Goal: Task Accomplishment & Management: Use online tool/utility

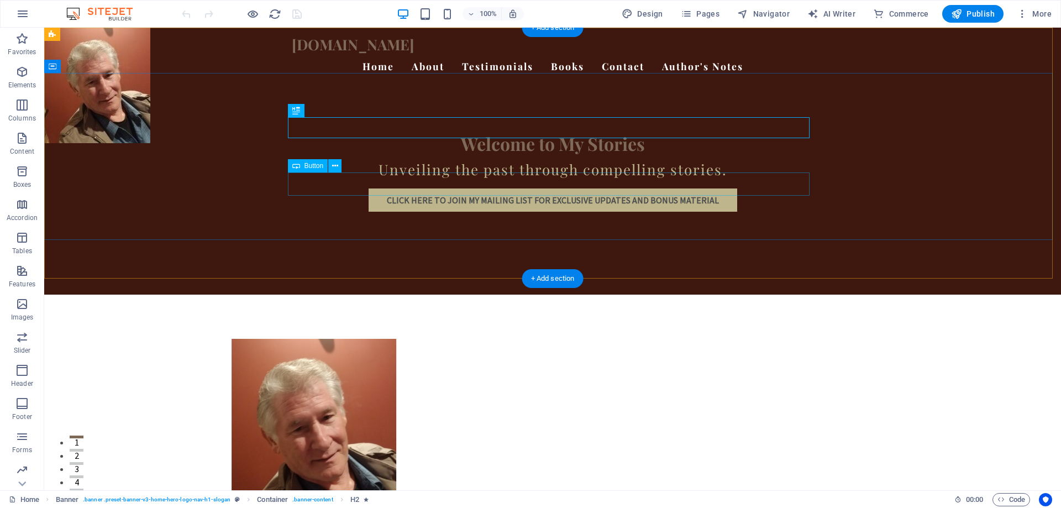
click at [581, 188] on div "click here to join my mailing list for Exclusive Updates and Bonus Material" at bounding box center [553, 199] width 522 height 23
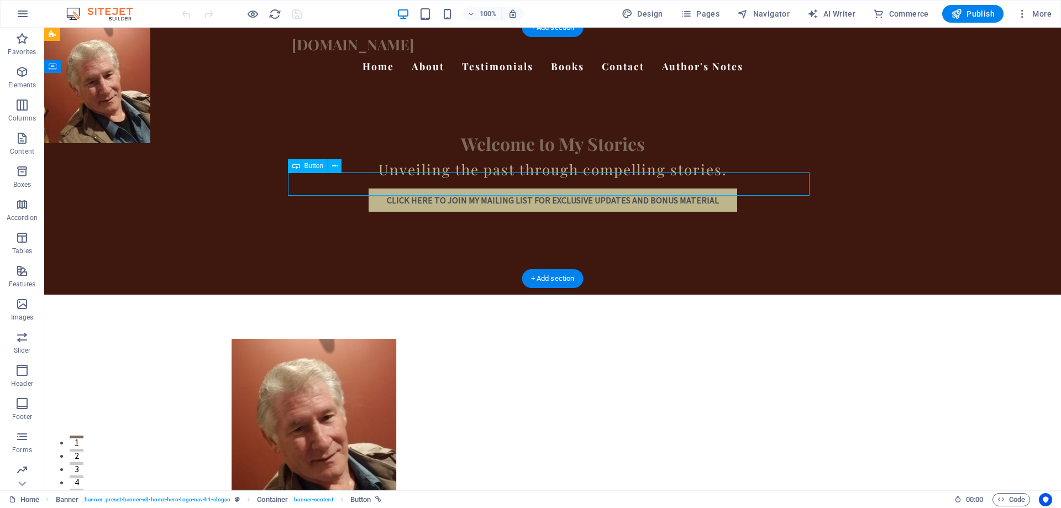
click at [581, 188] on div "click here to join my mailing list for Exclusive Updates and Bonus Material" at bounding box center [553, 199] width 522 height 23
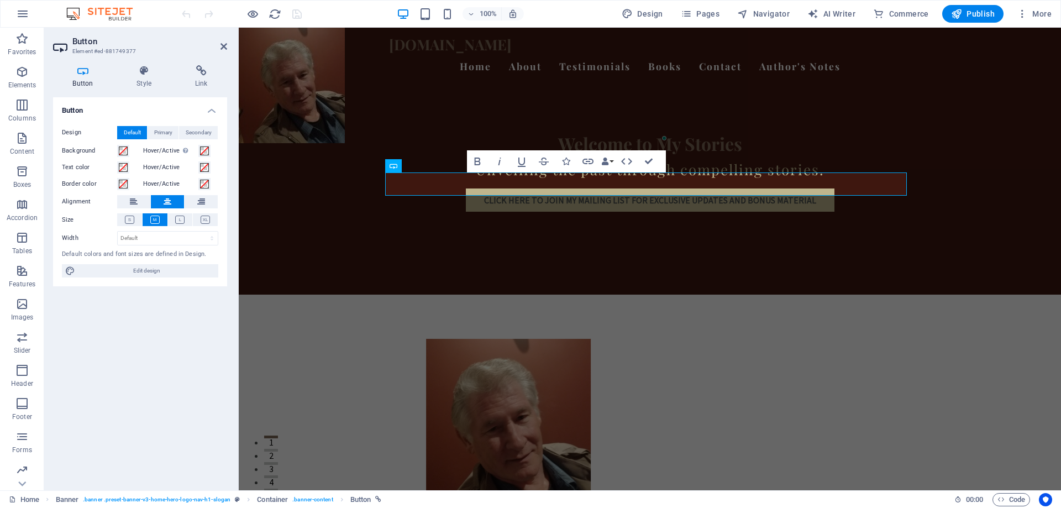
click at [204, 60] on div "Button Style Link Button Design Default Primary Secondary Background Hover/Acti…" at bounding box center [140, 273] width 192 height 434
click at [199, 71] on icon at bounding box center [201, 70] width 52 height 11
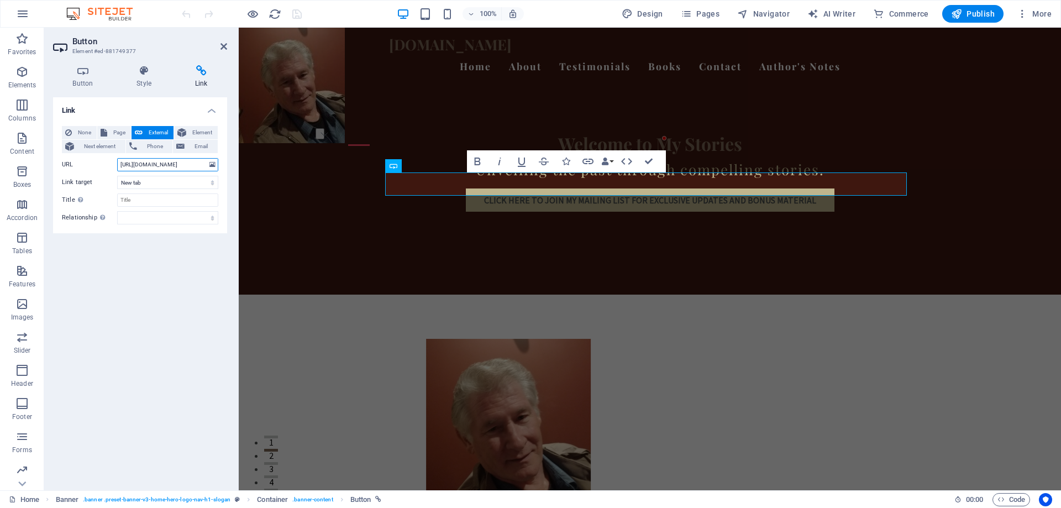
scroll to position [0, 3]
drag, startPoint x: 169, startPoint y: 166, endPoint x: 212, endPoint y: 166, distance: 43.1
click at [212, 166] on div "URL [URL][DOMAIN_NAME]" at bounding box center [140, 164] width 156 height 13
click at [212, 183] on select "New tab Same tab Overlay" at bounding box center [167, 182] width 101 height 13
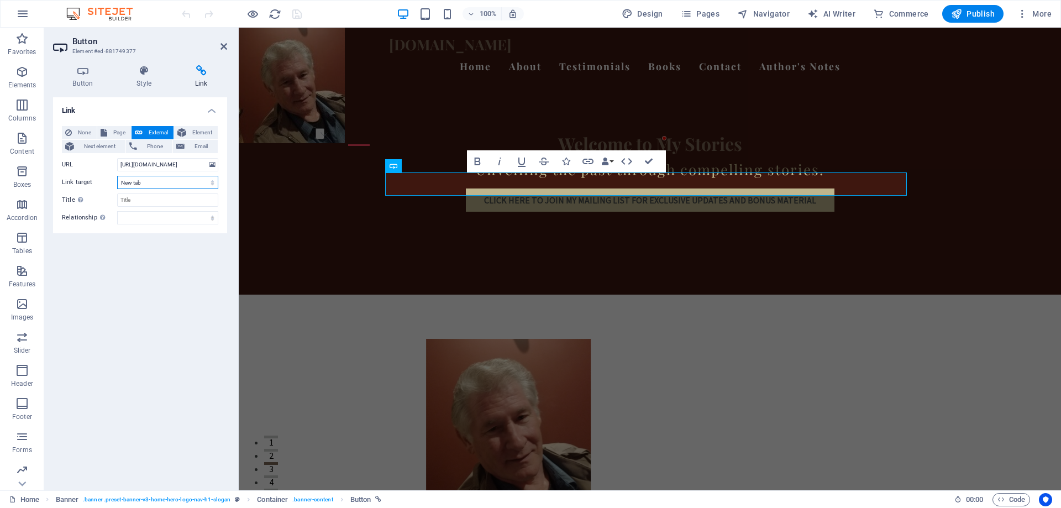
select select
click at [117, 176] on select "New tab Same tab Overlay" at bounding box center [167, 182] width 101 height 13
click at [206, 162] on input "[URL][DOMAIN_NAME]" at bounding box center [167, 164] width 101 height 13
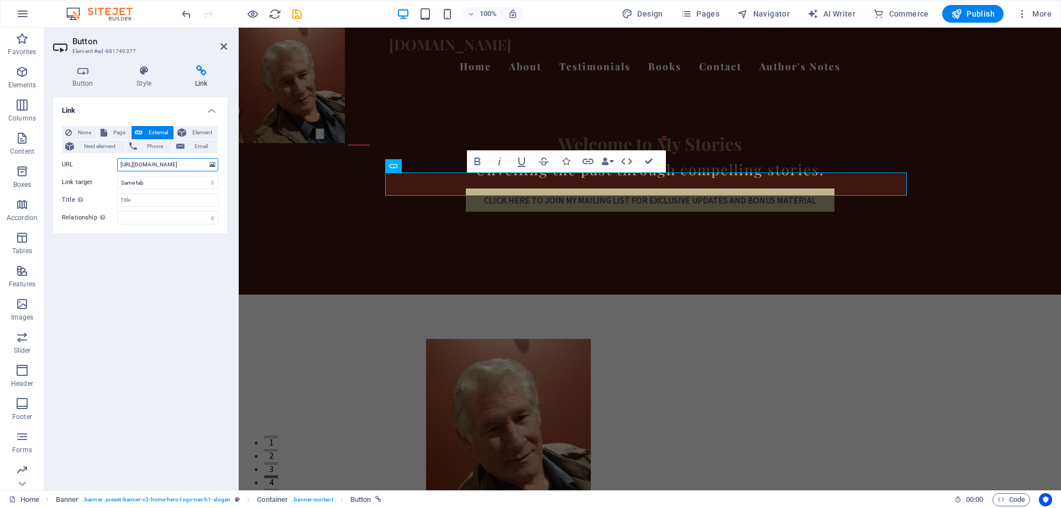
click at [203, 162] on input "[URL][DOMAIN_NAME]" at bounding box center [167, 164] width 101 height 13
click at [199, 162] on input "[URL][DOMAIN_NAME]" at bounding box center [167, 164] width 101 height 13
drag, startPoint x: 182, startPoint y: 166, endPoint x: 207, endPoint y: 167, distance: 24.9
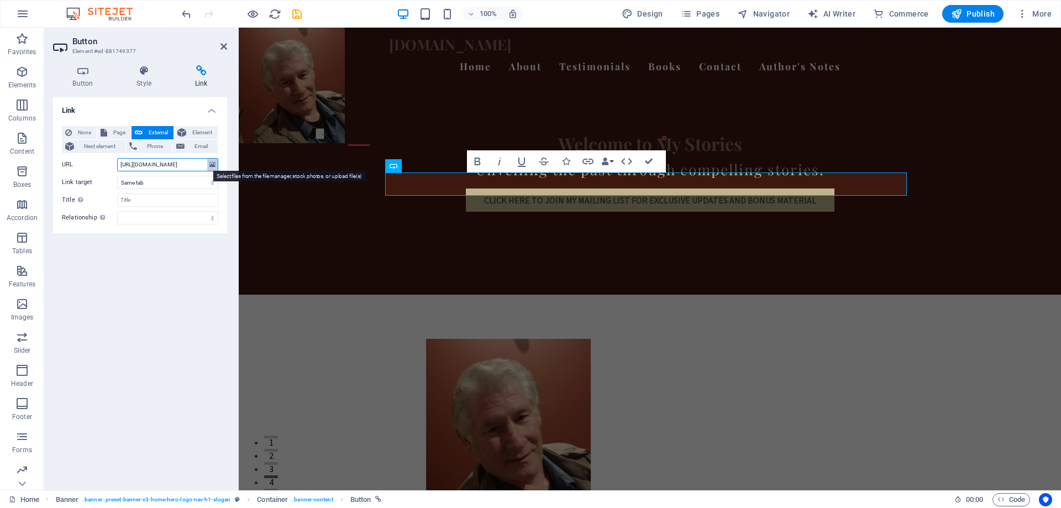
click at [207, 167] on div "URL [URL][DOMAIN_NAME]" at bounding box center [140, 164] width 156 height 13
type input "[URL][DOMAIN_NAME]"
click at [700, 15] on span "Pages" at bounding box center [700, 13] width 39 height 11
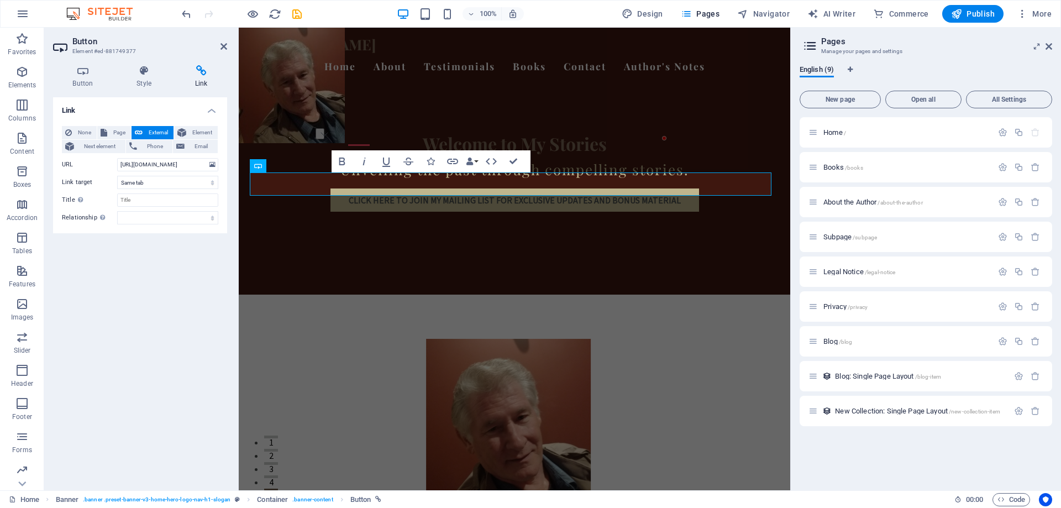
click at [907, 471] on div "Home / Books /books About the Author /about-the-author Subpage /subpage Legal N…" at bounding box center [925, 299] width 252 height 364
click at [633, 252] on div "[DOMAIN_NAME] Home About Testimonials Books Contact Author's Notes Welcome to M…" at bounding box center [514, 161] width 551 height 267
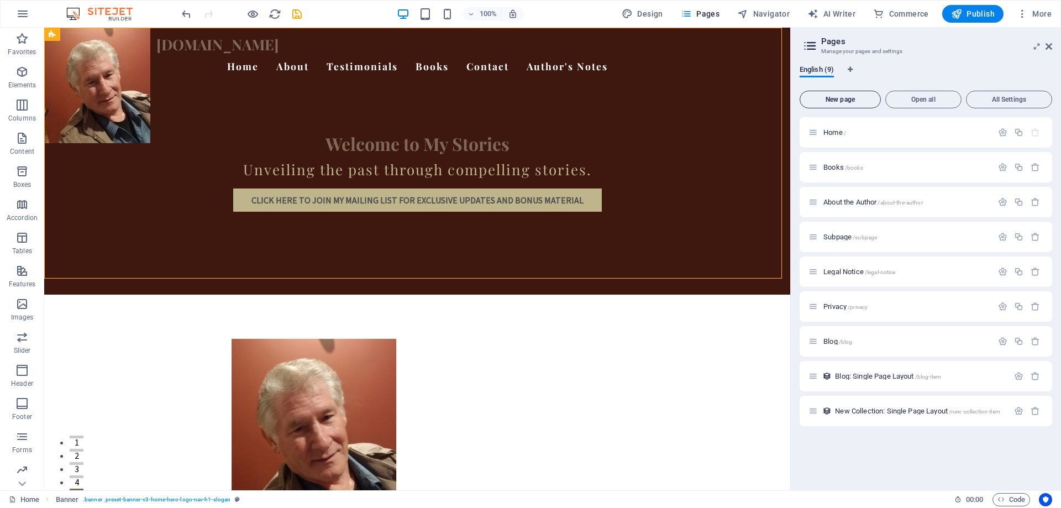
click at [859, 101] on span "New page" at bounding box center [839, 99] width 71 height 7
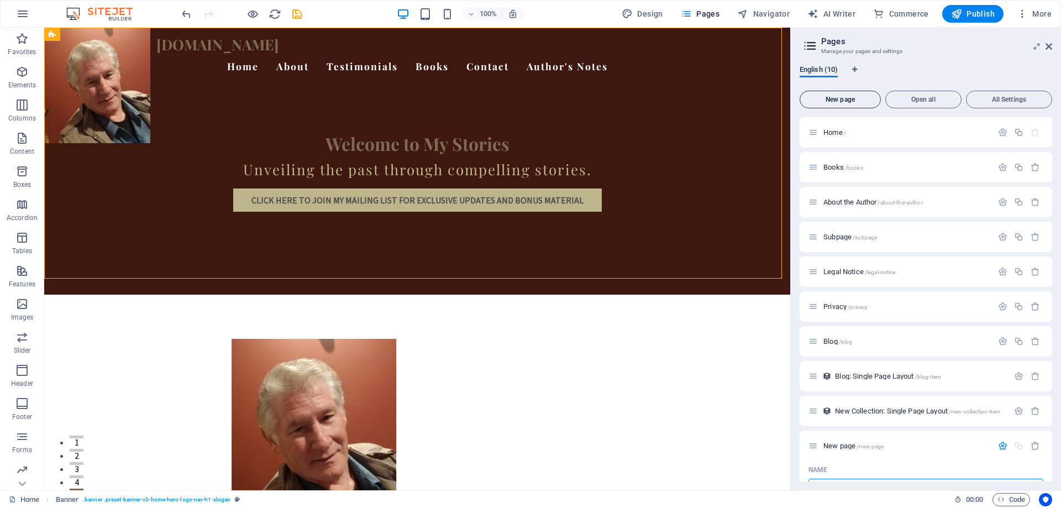
scroll to position [15, 0]
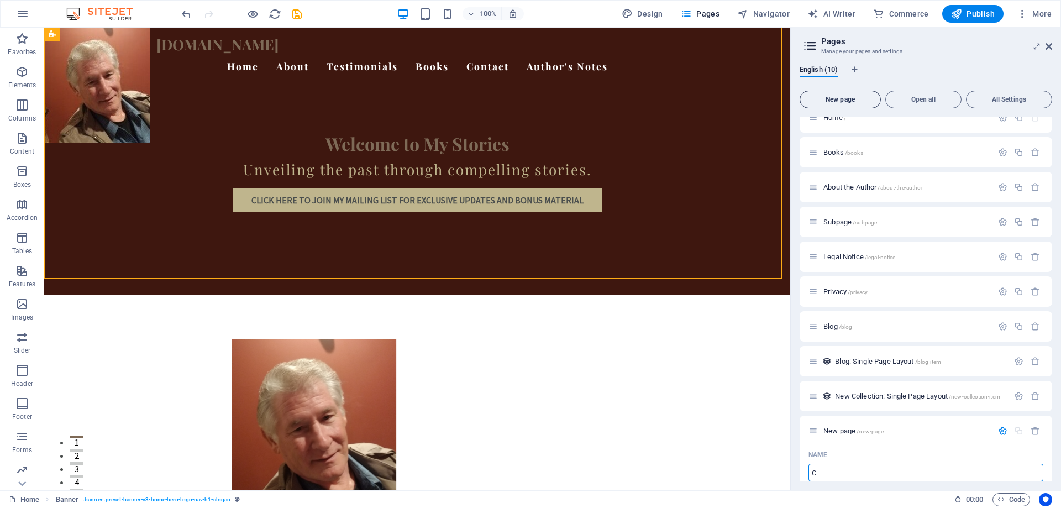
type input "C"
type input "/c"
type input "/"
type input "Con"
type input "/c"
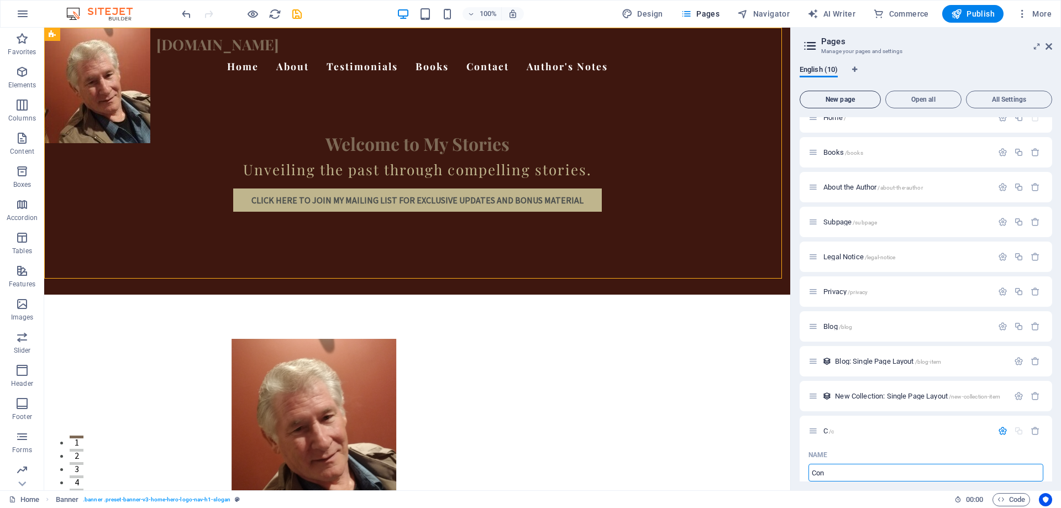
type input "C"
type input "Cont"
type input "/con"
type input "Con"
type input "Contact"
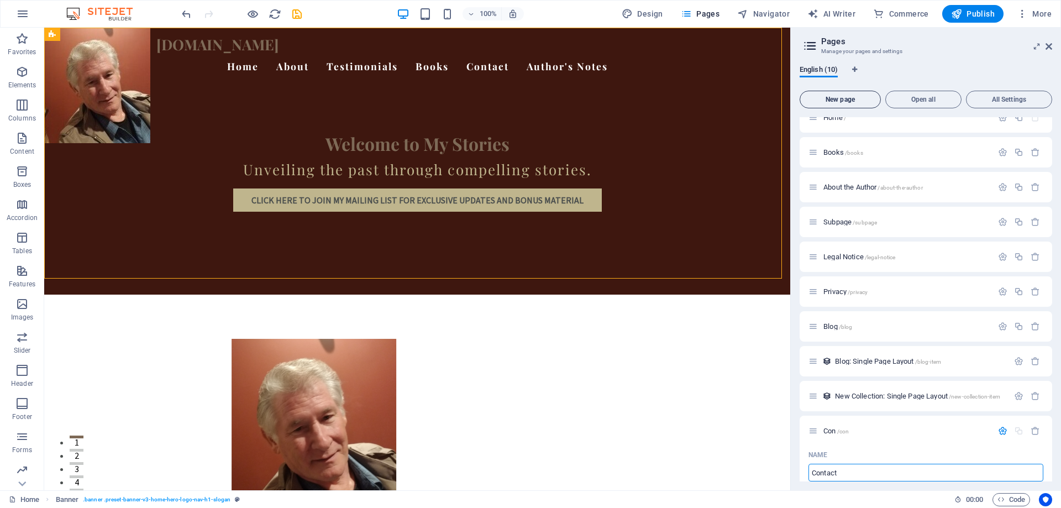
type input "/contact"
type input "Contact"
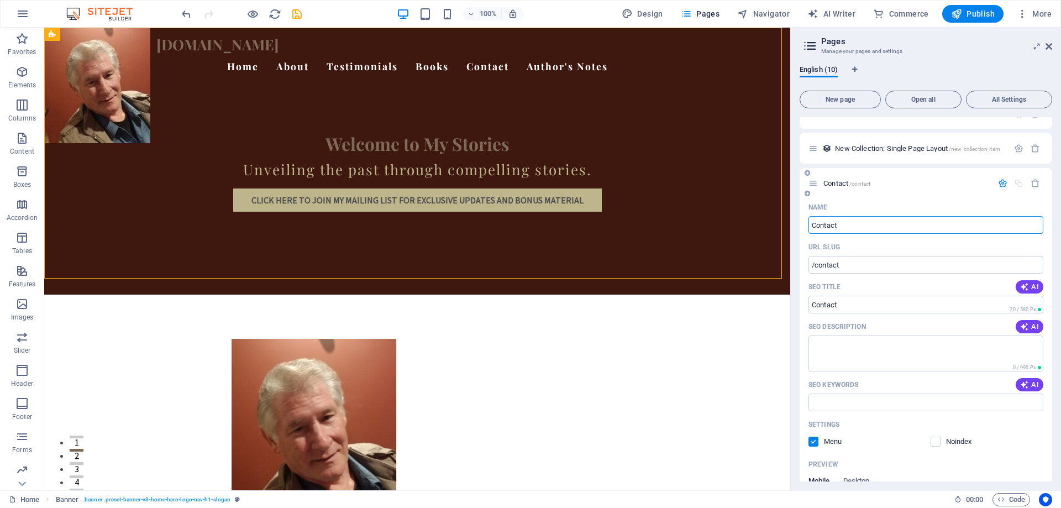
scroll to position [291, 0]
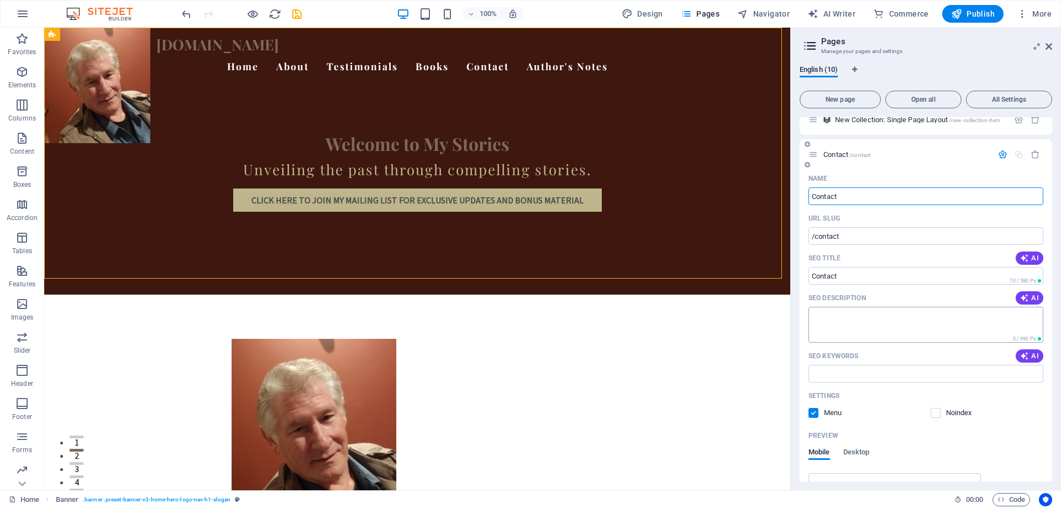
type input "Contact"
click at [845, 322] on textarea "SEO Description" at bounding box center [925, 325] width 235 height 36
click at [1030, 296] on span "AI" at bounding box center [1029, 297] width 19 height 9
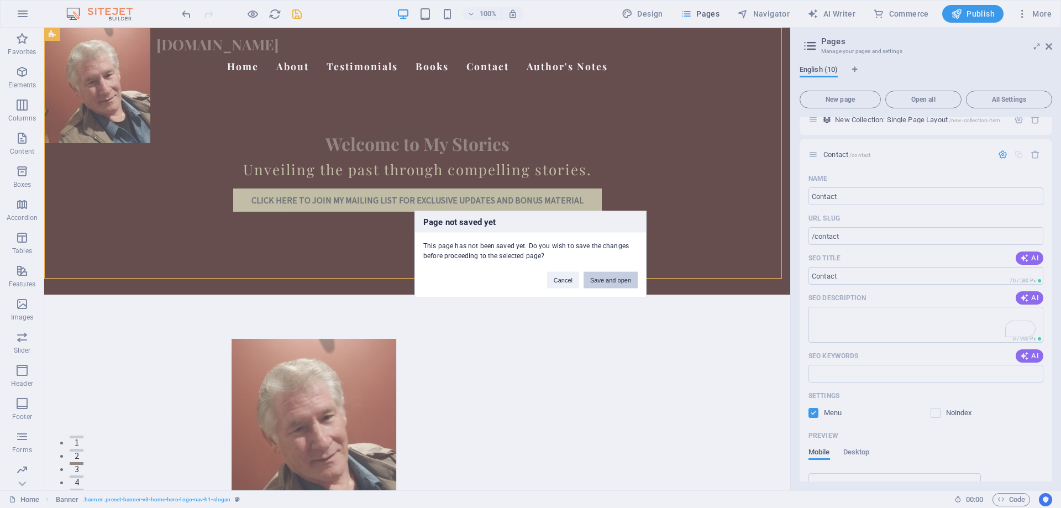
click at [612, 282] on button "Save and open" at bounding box center [610, 279] width 54 height 17
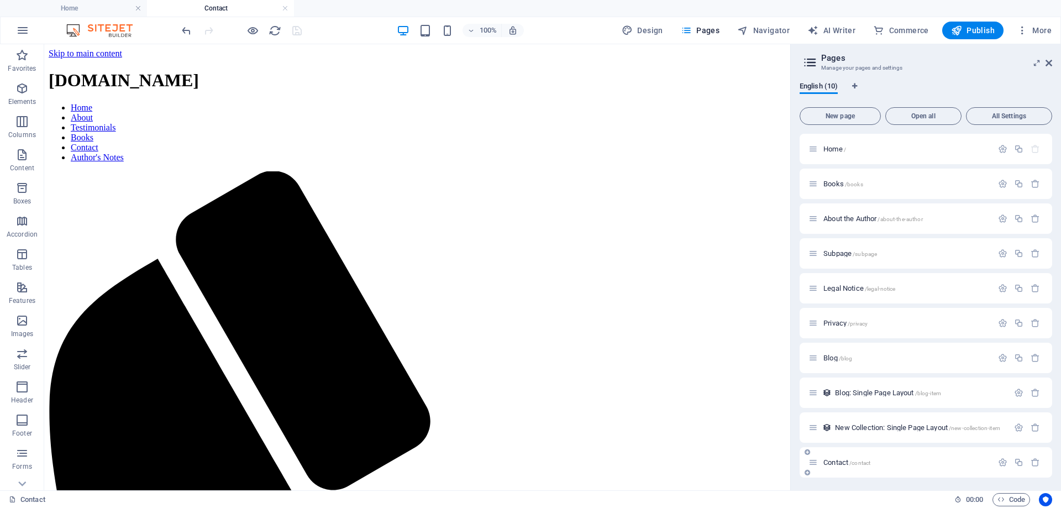
scroll to position [1, 0]
click at [691, 31] on icon "button" at bounding box center [686, 30] width 11 height 11
click at [692, 30] on icon "button" at bounding box center [686, 30] width 11 height 11
click at [840, 149] on span "Home /" at bounding box center [834, 148] width 23 height 8
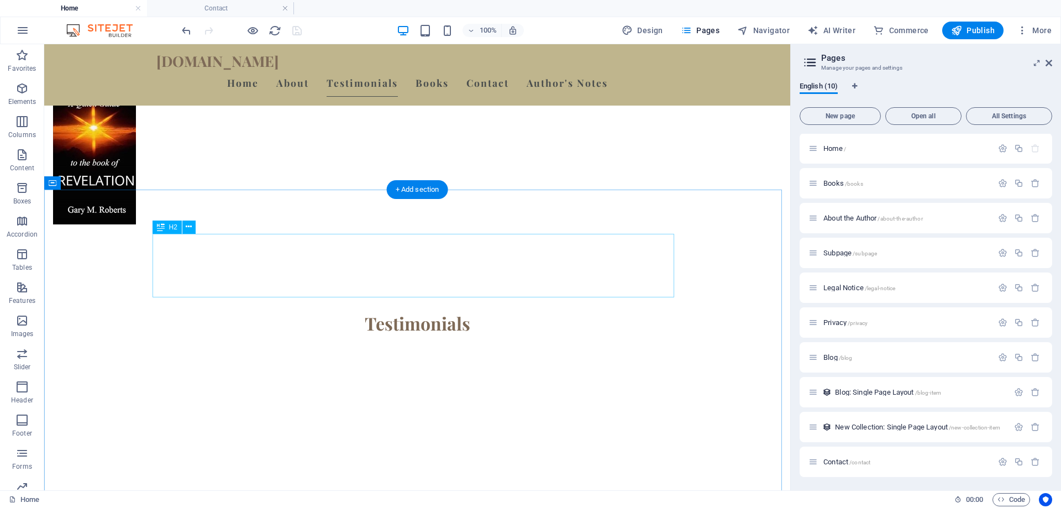
scroll to position [2066, 0]
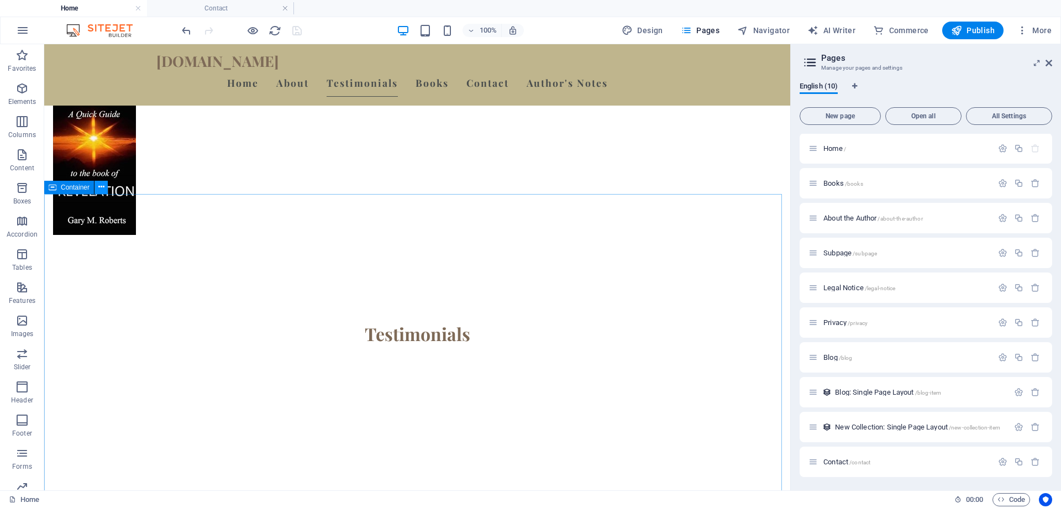
click at [99, 188] on icon at bounding box center [101, 187] width 6 height 12
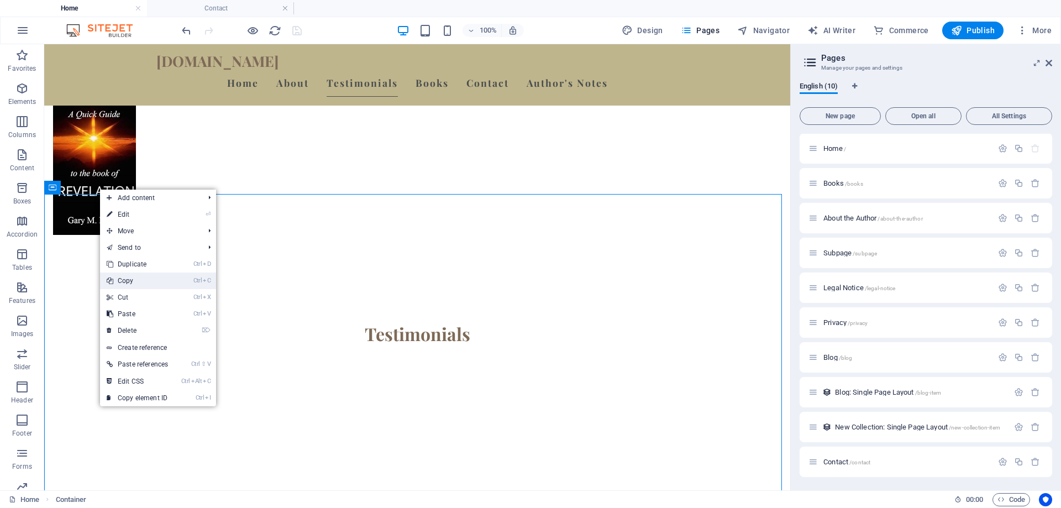
click at [133, 280] on link "Ctrl C Copy" at bounding box center [137, 280] width 75 height 17
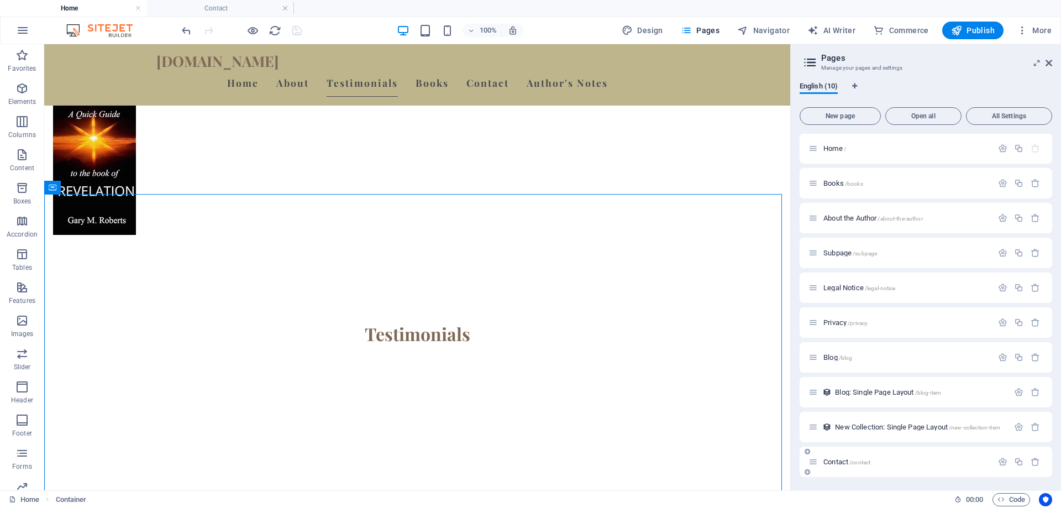
click at [866, 464] on span "/contact" at bounding box center [859, 462] width 21 height 6
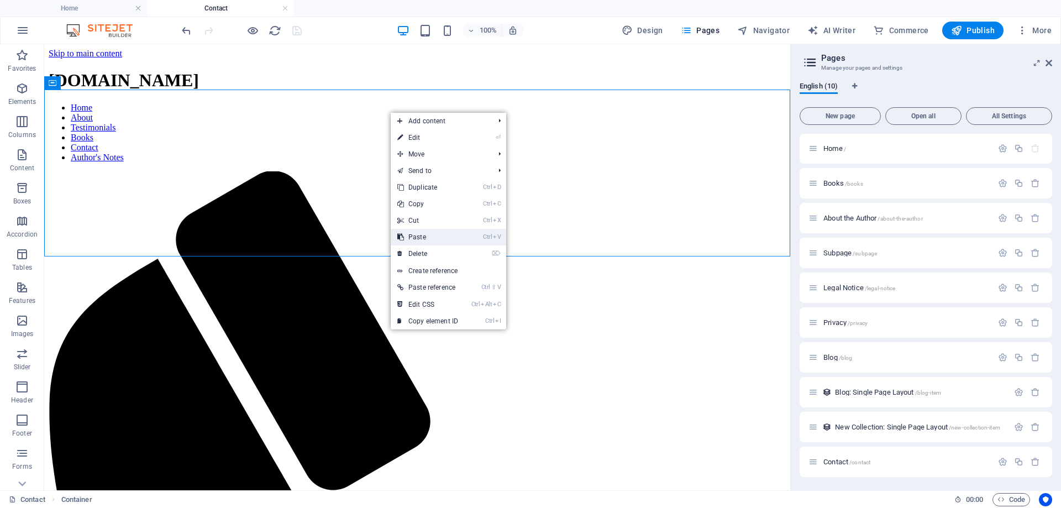
click at [429, 238] on link "Ctrl V Paste" at bounding box center [428, 237] width 74 height 17
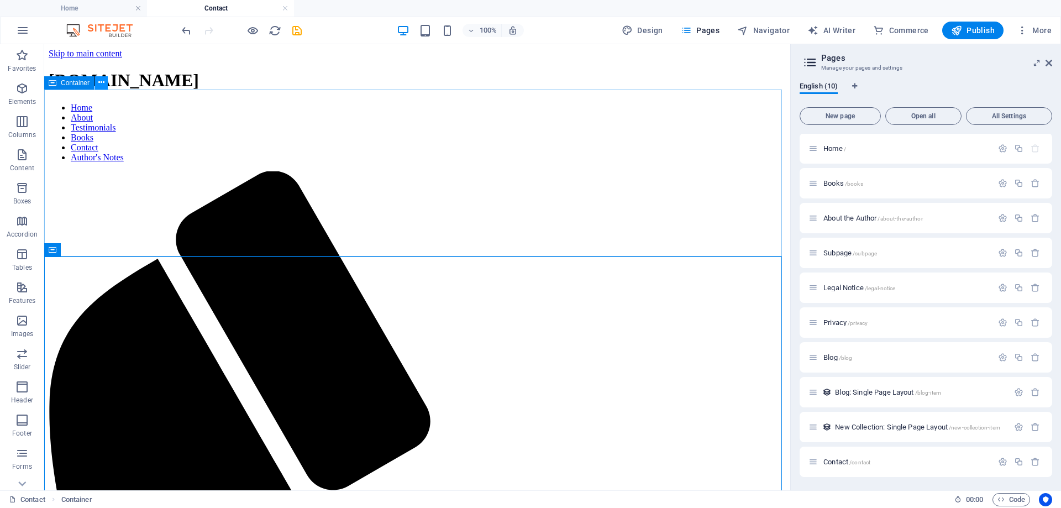
click at [100, 83] on icon at bounding box center [101, 83] width 6 height 12
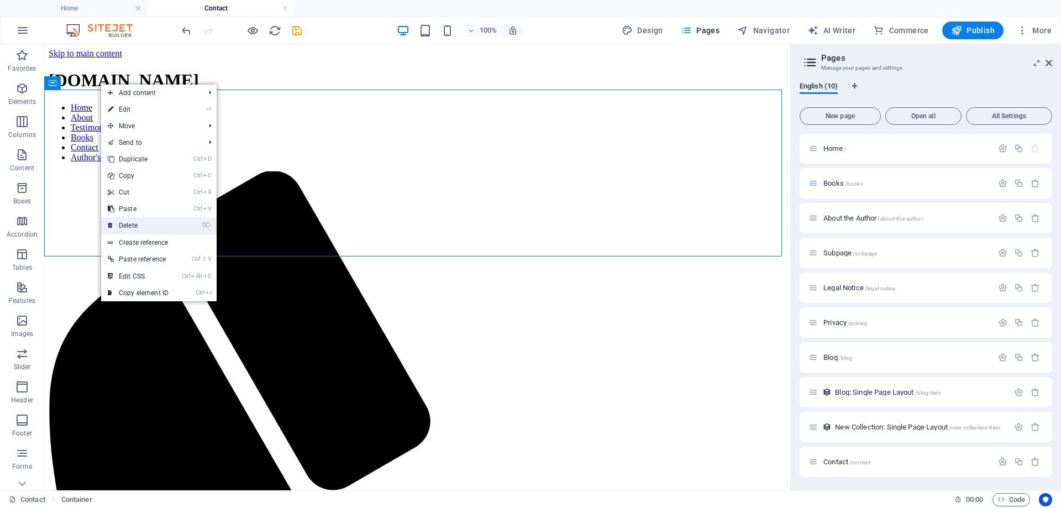
click at [133, 224] on link "⌦ Delete" at bounding box center [138, 225] width 74 height 17
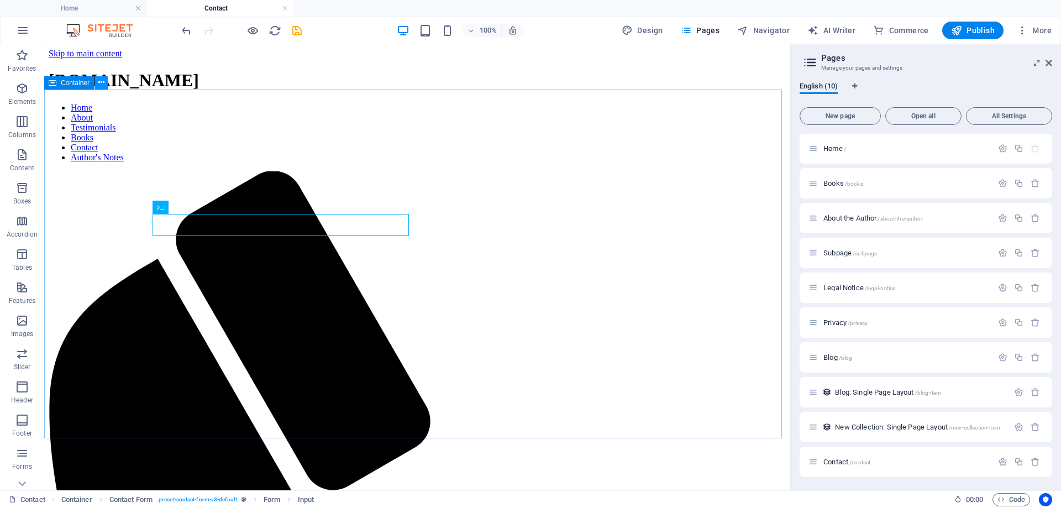
click at [101, 85] on icon at bounding box center [101, 83] width 6 height 12
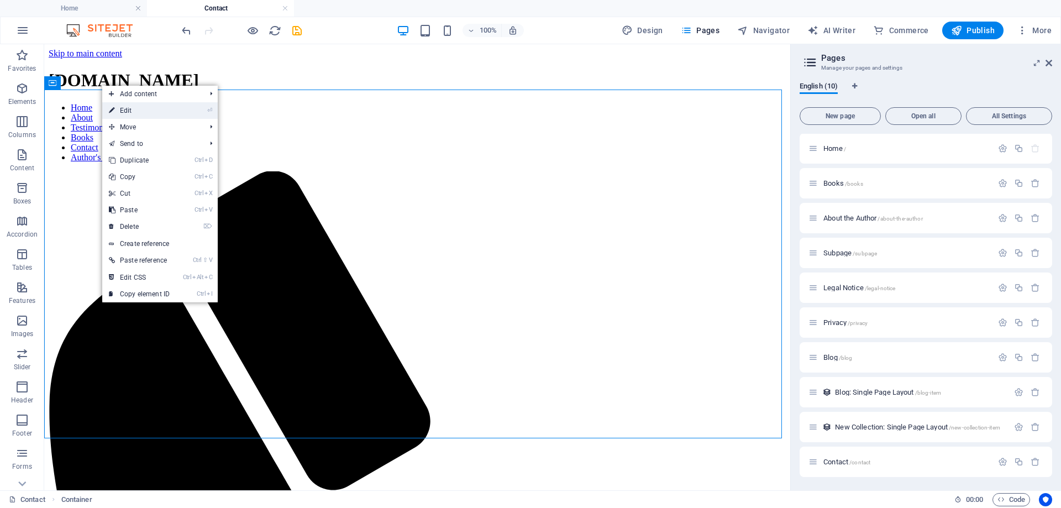
click at [122, 111] on link "⏎ Edit" at bounding box center [139, 110] width 74 height 17
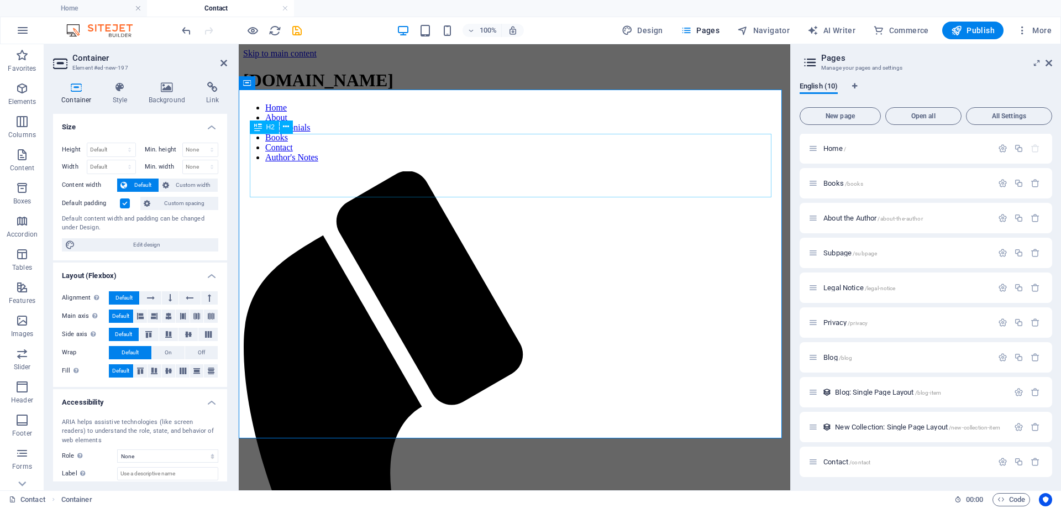
click at [210, 89] on icon at bounding box center [212, 87] width 29 height 11
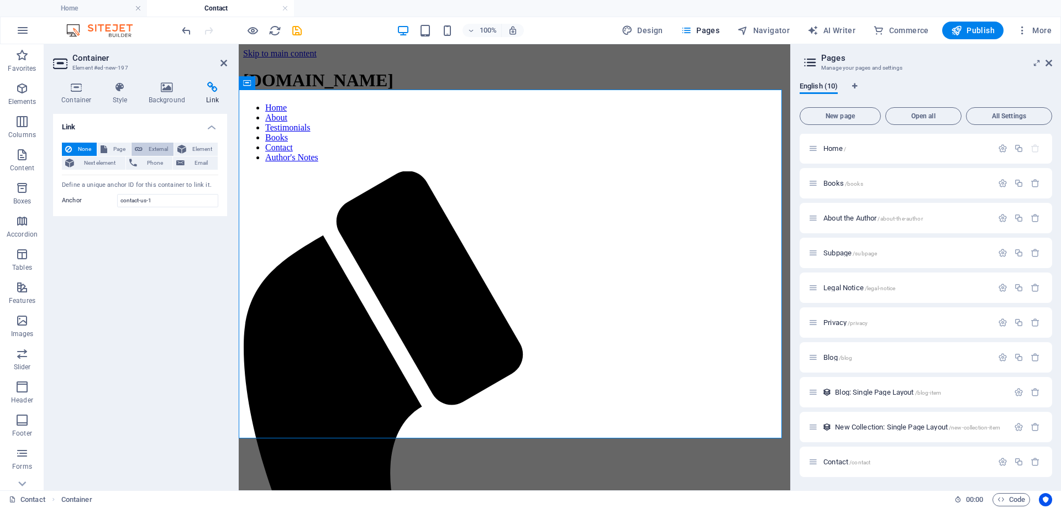
click at [164, 145] on span "External" at bounding box center [158, 149] width 24 height 13
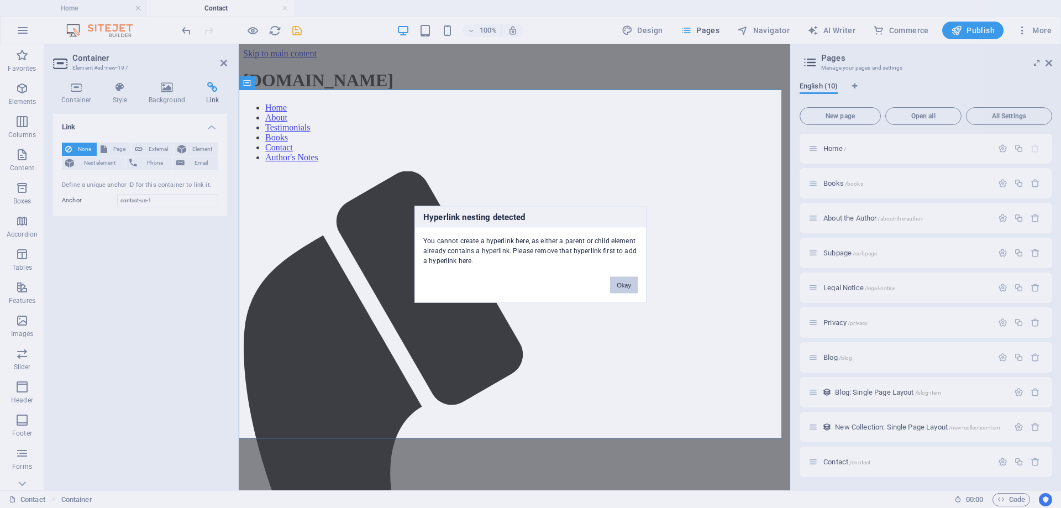
click at [623, 283] on button "Okay" at bounding box center [624, 284] width 28 height 17
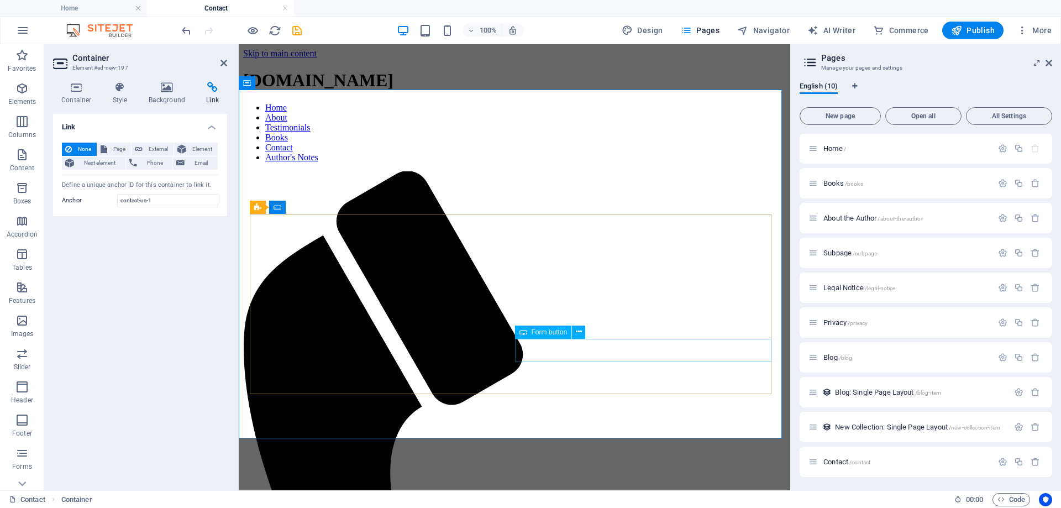
click at [581, 334] on icon at bounding box center [579, 332] width 6 height 12
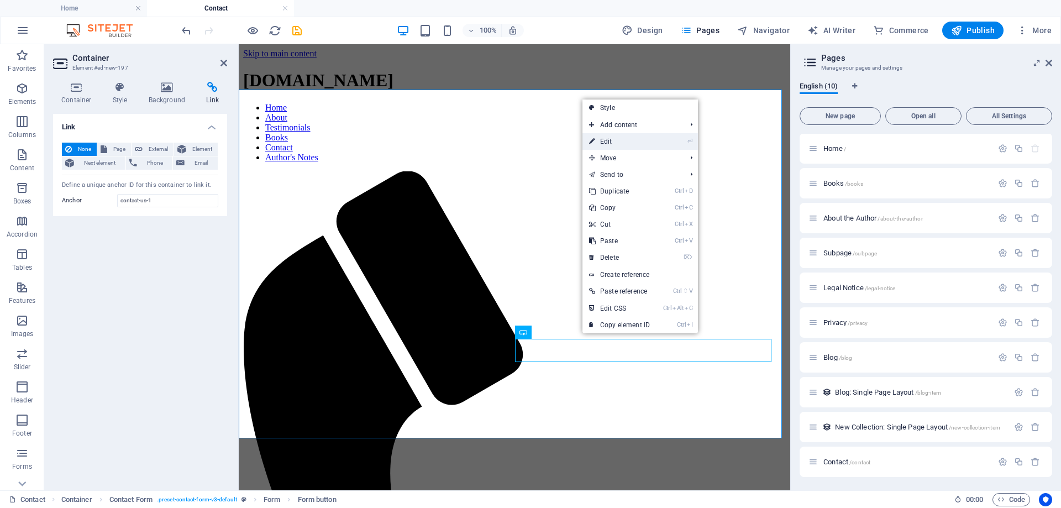
click at [609, 138] on link "⏎ Edit" at bounding box center [619, 141] width 74 height 17
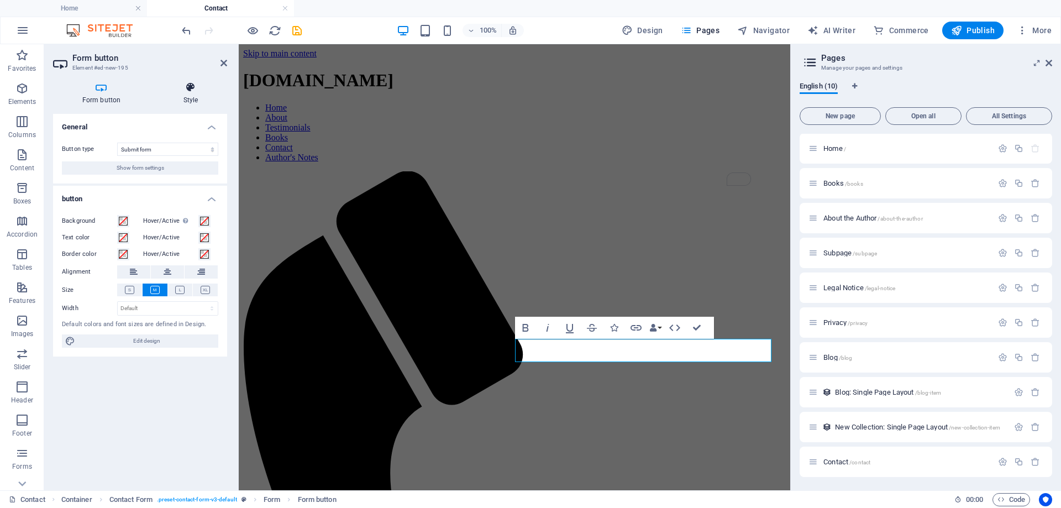
click at [192, 87] on icon at bounding box center [190, 87] width 73 height 11
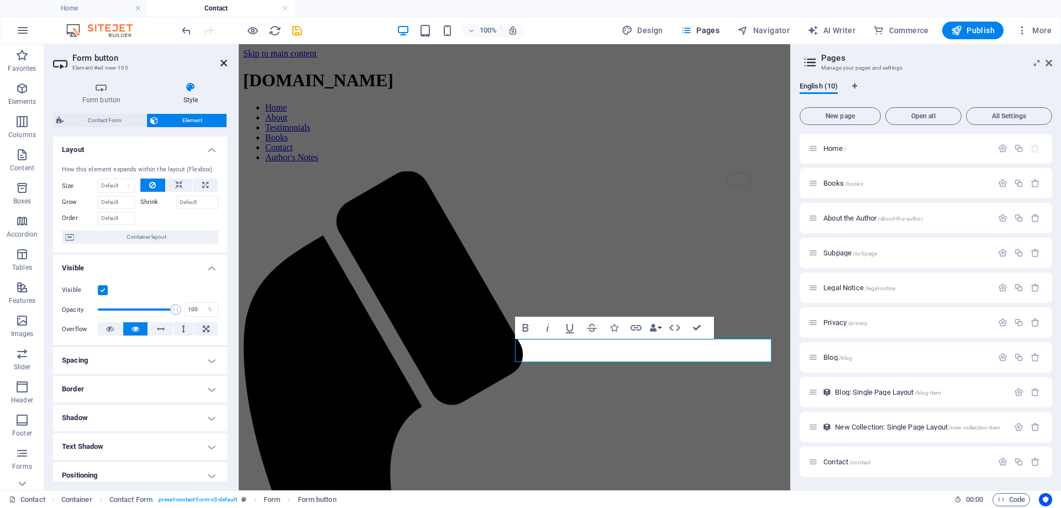
click at [225, 61] on icon at bounding box center [223, 63] width 7 height 9
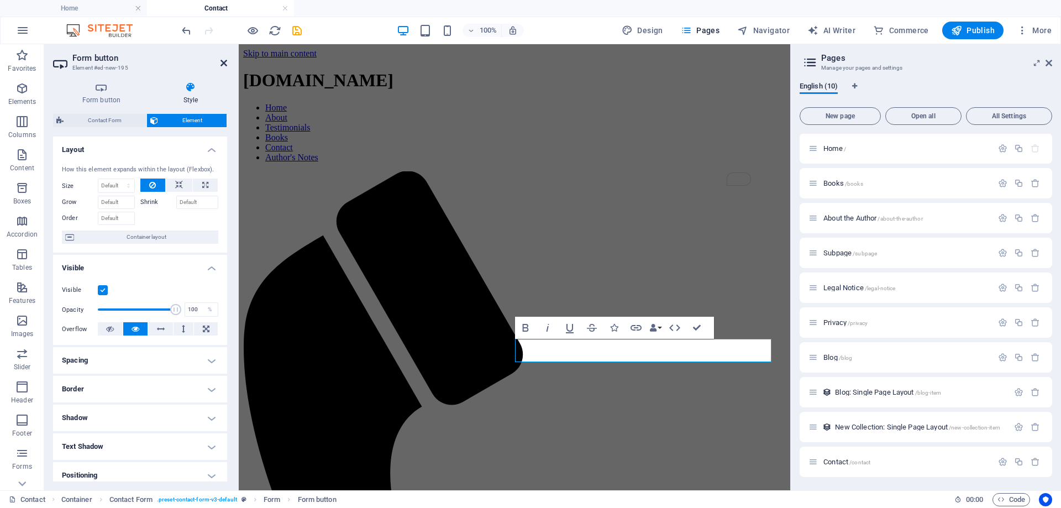
click at [225, 60] on icon at bounding box center [223, 63] width 7 height 9
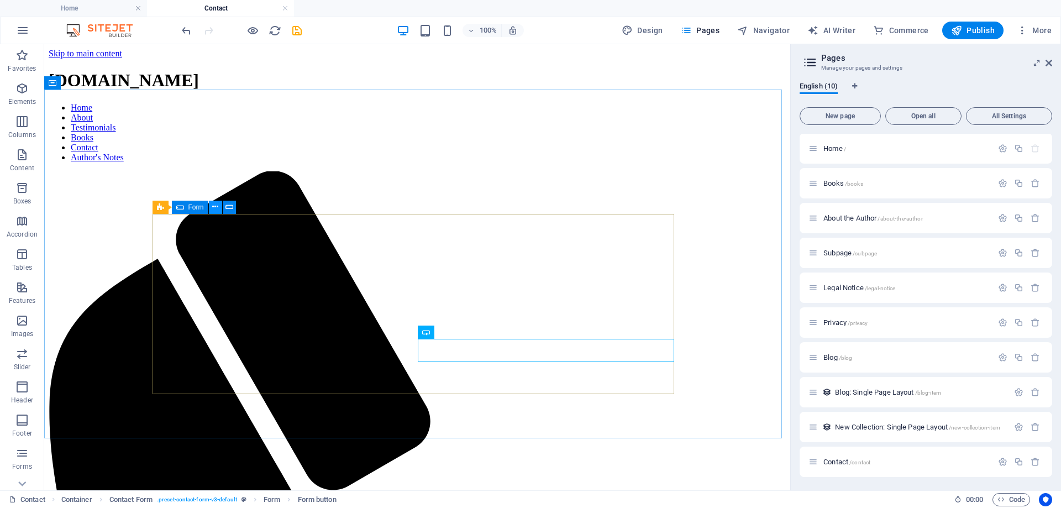
click at [213, 208] on icon at bounding box center [215, 207] width 6 height 12
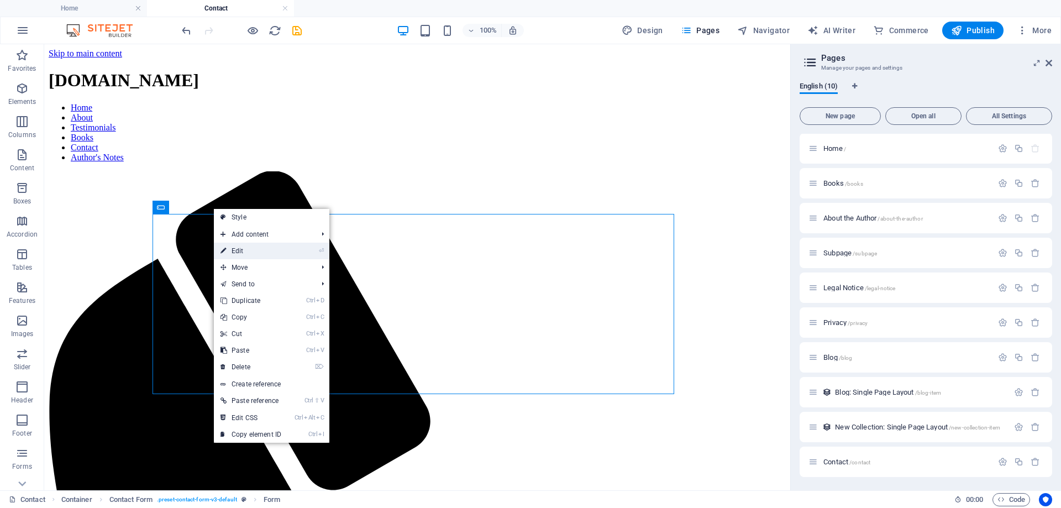
click at [236, 251] on link "⏎ Edit" at bounding box center [251, 251] width 74 height 17
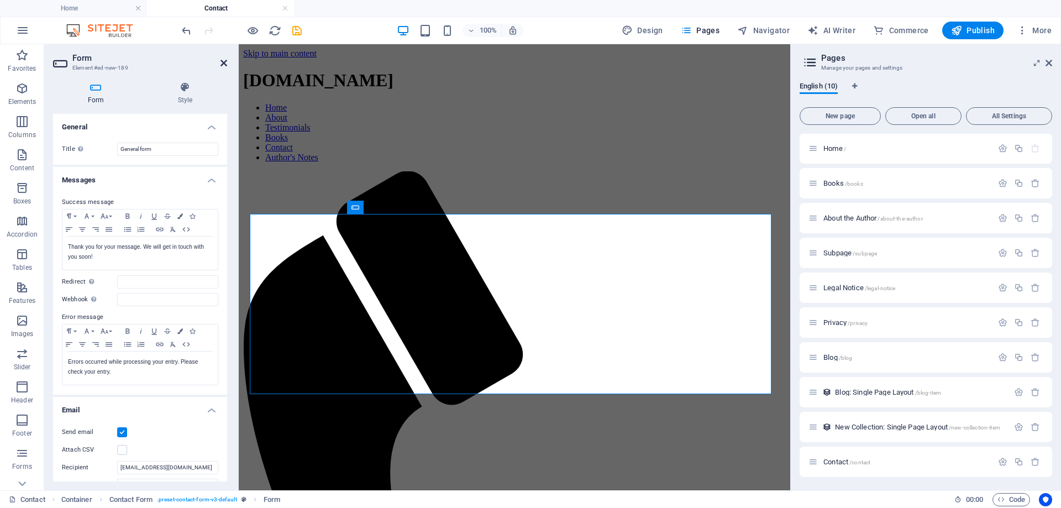
click at [224, 64] on icon at bounding box center [223, 63] width 7 height 9
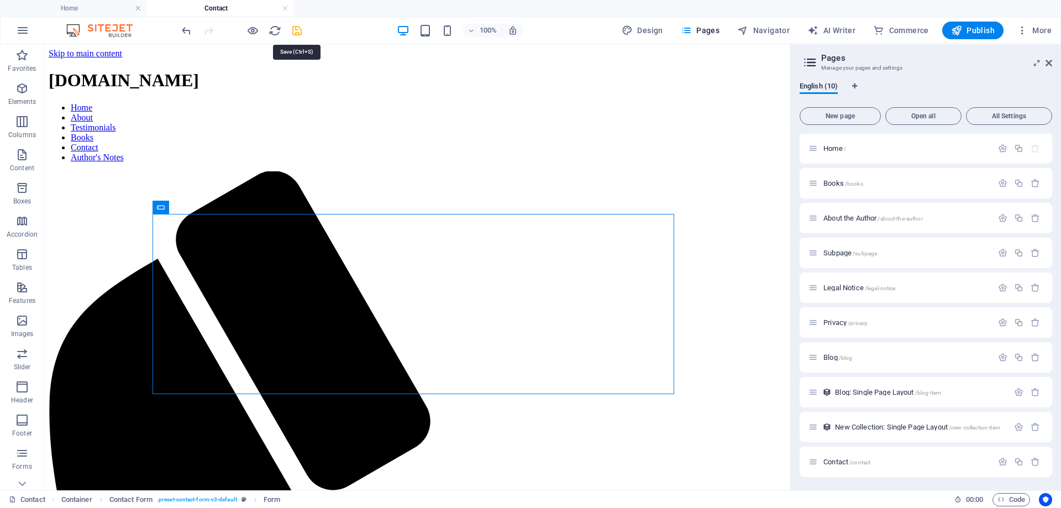
click at [296, 30] on icon "save" at bounding box center [297, 30] width 13 height 13
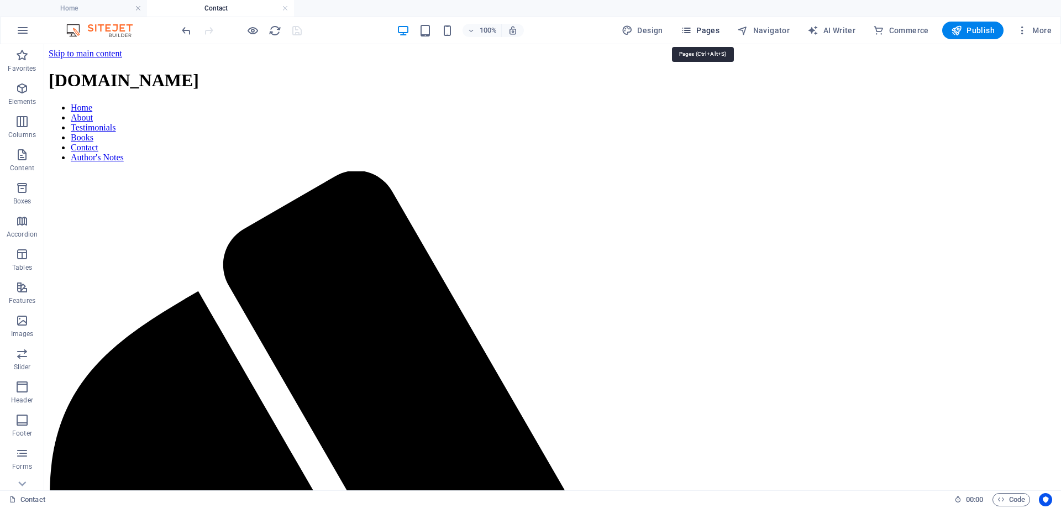
click at [692, 30] on icon "button" at bounding box center [686, 30] width 11 height 11
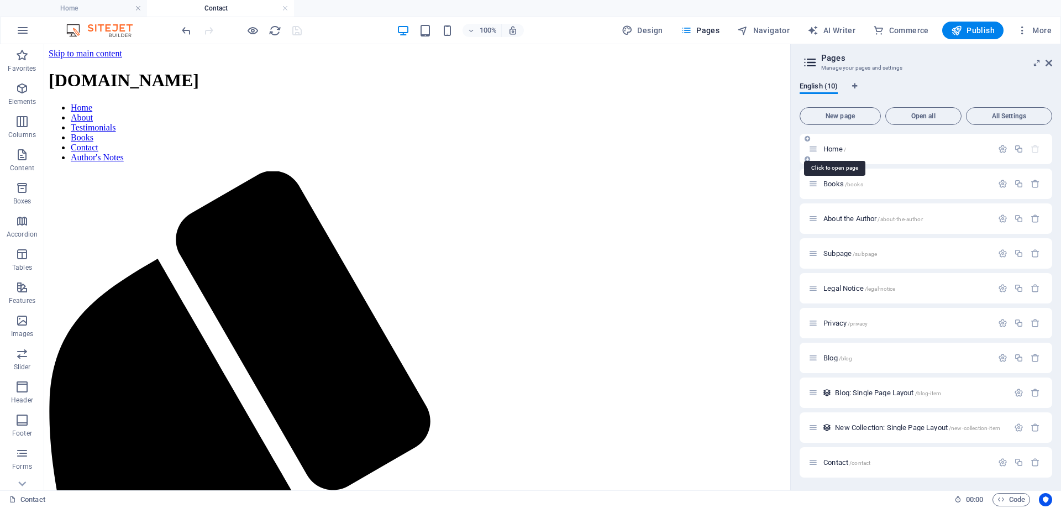
click at [844, 150] on span "/" at bounding box center [845, 149] width 2 height 6
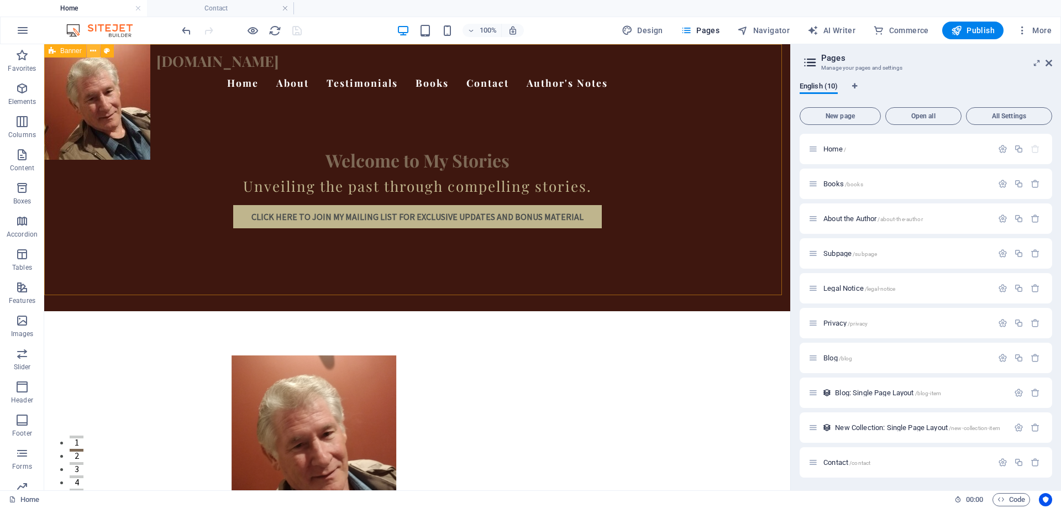
click at [92, 50] on icon at bounding box center [93, 51] width 6 height 12
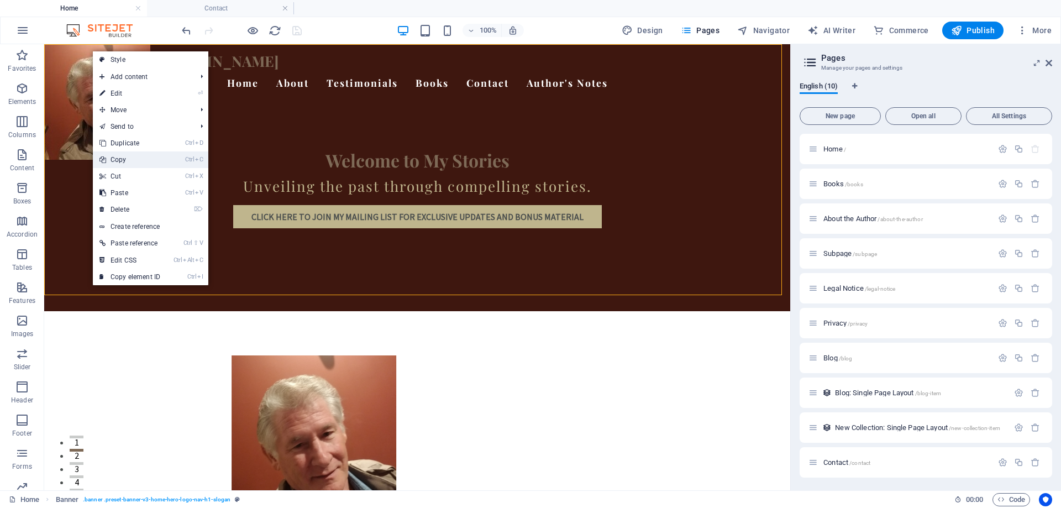
click at [123, 160] on link "Ctrl C Copy" at bounding box center [130, 159] width 74 height 17
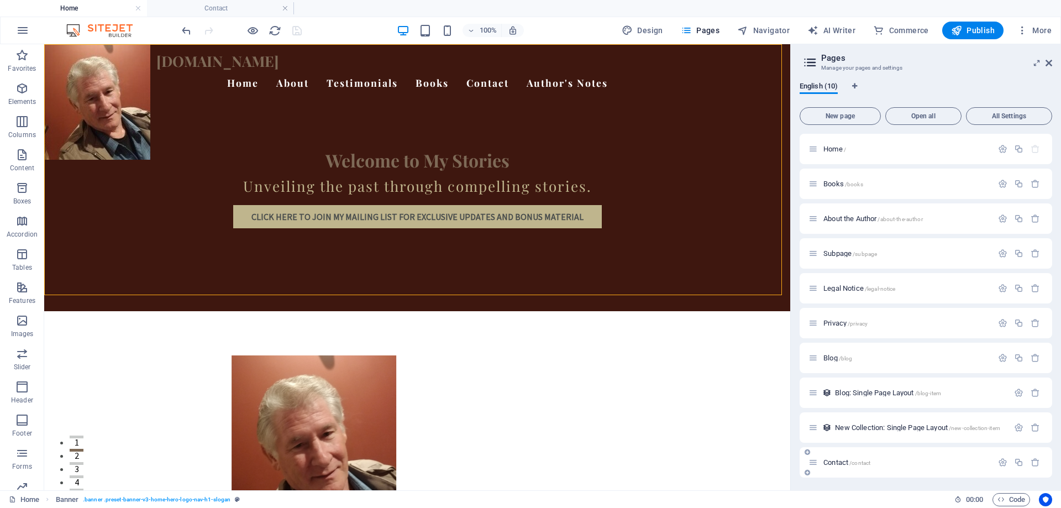
click at [859, 461] on span "/contact" at bounding box center [859, 463] width 21 height 6
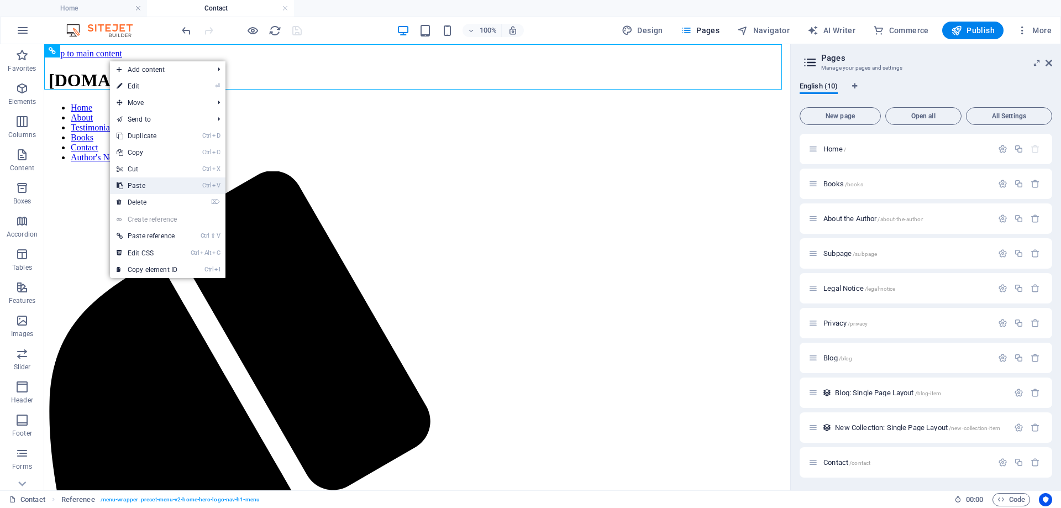
click at [136, 185] on link "Ctrl V Paste" at bounding box center [147, 185] width 74 height 17
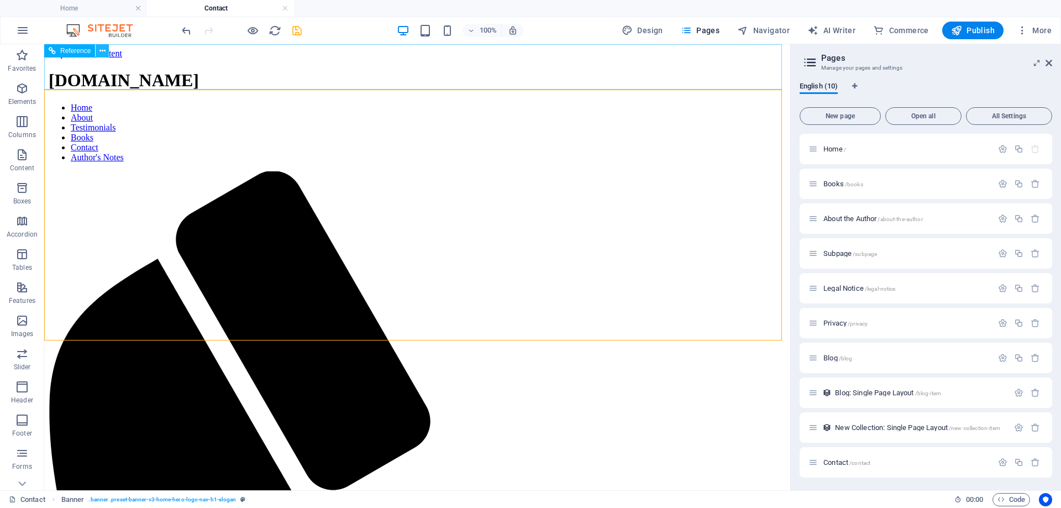
click at [102, 51] on icon at bounding box center [102, 51] width 6 height 12
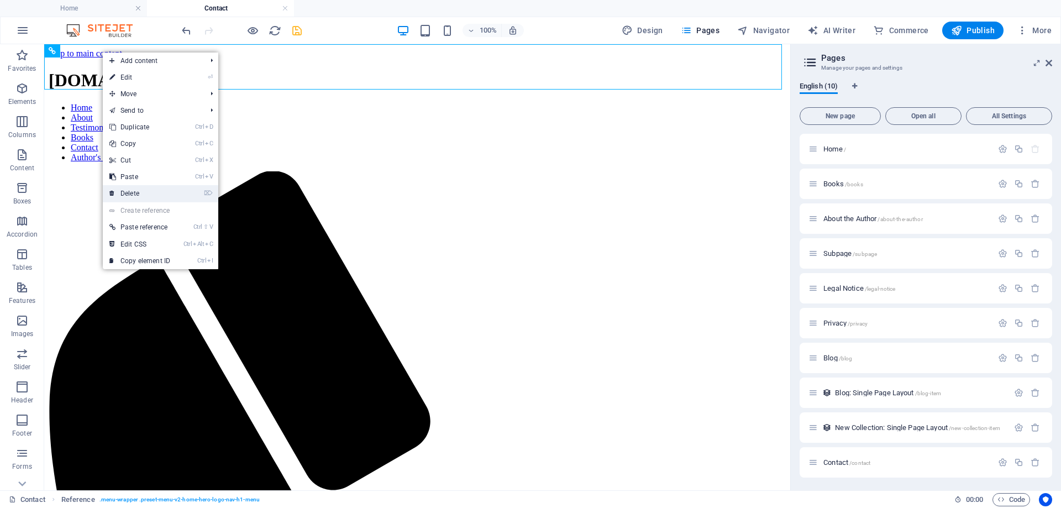
click at [132, 193] on link "⌦ Delete" at bounding box center [140, 193] width 74 height 17
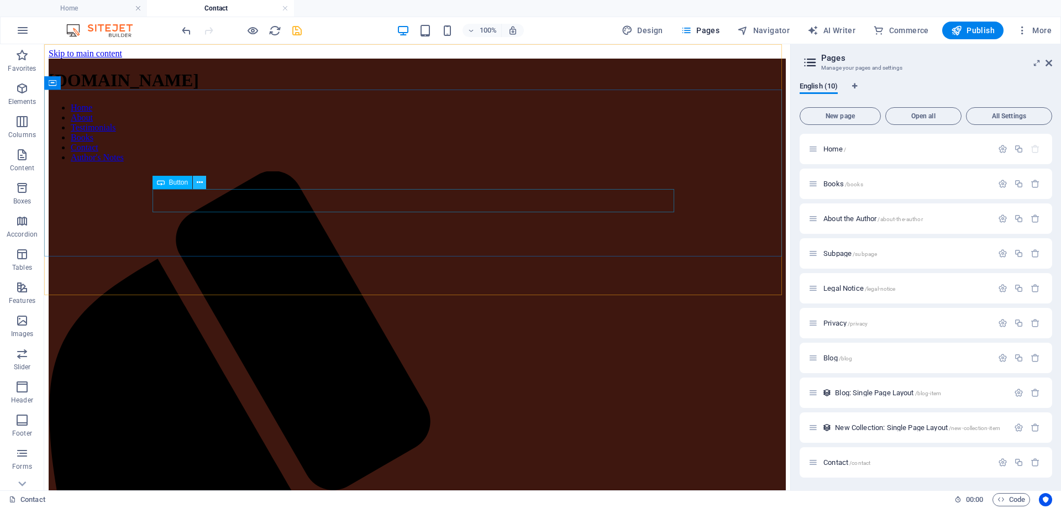
click at [202, 184] on icon at bounding box center [200, 183] width 6 height 12
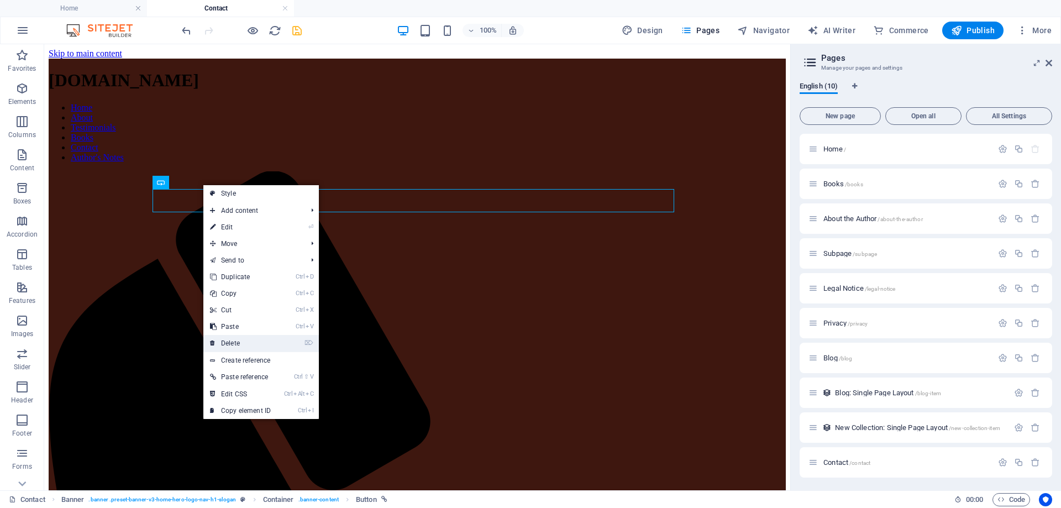
click at [240, 344] on link "⌦ Delete" at bounding box center [240, 343] width 74 height 17
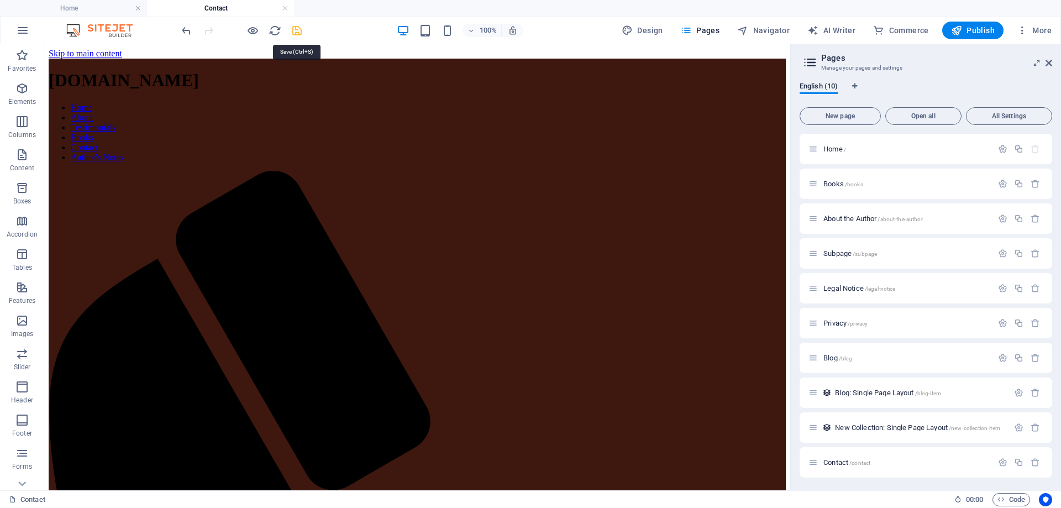
click at [299, 34] on icon "save" at bounding box center [297, 30] width 13 height 13
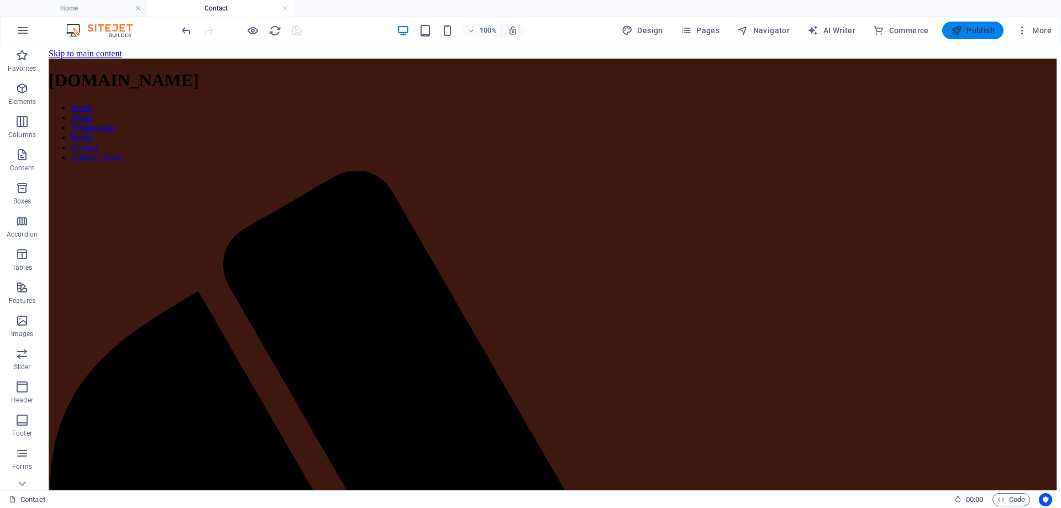
click at [977, 31] on span "Publish" at bounding box center [973, 30] width 44 height 11
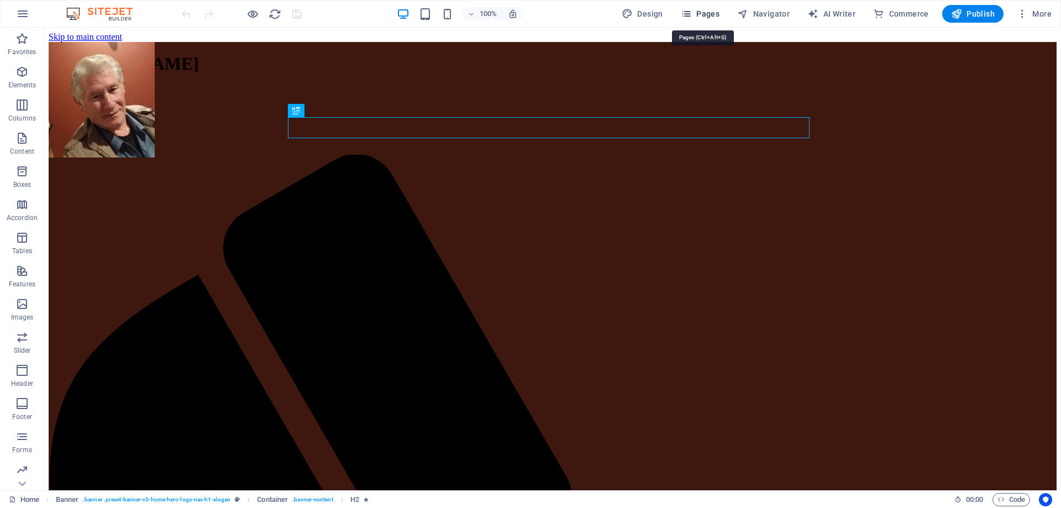
click at [703, 12] on span "Pages" at bounding box center [700, 13] width 39 height 11
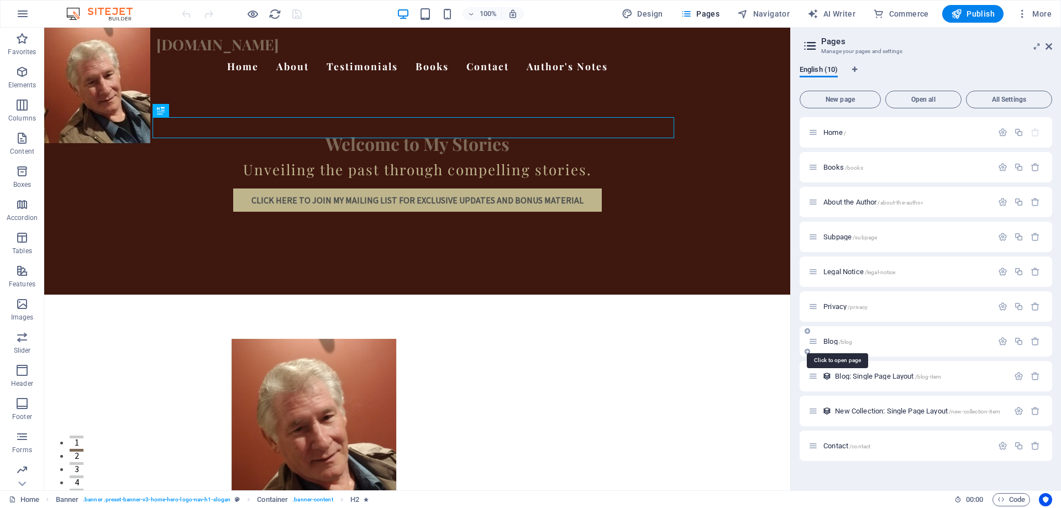
click at [849, 340] on span "/blog" at bounding box center [846, 342] width 14 height 6
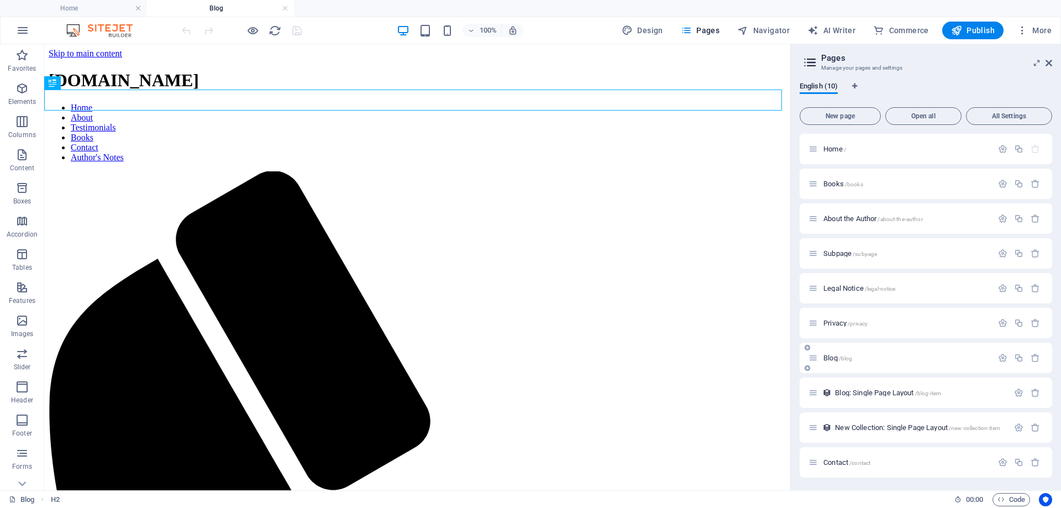
scroll to position [1, 0]
click at [102, 356] on icon at bounding box center [101, 355] width 6 height 12
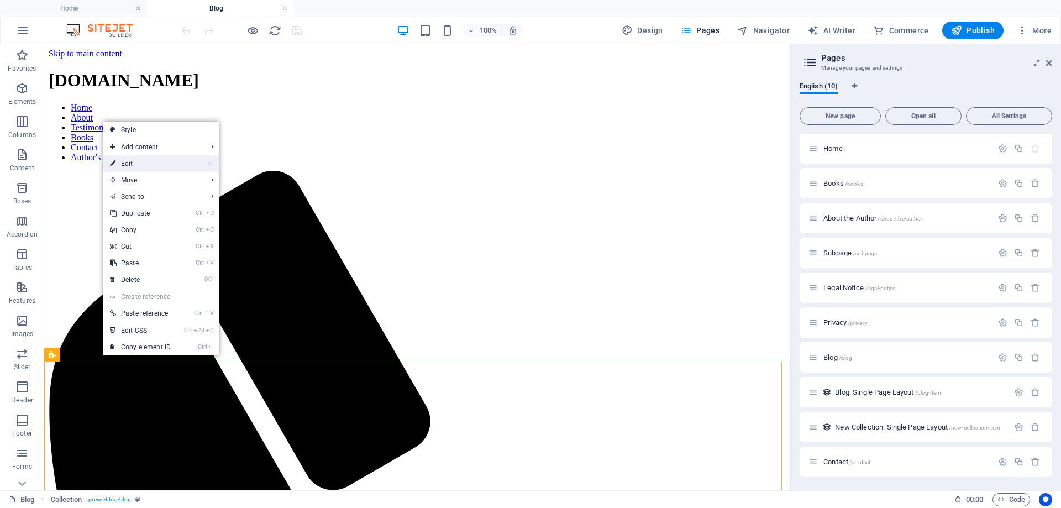
click at [146, 161] on link "⏎ Edit" at bounding box center [140, 163] width 74 height 17
select select "columns.publishing_date_DESC"
select select "columns.status"
select select "columns.publishing_date"
select select "past"
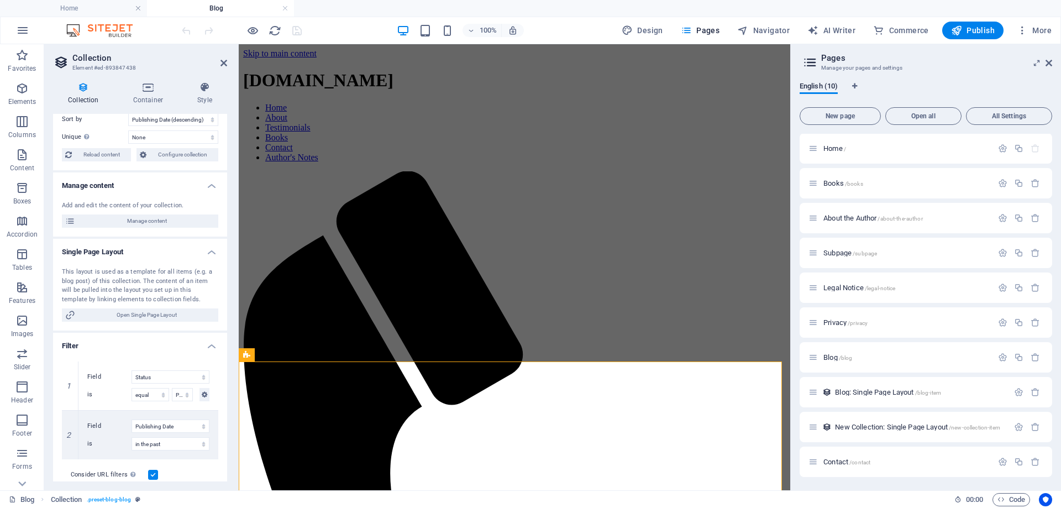
scroll to position [0, 0]
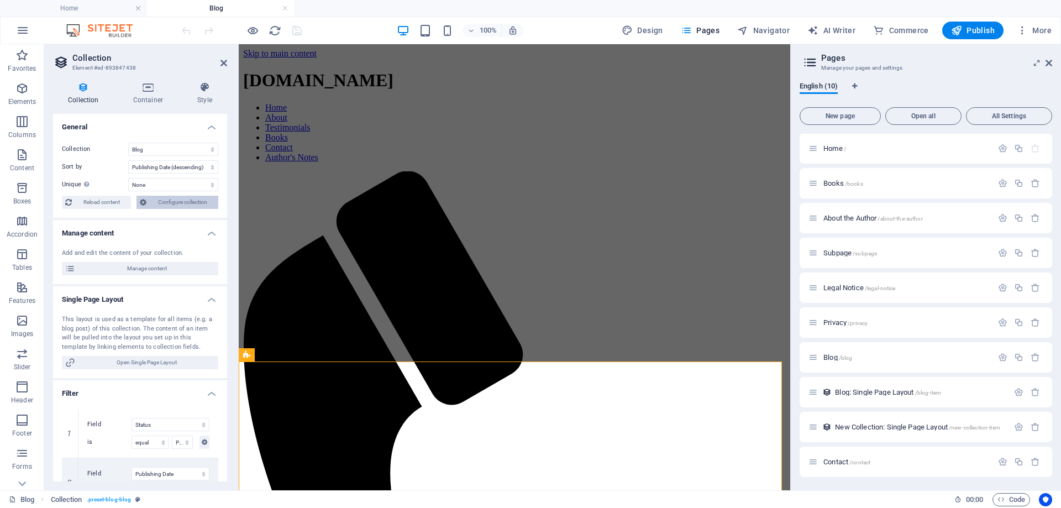
click at [162, 203] on span "Configure collection" at bounding box center [182, 202] width 65 height 13
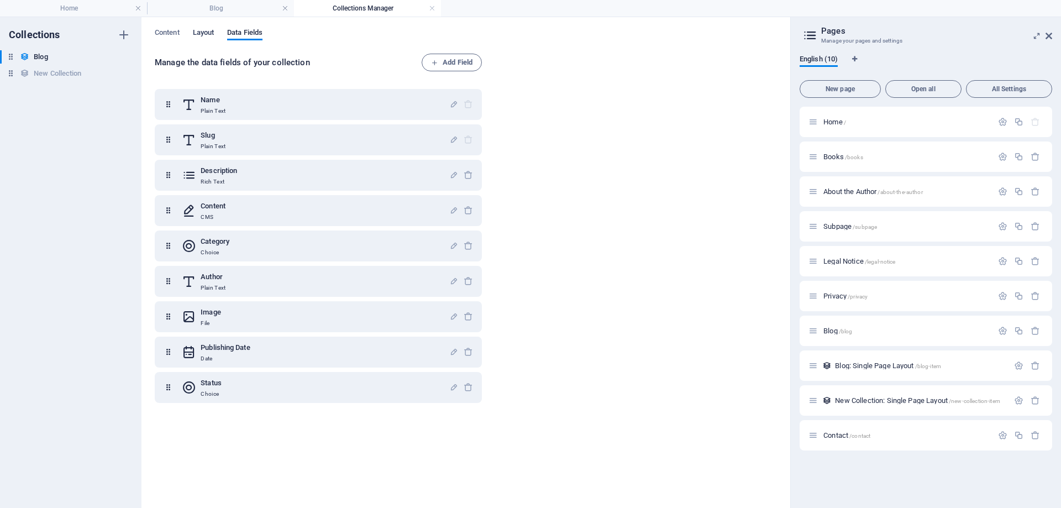
click at [202, 29] on span "Layout" at bounding box center [204, 33] width 22 height 15
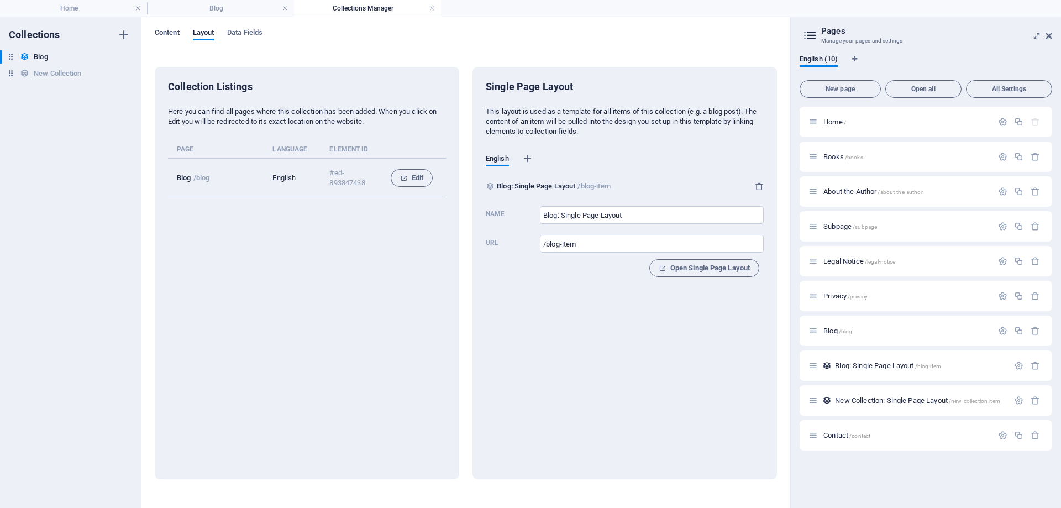
click at [164, 32] on span "Content" at bounding box center [167, 33] width 25 height 15
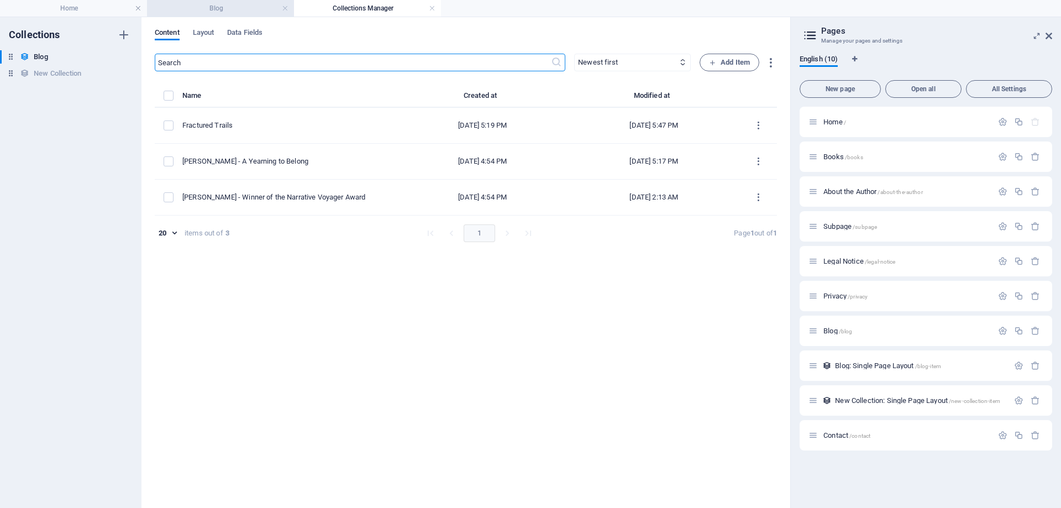
click at [202, 8] on h4 "Blog" at bounding box center [220, 8] width 147 height 12
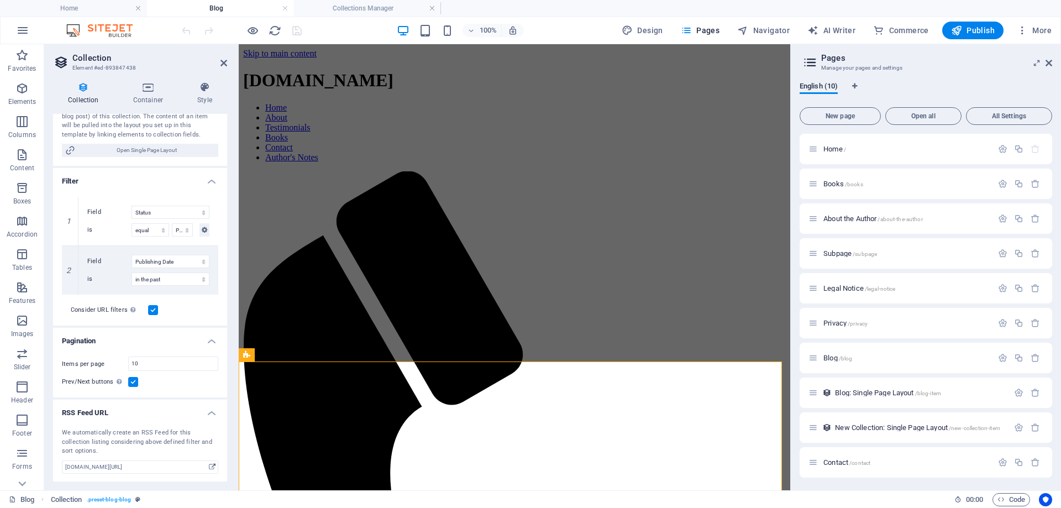
scroll to position [213, 0]
click at [223, 62] on icon at bounding box center [223, 63] width 7 height 9
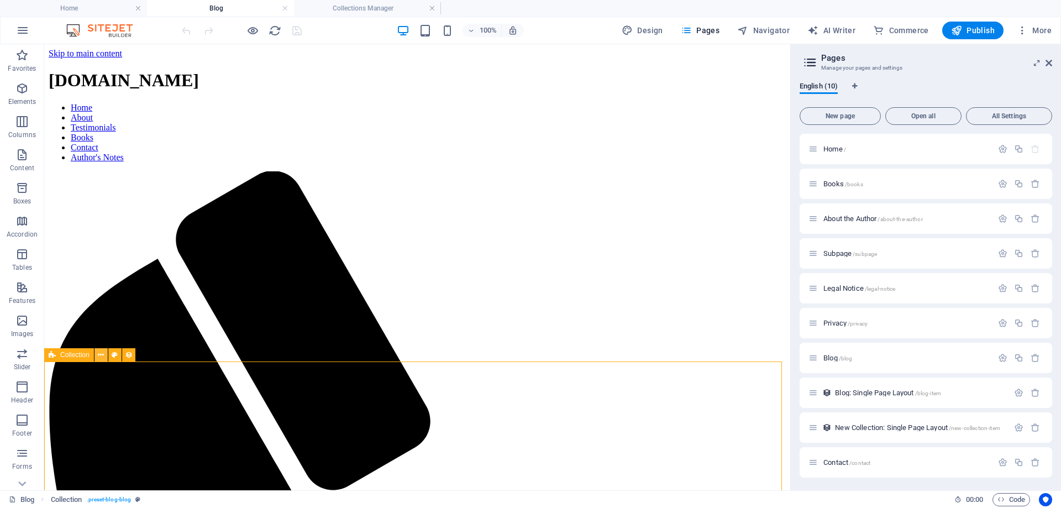
click at [101, 354] on icon at bounding box center [101, 355] width 6 height 12
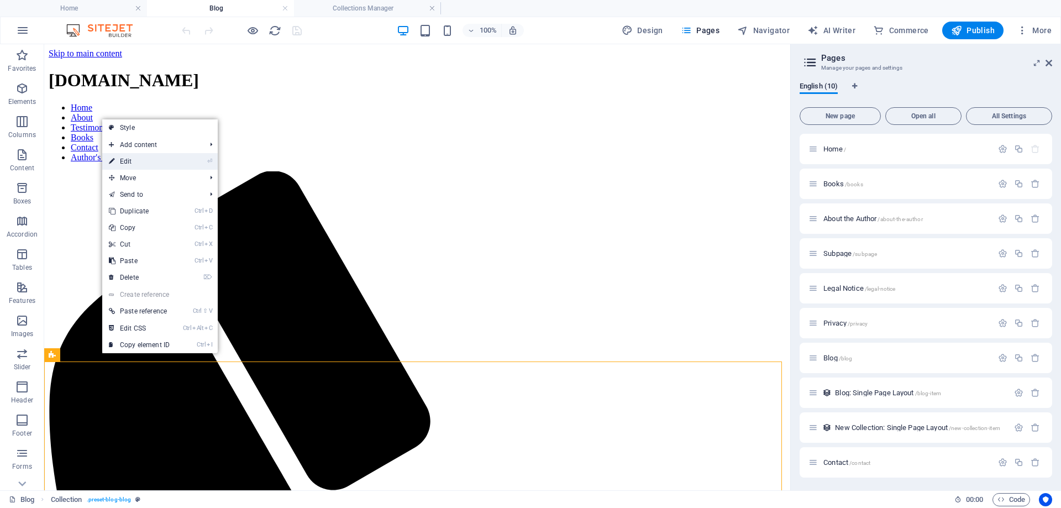
click at [134, 159] on link "⏎ Edit" at bounding box center [139, 161] width 74 height 17
select select "columns.publishing_date_DESC"
select select "columns.status"
select select "columns.publishing_date"
select select "past"
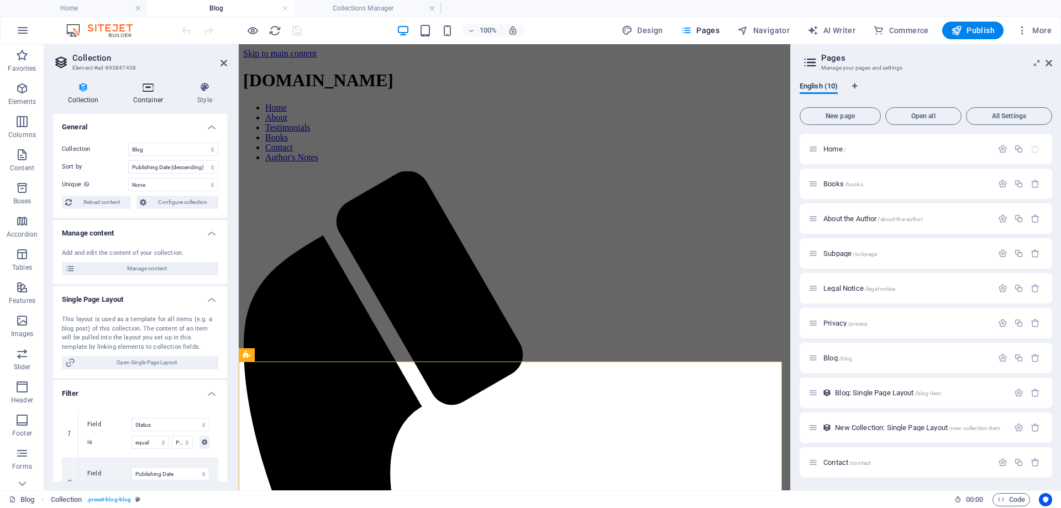
click at [152, 94] on h4 "Container" at bounding box center [150, 93] width 64 height 23
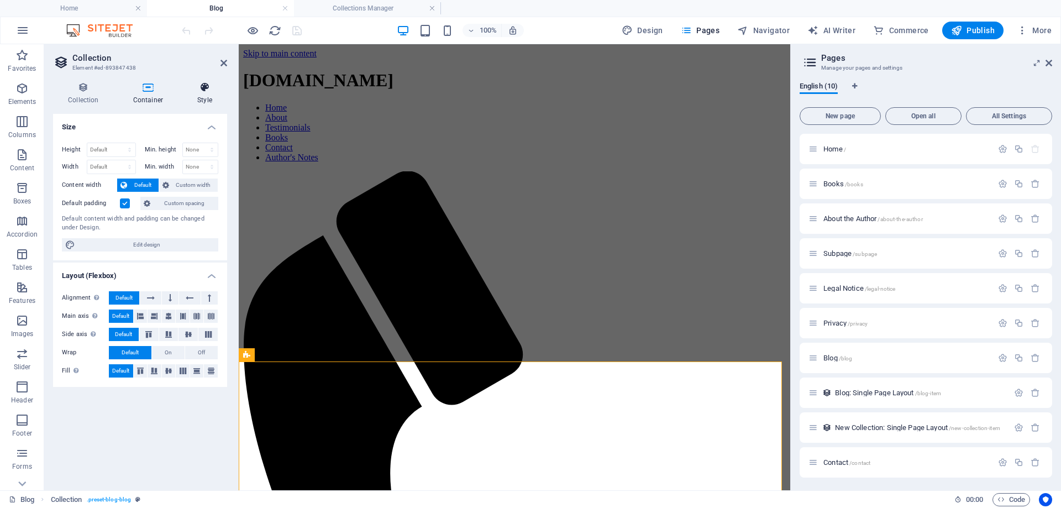
click at [203, 93] on h4 "Style" at bounding box center [204, 93] width 45 height 23
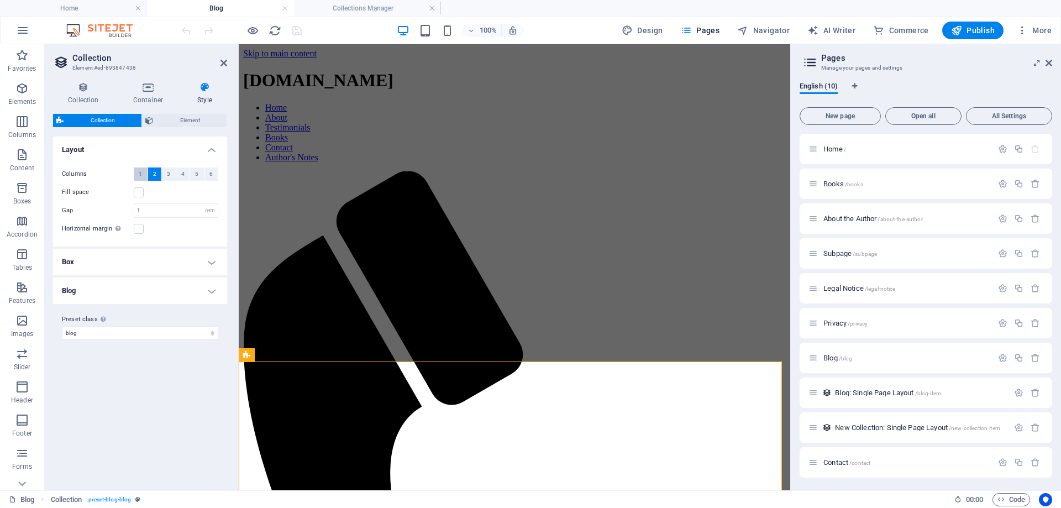
click at [143, 176] on button "1" at bounding box center [141, 173] width 14 height 13
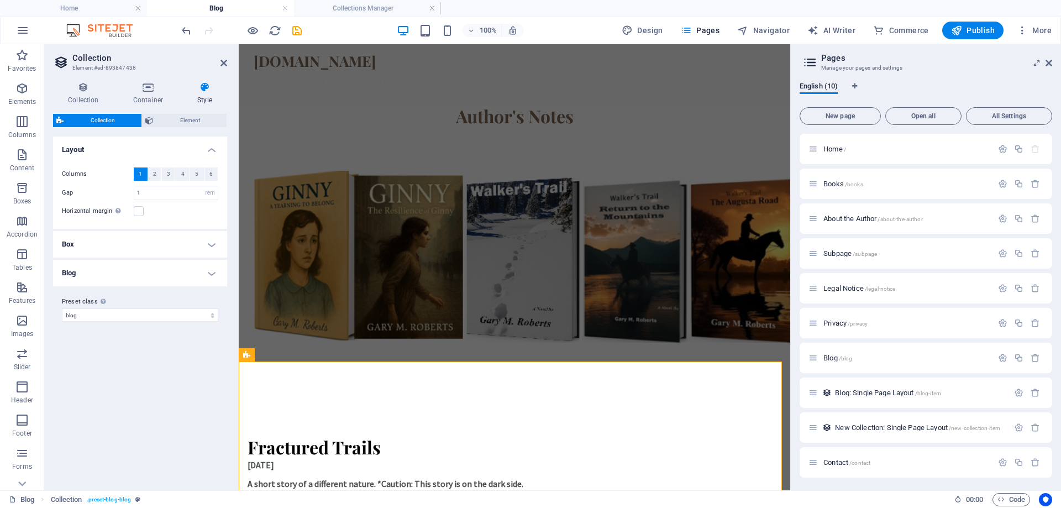
click at [208, 241] on h4 "Box" at bounding box center [140, 244] width 174 height 27
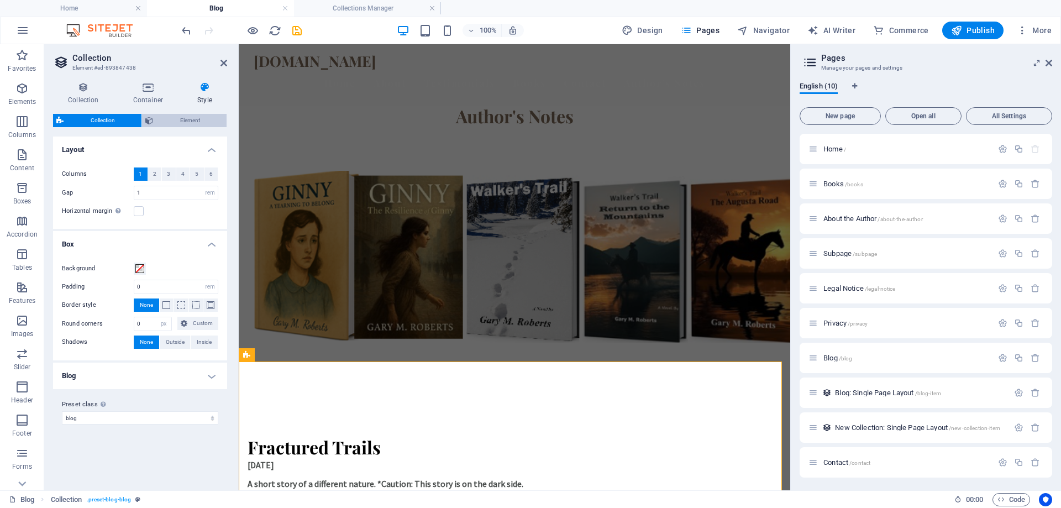
click at [181, 114] on span "Element" at bounding box center [189, 120] width 67 height 13
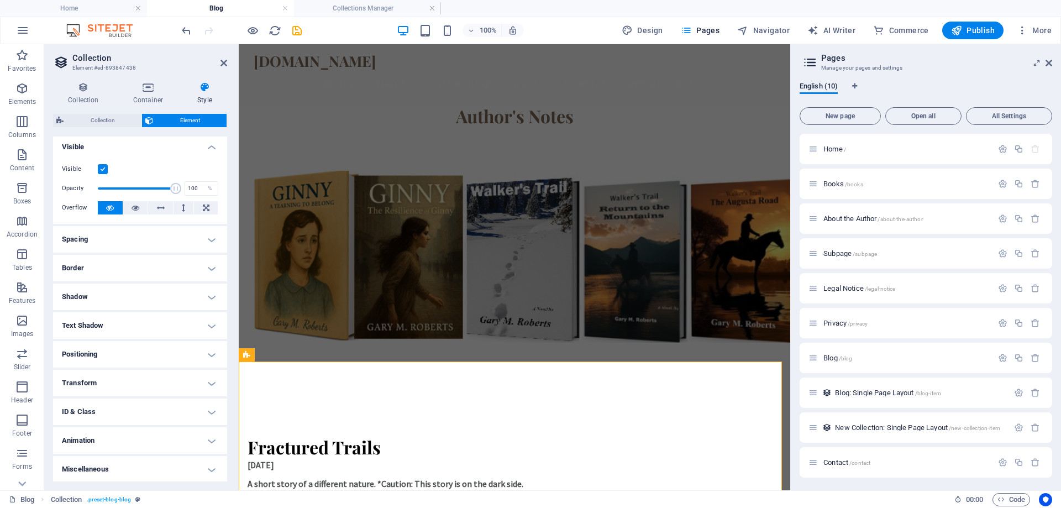
scroll to position [4, 0]
click at [85, 86] on icon at bounding box center [83, 87] width 61 height 11
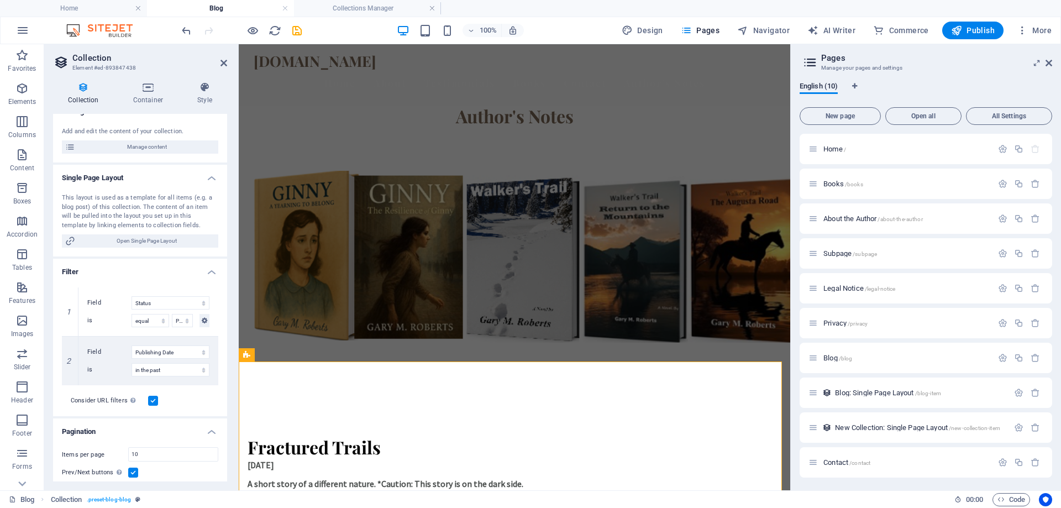
scroll to position [103, 0]
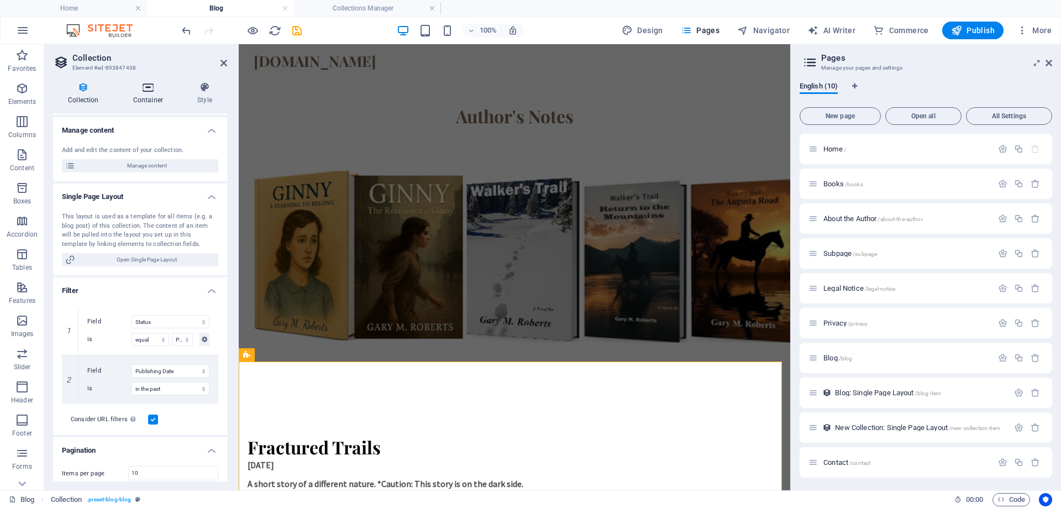
click at [157, 94] on h4 "Container" at bounding box center [150, 93] width 64 height 23
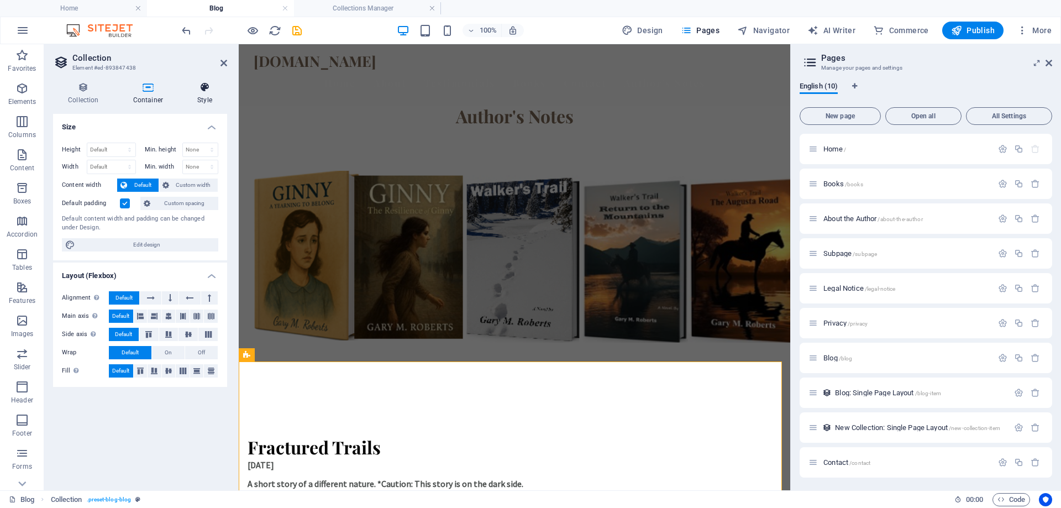
click at [202, 88] on icon at bounding box center [204, 87] width 45 height 11
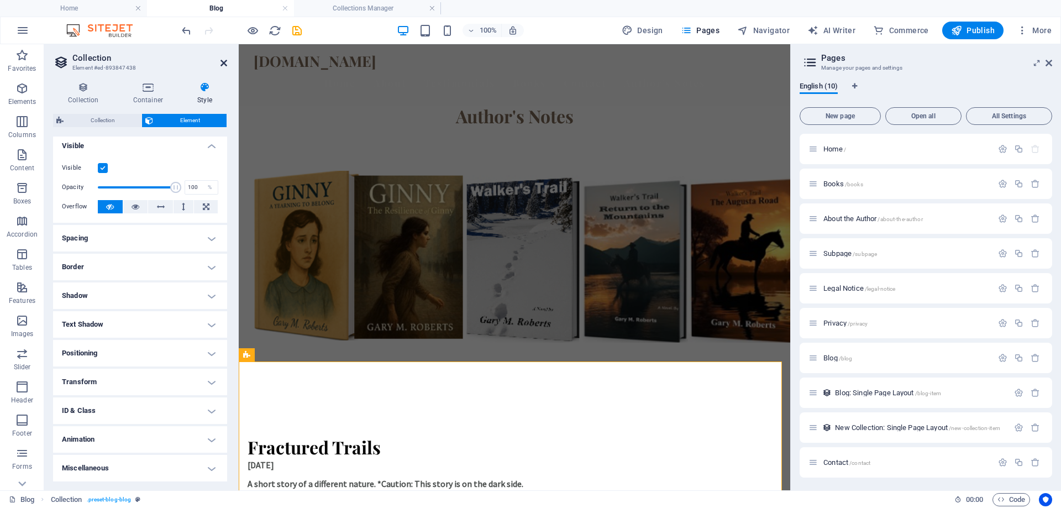
click at [223, 62] on icon at bounding box center [223, 63] width 7 height 9
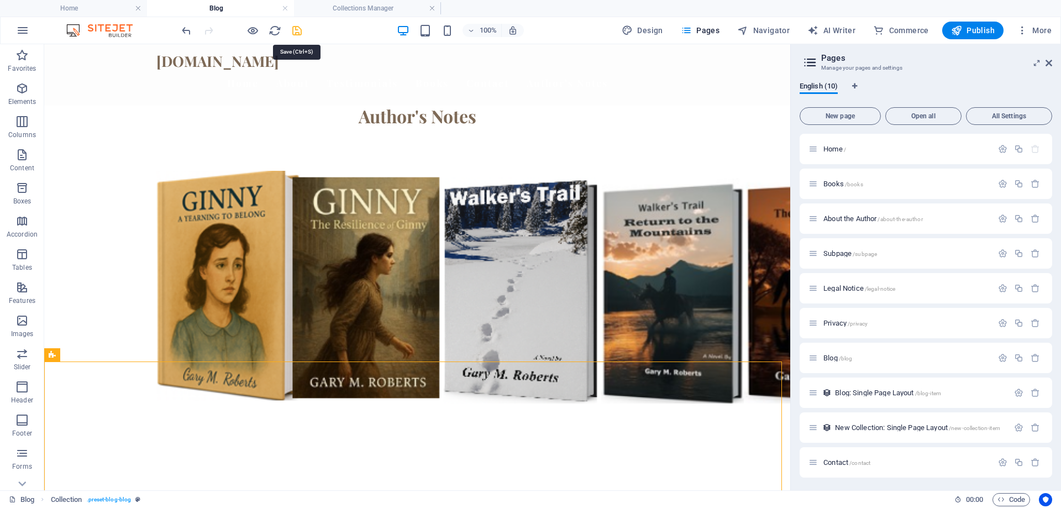
click at [298, 31] on icon "save" at bounding box center [297, 30] width 13 height 13
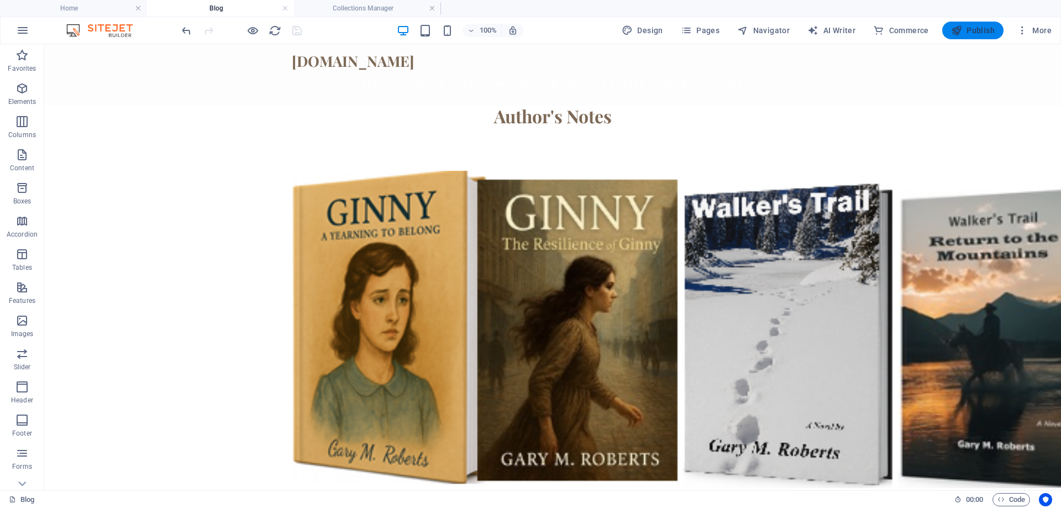
click at [982, 30] on span "Publish" at bounding box center [973, 30] width 44 height 11
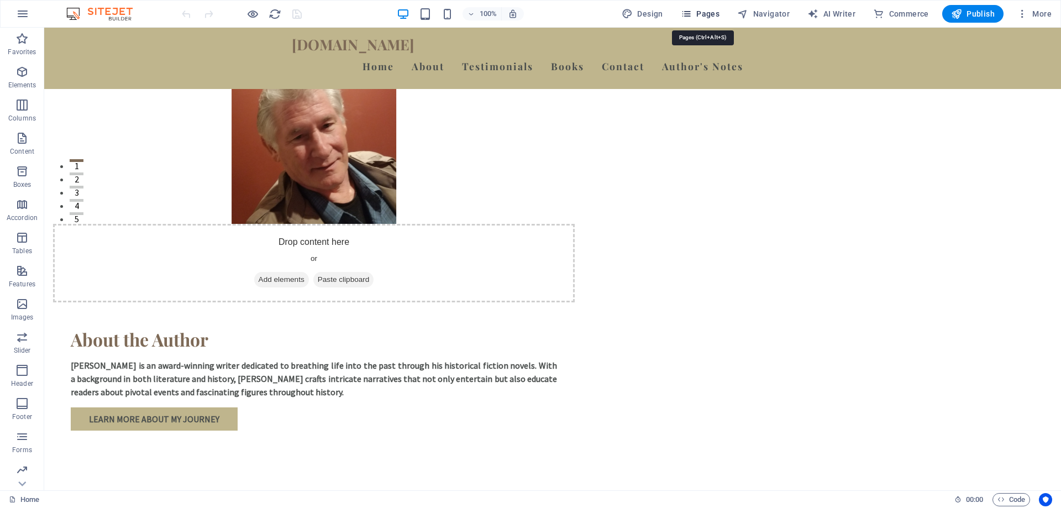
click at [690, 11] on icon "button" at bounding box center [686, 13] width 11 height 11
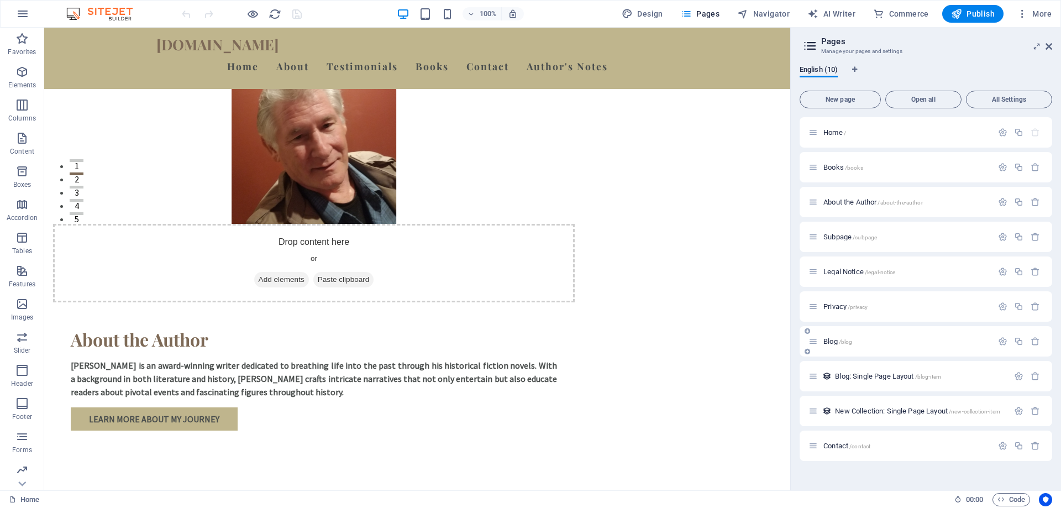
click at [841, 342] on span "/blog" at bounding box center [846, 342] width 14 height 6
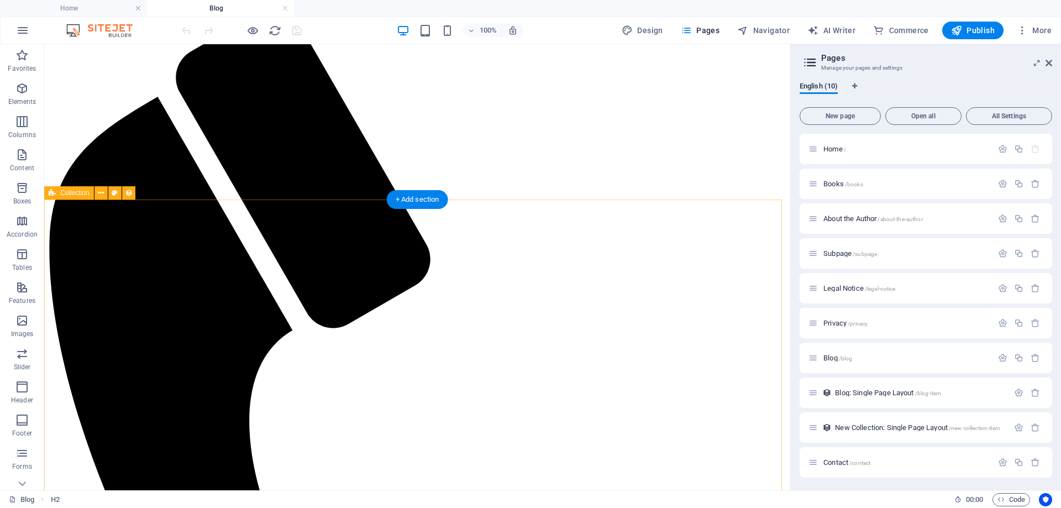
scroll to position [166, 0]
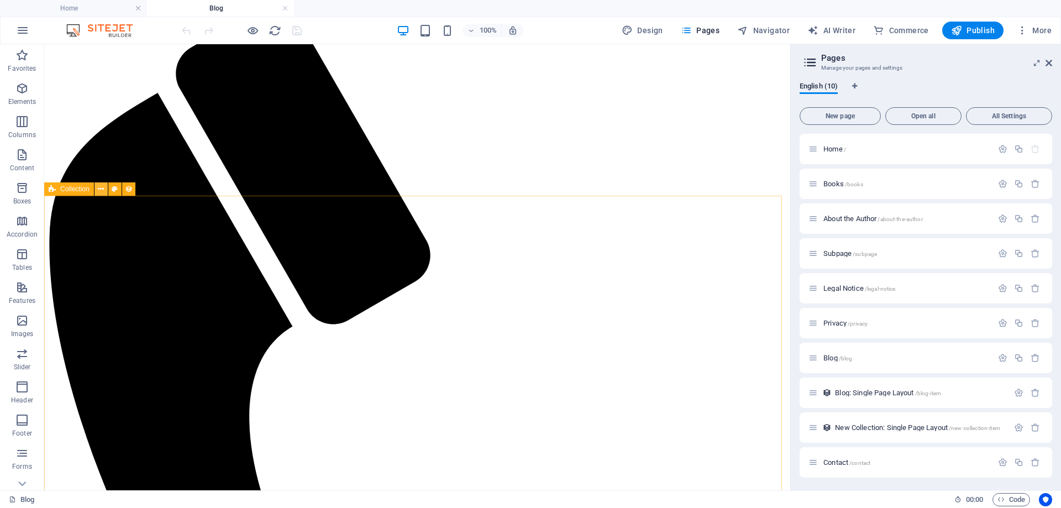
click at [103, 190] on icon at bounding box center [101, 189] width 6 height 12
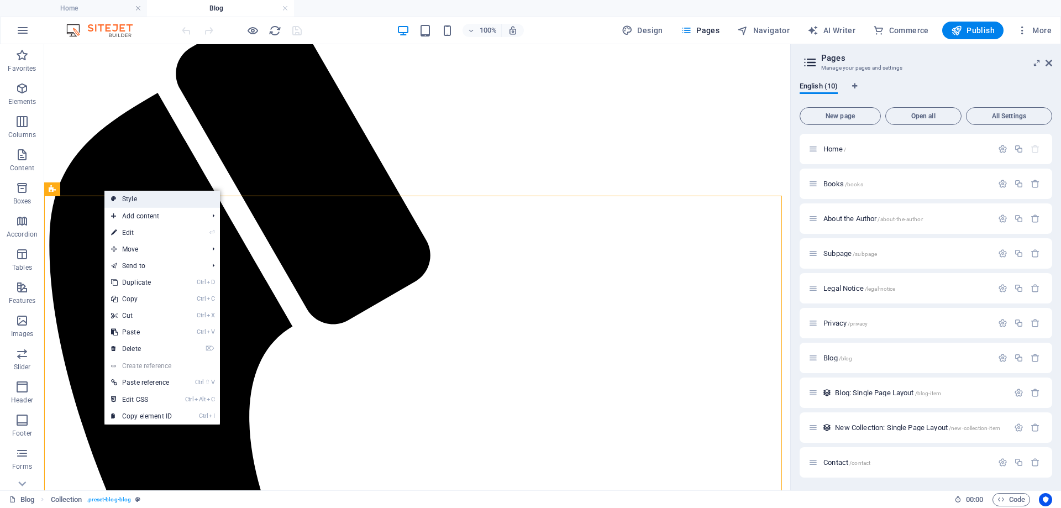
click at [151, 199] on link "Style" at bounding box center [161, 199] width 115 height 17
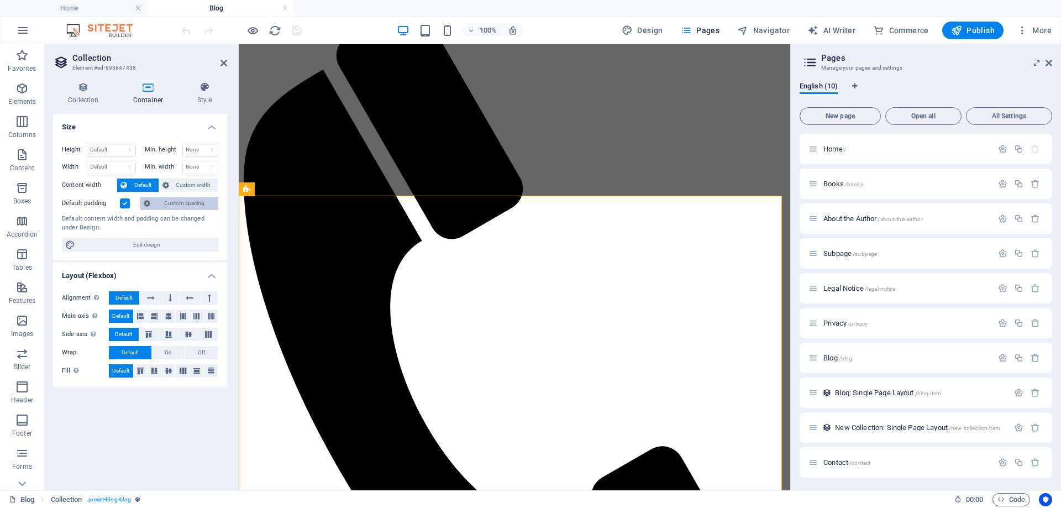
click at [198, 199] on span "Custom spacing" at bounding box center [184, 203] width 61 height 13
click at [135, 247] on span "Edit design" at bounding box center [146, 244] width 136 height 13
select select "rem"
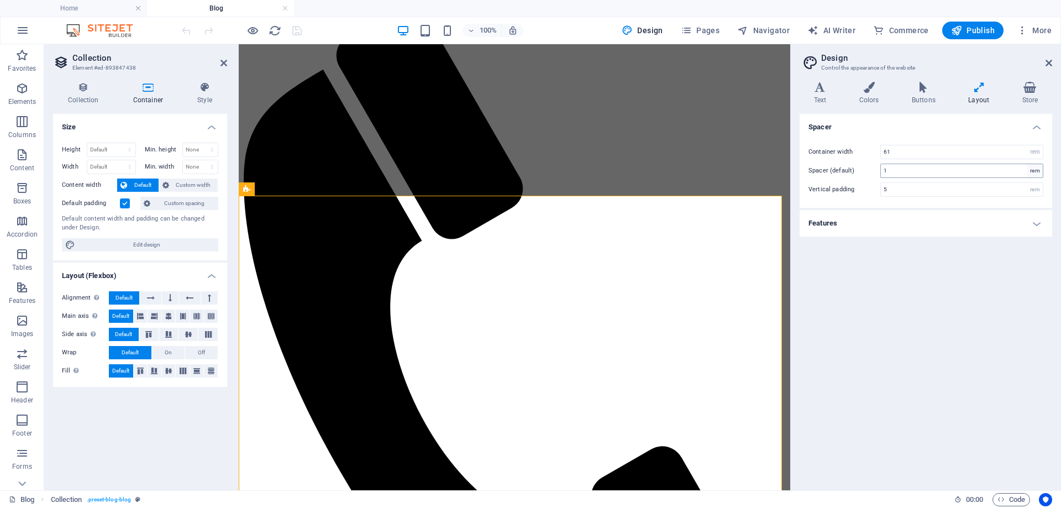
click at [1038, 168] on div "rem" at bounding box center [1034, 170] width 15 height 13
click at [914, 171] on input "1" at bounding box center [962, 170] width 162 height 13
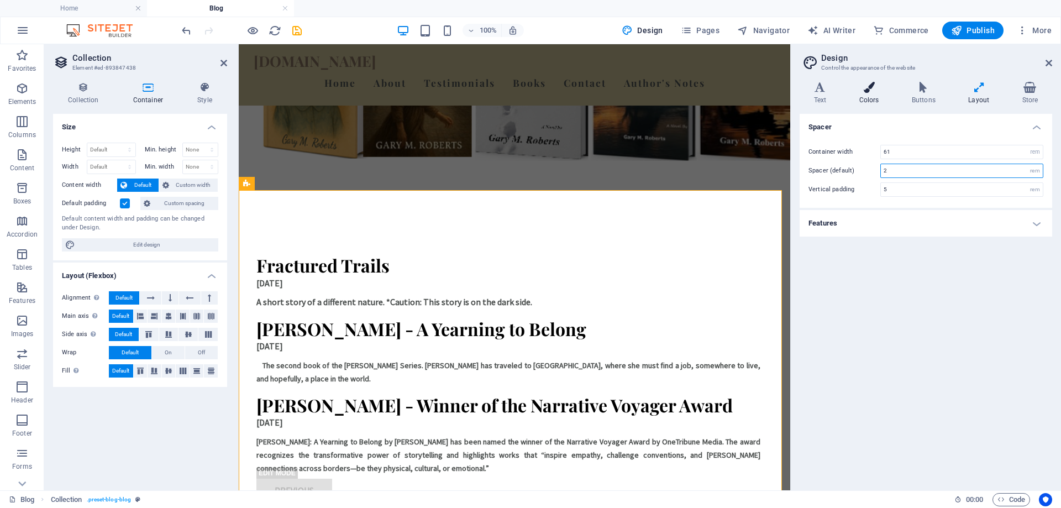
type input "2"
click at [877, 90] on icon at bounding box center [869, 87] width 48 height 11
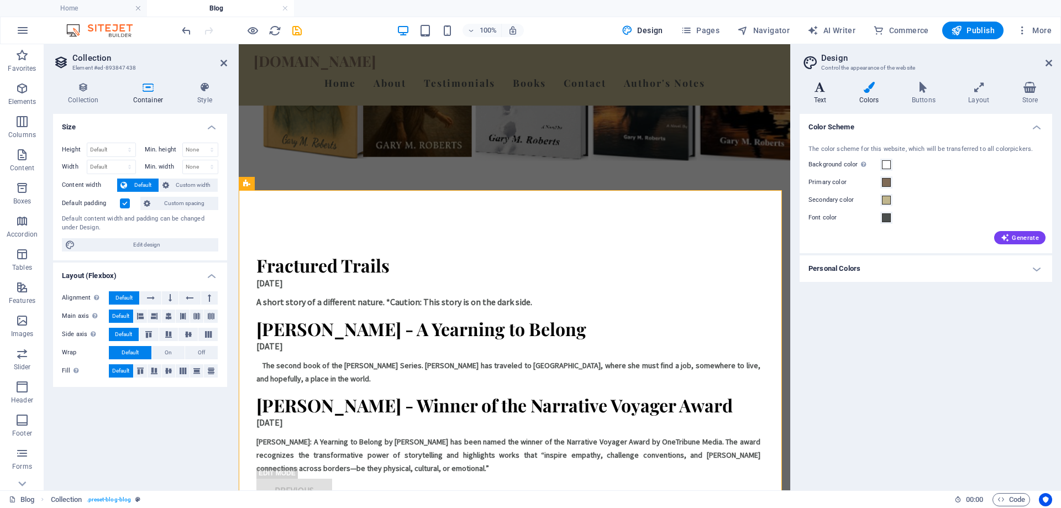
click at [822, 94] on h4 "Text" at bounding box center [821, 93] width 45 height 23
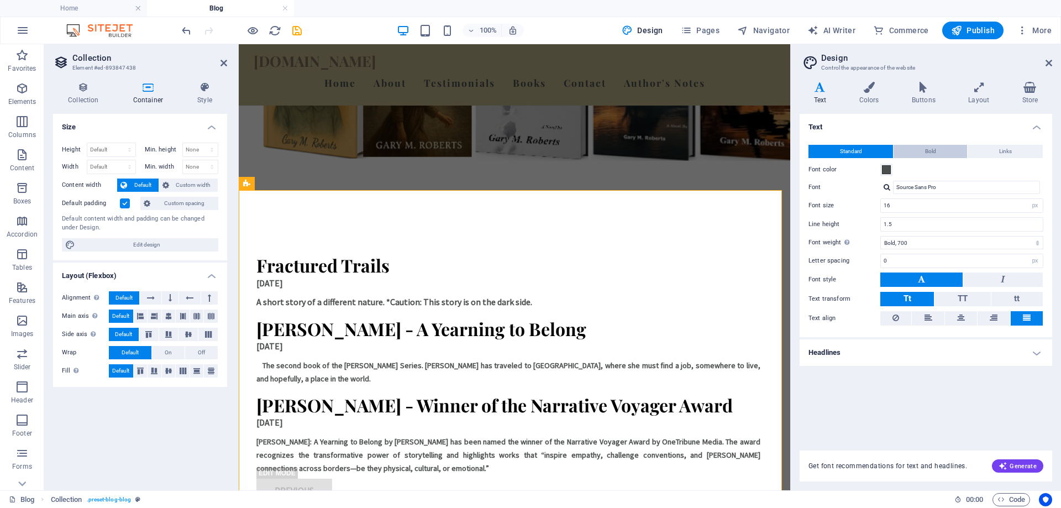
click at [954, 154] on button "Bold" at bounding box center [929, 151] width 73 height 13
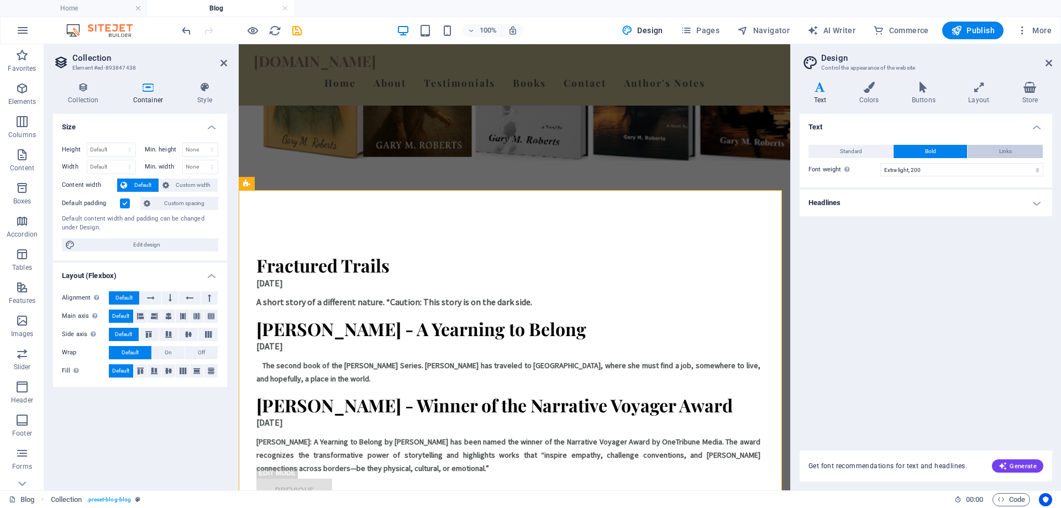
click at [996, 152] on button "Links" at bounding box center [1004, 151] width 75 height 13
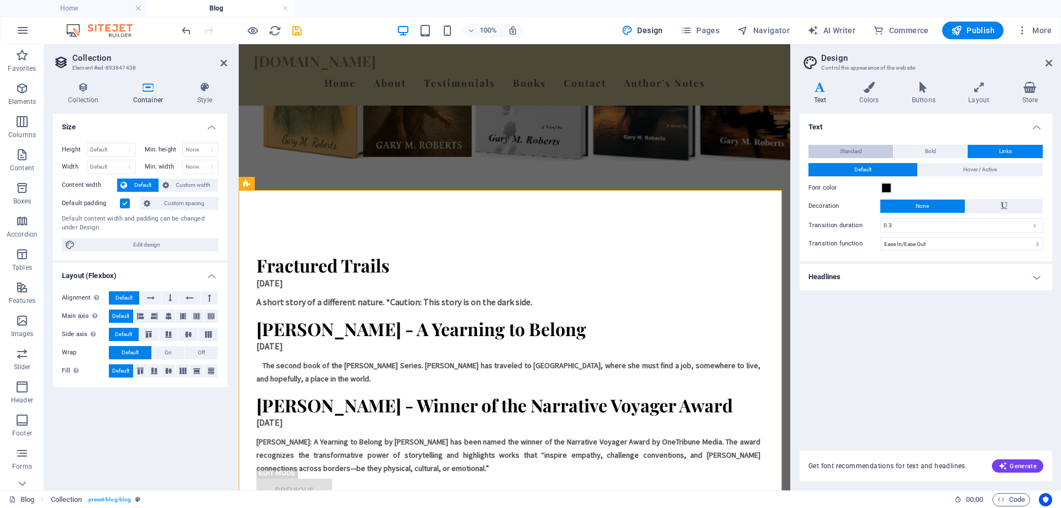
click at [857, 150] on span "Standard" at bounding box center [851, 151] width 22 height 13
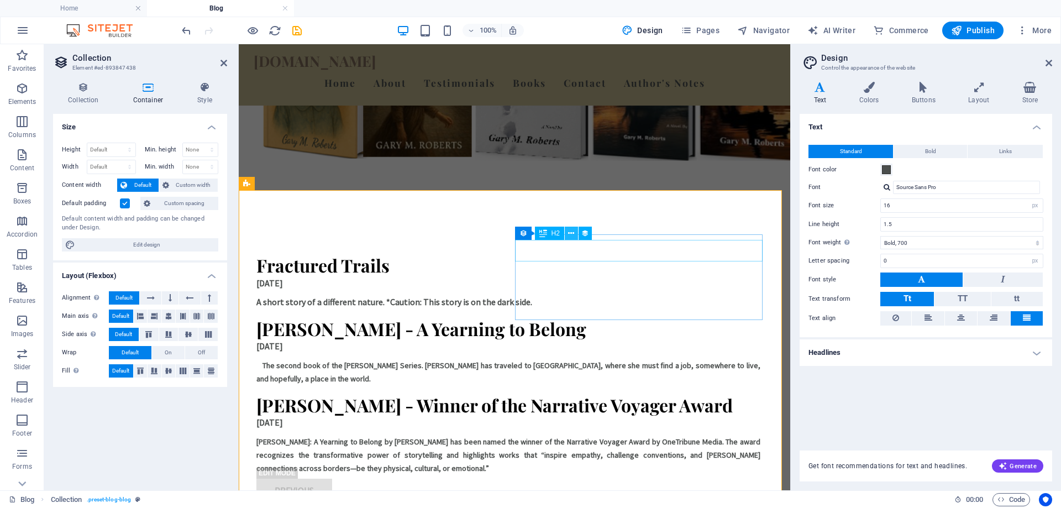
click at [570, 231] on icon at bounding box center [571, 234] width 6 height 12
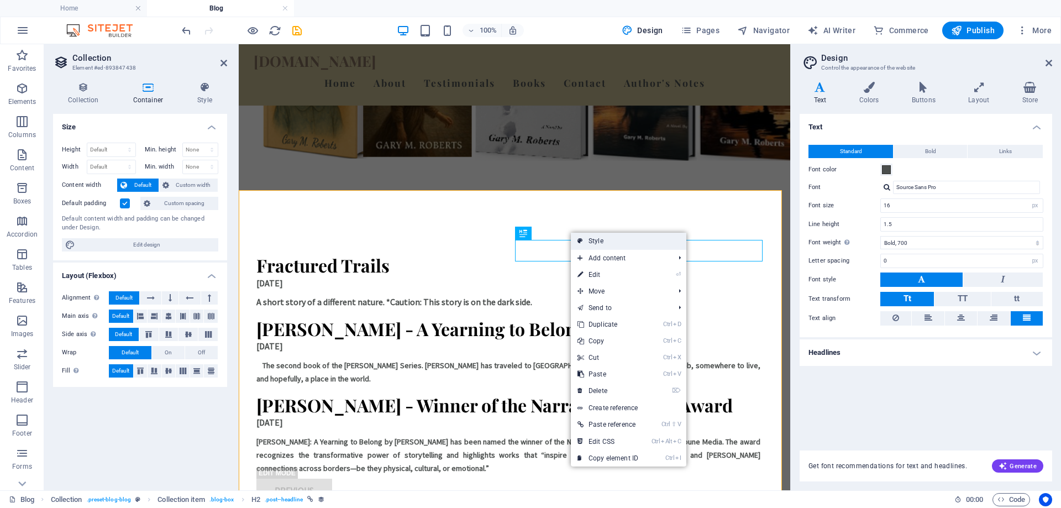
click at [588, 241] on link "Style" at bounding box center [628, 241] width 115 height 17
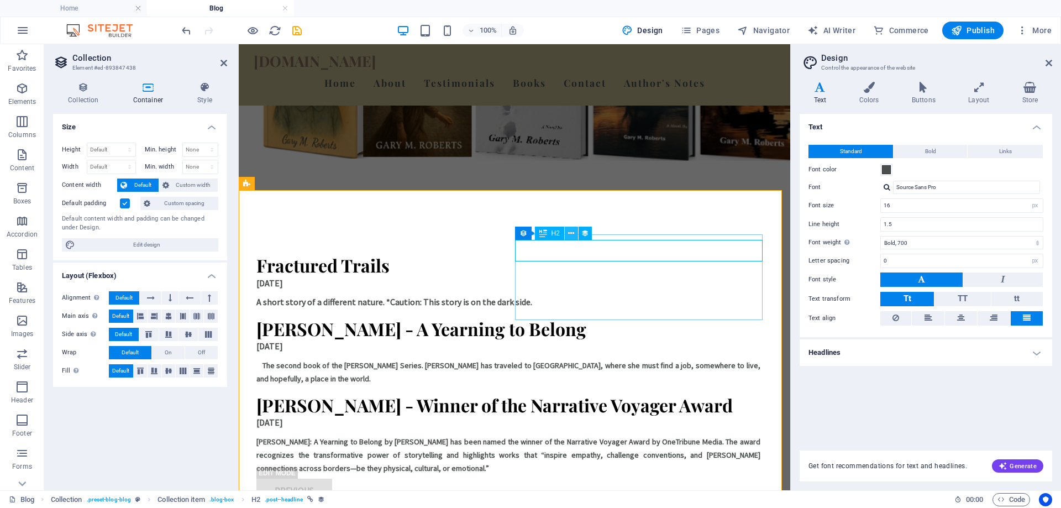
click at [570, 232] on icon at bounding box center [571, 234] width 6 height 12
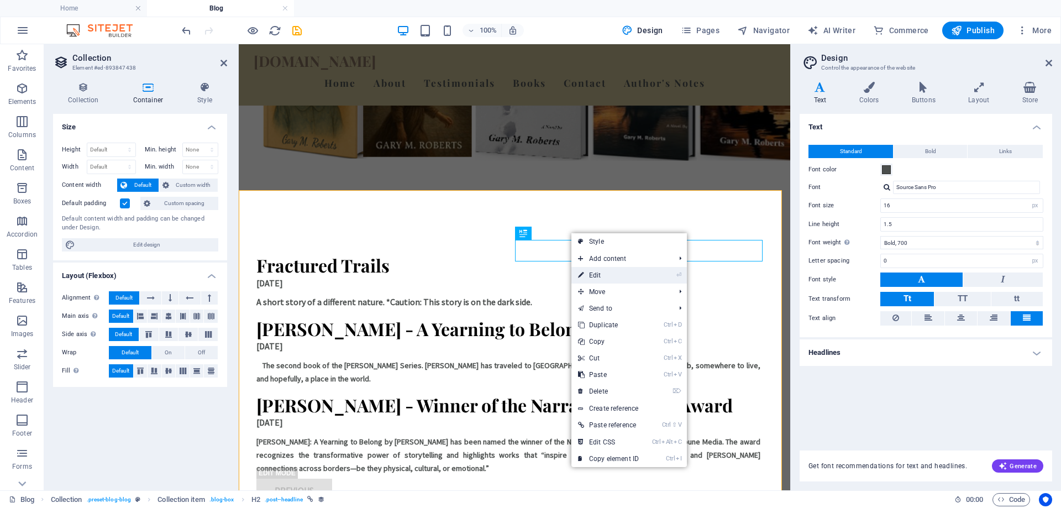
click at [588, 273] on link "⏎ Edit" at bounding box center [608, 275] width 74 height 17
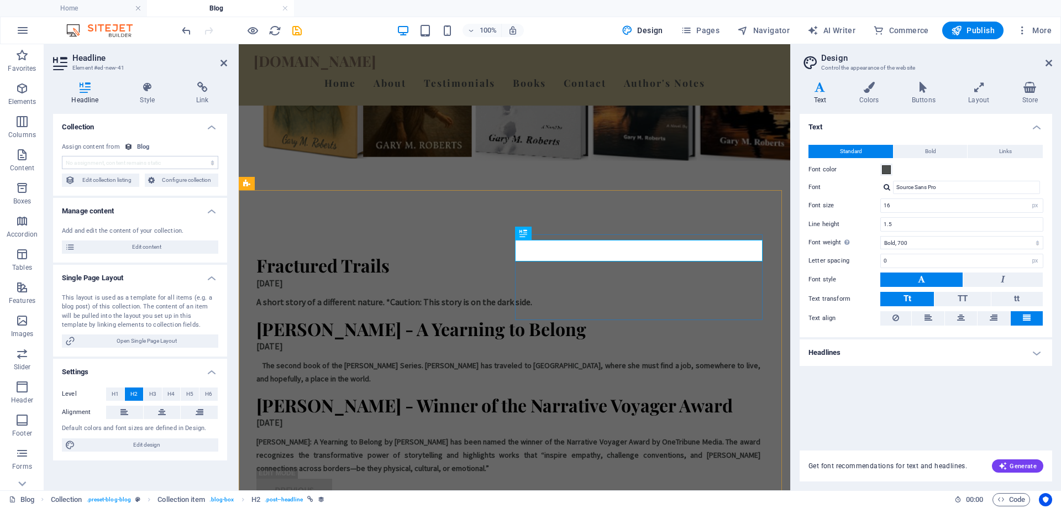
select select "name"
click at [144, 94] on h4 "Style" at bounding box center [150, 93] width 56 height 23
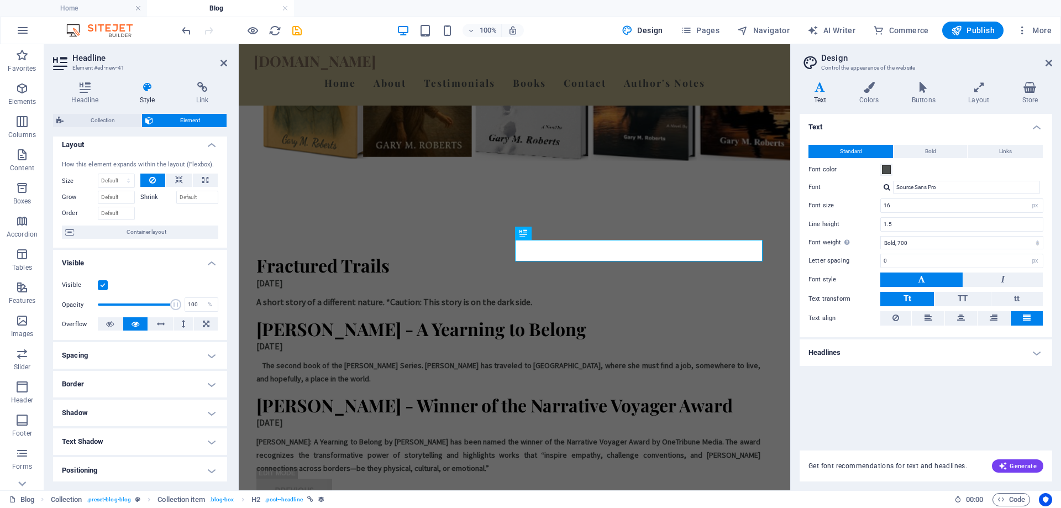
scroll to position [0, 0]
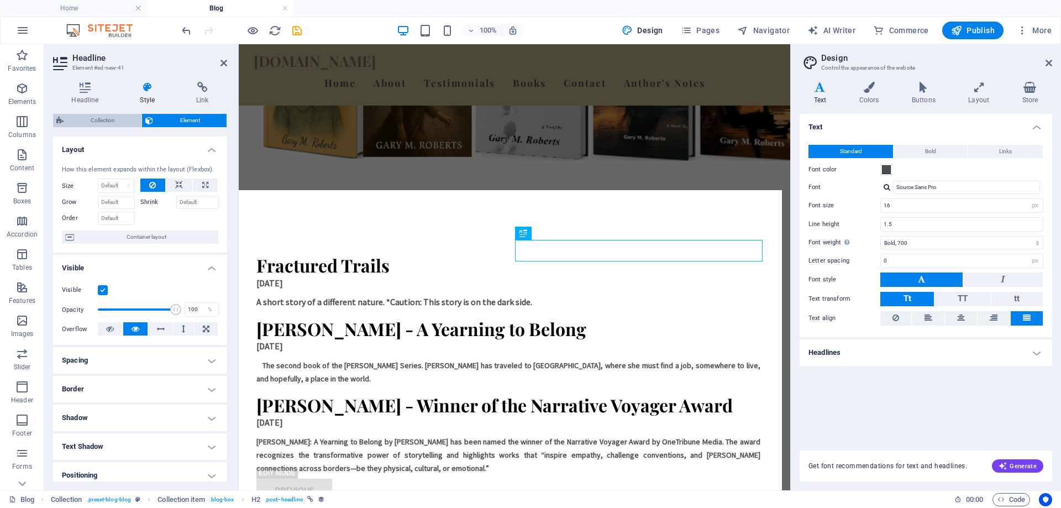
click at [94, 119] on span "Collection" at bounding box center [102, 120] width 71 height 13
select select "rem"
select select "preset-blog-blog"
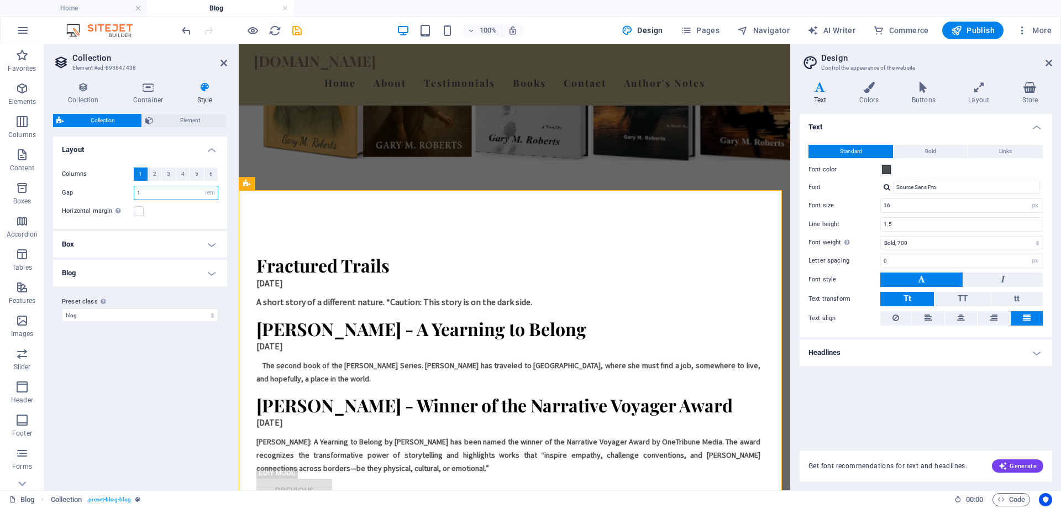
click at [138, 194] on input "1" at bounding box center [175, 192] width 83 height 13
type input "2"
click at [223, 64] on icon at bounding box center [223, 63] width 7 height 9
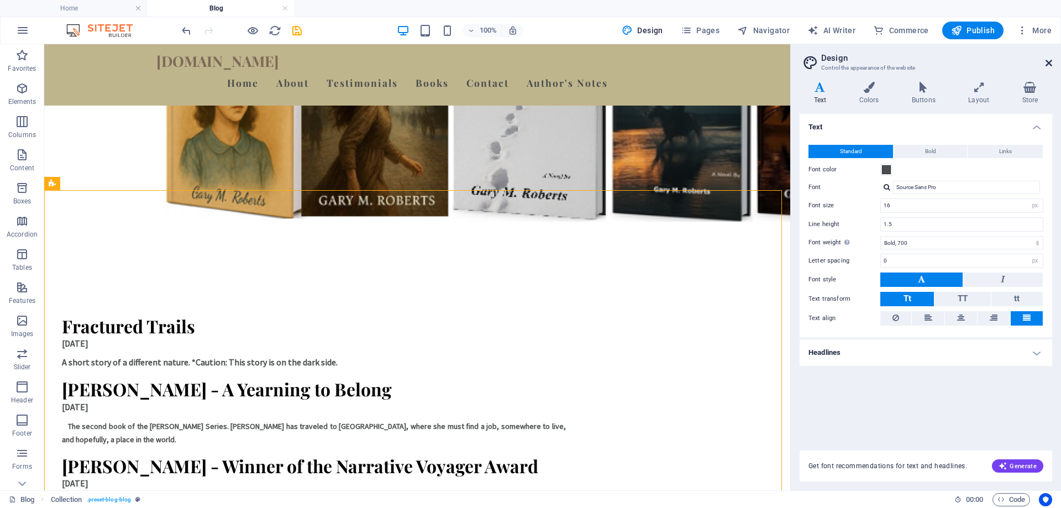
click at [1050, 62] on icon at bounding box center [1048, 63] width 7 height 9
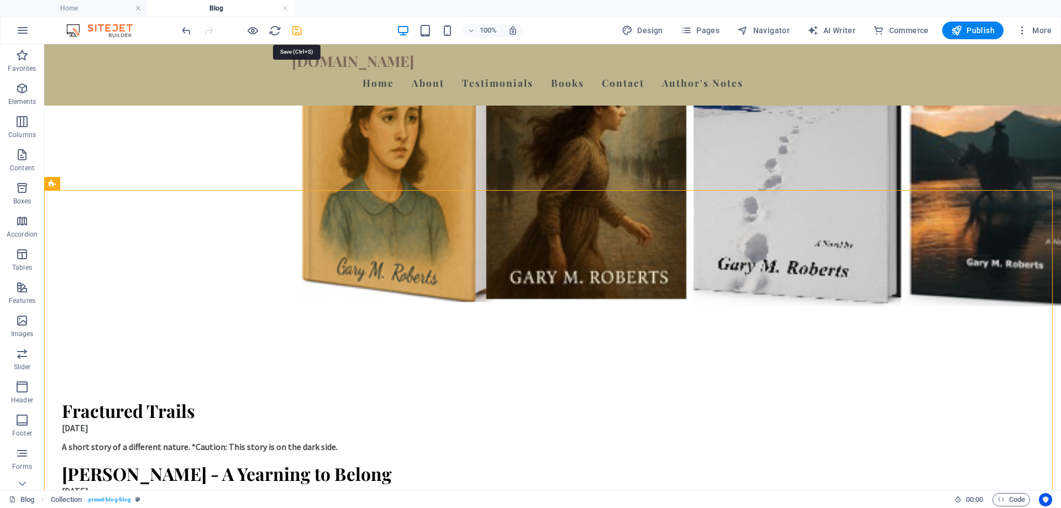
click at [292, 29] on icon "save" at bounding box center [297, 30] width 13 height 13
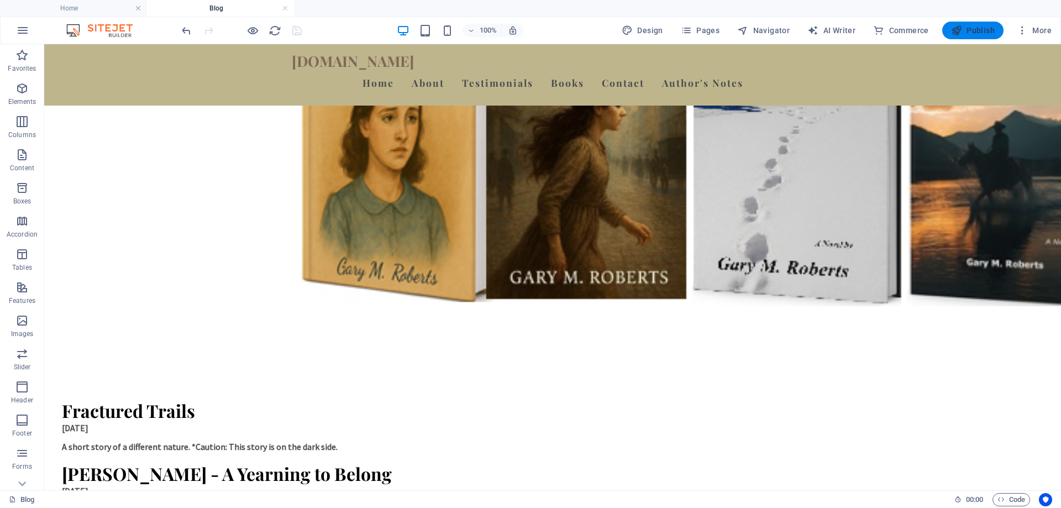
click at [985, 33] on span "Publish" at bounding box center [973, 30] width 44 height 11
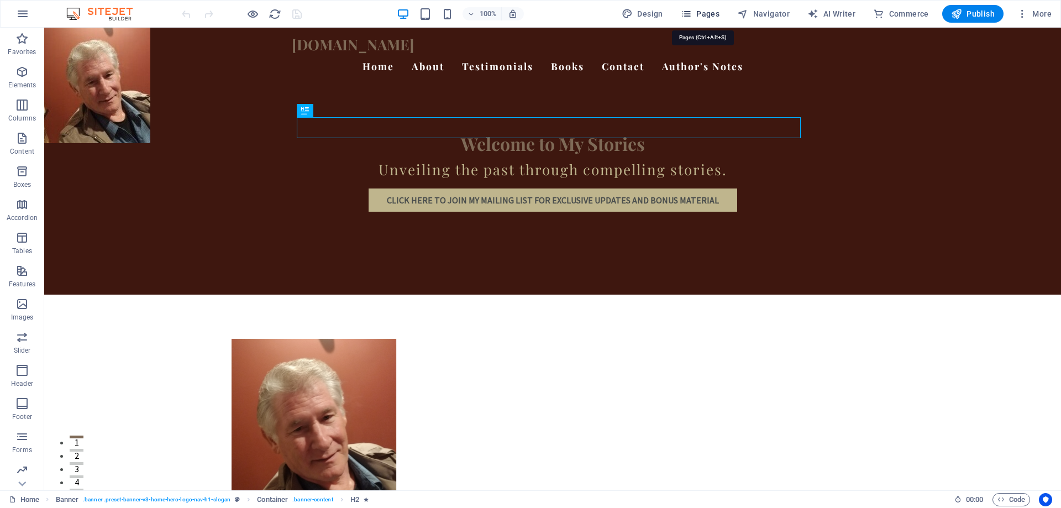
click at [696, 10] on span "Pages" at bounding box center [700, 13] width 39 height 11
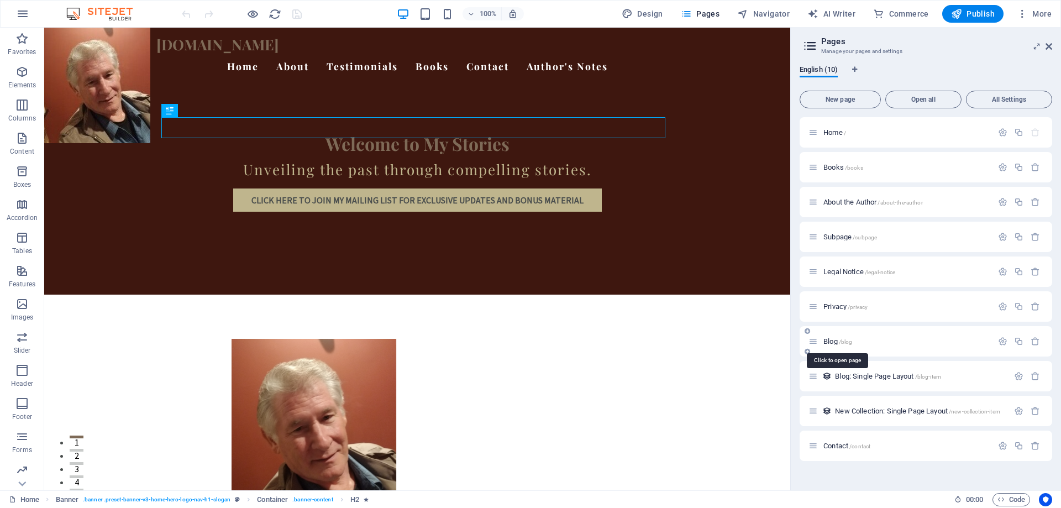
click at [848, 341] on span "/blog" at bounding box center [846, 342] width 14 height 6
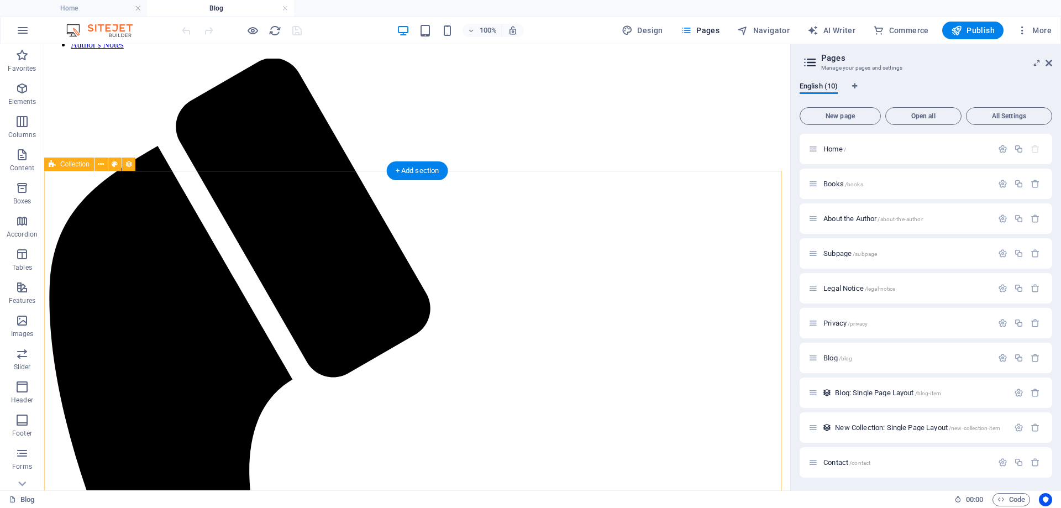
scroll to position [110, 0]
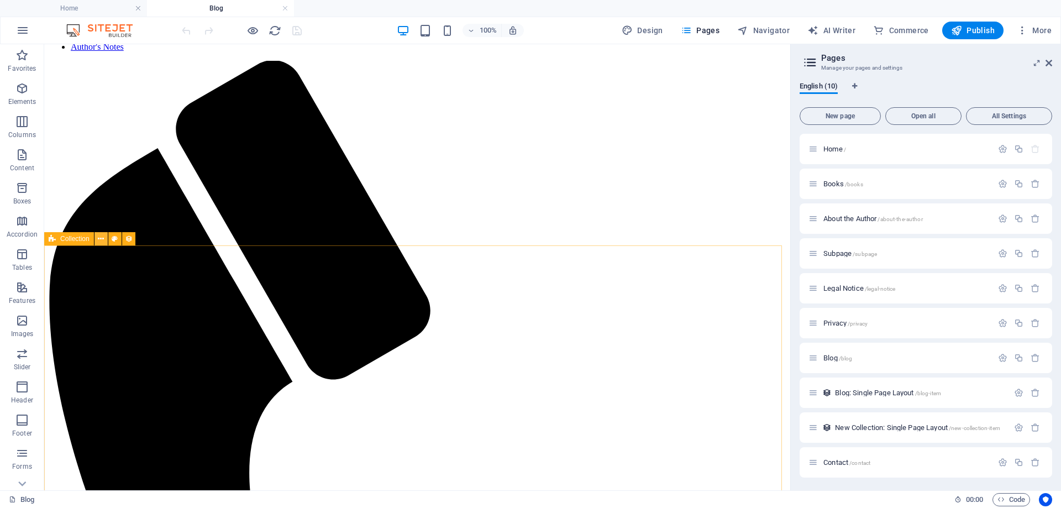
click at [99, 240] on icon at bounding box center [101, 239] width 6 height 12
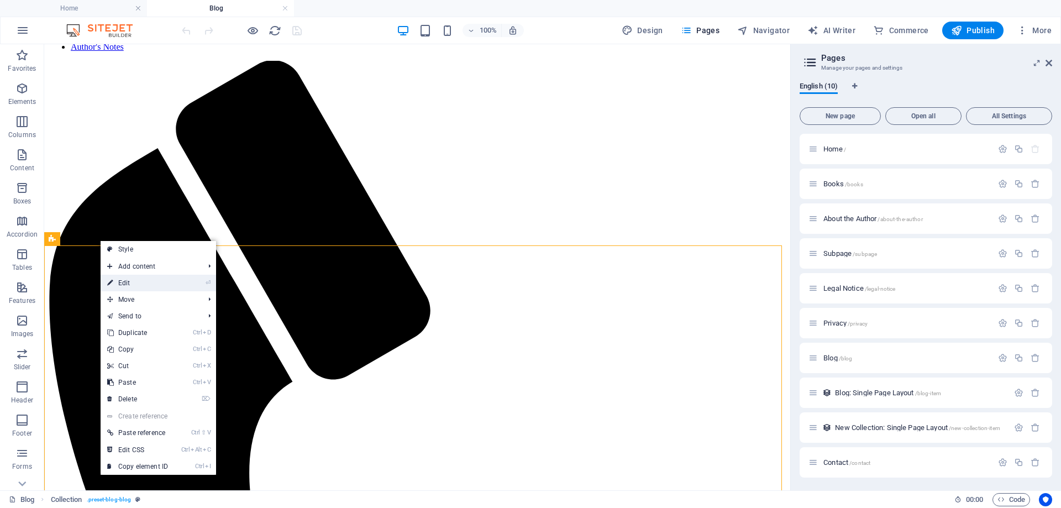
click at [122, 283] on link "⏎ Edit" at bounding box center [138, 283] width 74 height 17
select select "columns.publishing_date_DESC"
select select "columns.status"
select select "columns.publishing_date"
select select "past"
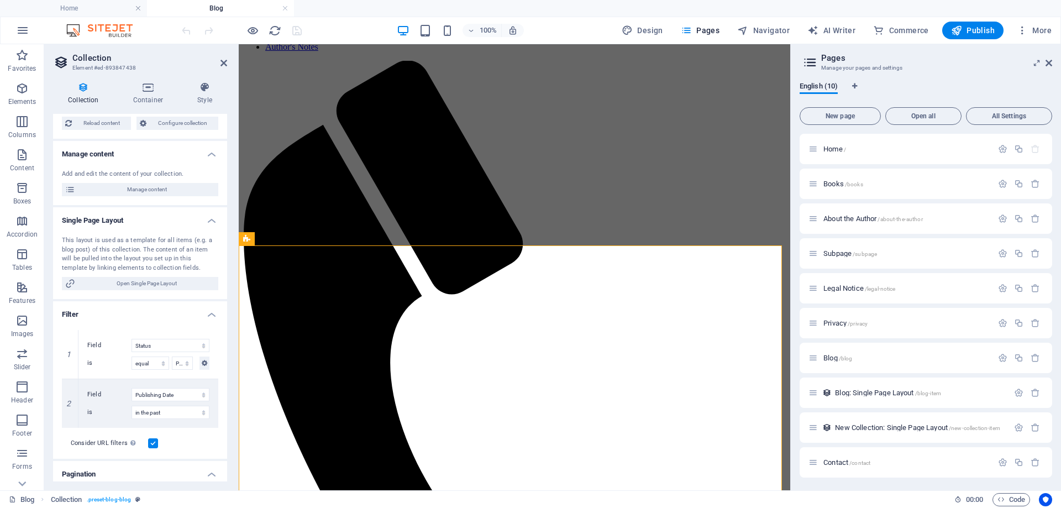
scroll to position [0, 0]
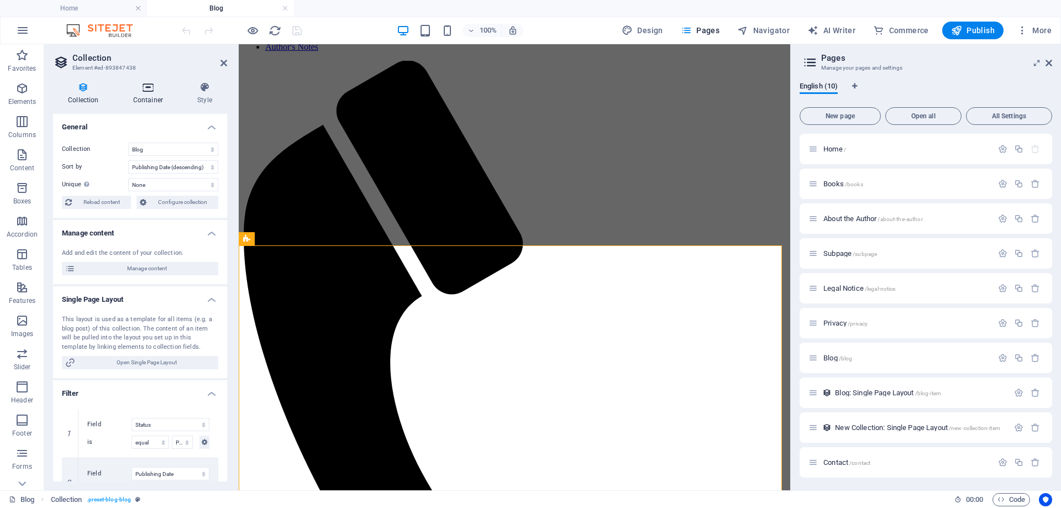
click at [148, 94] on h4 "Container" at bounding box center [150, 93] width 64 height 23
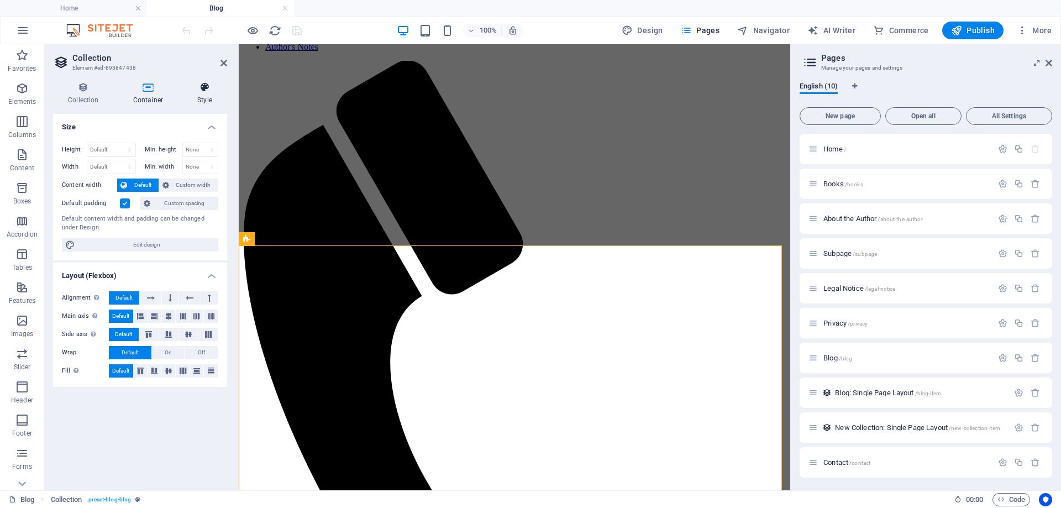
click at [206, 86] on icon at bounding box center [204, 87] width 45 height 11
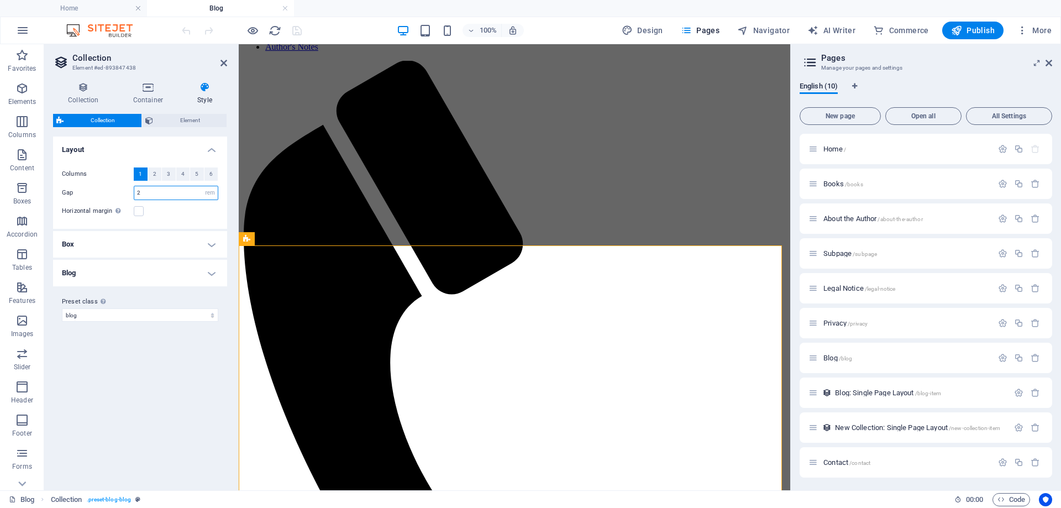
drag, startPoint x: 148, startPoint y: 190, endPoint x: 130, endPoint y: 194, distance: 17.6
click at [130, 194] on div "Gap 2 px rem % vw vh" at bounding box center [140, 193] width 156 height 14
type input "1"
click at [154, 173] on span "2" at bounding box center [154, 173] width 3 height 13
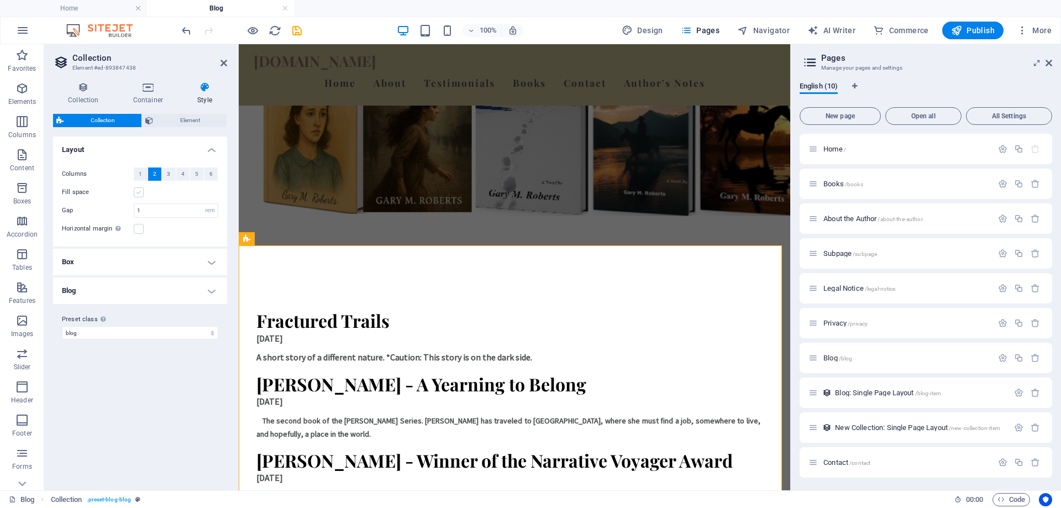
click at [136, 192] on label at bounding box center [139, 192] width 10 height 10
click at [0, 0] on input "Fill space" at bounding box center [0, 0] width 0 height 0
click at [136, 192] on label at bounding box center [139, 192] width 10 height 10
click at [0, 0] on input "Fill space" at bounding box center [0, 0] width 0 height 0
click at [212, 265] on h4 "Box" at bounding box center [140, 262] width 174 height 27
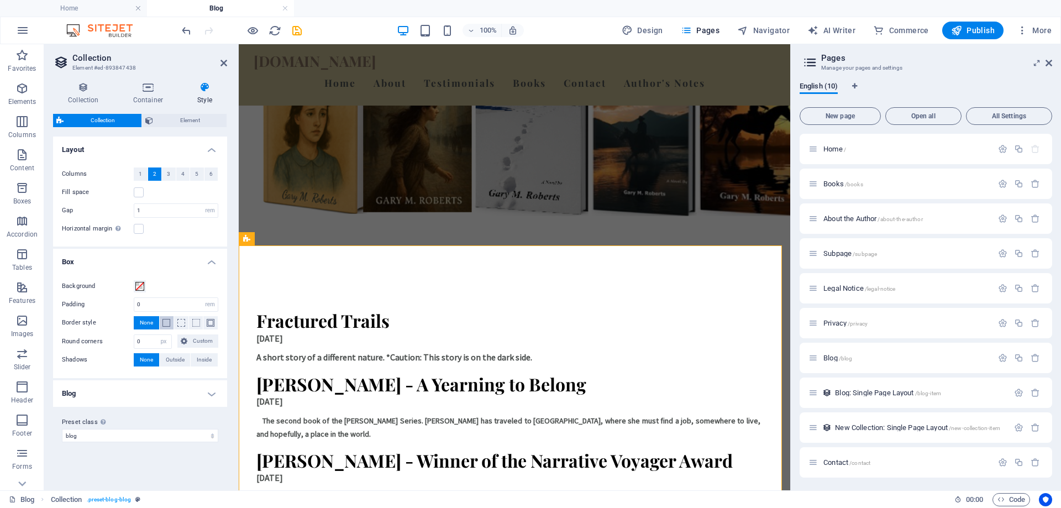
click at [162, 319] on span at bounding box center [166, 323] width 8 height 8
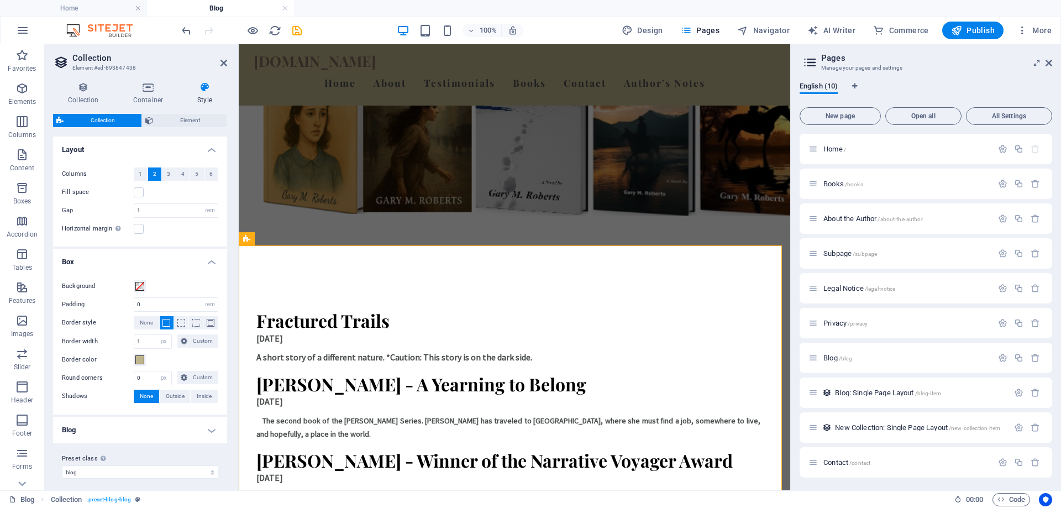
scroll to position [6, 0]
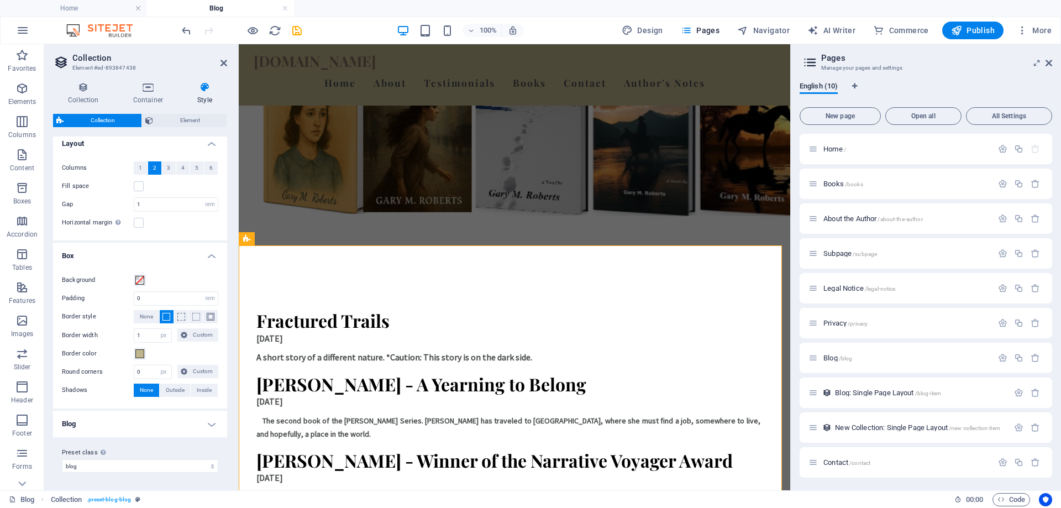
click at [212, 425] on h4 "Blog" at bounding box center [140, 423] width 174 height 27
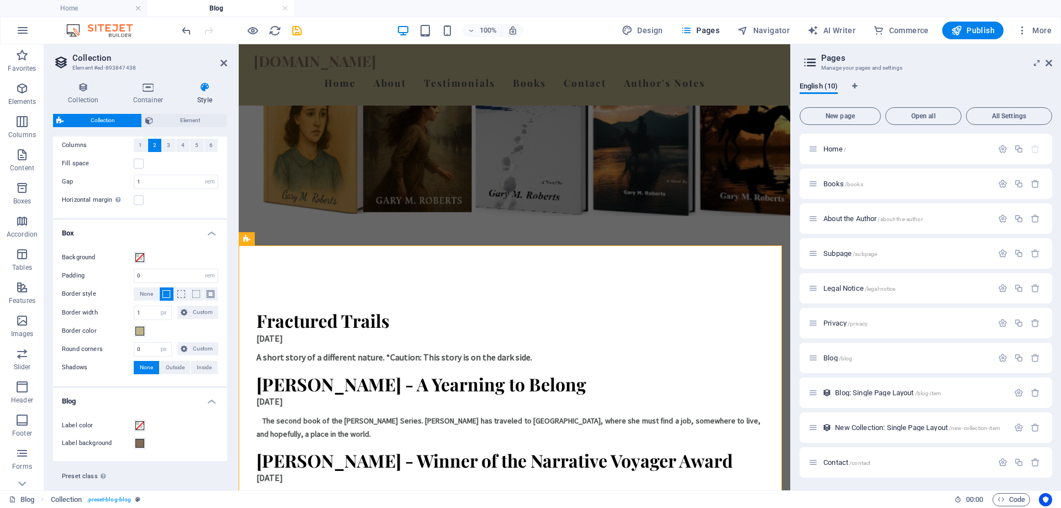
scroll to position [52, 0]
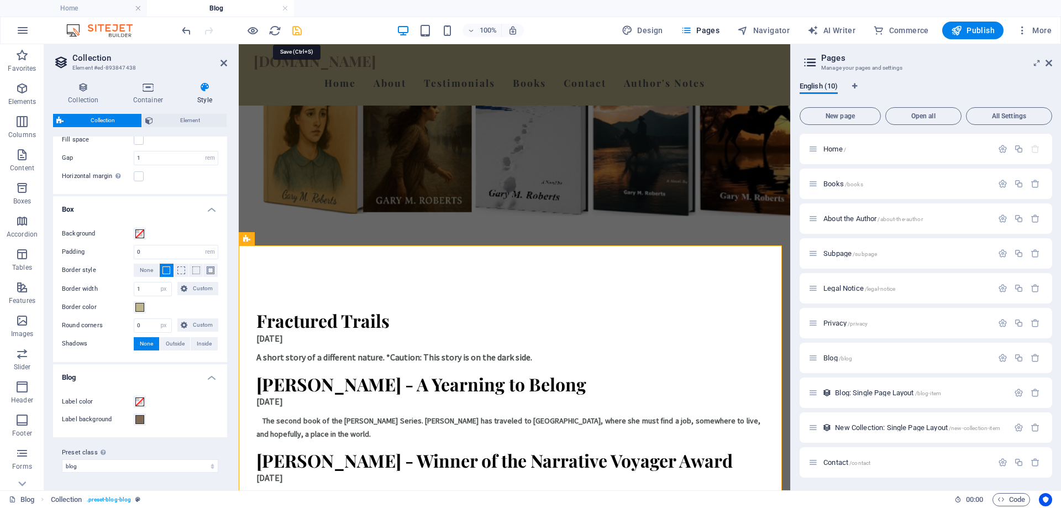
click at [298, 30] on icon "save" at bounding box center [297, 30] width 13 height 13
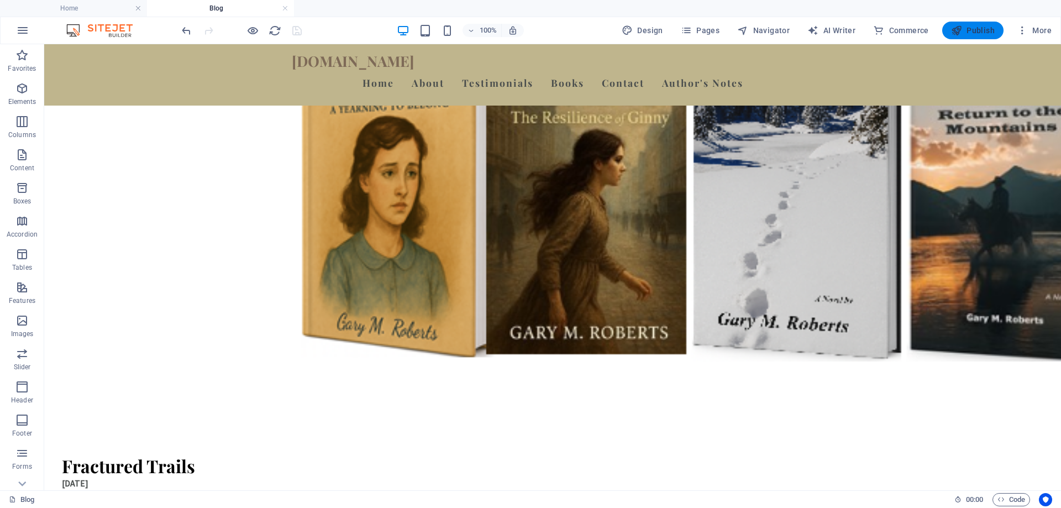
click at [968, 28] on span "Publish" at bounding box center [973, 30] width 44 height 11
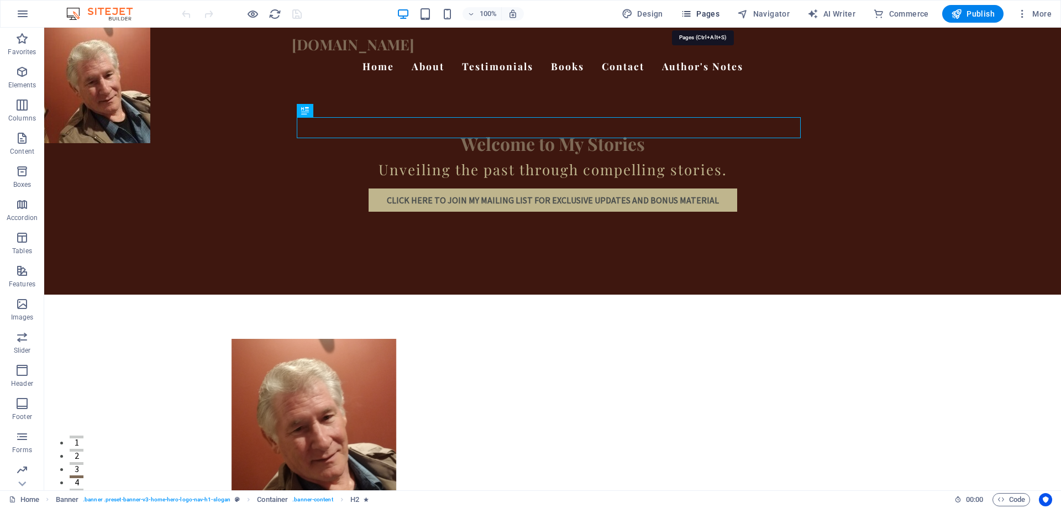
click at [709, 12] on span "Pages" at bounding box center [700, 13] width 39 height 11
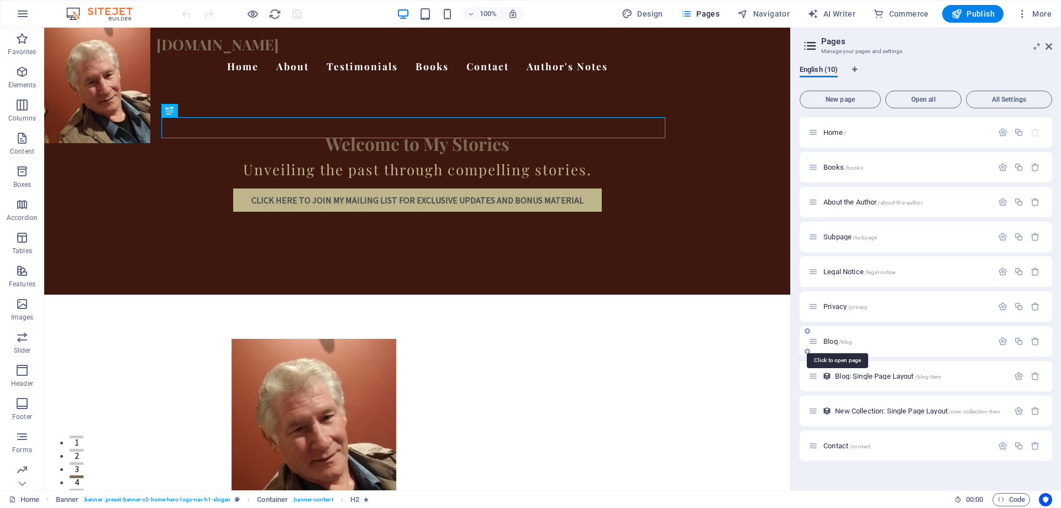
click at [845, 343] on span "/blog" at bounding box center [846, 342] width 14 height 6
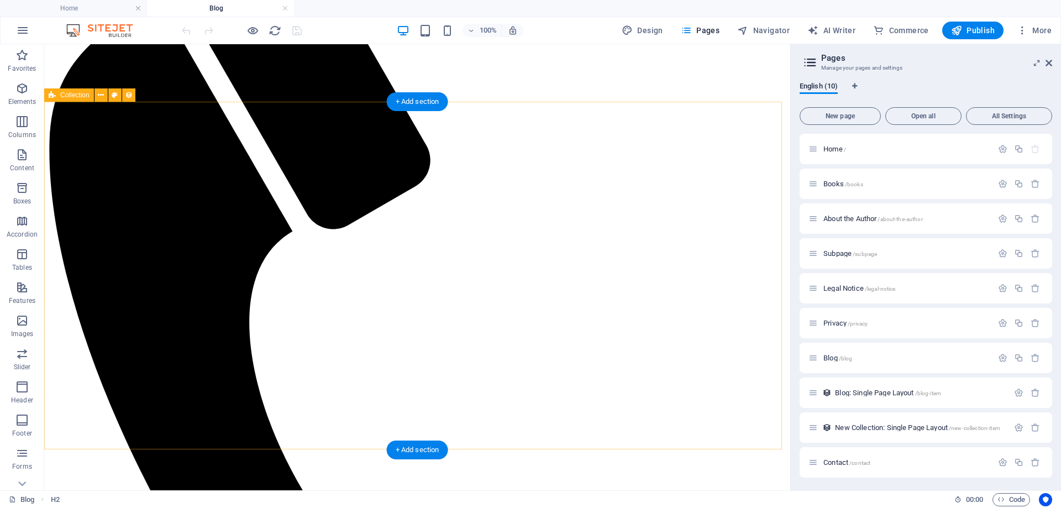
scroll to position [276, 0]
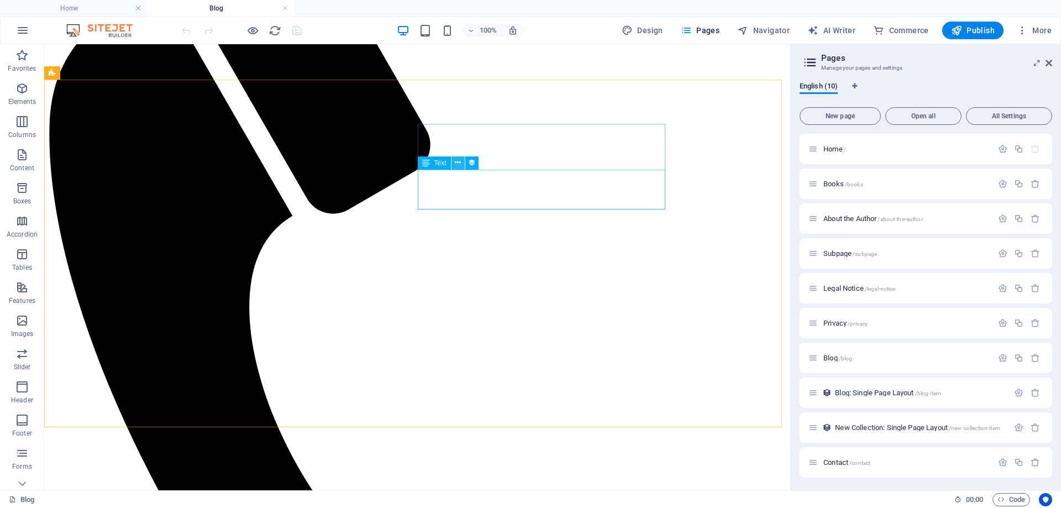
click at [461, 162] on icon at bounding box center [458, 163] width 6 height 12
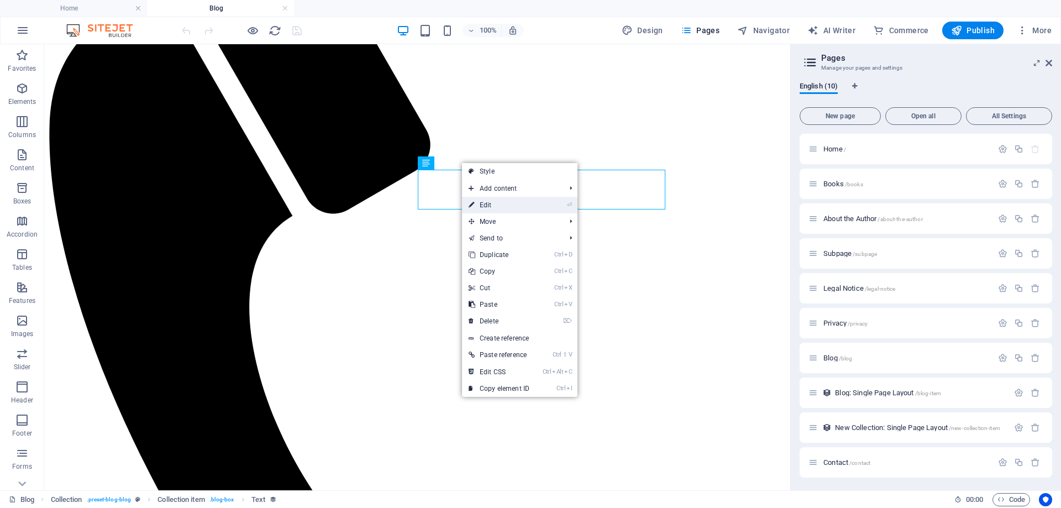
click at [497, 206] on link "⏎ Edit" at bounding box center [499, 205] width 74 height 17
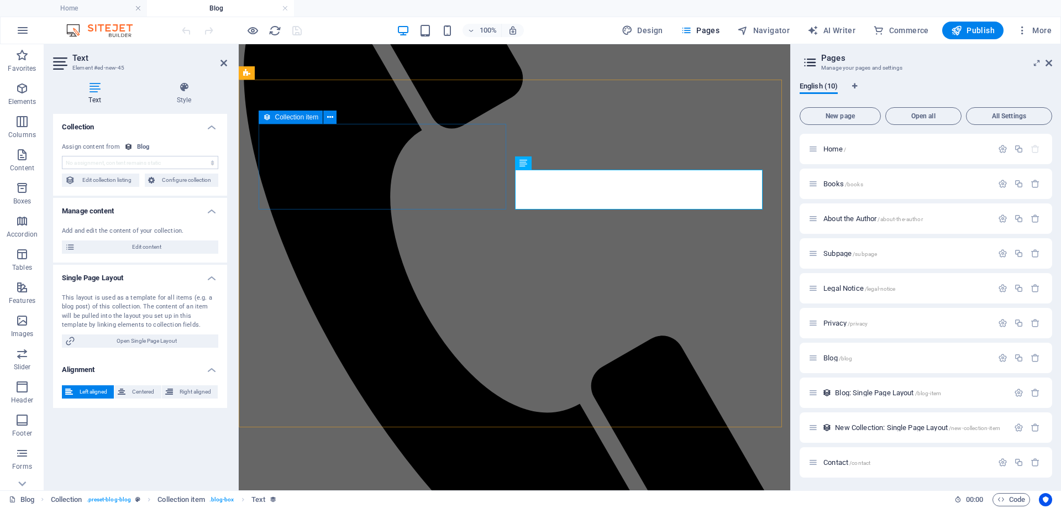
select select "description"
click at [154, 248] on span "Edit content" at bounding box center [146, 246] width 136 height 13
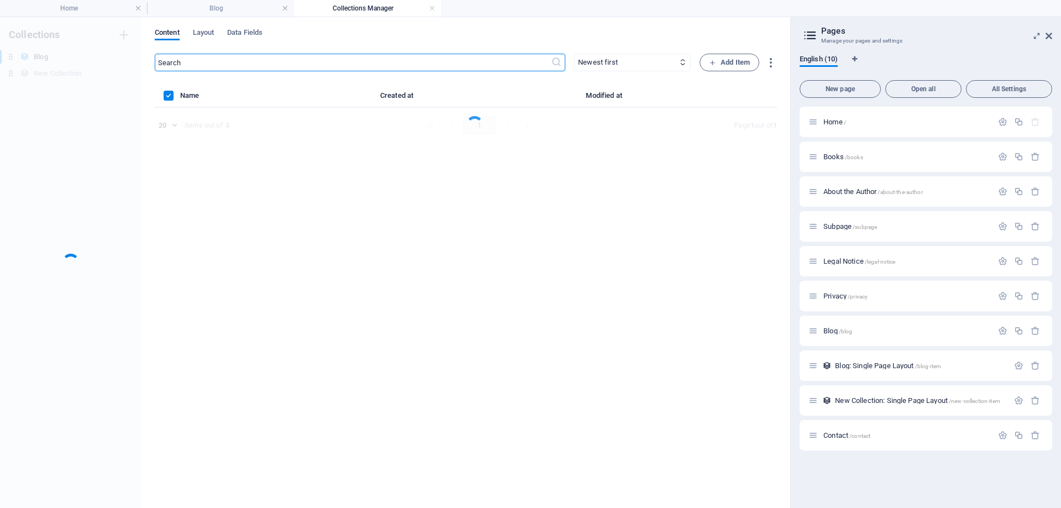
scroll to position [0, 0]
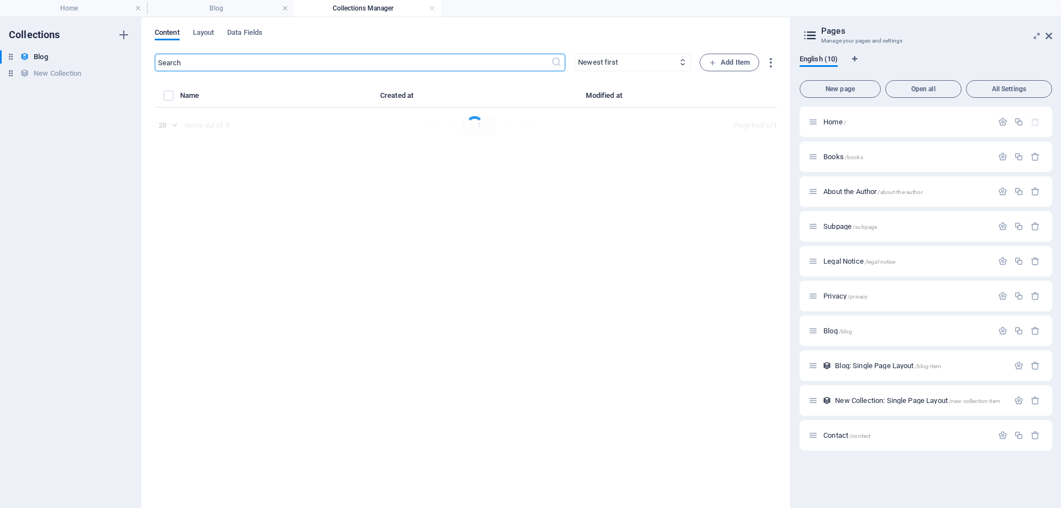
select select "Category 2"
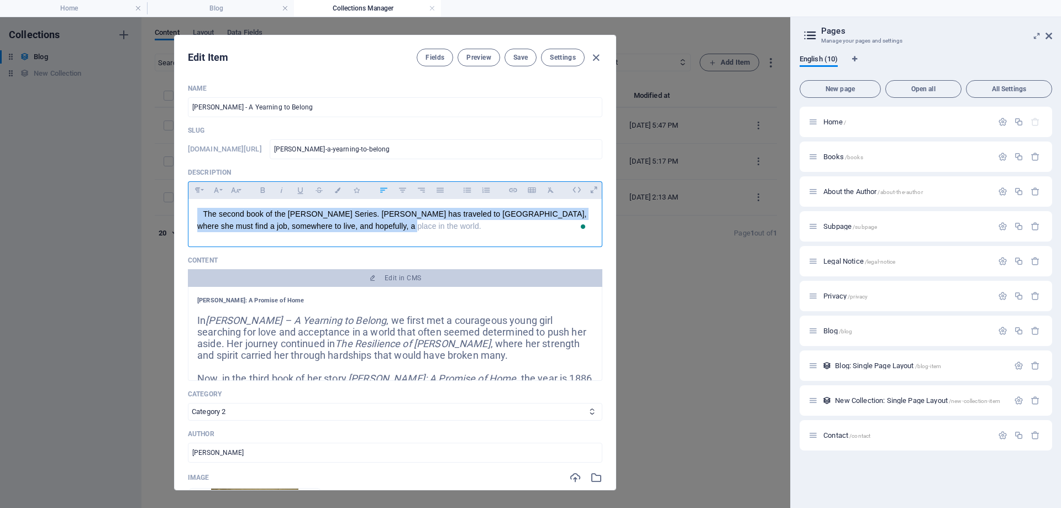
drag, startPoint x: 393, startPoint y: 226, endPoint x: 197, endPoint y: 214, distance: 195.9
click at [197, 214] on div "Paragraph Format Normal Heading 1 Heading 2 Heading 3 Heading 4 Heading 5 Headi…" at bounding box center [395, 214] width 414 height 66
click at [235, 191] on icon "button" at bounding box center [235, 190] width 8 height 6
click at [241, 210] on link "14" at bounding box center [247, 212] width 40 height 17
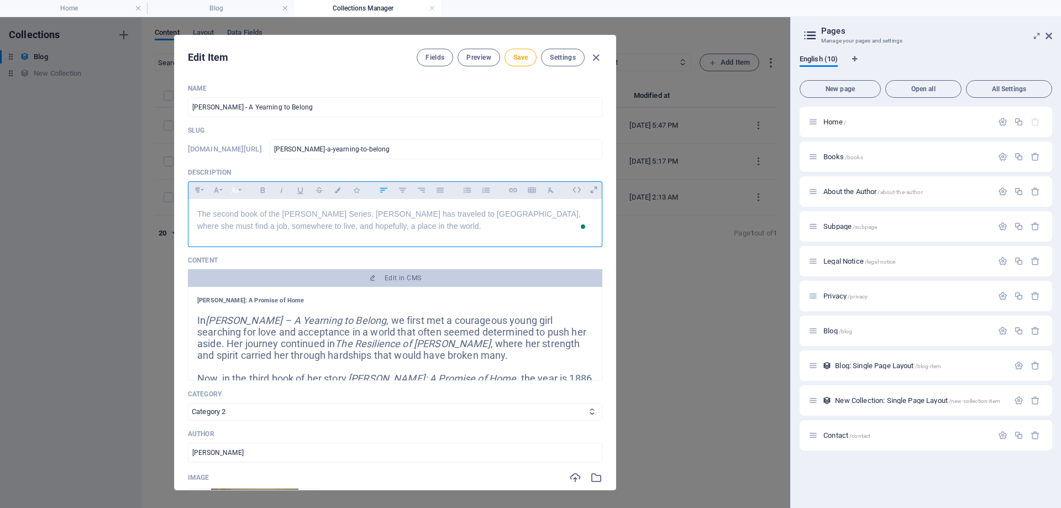
click at [237, 188] on icon "button" at bounding box center [234, 189] width 9 height 13
click at [242, 217] on link "18" at bounding box center [247, 218] width 40 height 17
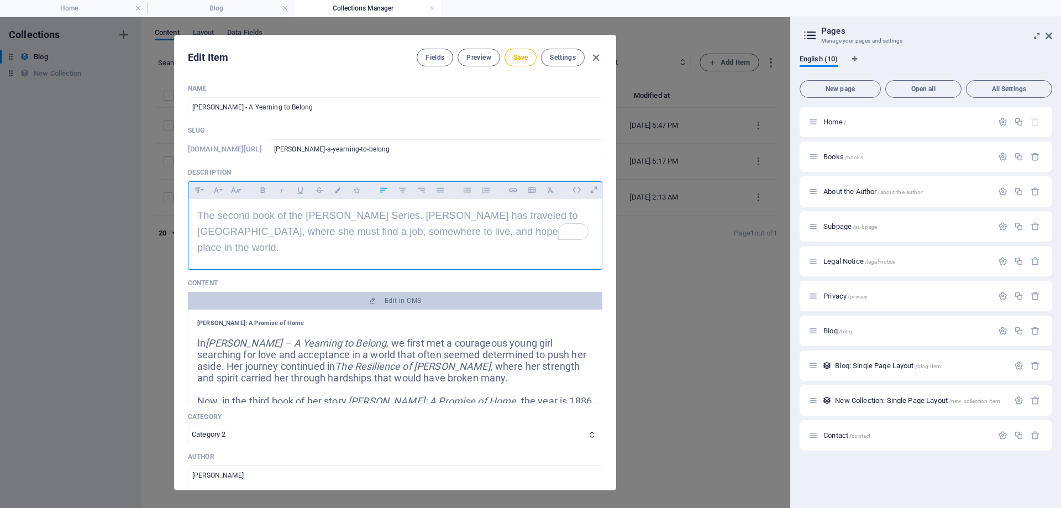
click at [297, 254] on p "The second book of the [PERSON_NAME] Series. [PERSON_NAME] has traveled to [GEO…" at bounding box center [395, 232] width 396 height 48
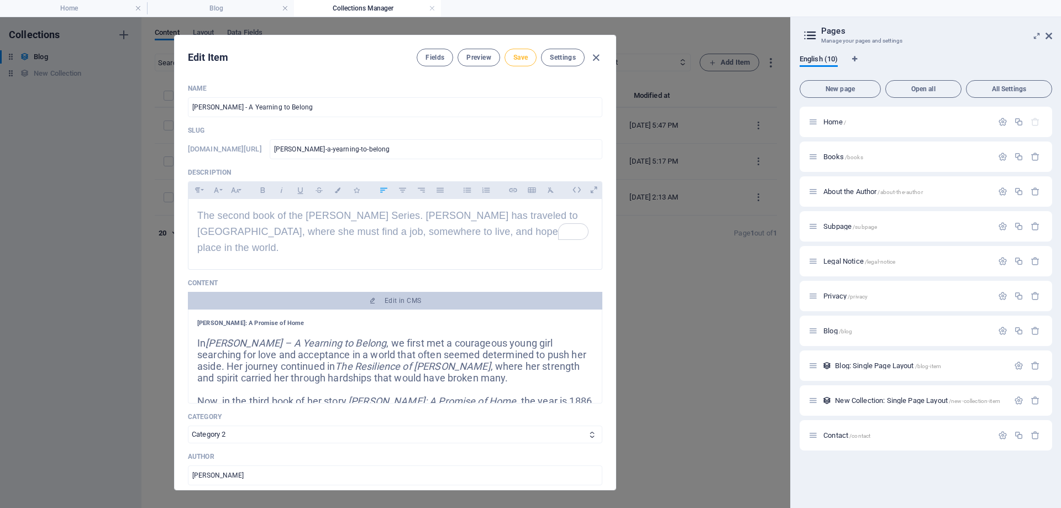
click at [517, 55] on span "Save" at bounding box center [520, 57] width 14 height 9
click at [595, 57] on icon "button" at bounding box center [596, 57] width 13 height 13
type input "2025-09-02"
type input "ginny-a-yearning-to-belong"
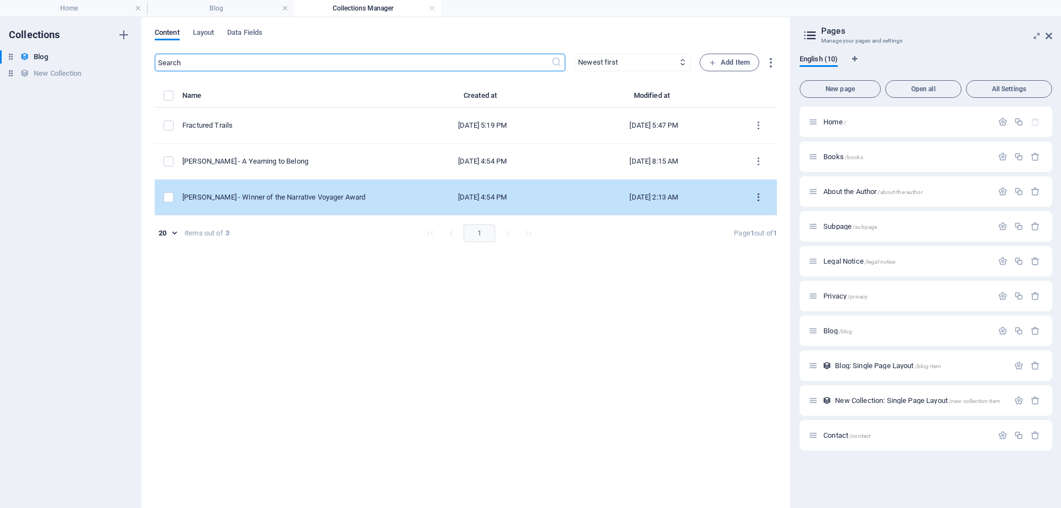
click at [759, 198] on icon "items list" at bounding box center [758, 197] width 10 height 10
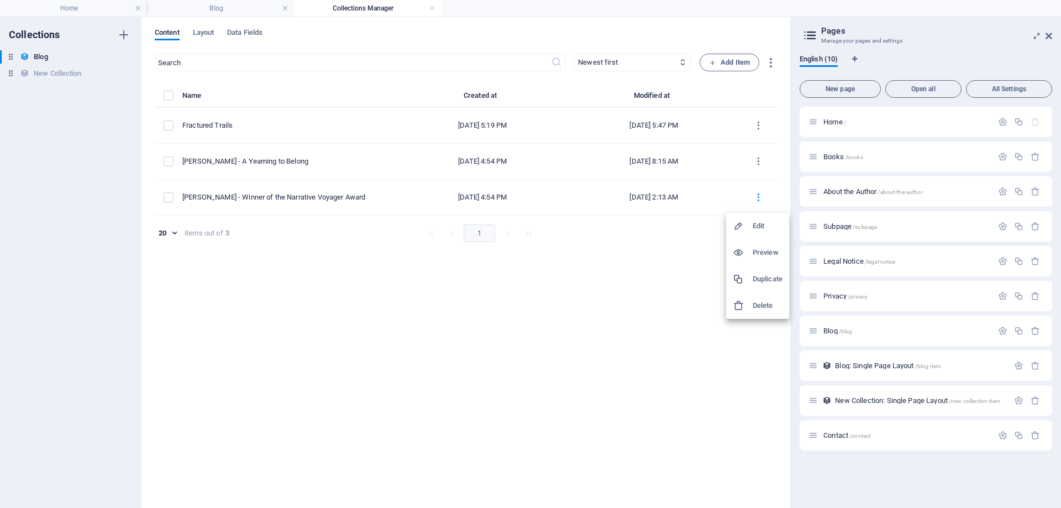
click at [754, 225] on h6 "Edit" at bounding box center [767, 225] width 30 height 13
select select "Category 2"
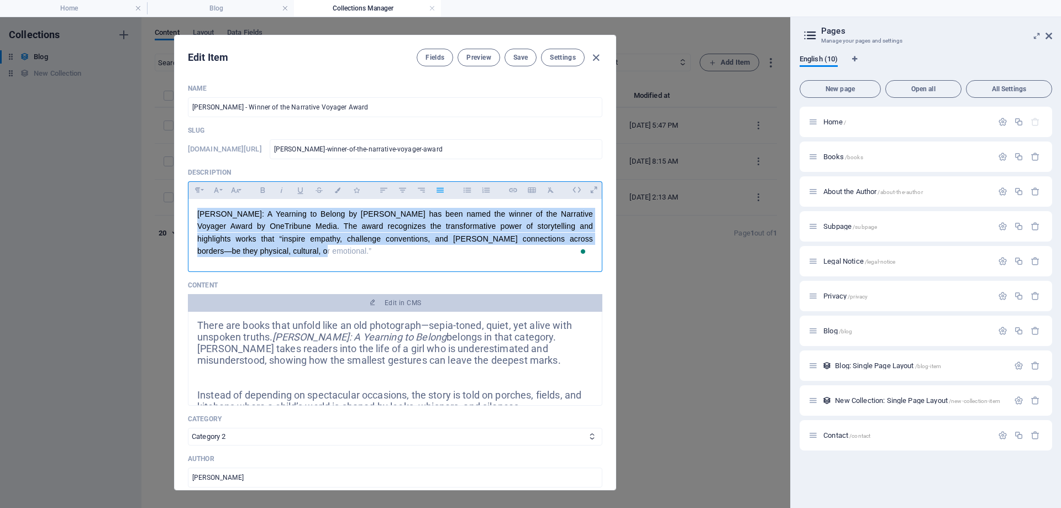
drag, startPoint x: 241, startPoint y: 252, endPoint x: 198, endPoint y: 210, distance: 60.6
click at [198, 210] on div "Paragraph Format Normal Heading 1 Heading 2 Heading 3 Heading 4 Heading 5 Headi…" at bounding box center [395, 226] width 414 height 91
click at [239, 190] on button "Font Size" at bounding box center [235, 190] width 18 height 14
click at [241, 217] on link "18" at bounding box center [247, 218] width 40 height 17
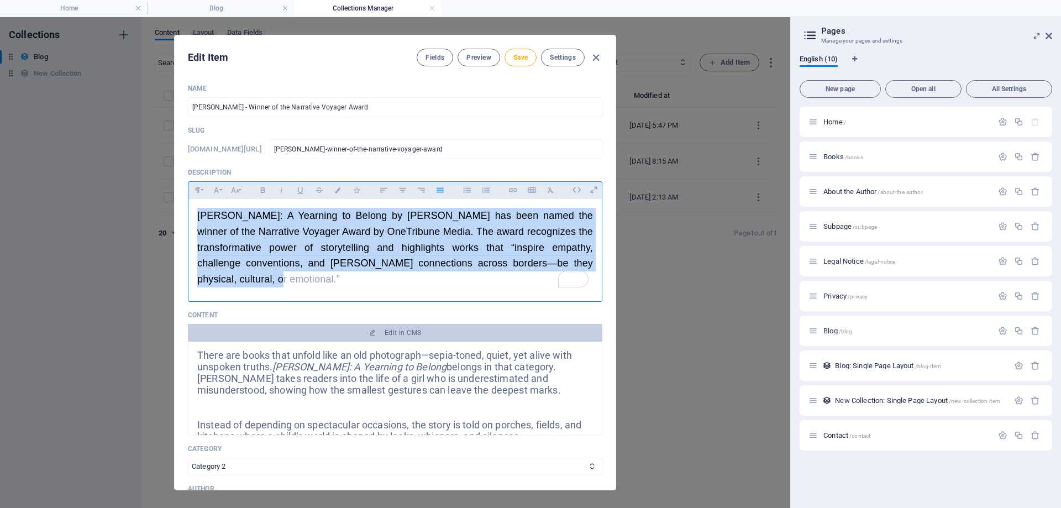
click at [334, 287] on p "[PERSON_NAME]: A Yearning to Belong by [PERSON_NAME] has been named the winner …" at bounding box center [395, 248] width 396 height 80
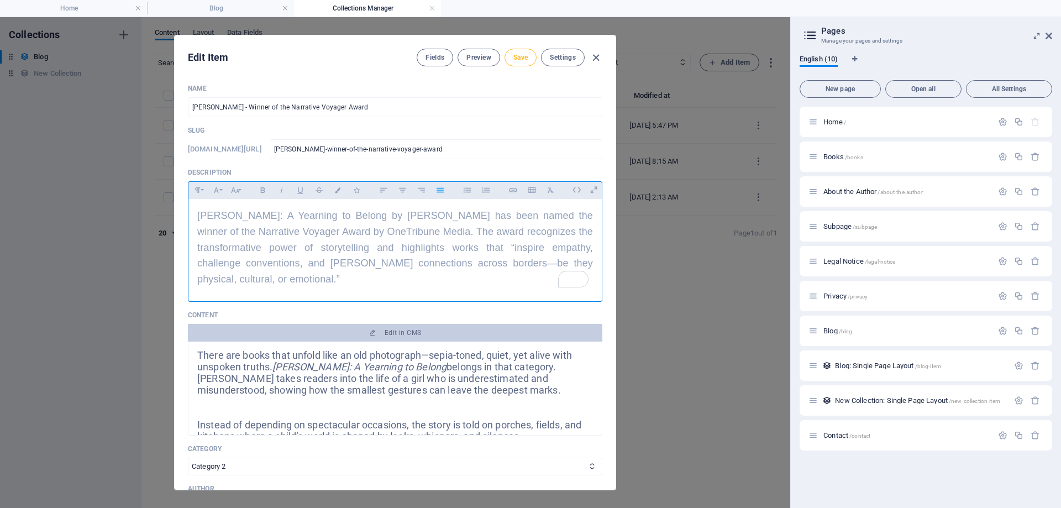
click at [522, 57] on span "Save" at bounding box center [520, 57] width 14 height 9
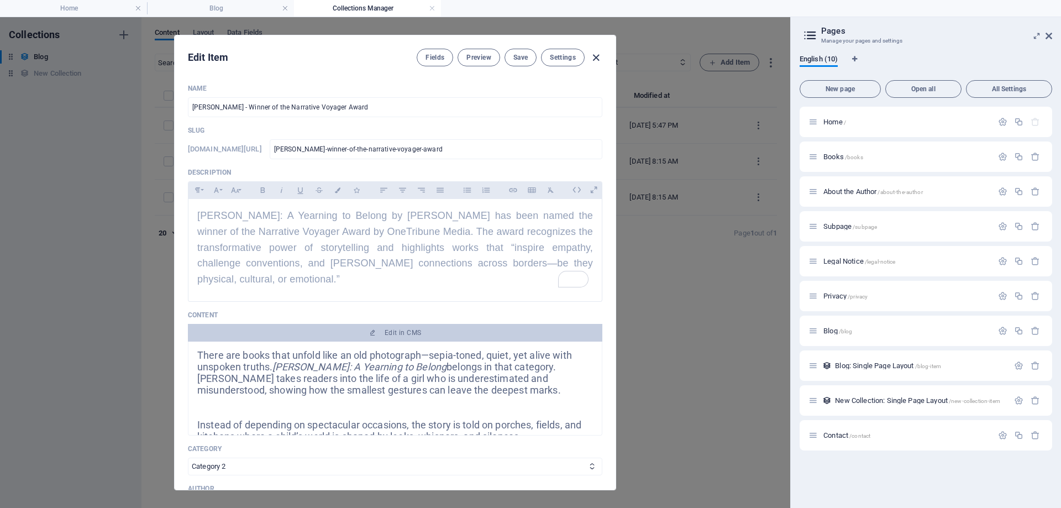
click at [593, 57] on icon "button" at bounding box center [596, 57] width 13 height 13
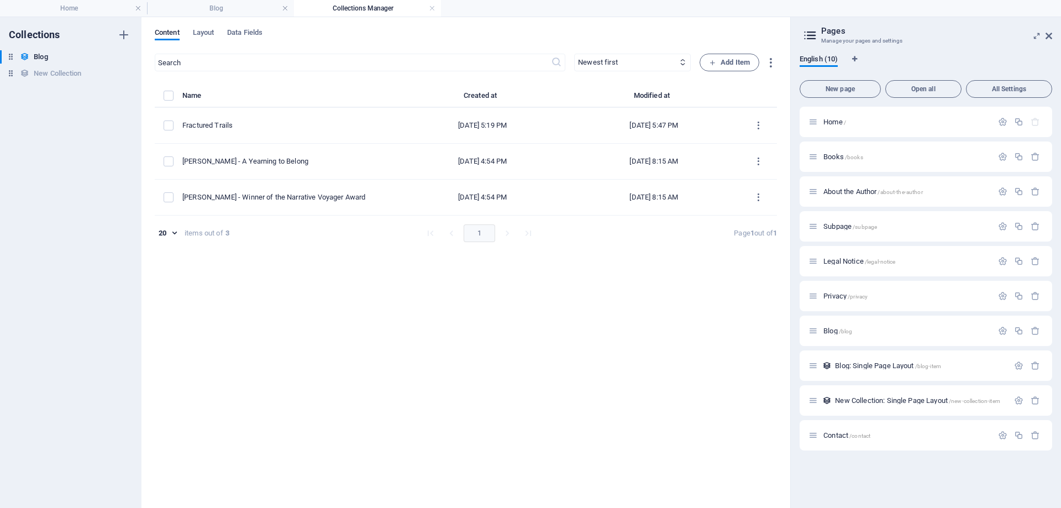
type input "2025-09-02"
type input "ginny-winner-of-the-narrative-voyager-award"
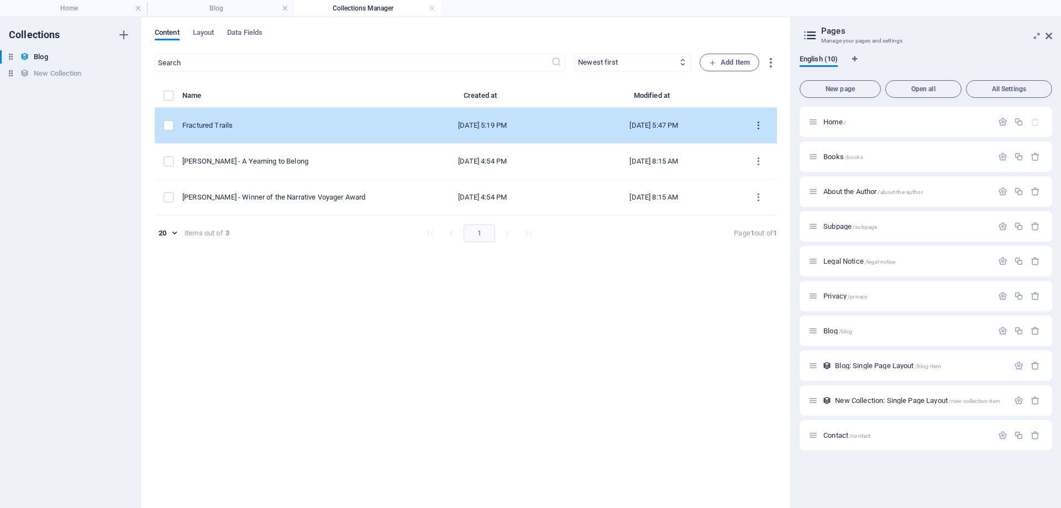
click at [755, 124] on icon "items list" at bounding box center [758, 125] width 10 height 10
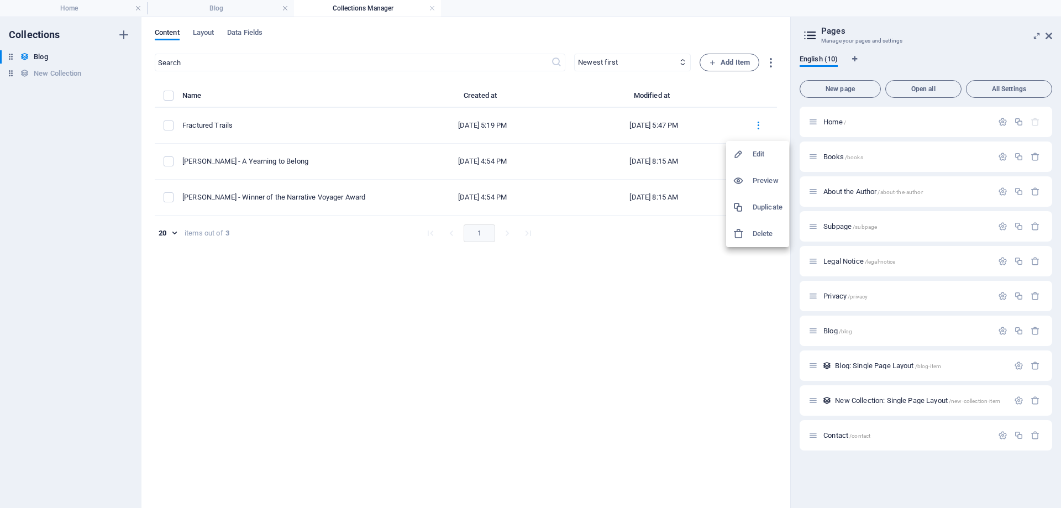
click at [753, 157] on h6 "Edit" at bounding box center [767, 154] width 30 height 13
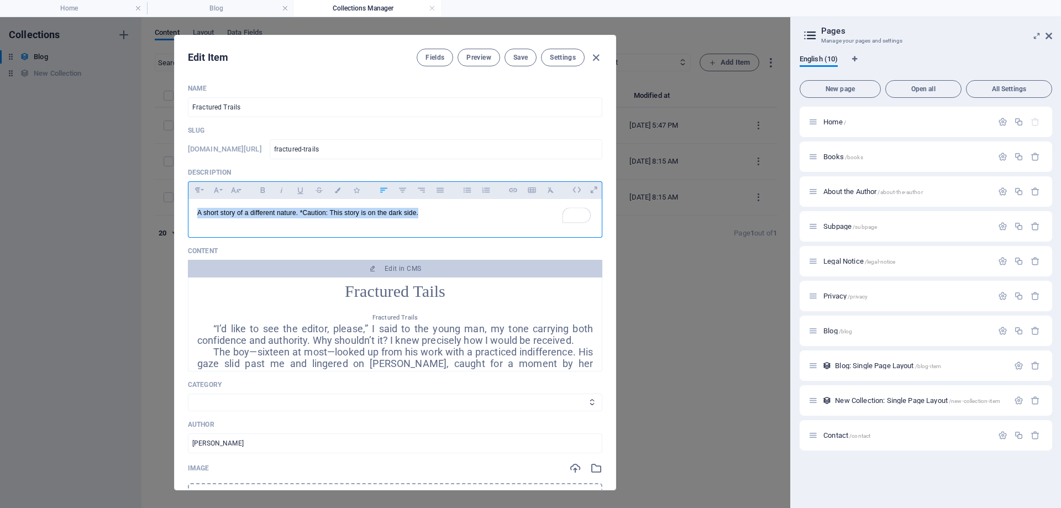
drag, startPoint x: 448, startPoint y: 218, endPoint x: 183, endPoint y: 227, distance: 265.4
click at [183, 227] on div "Name Fractured Trails ​ Slug www.example.com/blog-item/ fractured-trails ​ Desc…" at bounding box center [395, 282] width 441 height 414
click at [239, 188] on icon "button" at bounding box center [234, 189] width 9 height 13
click at [245, 227] on link "18" at bounding box center [247, 228] width 40 height 17
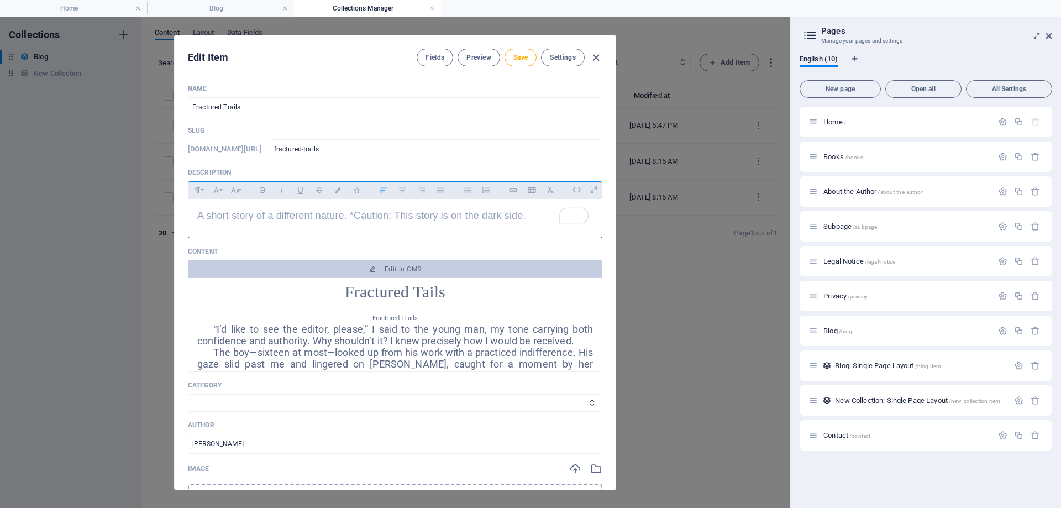
click at [406, 233] on div "A short story of a different nature. *Caution: This story is on the dark side." at bounding box center [394, 216] width 413 height 34
click at [522, 59] on span "Save" at bounding box center [520, 57] width 14 height 9
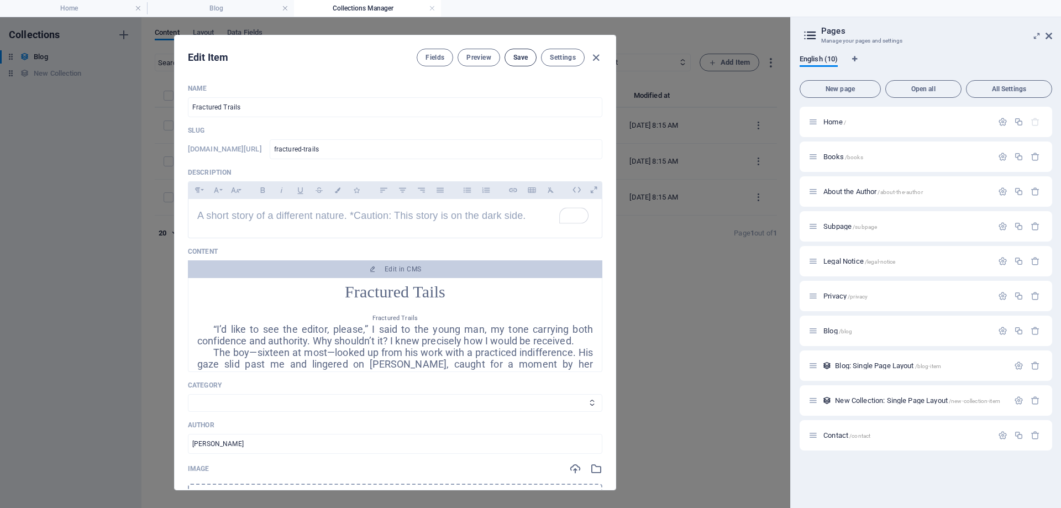
click at [523, 60] on span "Save" at bounding box center [520, 57] width 14 height 9
click at [593, 60] on icon "button" at bounding box center [596, 57] width 13 height 13
type input "2025-09-02"
type input "fractured-trails"
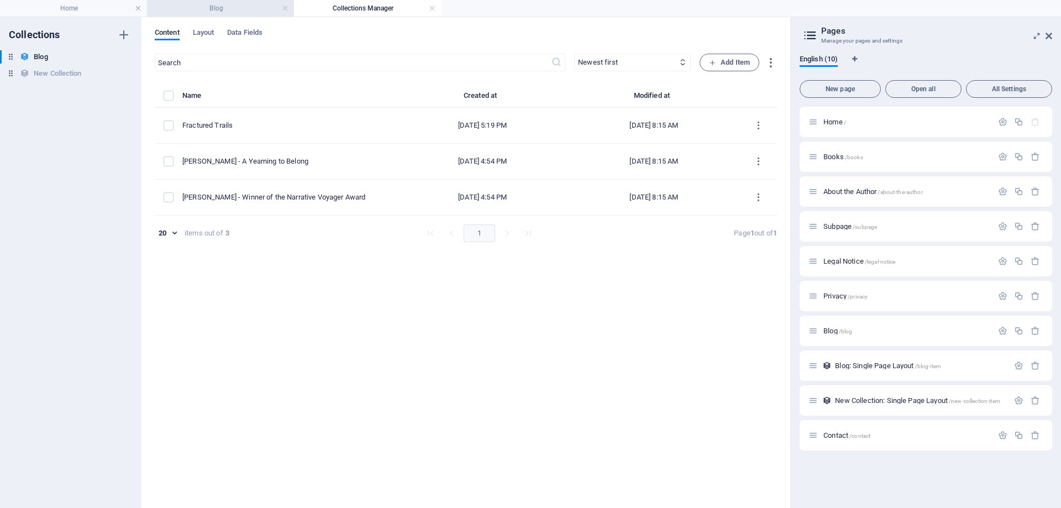
click at [259, 4] on h4 "Blog" at bounding box center [220, 8] width 147 height 12
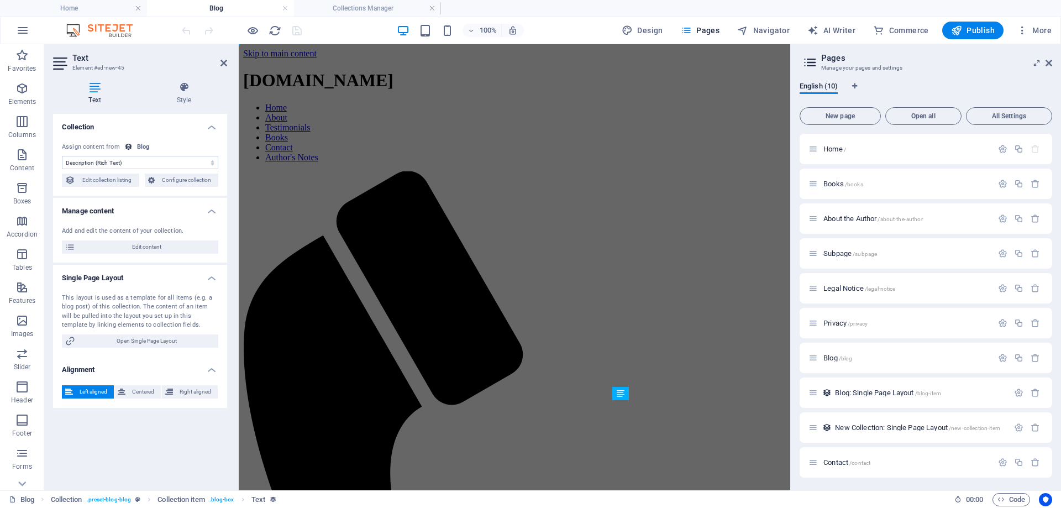
scroll to position [276, 0]
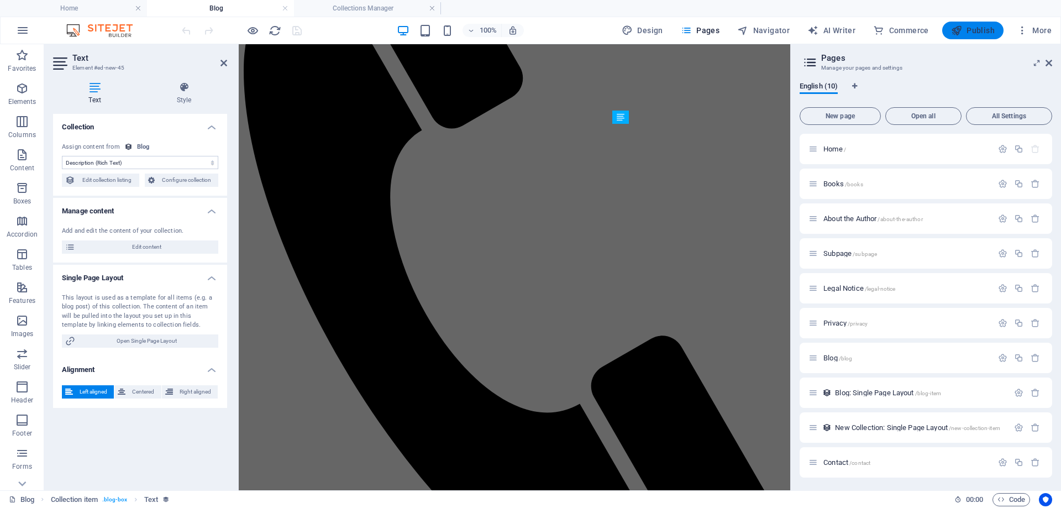
click at [962, 30] on icon "button" at bounding box center [956, 30] width 11 height 11
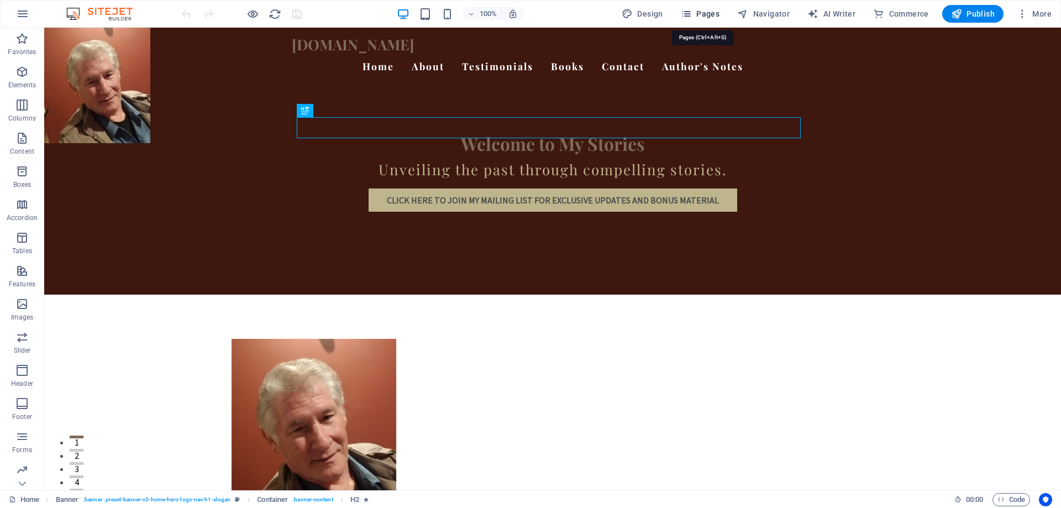
click at [717, 13] on span "Pages" at bounding box center [700, 13] width 39 height 11
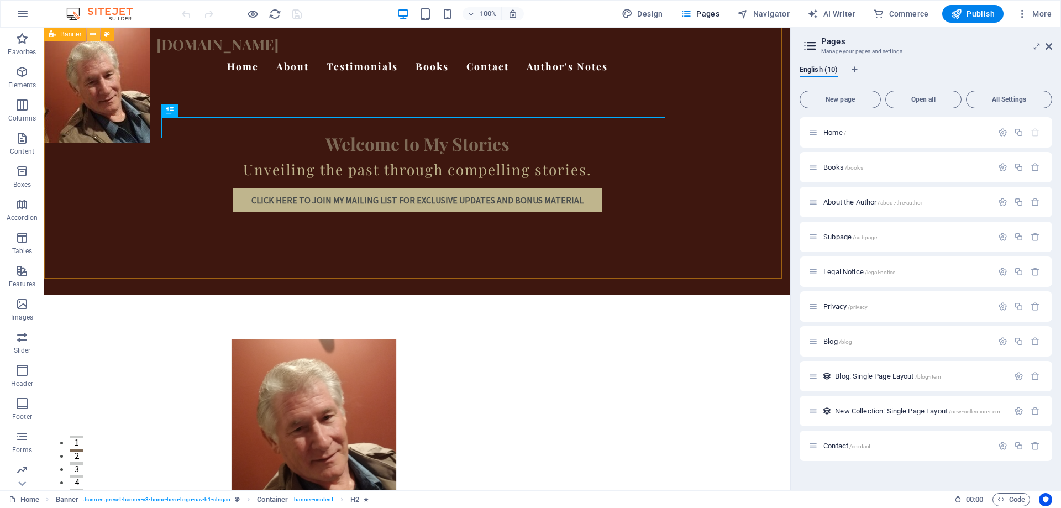
click at [91, 31] on icon at bounding box center [93, 35] width 6 height 12
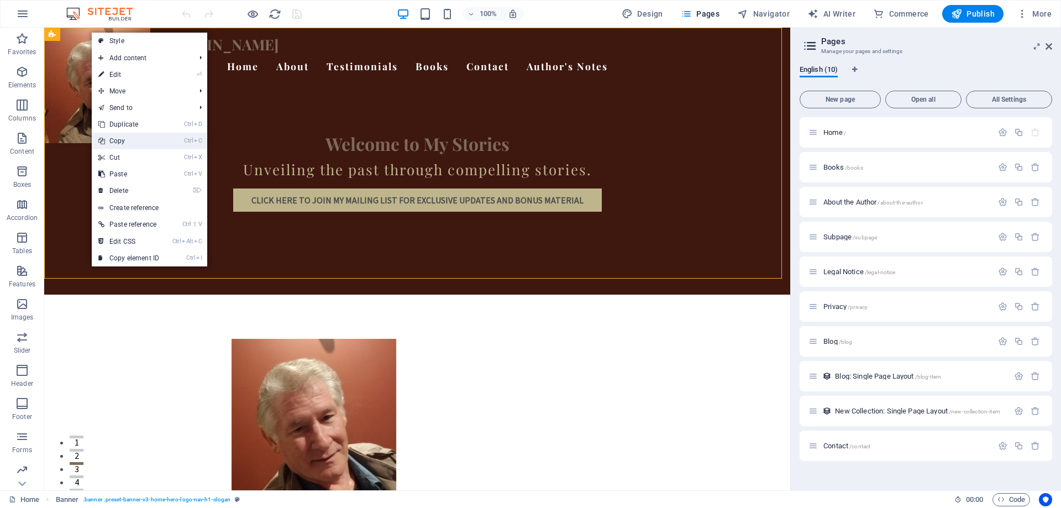
click at [115, 139] on link "Ctrl C Copy" at bounding box center [129, 141] width 74 height 17
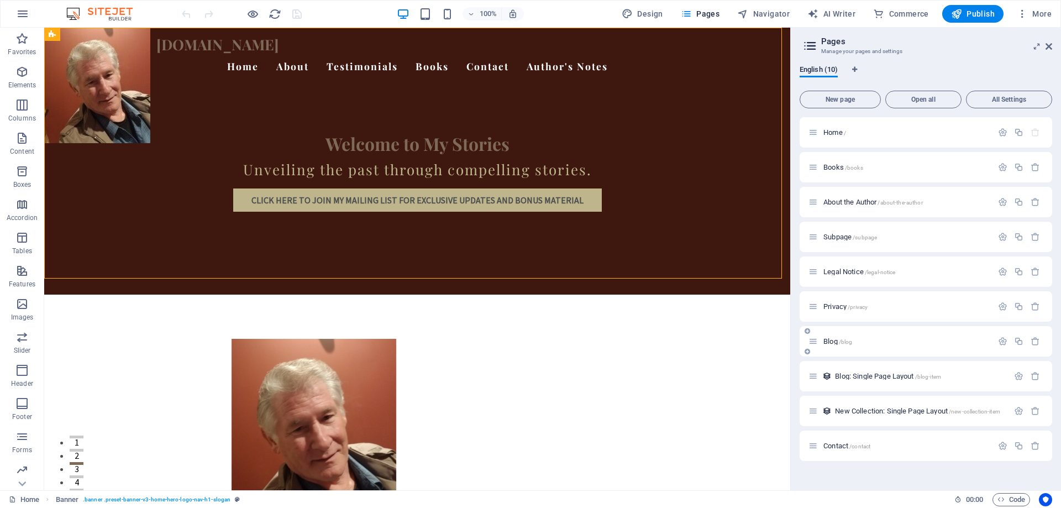
click at [844, 340] on span "/blog" at bounding box center [846, 342] width 14 height 6
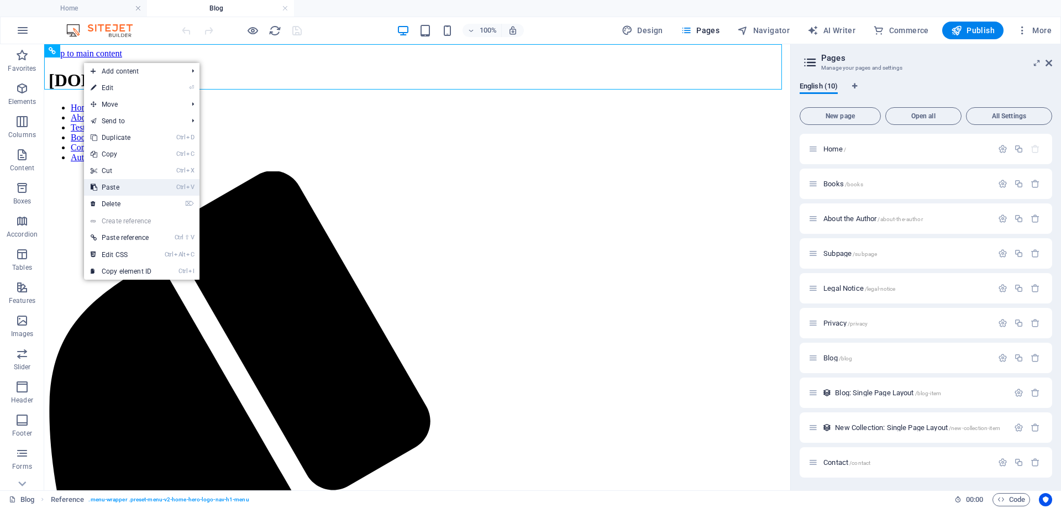
click at [125, 186] on link "Ctrl V Paste" at bounding box center [121, 187] width 74 height 17
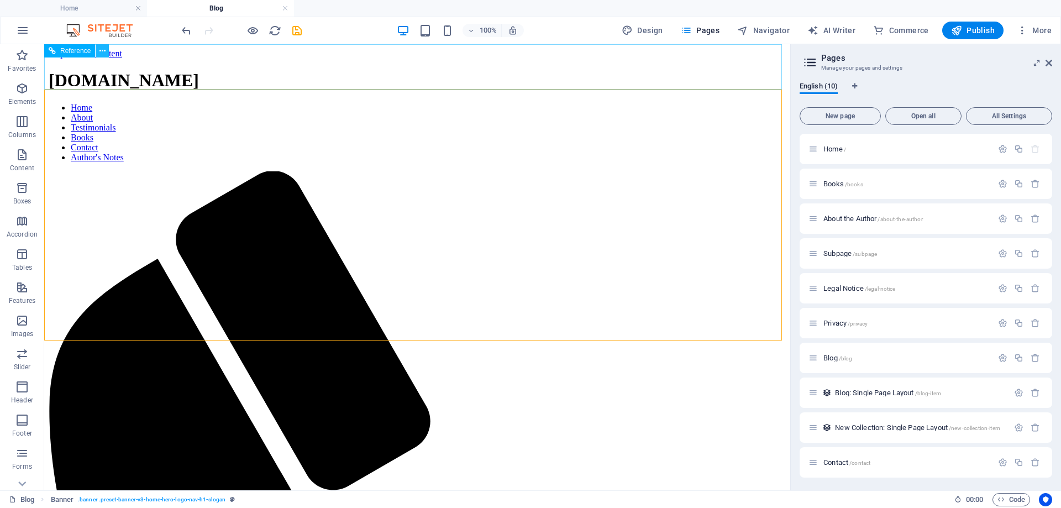
click at [107, 53] on button at bounding box center [102, 50] width 13 height 13
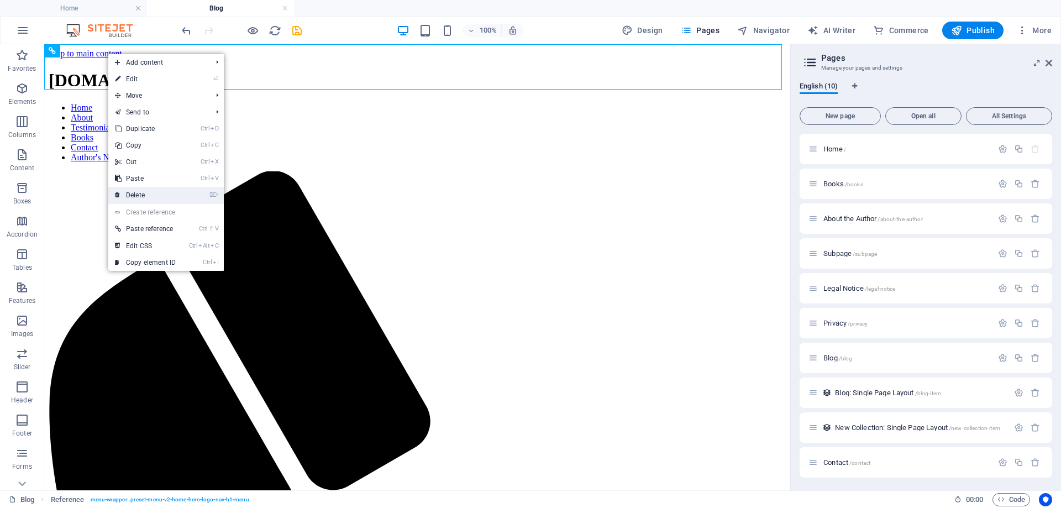
click at [143, 198] on link "⌦ Delete" at bounding box center [145, 195] width 74 height 17
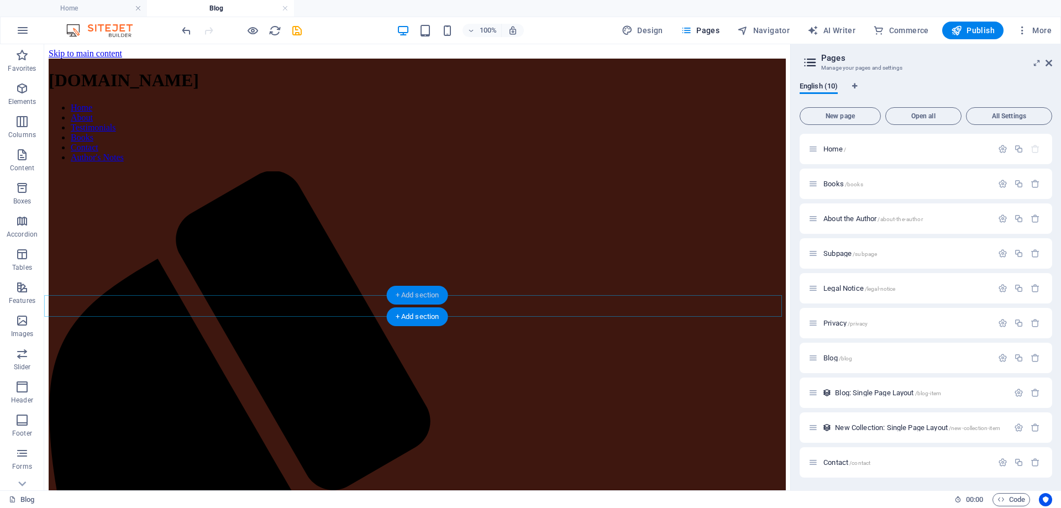
click at [423, 292] on div "+ Add section" at bounding box center [417, 295] width 61 height 19
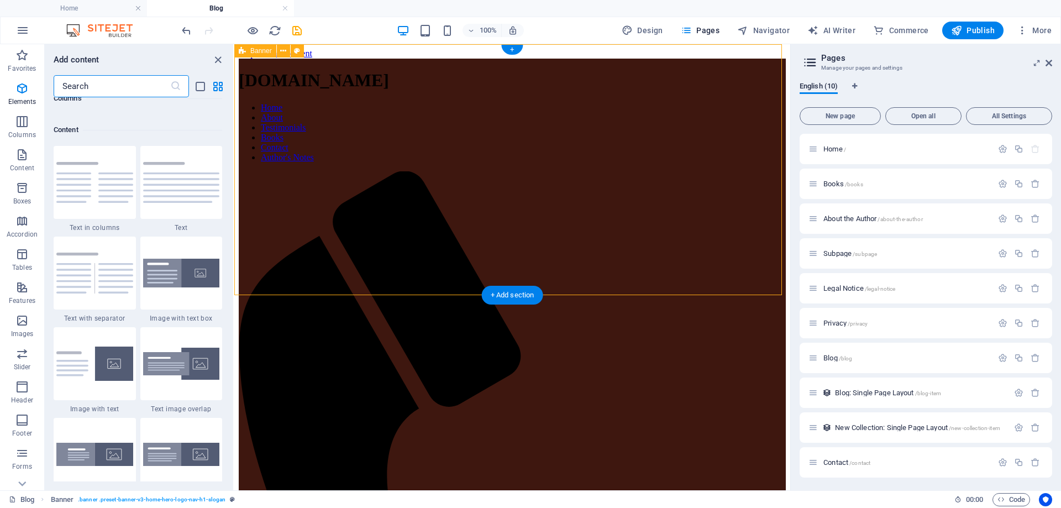
scroll to position [1933, 0]
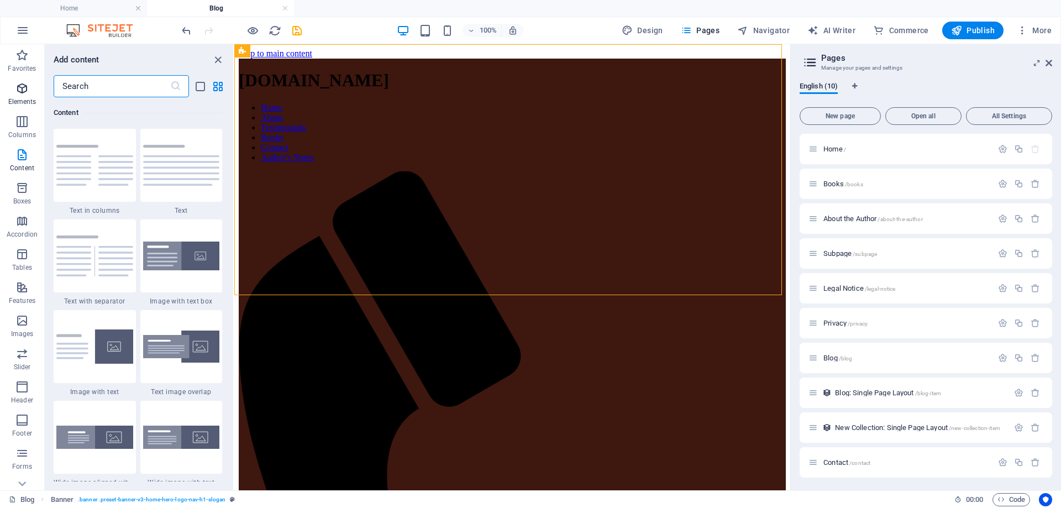
drag, startPoint x: 91, startPoint y: 80, endPoint x: 42, endPoint y: 80, distance: 49.2
click at [42, 80] on div "Favorites Elements Columns Content Boxes Accordion Tables Features Images Slide…" at bounding box center [117, 267] width 234 height 446
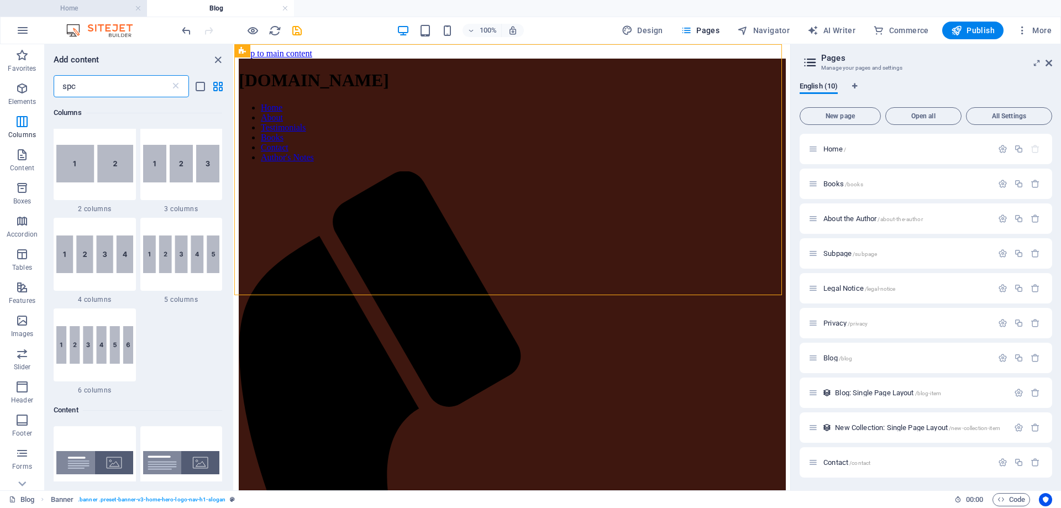
scroll to position [0, 0]
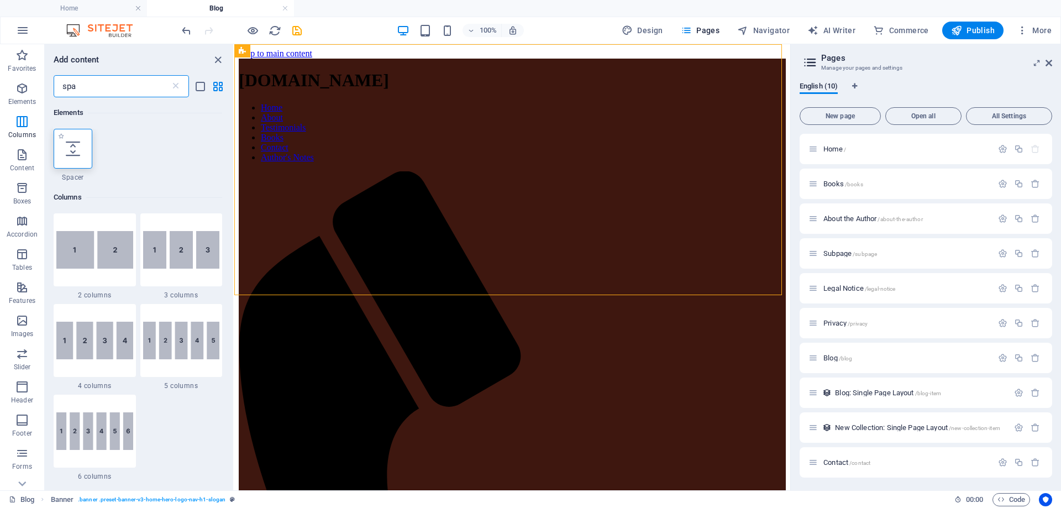
type input "spa"
click at [73, 152] on icon at bounding box center [73, 148] width 14 height 14
select select "px"
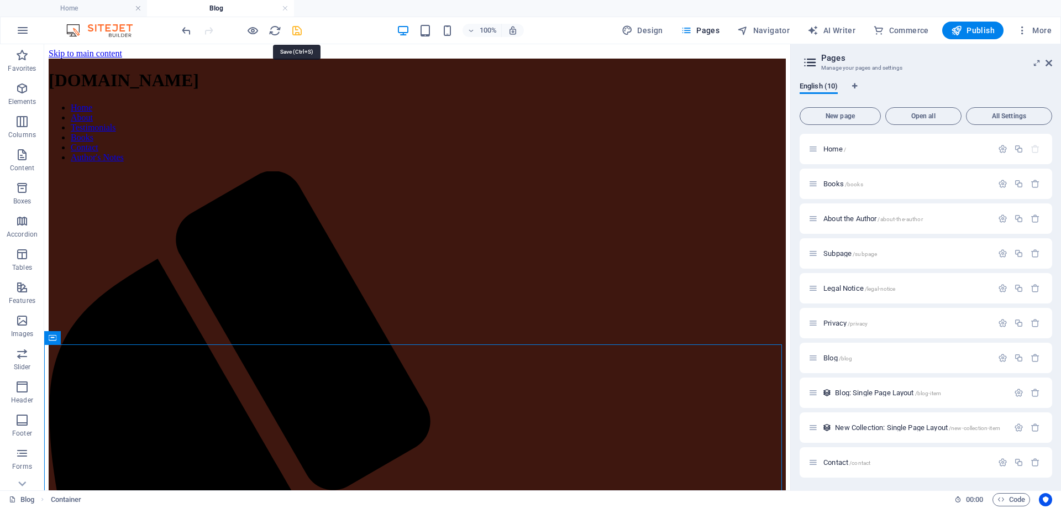
click at [296, 30] on icon "save" at bounding box center [297, 30] width 13 height 13
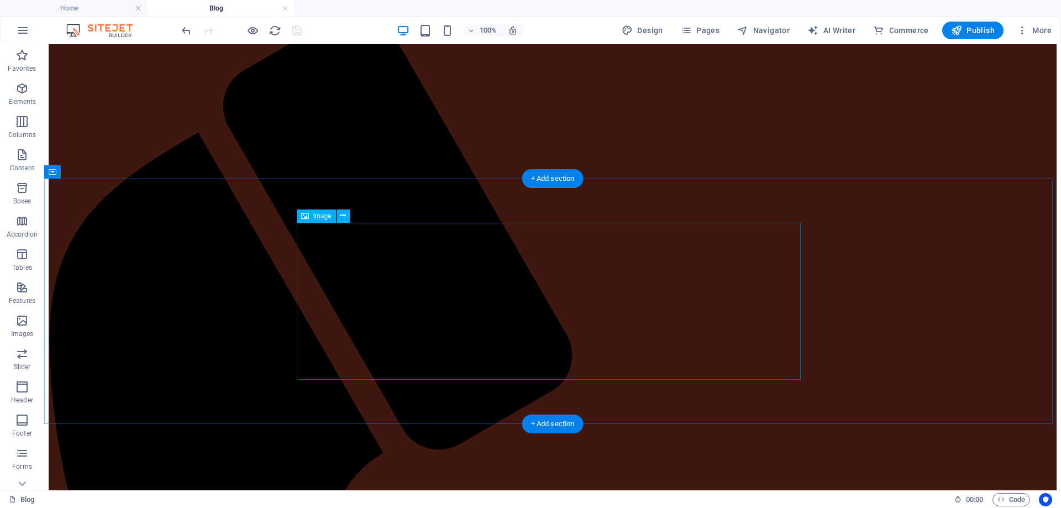
scroll to position [166, 0]
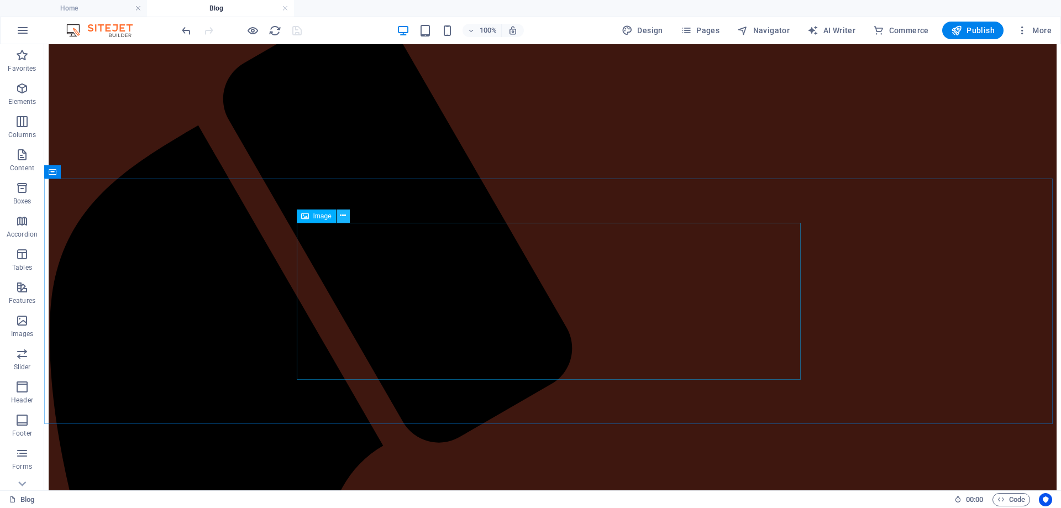
click at [343, 216] on icon at bounding box center [343, 216] width 6 height 12
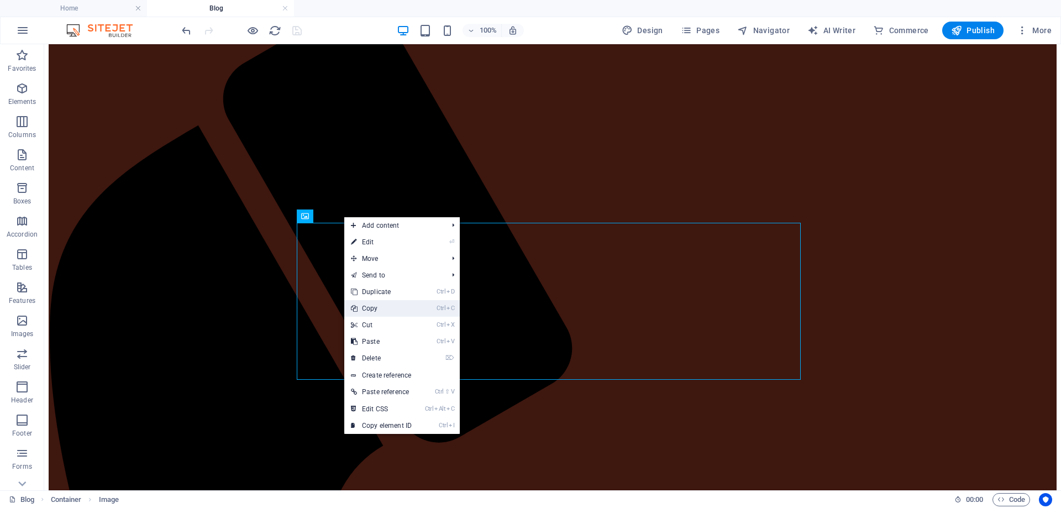
click at [369, 306] on link "Ctrl C Copy" at bounding box center [381, 308] width 74 height 17
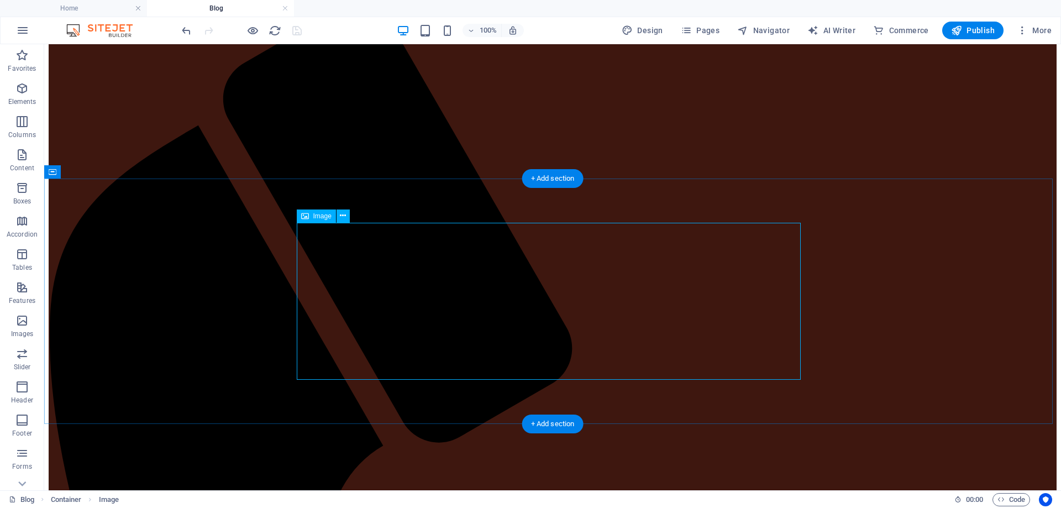
scroll to position [0, 0]
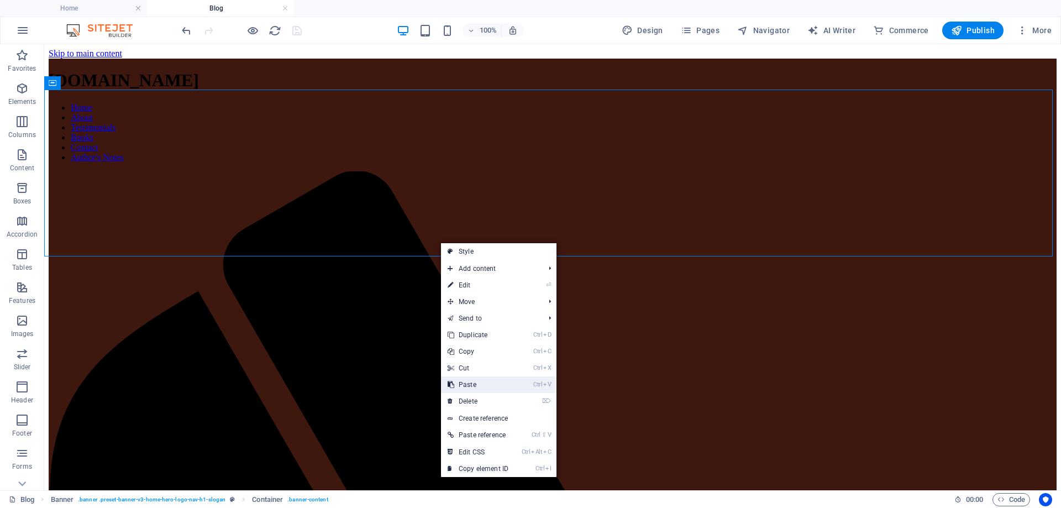
click at [467, 386] on link "Ctrl V Paste" at bounding box center [478, 384] width 74 height 17
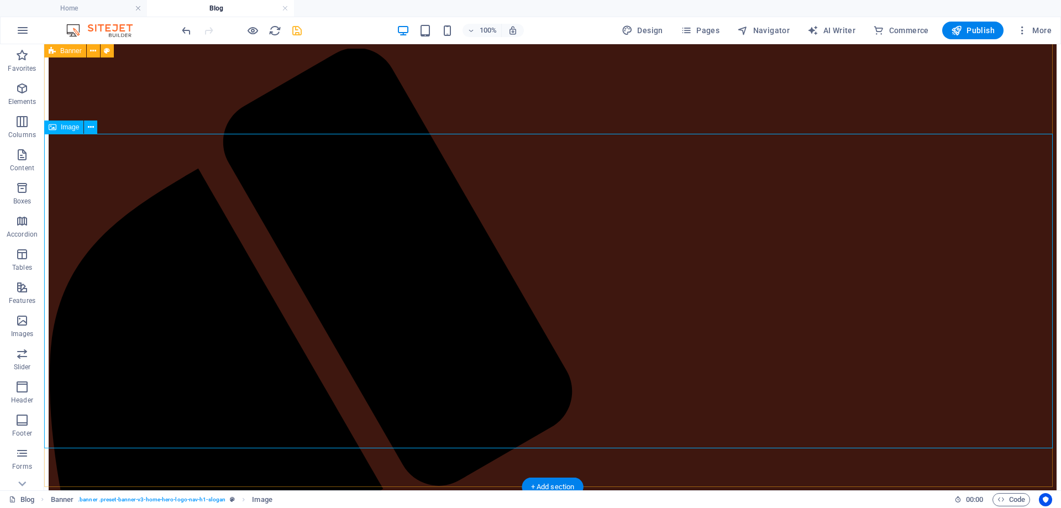
scroll to position [110, 0]
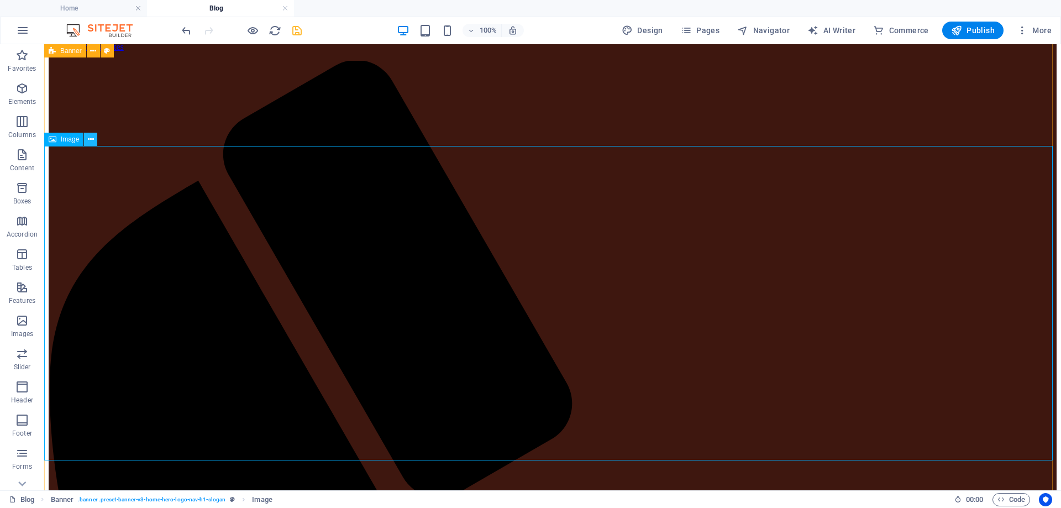
click at [89, 138] on icon at bounding box center [91, 140] width 6 height 12
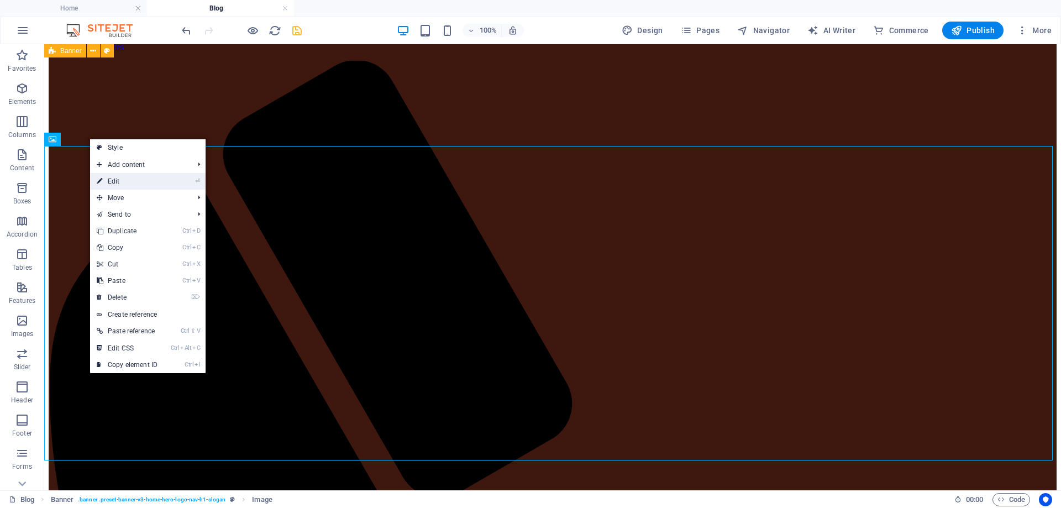
click at [112, 183] on link "⏎ Edit" at bounding box center [127, 181] width 74 height 17
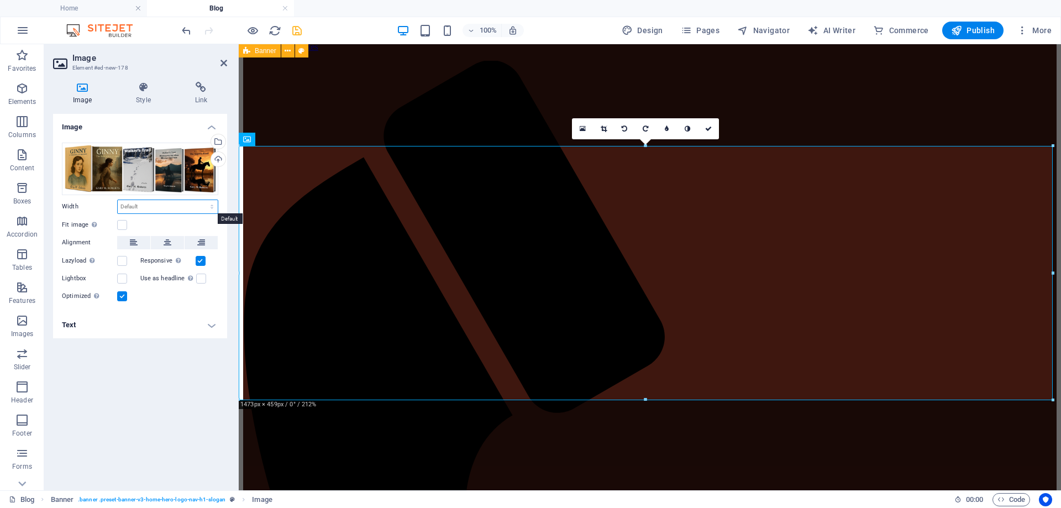
click at [210, 206] on select "Default auto px rem % em vh vw" at bounding box center [168, 206] width 100 height 13
select select "%"
click at [202, 200] on select "Default auto px rem % em vh vw" at bounding box center [168, 206] width 100 height 13
type input "20"
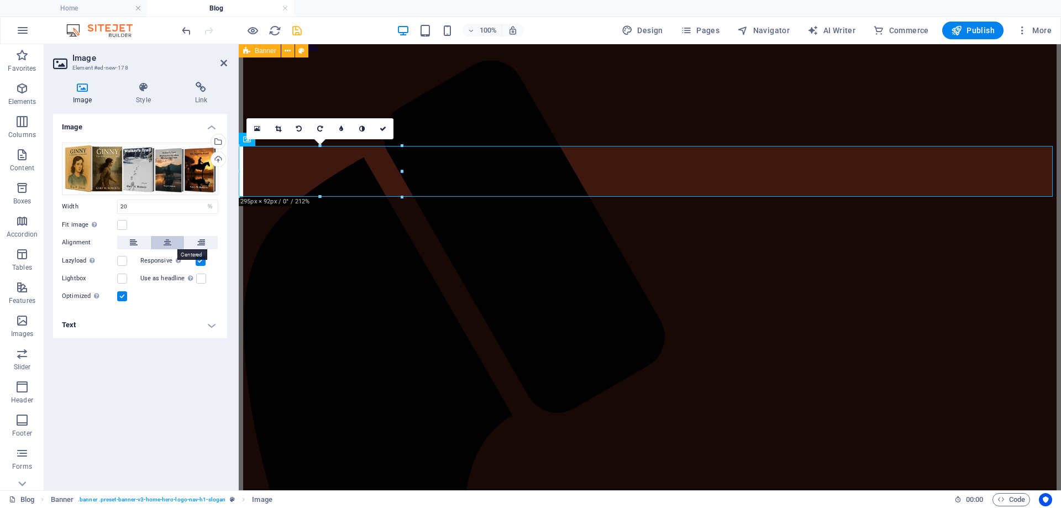
click at [171, 246] on button at bounding box center [167, 242] width 33 height 13
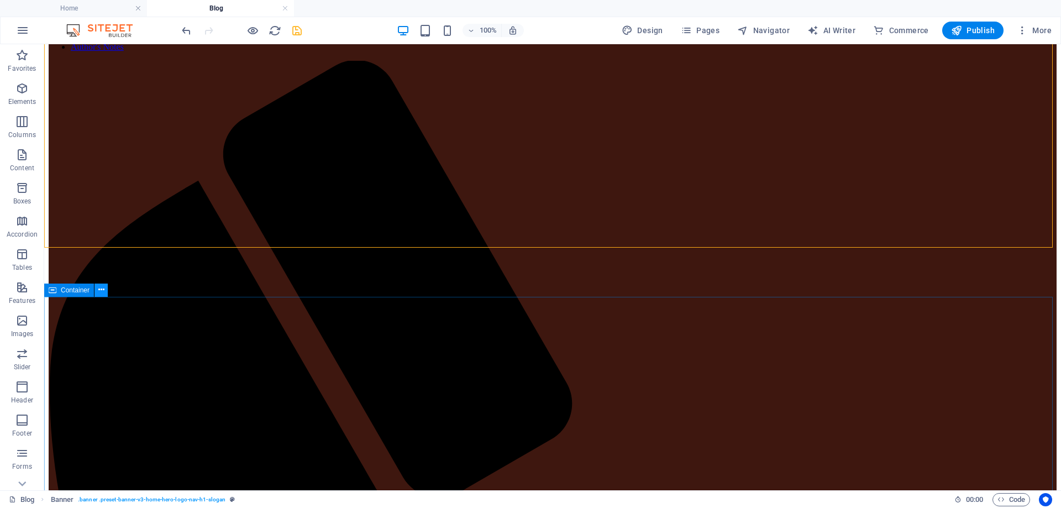
click at [103, 290] on icon at bounding box center [101, 290] width 6 height 12
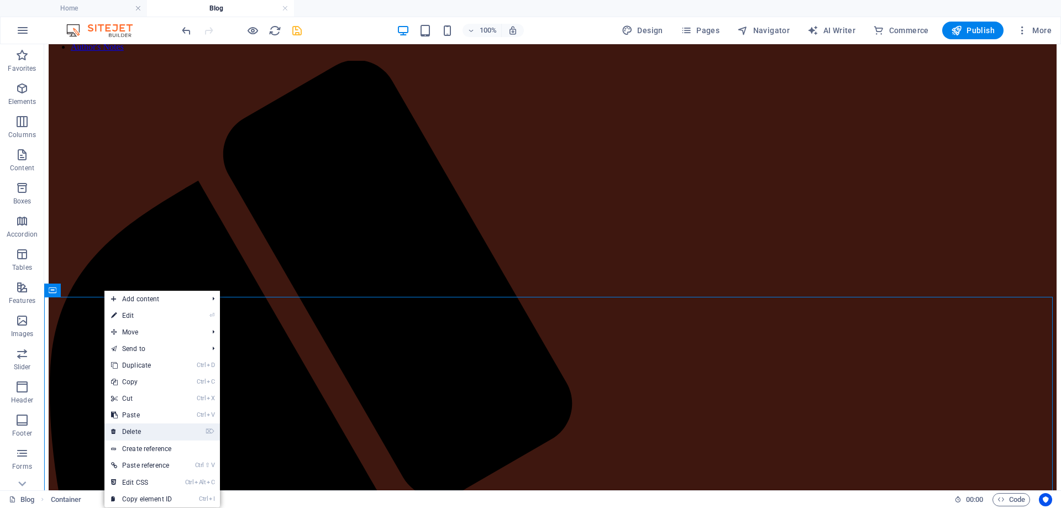
click at [137, 432] on link "⌦ Delete" at bounding box center [141, 431] width 74 height 17
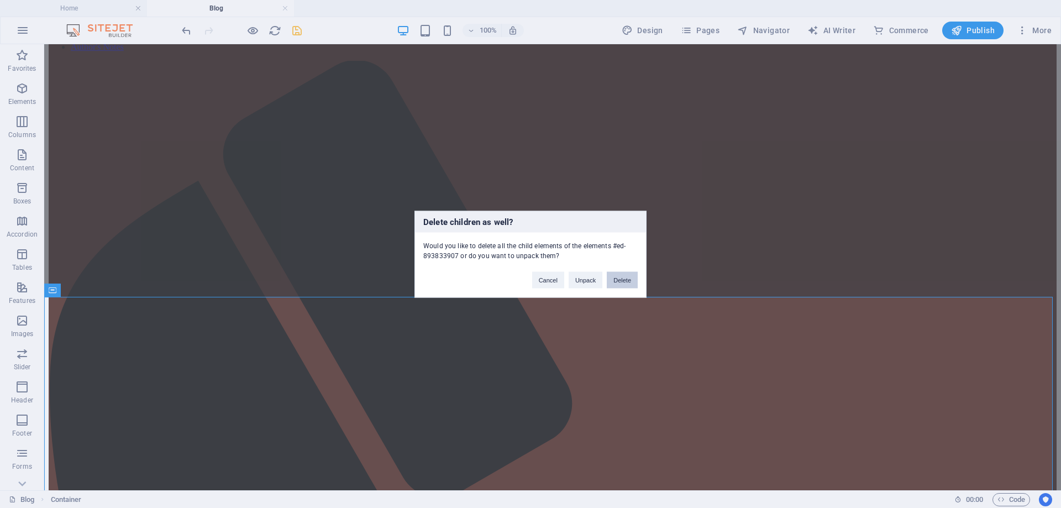
click at [632, 281] on button "Delete" at bounding box center [622, 279] width 31 height 17
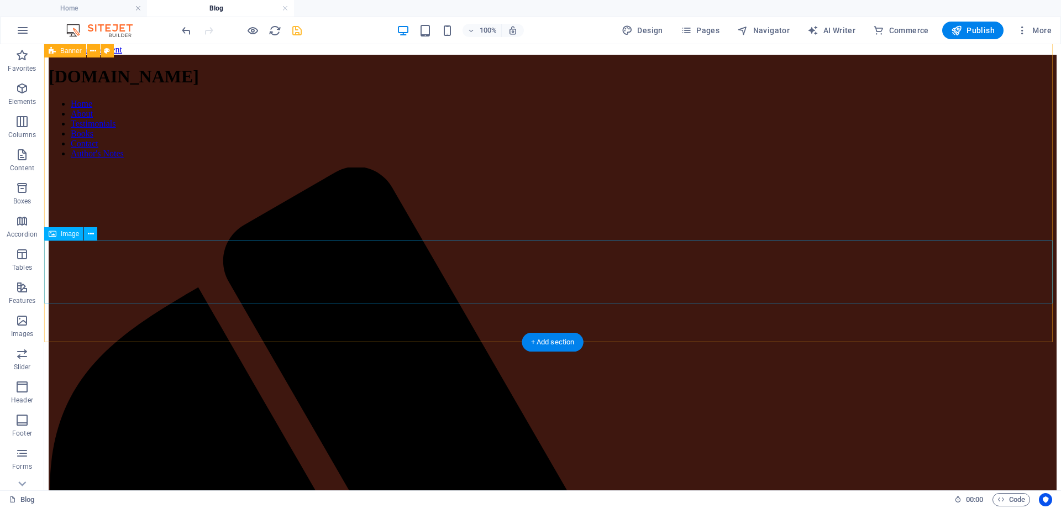
scroll to position [0, 0]
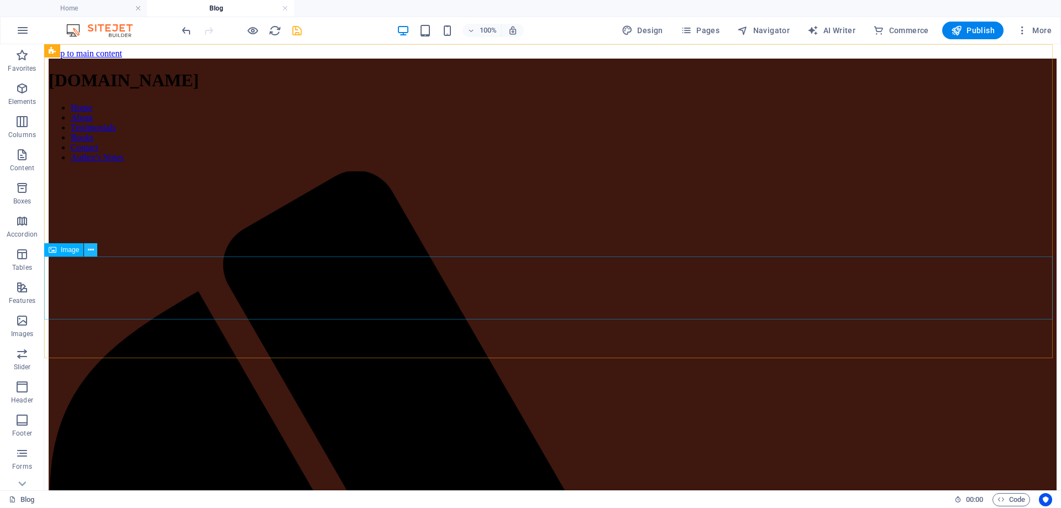
click at [89, 250] on icon at bounding box center [91, 250] width 6 height 12
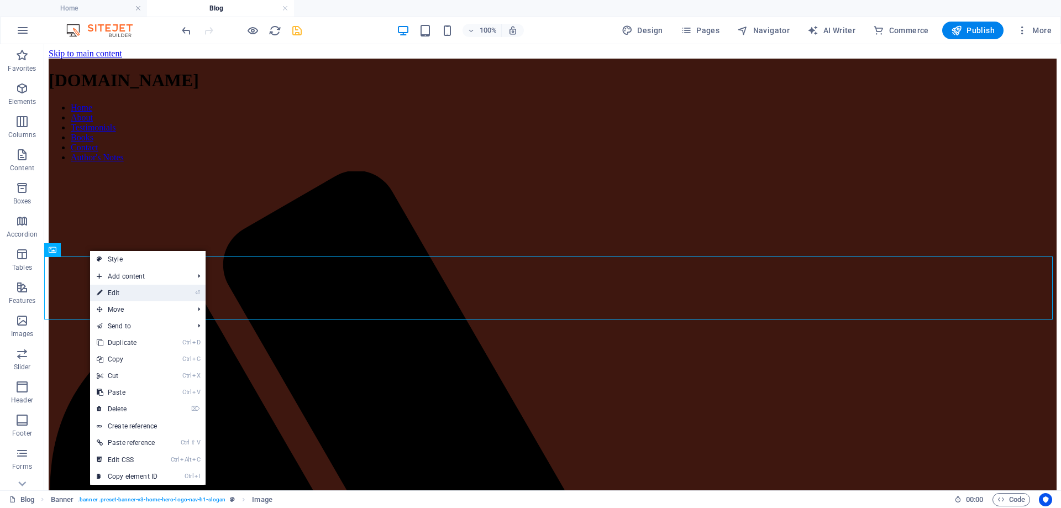
click at [108, 290] on link "⏎ Edit" at bounding box center [127, 293] width 74 height 17
select select "%"
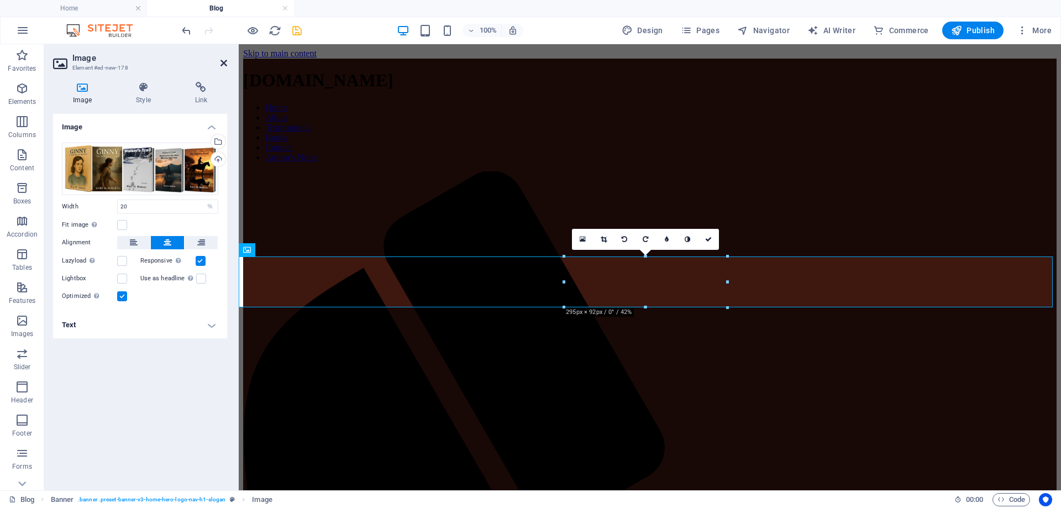
click at [224, 61] on icon at bounding box center [223, 63] width 7 height 9
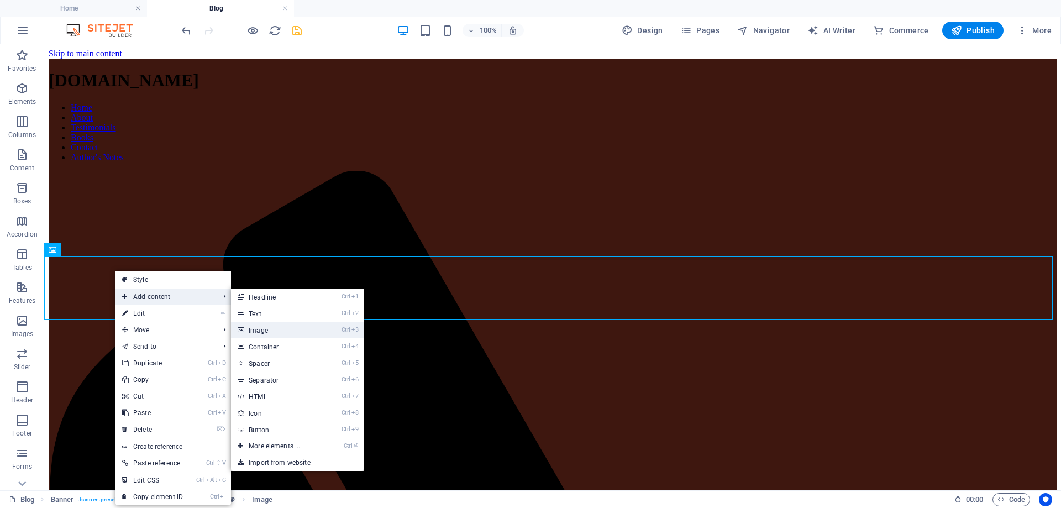
click at [264, 334] on link "Ctrl 3 Image" at bounding box center [276, 330] width 91 height 17
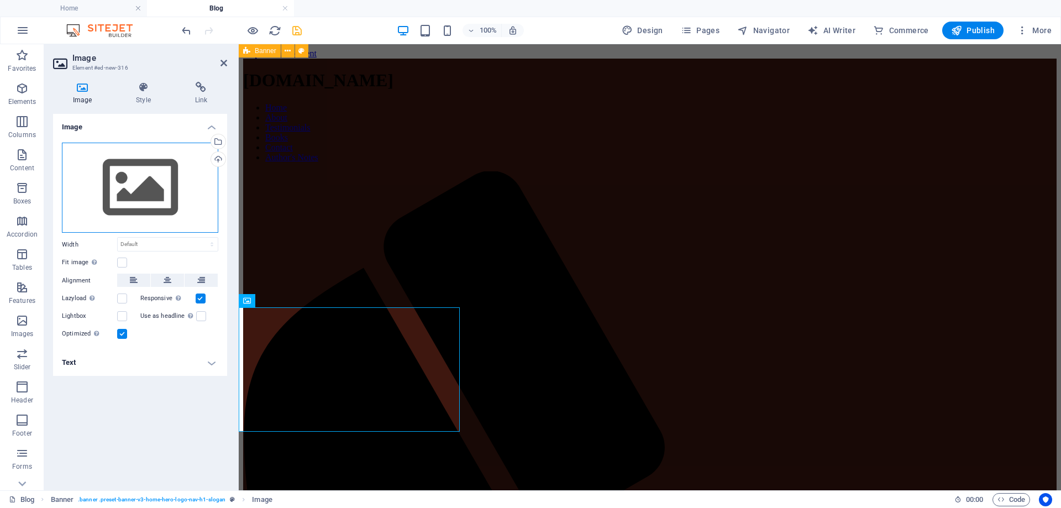
click at [128, 172] on div "Drag files here, click to choose files or select files from Files or our free s…" at bounding box center [140, 188] width 156 height 91
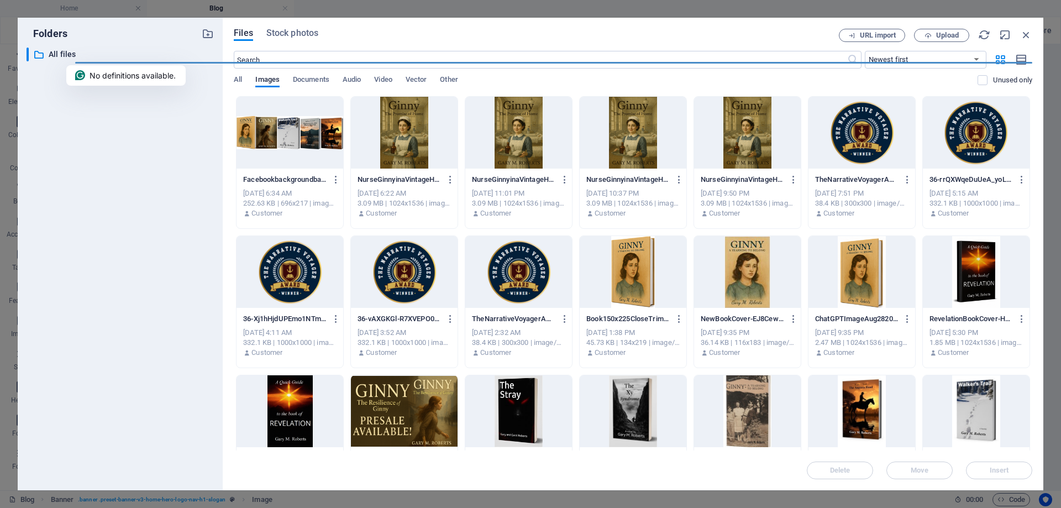
click at [304, 264] on div at bounding box center [289, 272] width 107 height 72
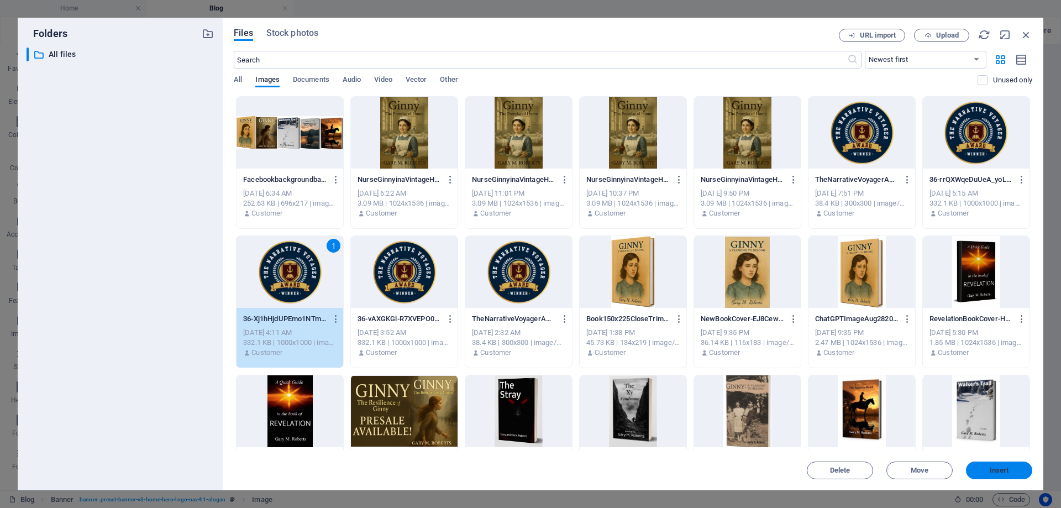
click at [999, 473] on span "Insert" at bounding box center [999, 470] width 19 height 7
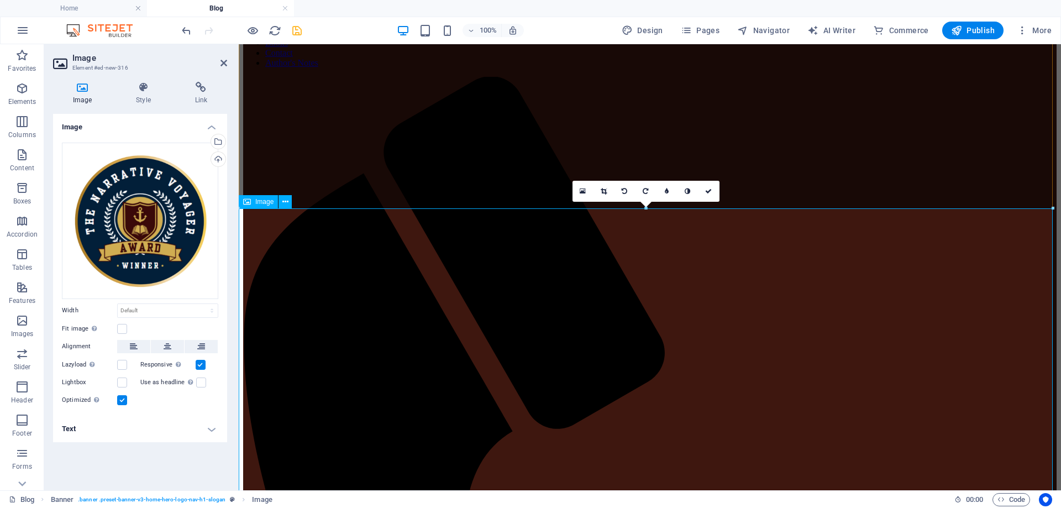
scroll to position [110, 0]
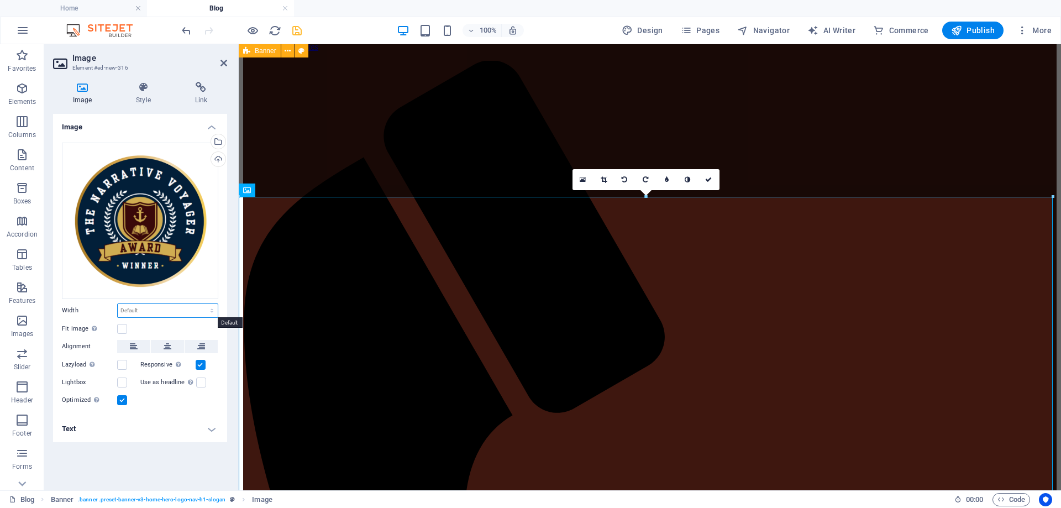
click at [214, 310] on select "Default auto px rem % em vh vw" at bounding box center [168, 310] width 100 height 13
select select "%"
click at [202, 304] on select "Default auto px rem % em vh vw" at bounding box center [168, 310] width 100 height 13
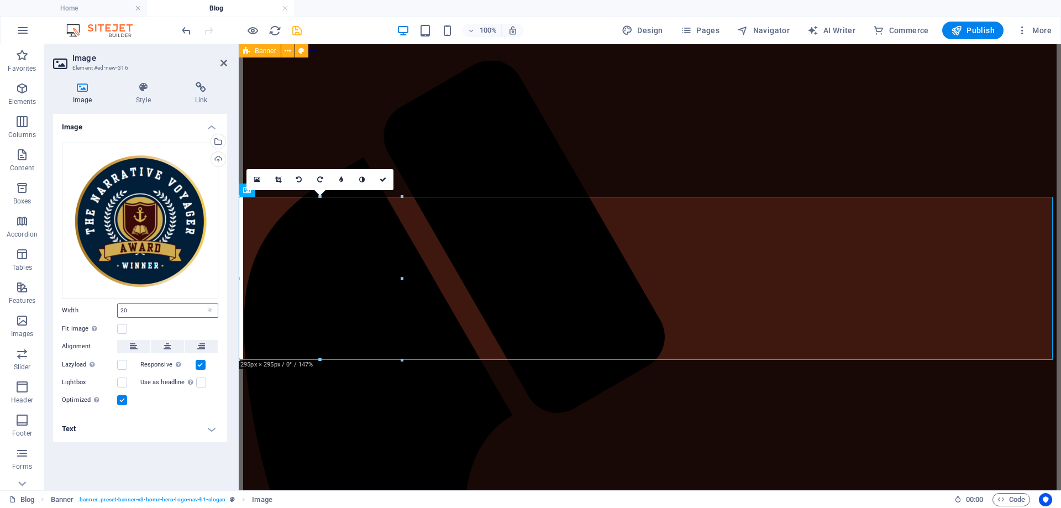
drag, startPoint x: 139, startPoint y: 308, endPoint x: 107, endPoint y: 302, distance: 32.5
click at [107, 302] on div "Drag files here, click to choose files or select files from Files or our free s…" at bounding box center [140, 275] width 174 height 282
type input "10"
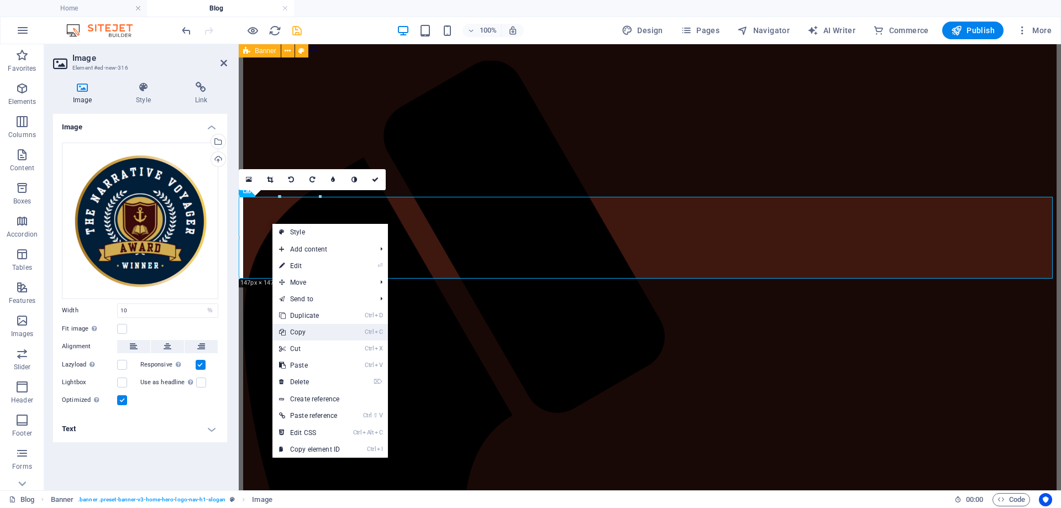
click at [294, 331] on link "Ctrl C Copy" at bounding box center [309, 332] width 74 height 17
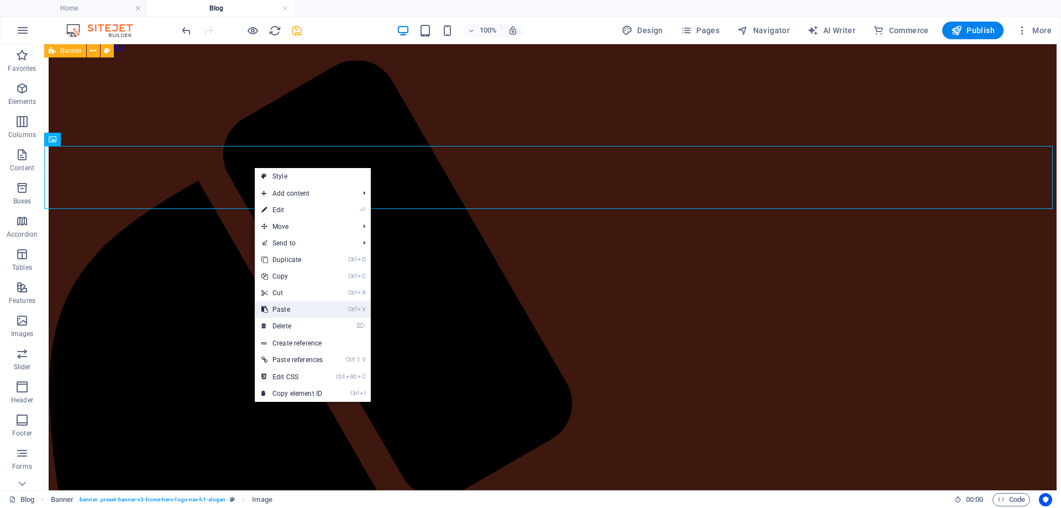
click at [294, 310] on link "Ctrl V Paste" at bounding box center [292, 309] width 75 height 17
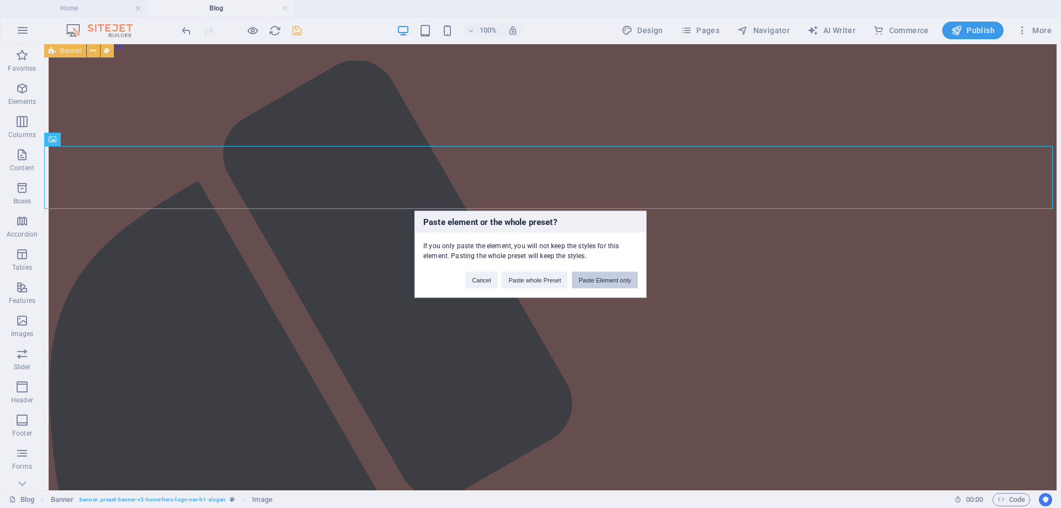
click at [617, 281] on button "Paste Element only" at bounding box center [605, 279] width 66 height 17
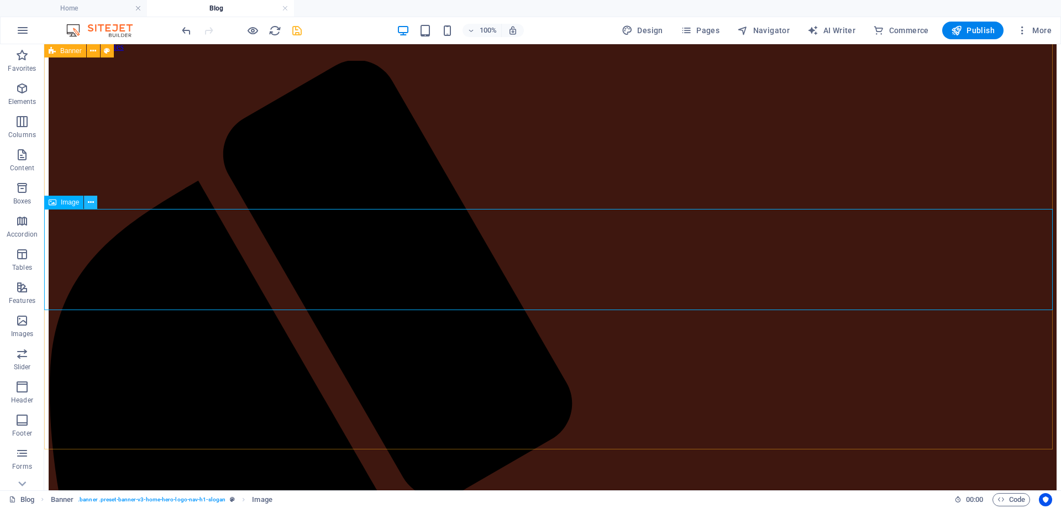
click at [91, 199] on icon at bounding box center [91, 203] width 6 height 12
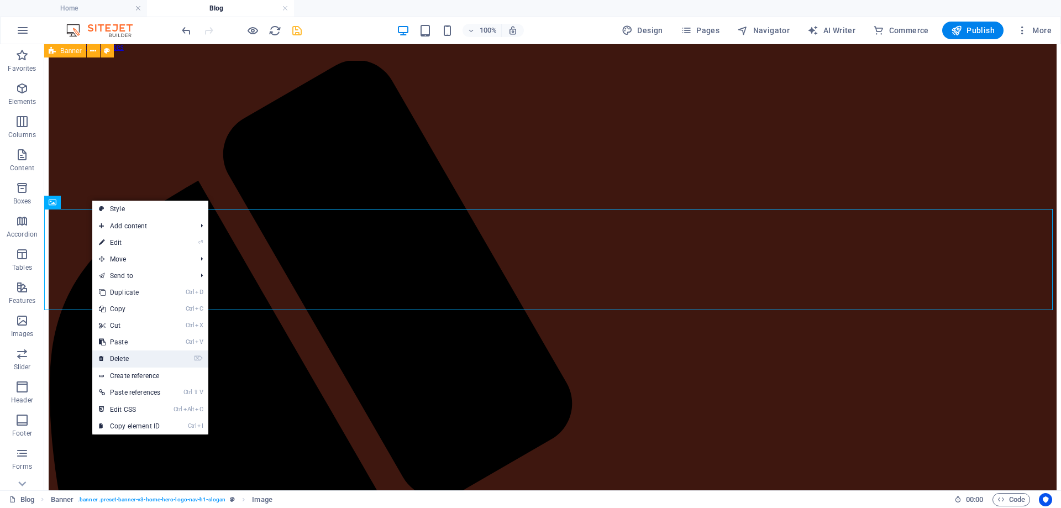
click at [124, 359] on link "⌦ Delete" at bounding box center [129, 358] width 75 height 17
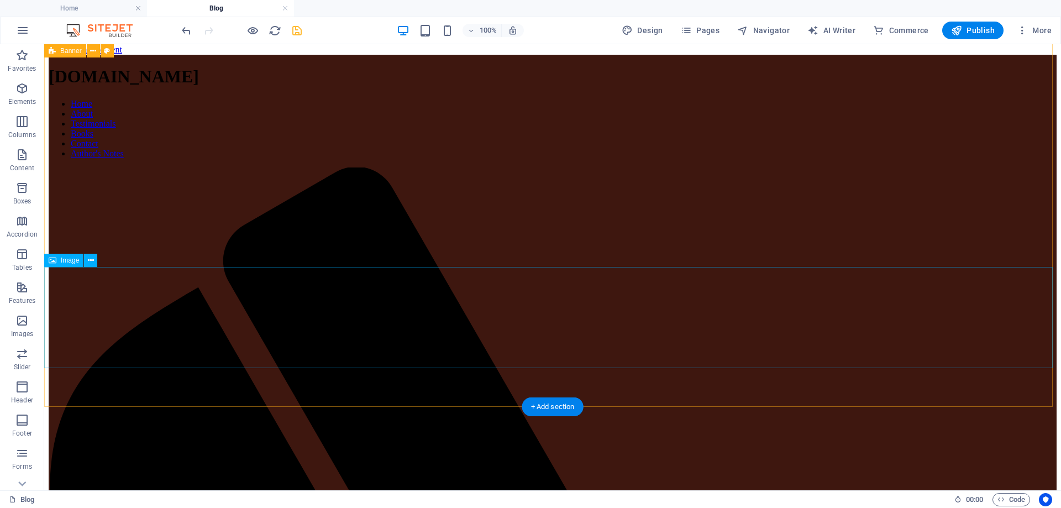
scroll to position [0, 0]
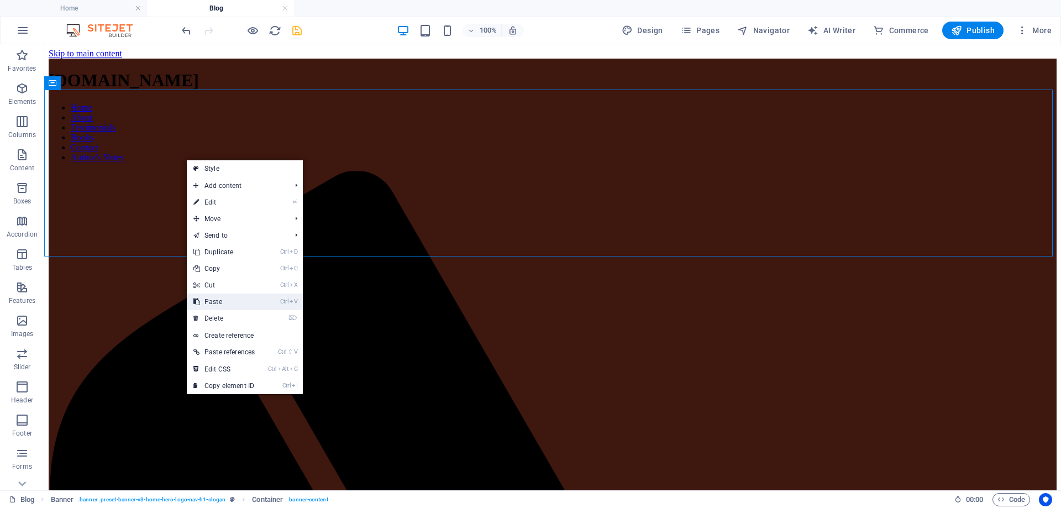
click at [215, 301] on link "Ctrl V Paste" at bounding box center [224, 301] width 75 height 17
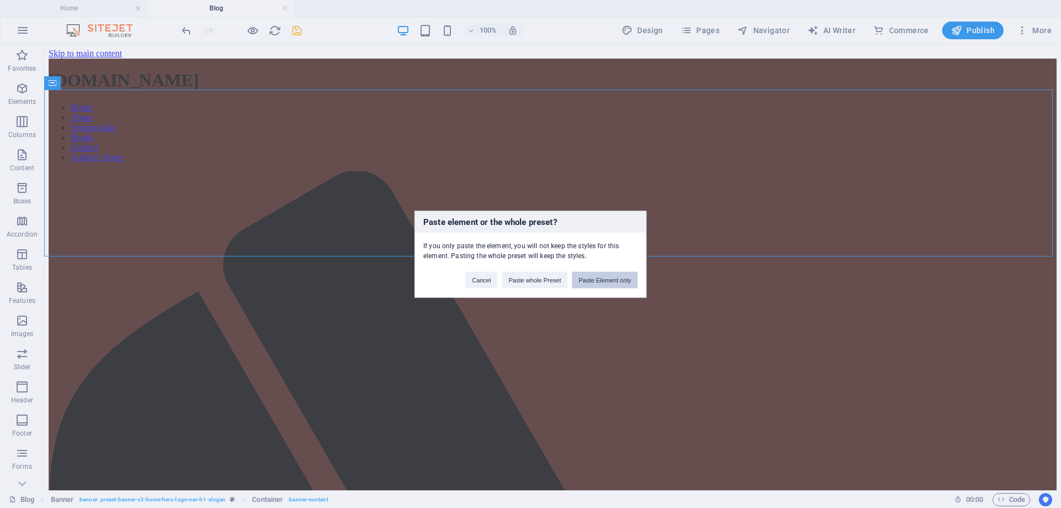
click at [611, 280] on button "Paste Element only" at bounding box center [605, 279] width 66 height 17
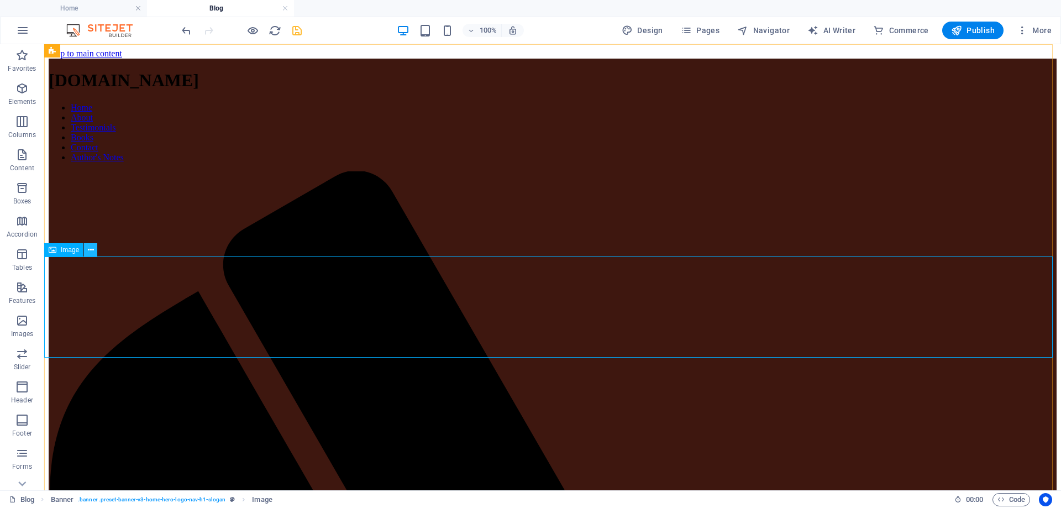
click at [94, 251] on button at bounding box center [90, 249] width 13 height 13
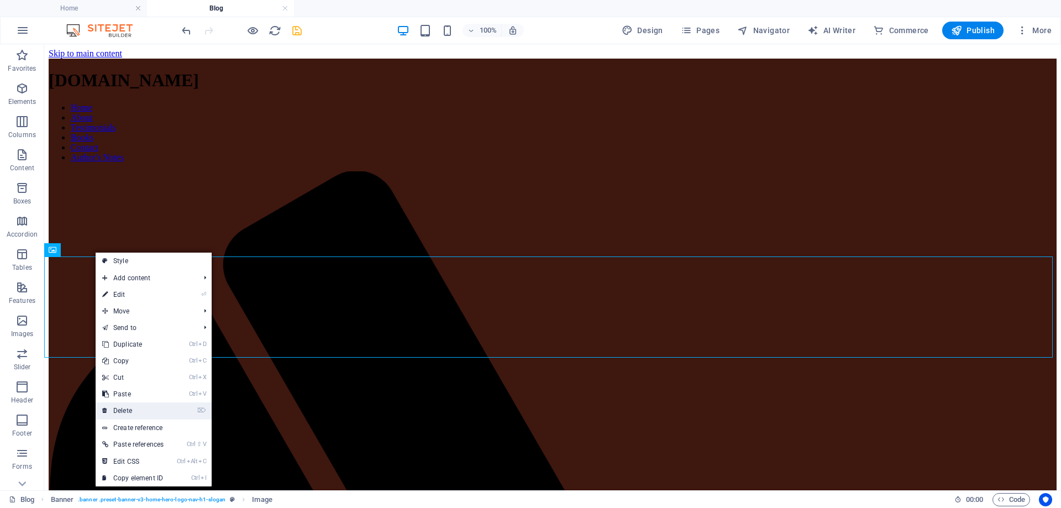
click at [133, 410] on link "⌦ Delete" at bounding box center [133, 410] width 75 height 17
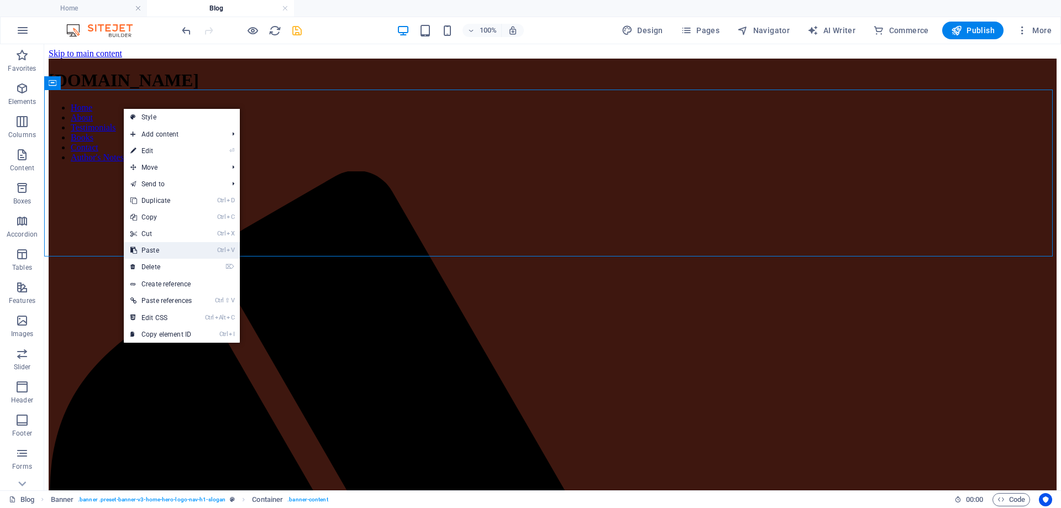
click at [164, 250] on link "Ctrl V Paste" at bounding box center [161, 250] width 75 height 17
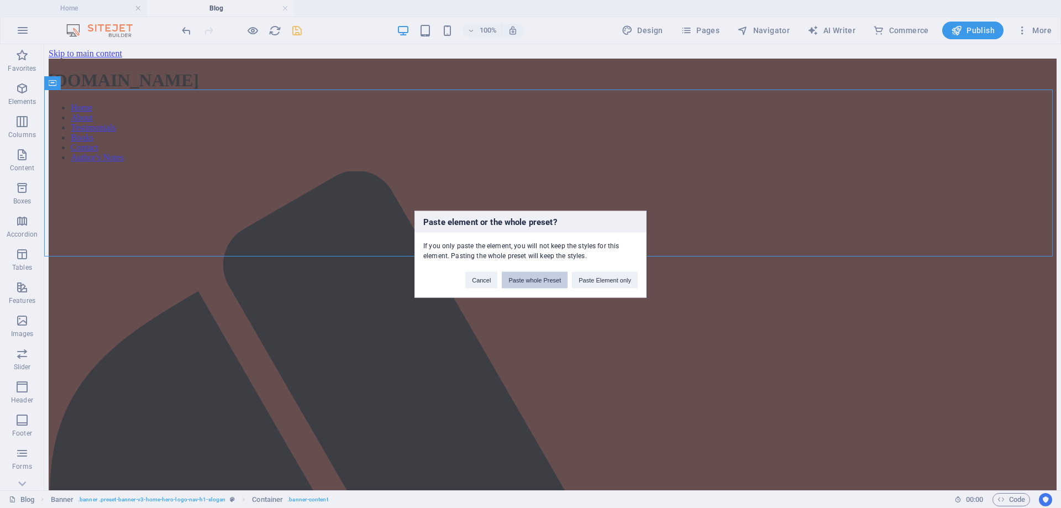
click at [538, 280] on button "Paste whole Preset" at bounding box center [535, 279] width 66 height 17
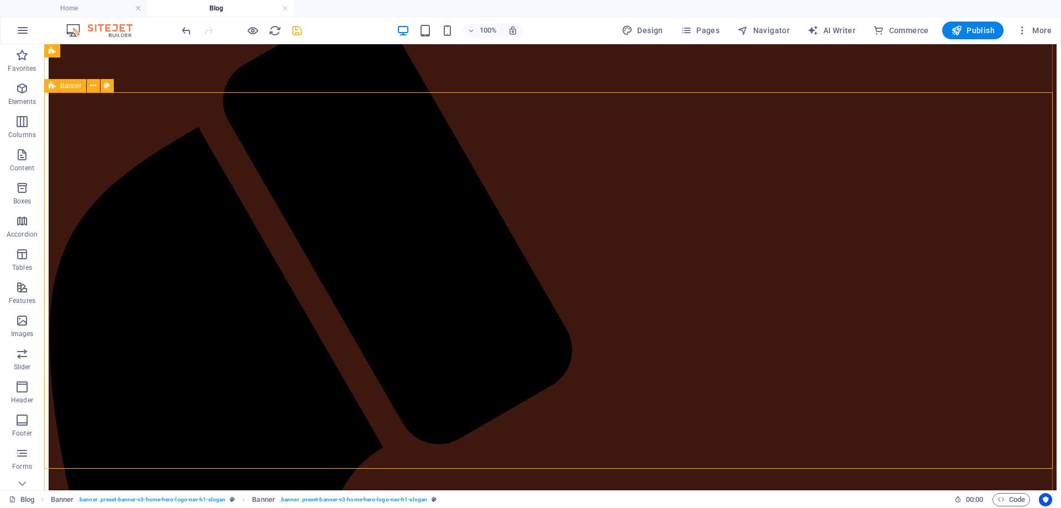
scroll to position [166, 0]
click at [185, 25] on icon "undo" at bounding box center [186, 30] width 13 height 13
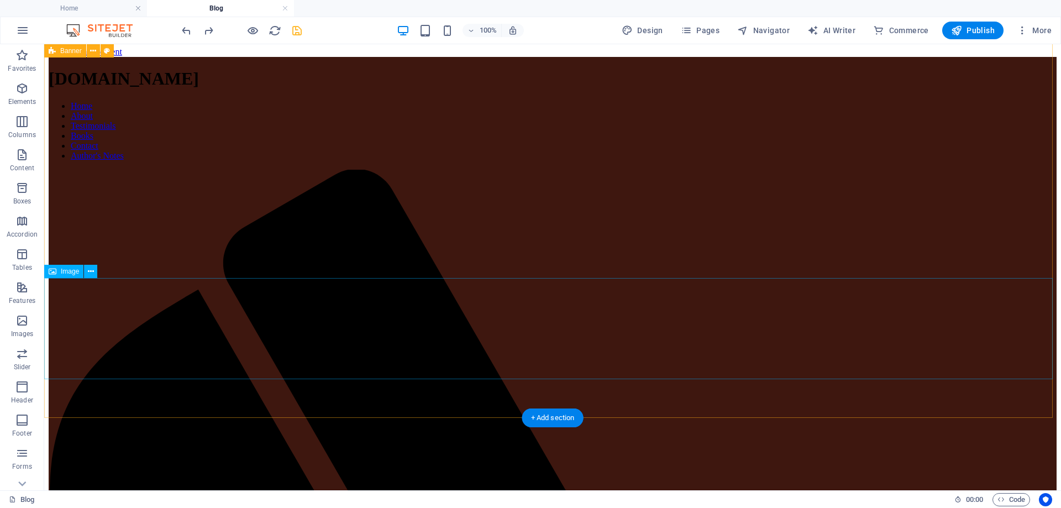
scroll to position [0, 0]
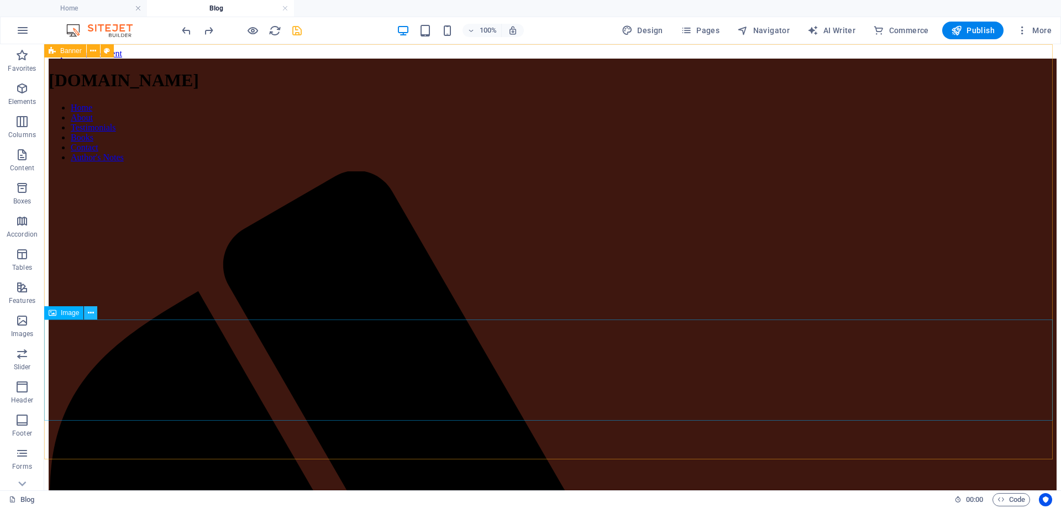
click at [90, 313] on icon at bounding box center [91, 313] width 6 height 12
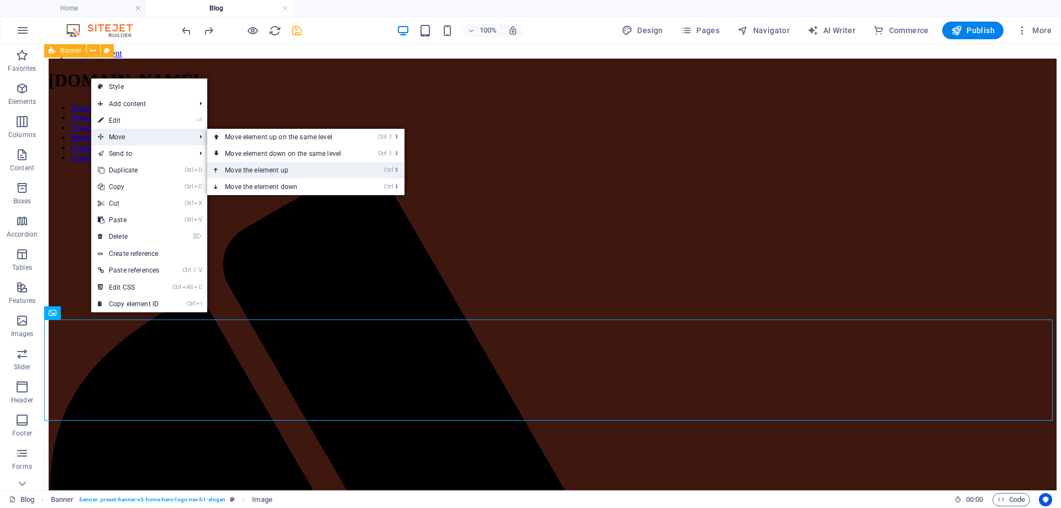
click at [282, 171] on link "Ctrl ⬆ Move the element up" at bounding box center [285, 170] width 156 height 17
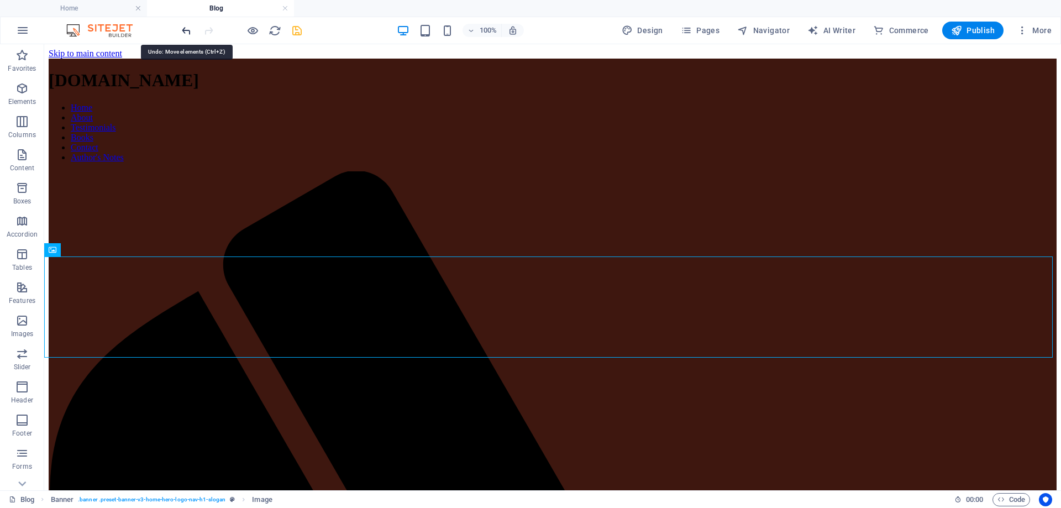
click at [186, 28] on icon "undo" at bounding box center [186, 30] width 13 height 13
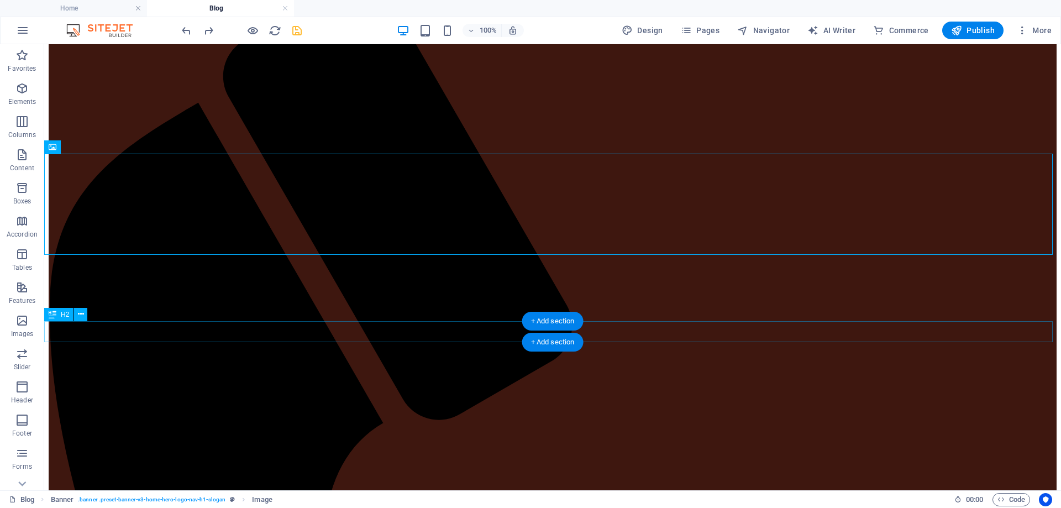
scroll to position [166, 0]
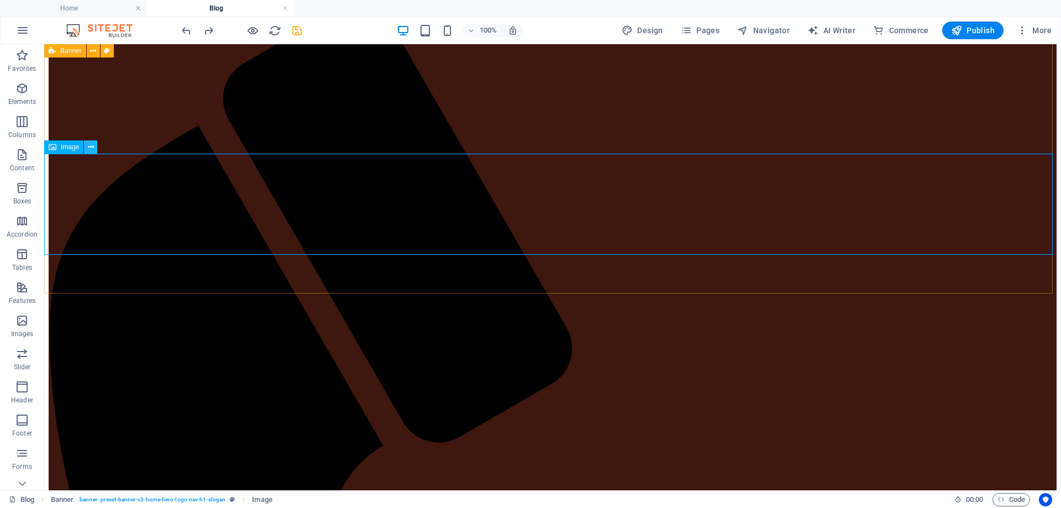
click at [91, 144] on icon at bounding box center [91, 147] width 6 height 12
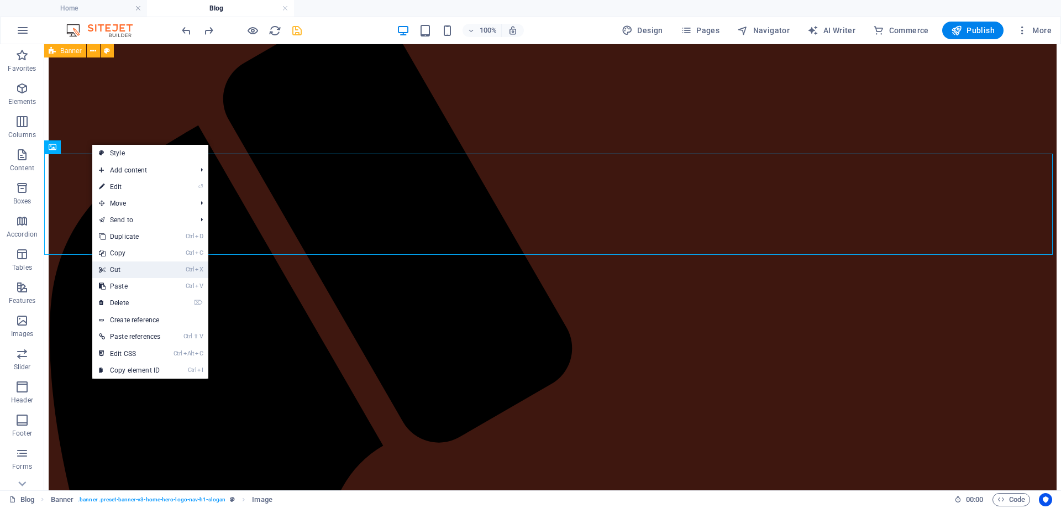
click at [119, 270] on link "Ctrl X Cut" at bounding box center [129, 269] width 75 height 17
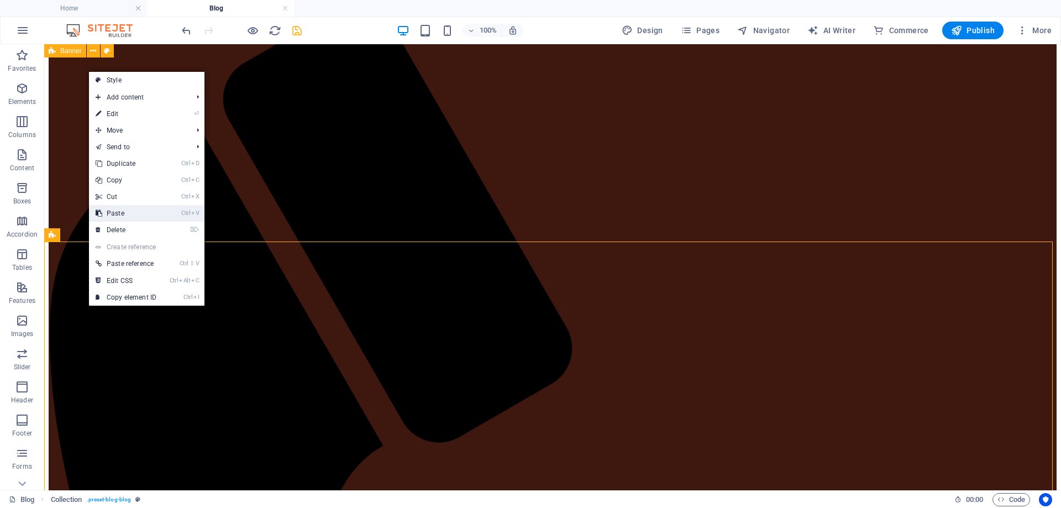
click at [118, 211] on link "Ctrl V Paste" at bounding box center [126, 213] width 74 height 17
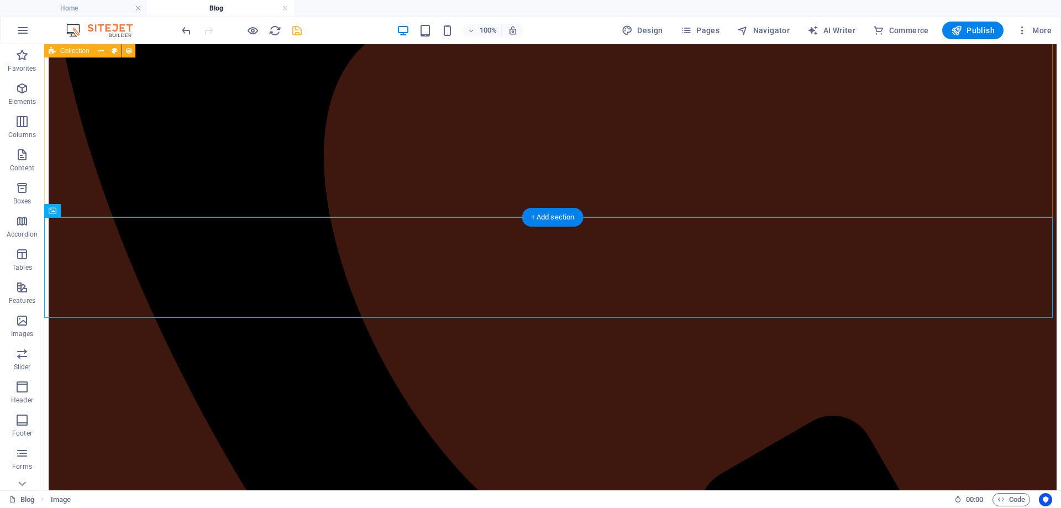
scroll to position [581, 0]
click at [90, 207] on icon at bounding box center [91, 210] width 6 height 12
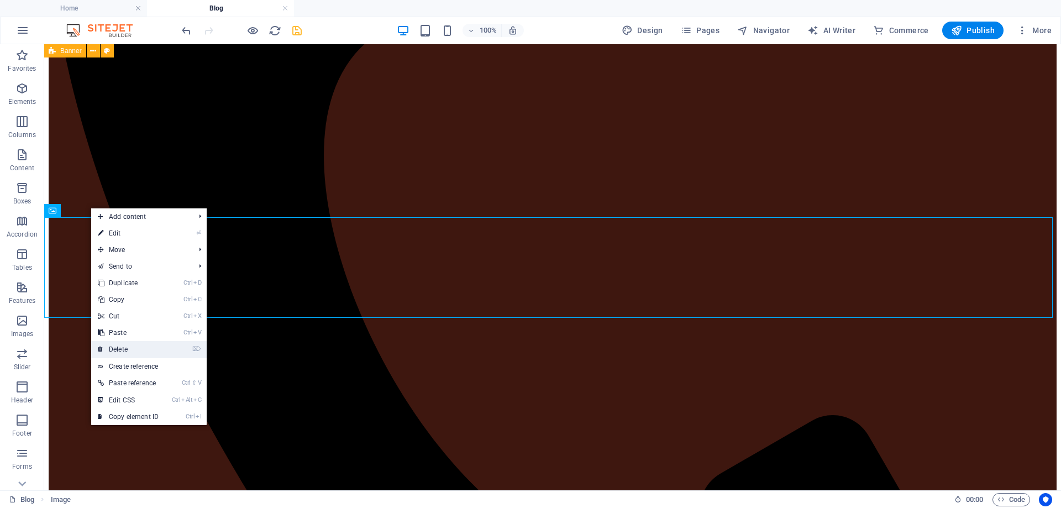
click at [129, 349] on link "⌦ Delete" at bounding box center [128, 349] width 74 height 17
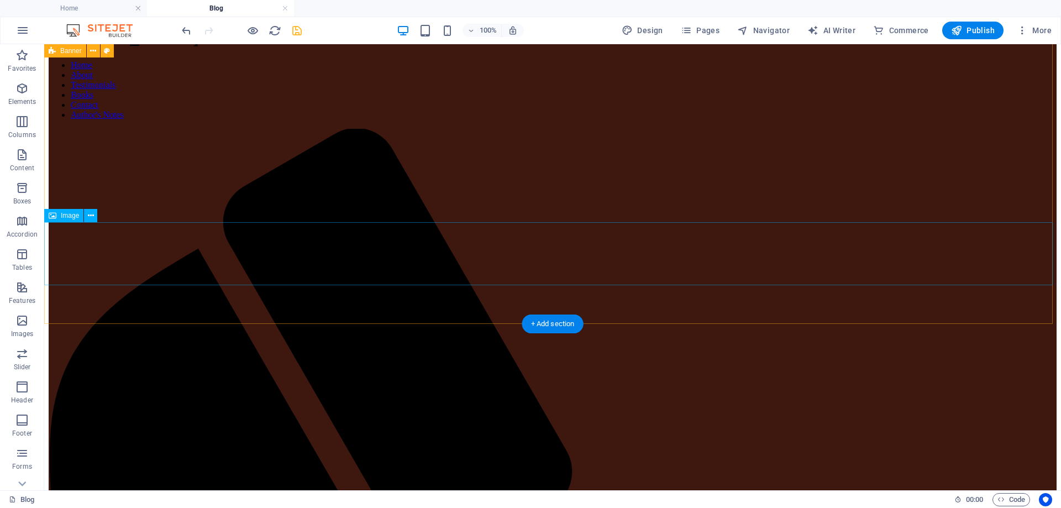
scroll to position [34, 0]
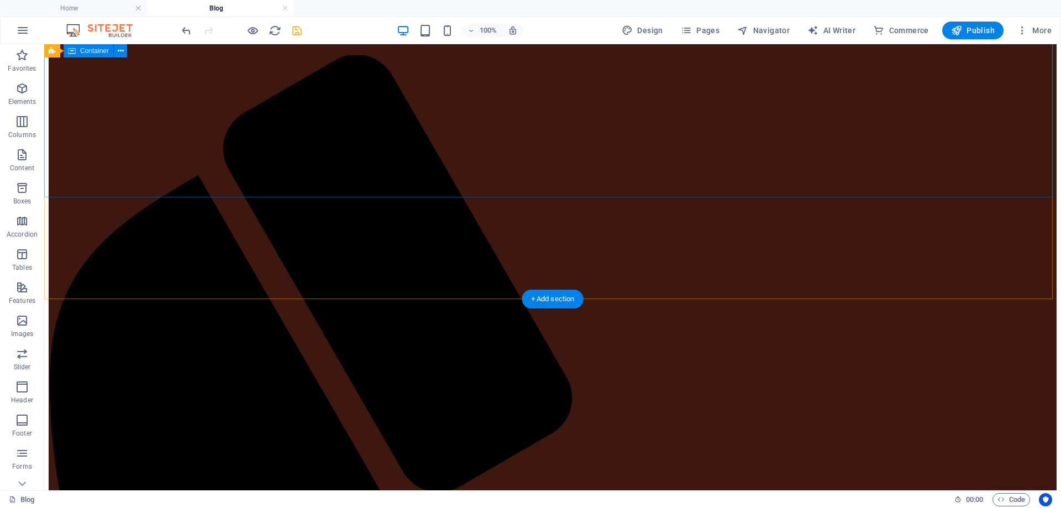
scroll to position [0, 0]
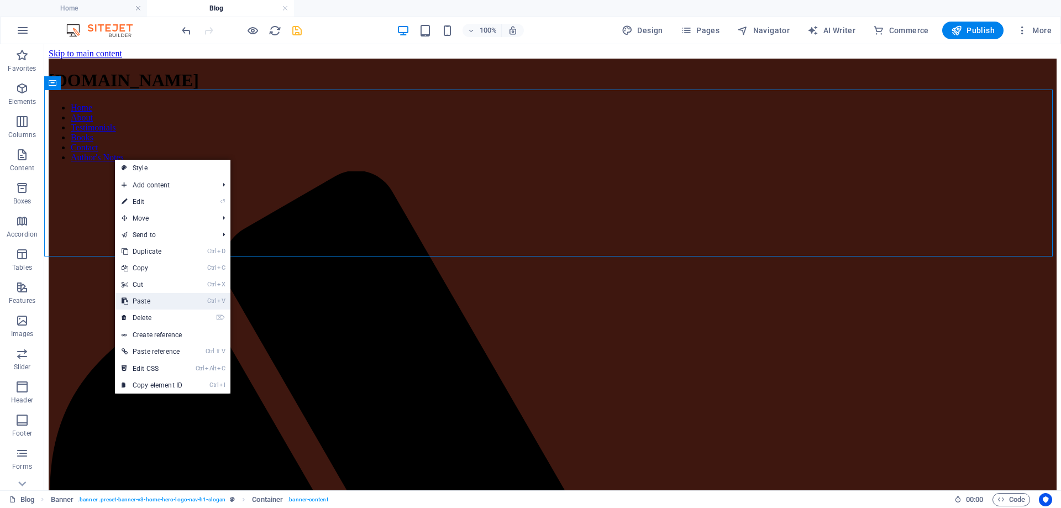
click at [144, 300] on link "Ctrl V Paste" at bounding box center [152, 301] width 74 height 17
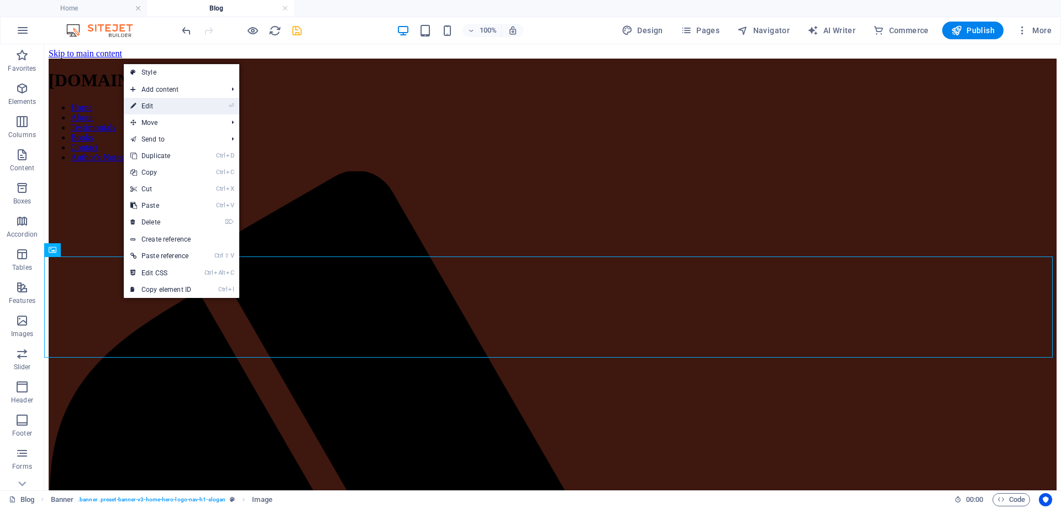
click at [173, 104] on link "⏎ Edit" at bounding box center [161, 106] width 74 height 17
select select "%"
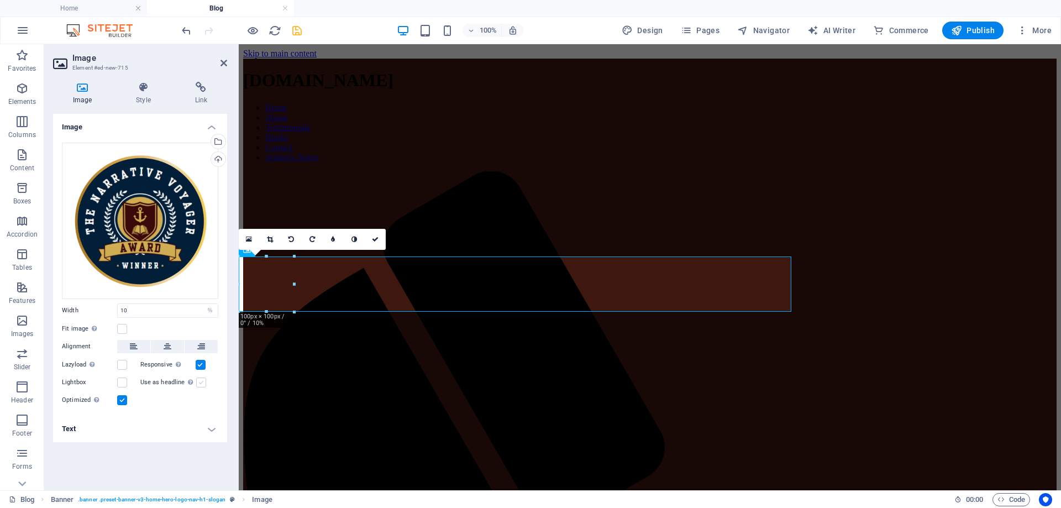
click at [198, 381] on label at bounding box center [201, 382] width 10 height 10
click at [0, 0] on input "Use as headline The image will be wrapped in an H1 headline tag. Useful for giv…" at bounding box center [0, 0] width 0 height 0
click at [120, 364] on label at bounding box center [122, 365] width 10 height 10
click at [0, 0] on input "Lazyload Loading images after the page loads improves page speed." at bounding box center [0, 0] width 0 height 0
drag, startPoint x: 129, startPoint y: 309, endPoint x: 115, endPoint y: 307, distance: 14.1
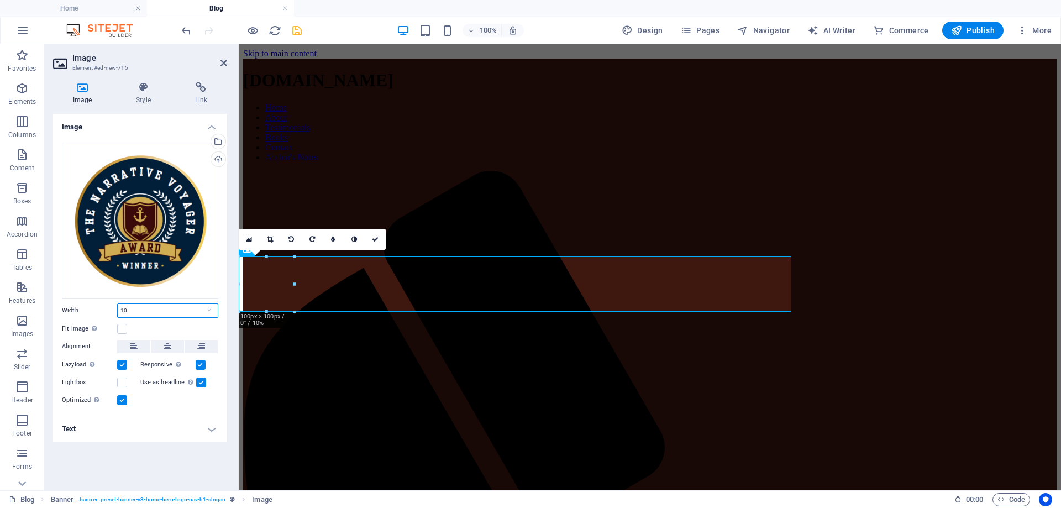
click at [115, 307] on div "Width 10 Default auto px rem % em vh vw" at bounding box center [140, 310] width 156 height 14
click at [223, 63] on icon at bounding box center [223, 63] width 7 height 9
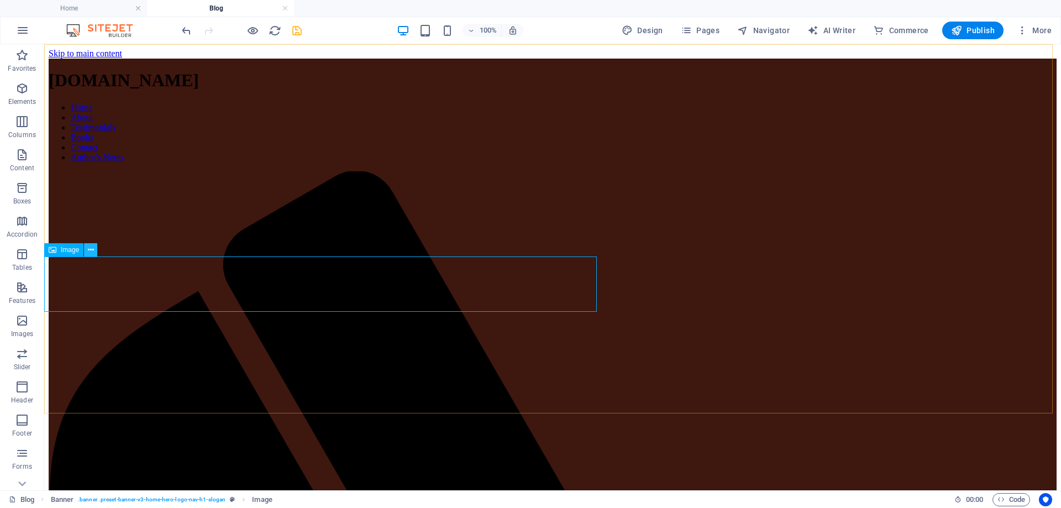
click at [89, 250] on icon at bounding box center [91, 250] width 6 height 12
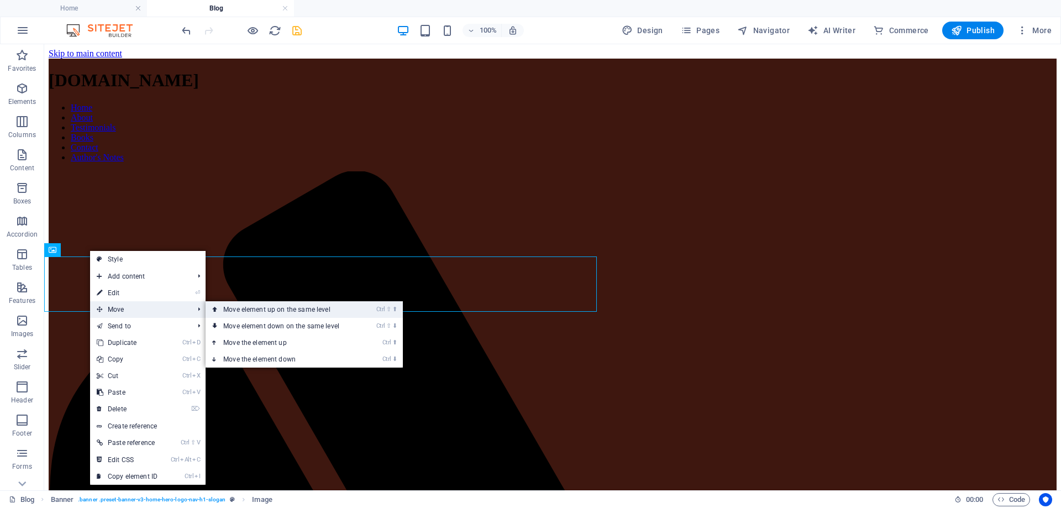
click at [236, 308] on link "Ctrl ⇧ ⬆ Move element up on the same level" at bounding box center [284, 309] width 156 height 17
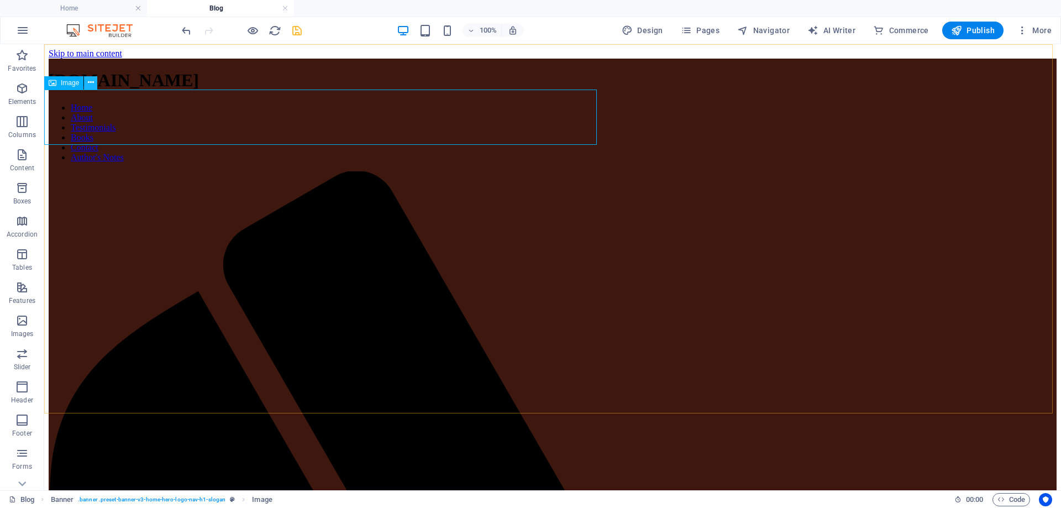
click at [89, 84] on icon at bounding box center [91, 83] width 6 height 12
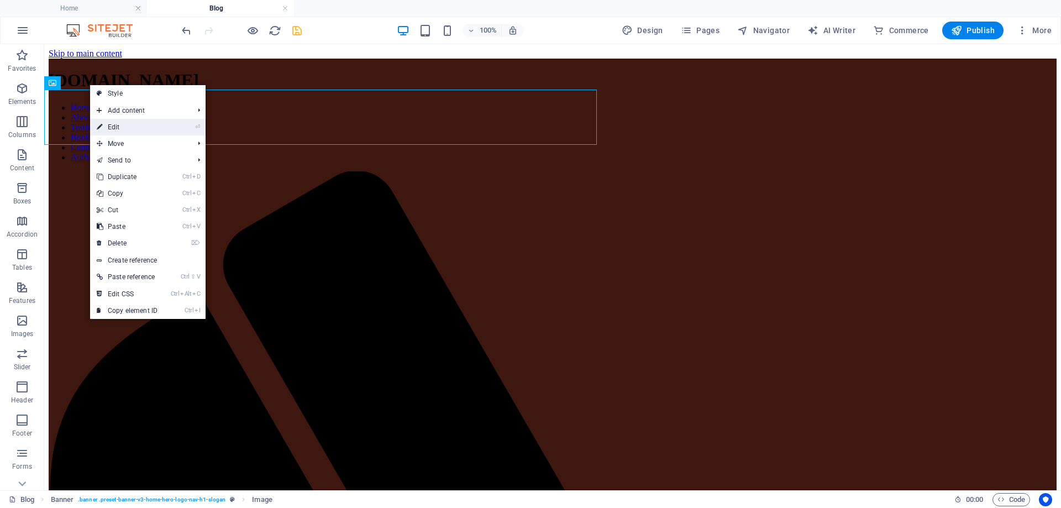
click at [104, 128] on link "⏎ Edit" at bounding box center [127, 127] width 74 height 17
select select "%"
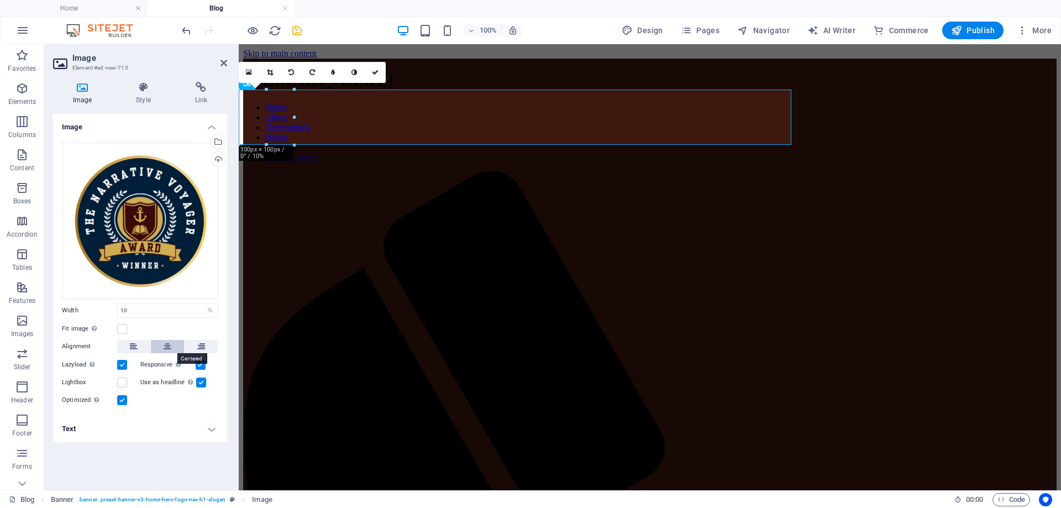
click at [162, 341] on button at bounding box center [167, 346] width 33 height 13
click at [223, 64] on icon at bounding box center [223, 63] width 7 height 9
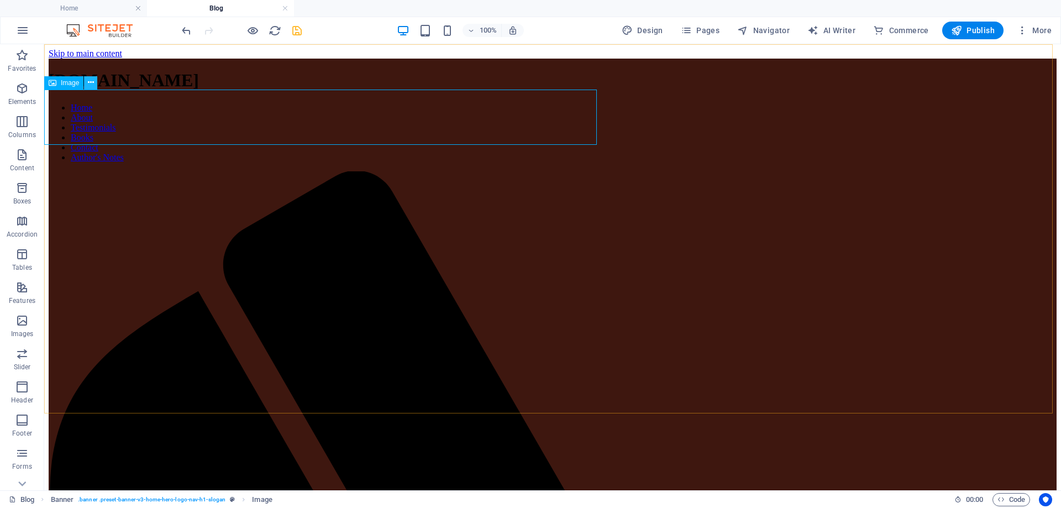
click at [91, 81] on icon at bounding box center [91, 83] width 6 height 12
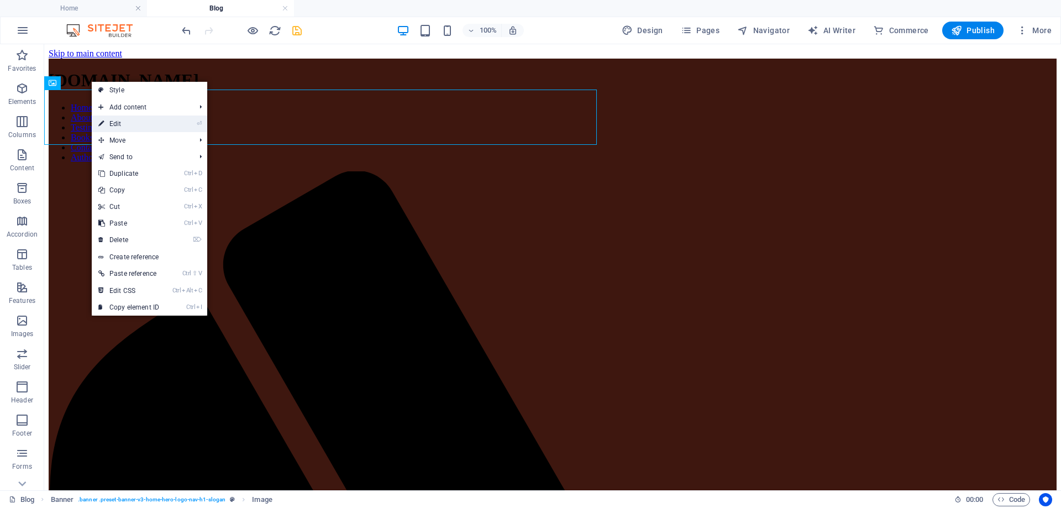
click at [108, 123] on link "⏎ Edit" at bounding box center [129, 123] width 74 height 17
select select "%"
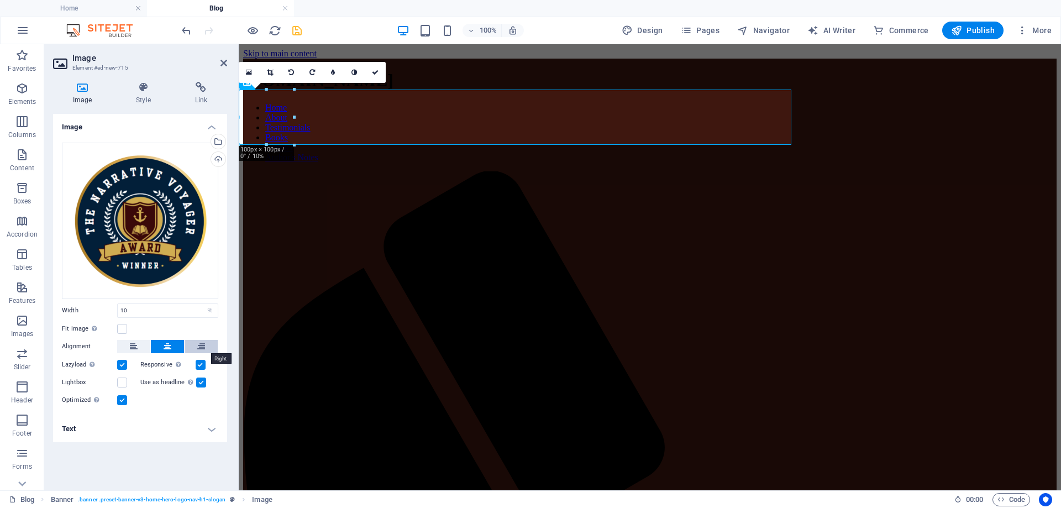
click at [203, 343] on icon at bounding box center [201, 346] width 8 height 13
click at [224, 61] on icon at bounding box center [223, 63] width 7 height 9
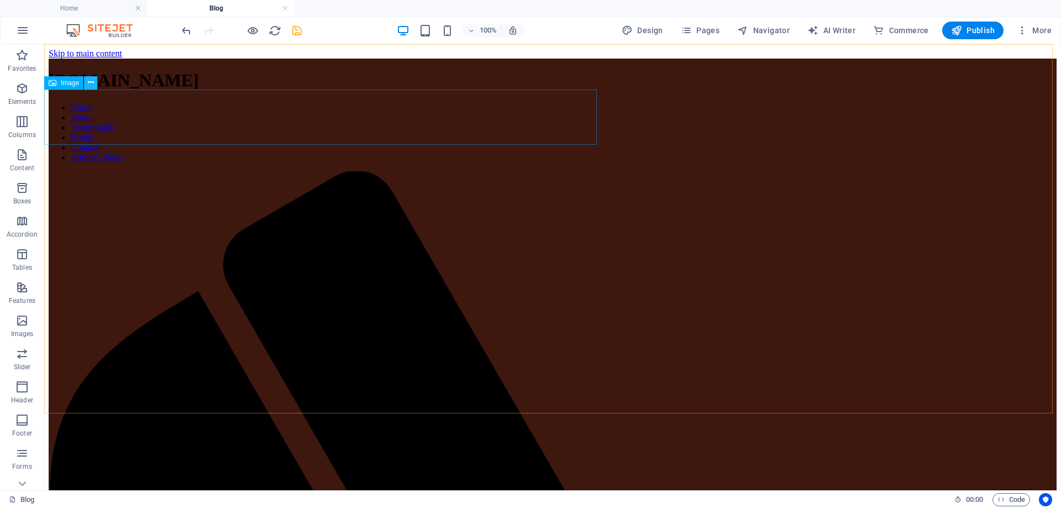
click at [88, 83] on icon at bounding box center [91, 83] width 6 height 12
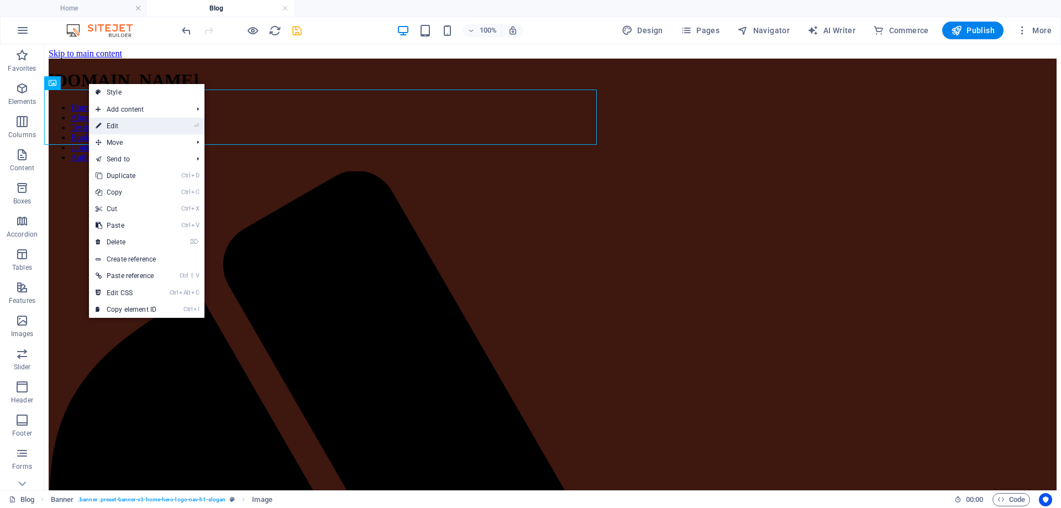
click at [107, 126] on link "⏎ Edit" at bounding box center [126, 126] width 74 height 17
select select "%"
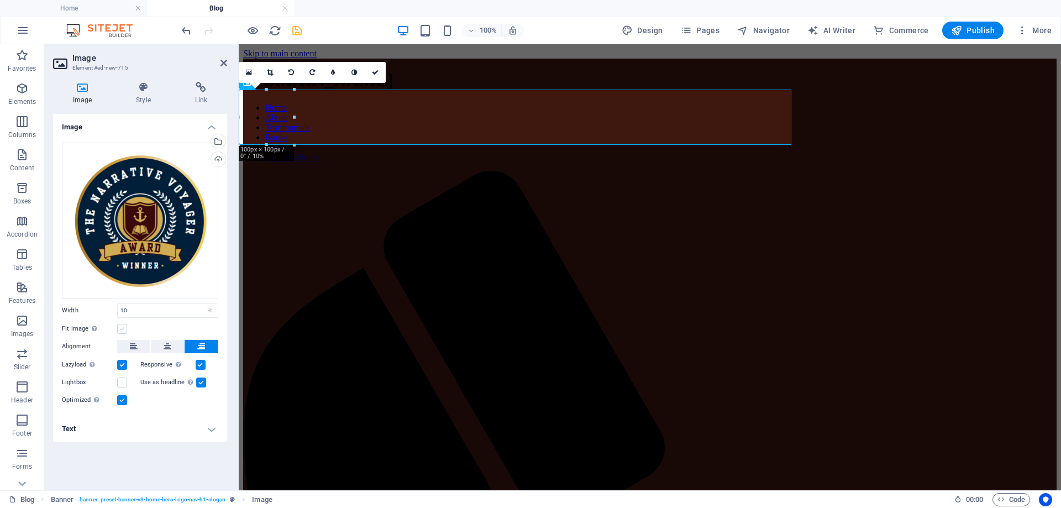
click at [119, 328] on label at bounding box center [122, 329] width 10 height 10
click at [0, 0] on input "Fit image Automatically fit image to a fixed width and height" at bounding box center [0, 0] width 0 height 0
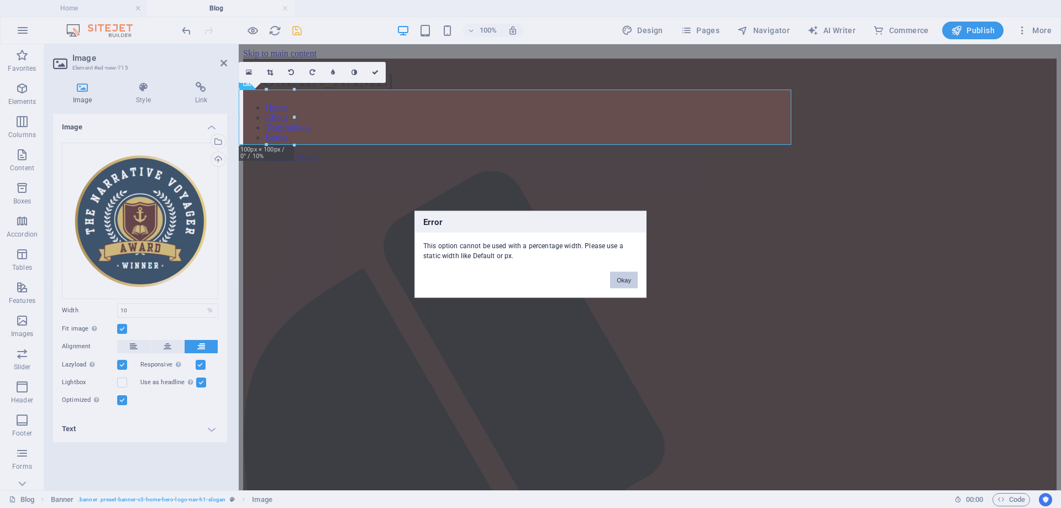
click at [630, 281] on button "Okay" at bounding box center [624, 279] width 28 height 17
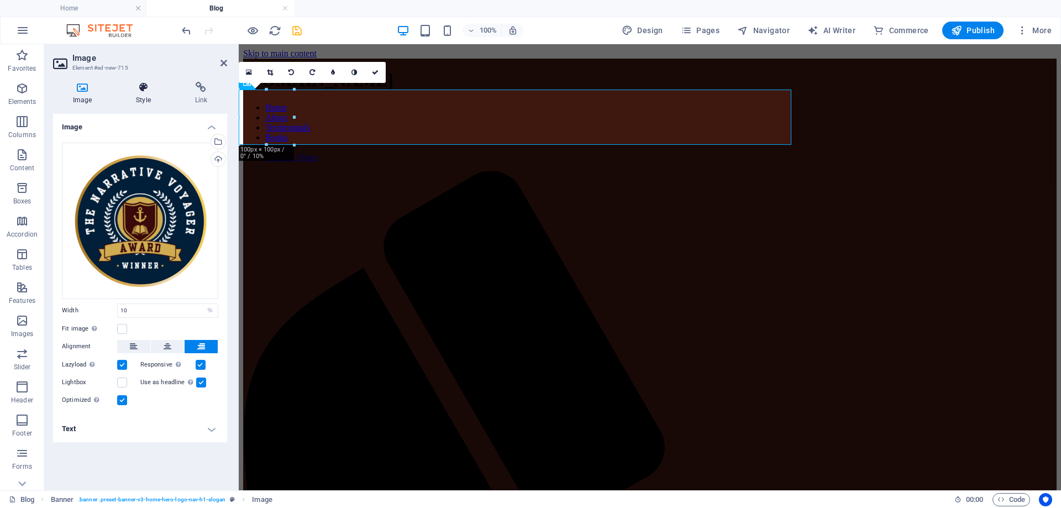
click at [150, 96] on h4 "Style" at bounding box center [145, 93] width 59 height 23
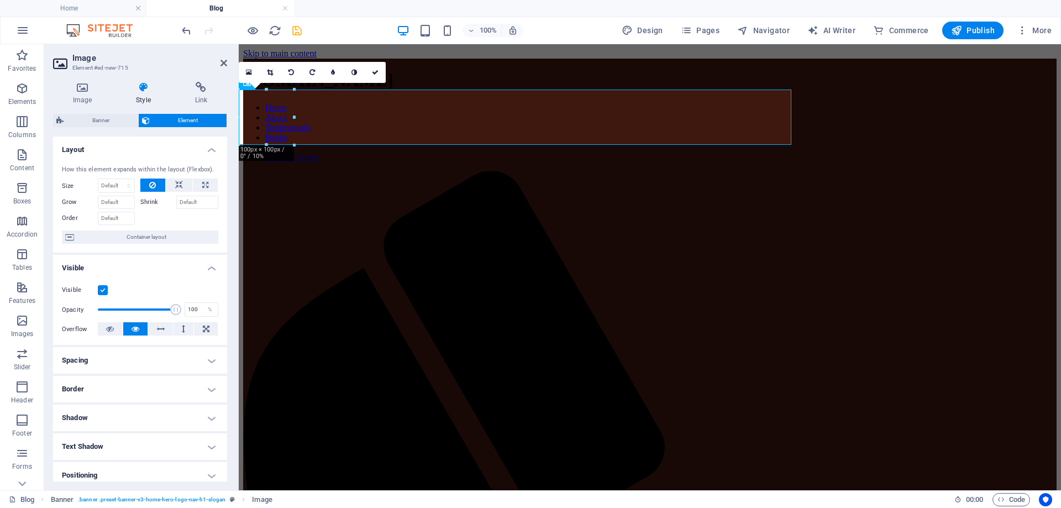
click at [209, 361] on h4 "Spacing" at bounding box center [140, 360] width 174 height 27
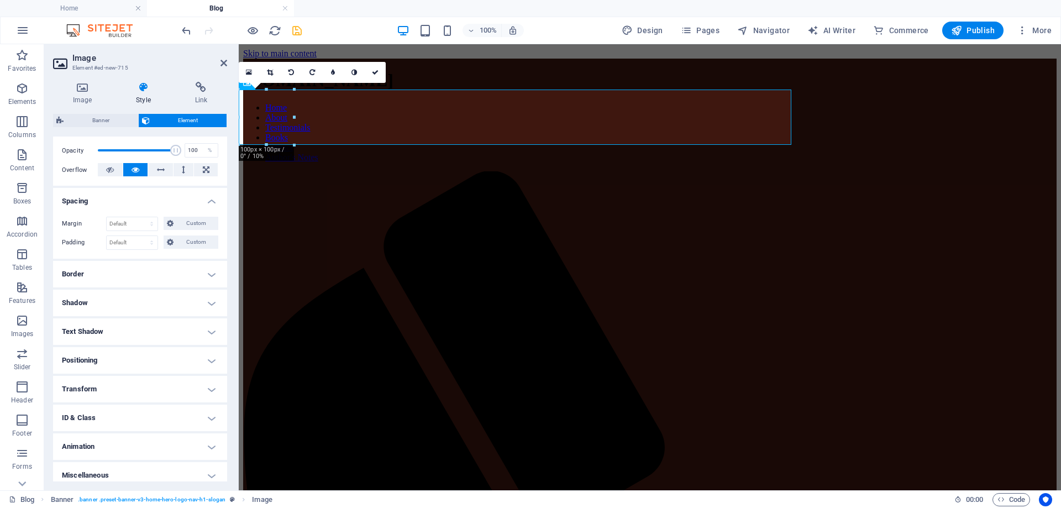
scroll to position [166, 0]
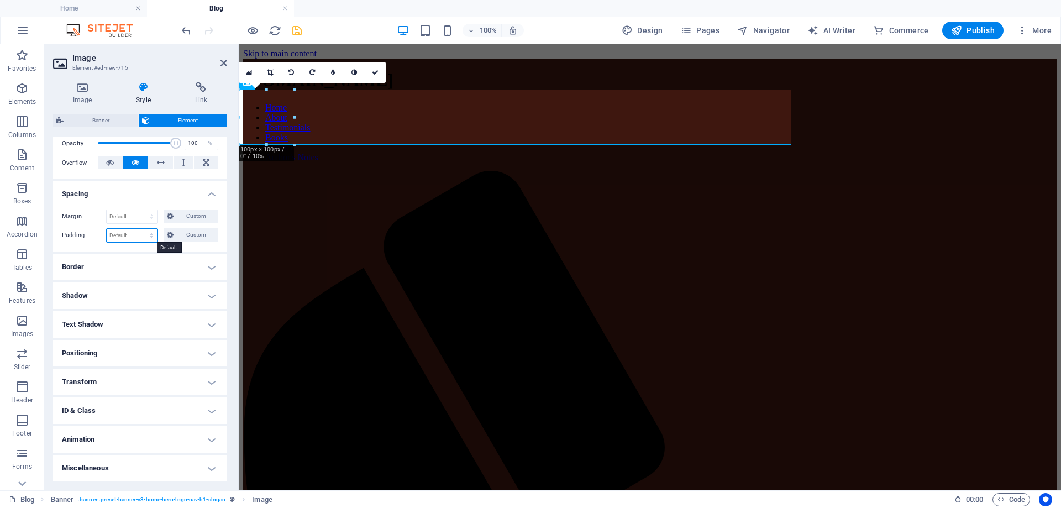
click at [150, 236] on select "Default px rem % vh vw Custom" at bounding box center [132, 235] width 51 height 13
select select "%"
click at [141, 229] on select "Default px rem % vh vw Custom" at bounding box center [132, 235] width 51 height 13
type input "100"
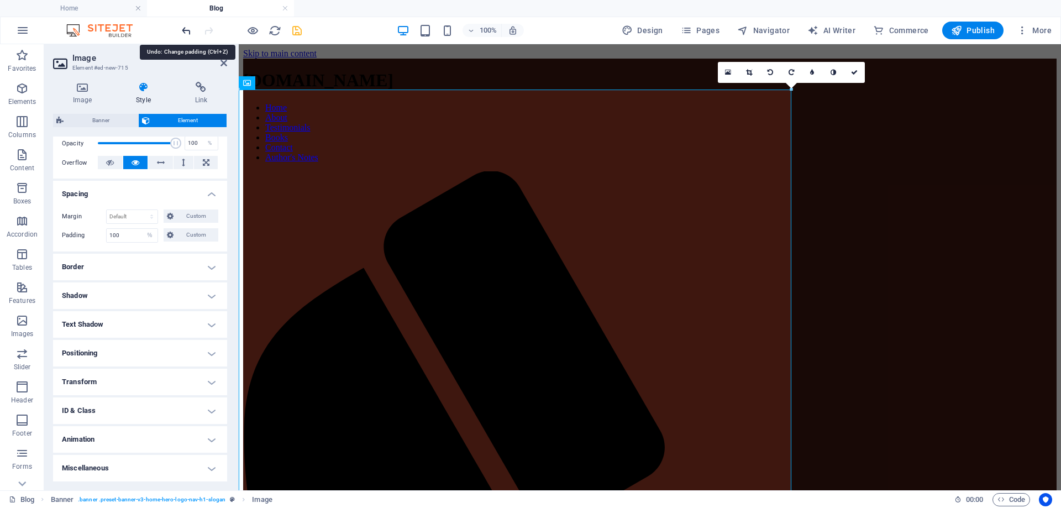
click at [185, 30] on icon "undo" at bounding box center [186, 30] width 13 height 13
select select "DISABLED_OPTION_VALUE"
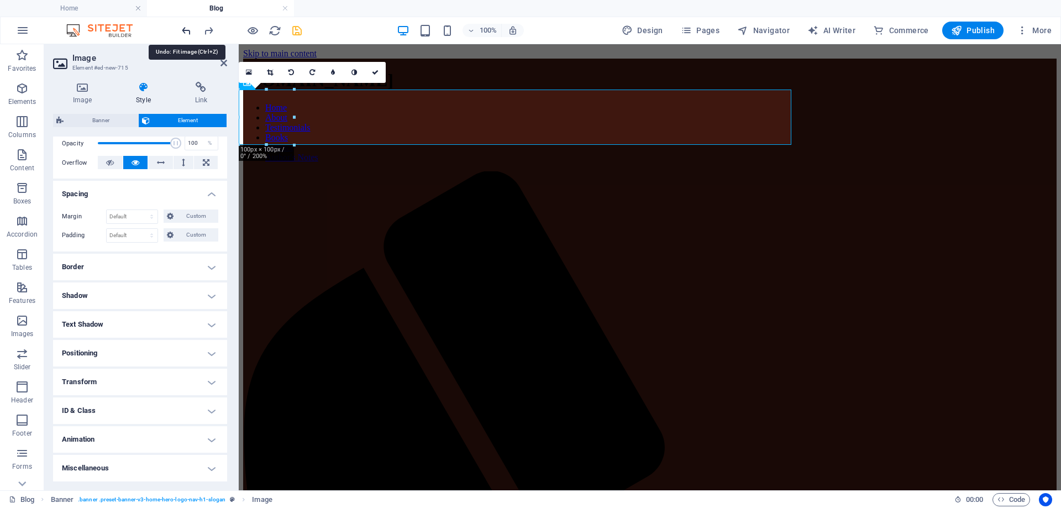
click at [185, 30] on icon "undo" at bounding box center [186, 30] width 13 height 13
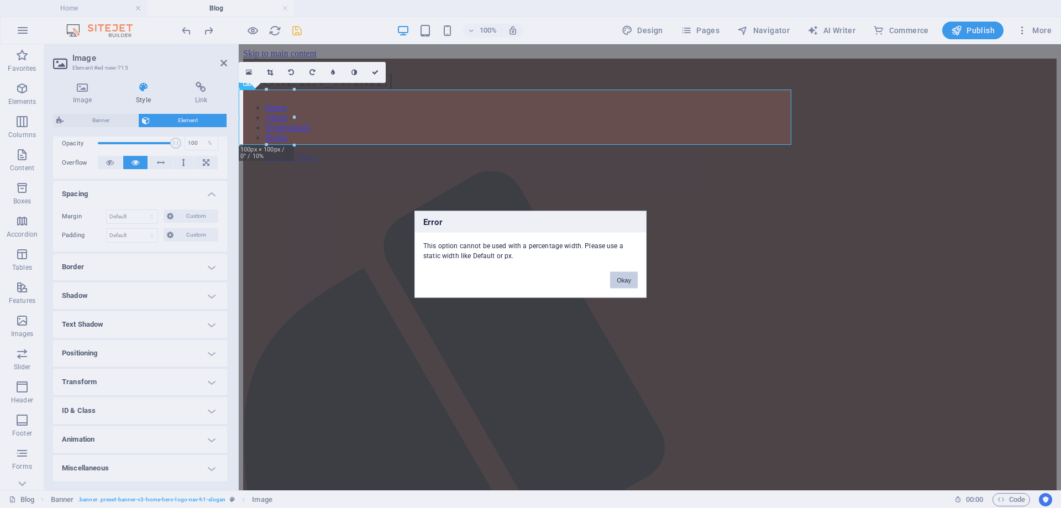
click at [623, 279] on button "Okay" at bounding box center [624, 279] width 28 height 17
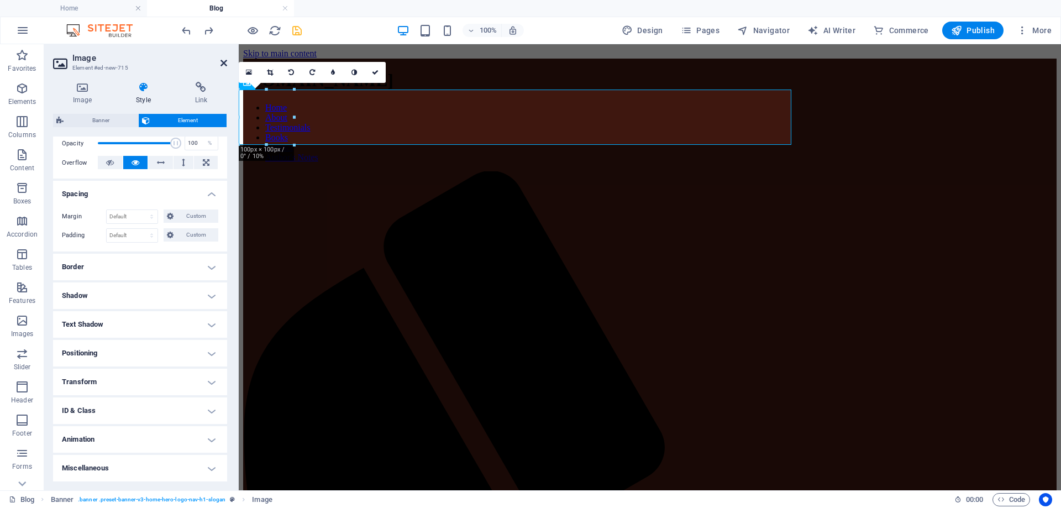
click at [225, 62] on icon at bounding box center [223, 63] width 7 height 9
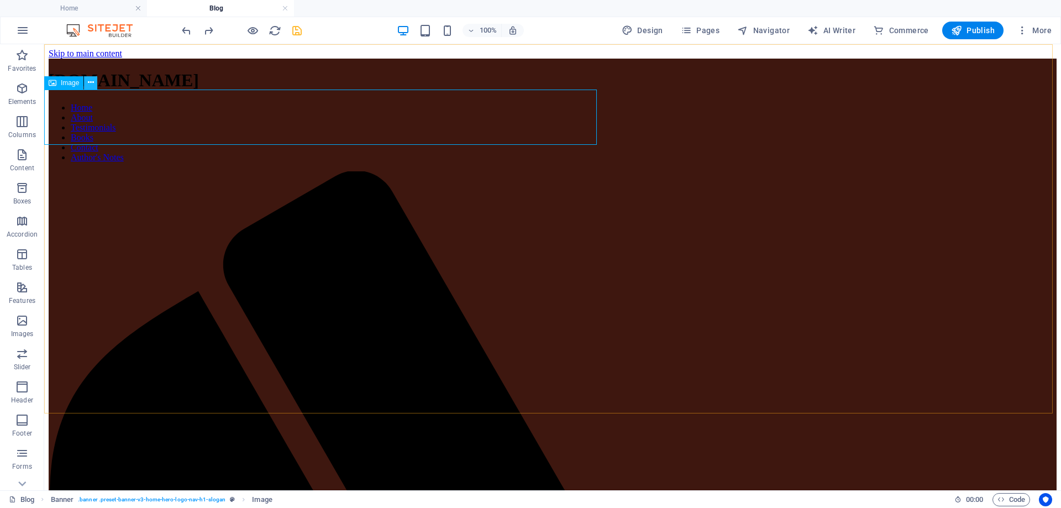
click at [92, 81] on icon at bounding box center [91, 83] width 6 height 12
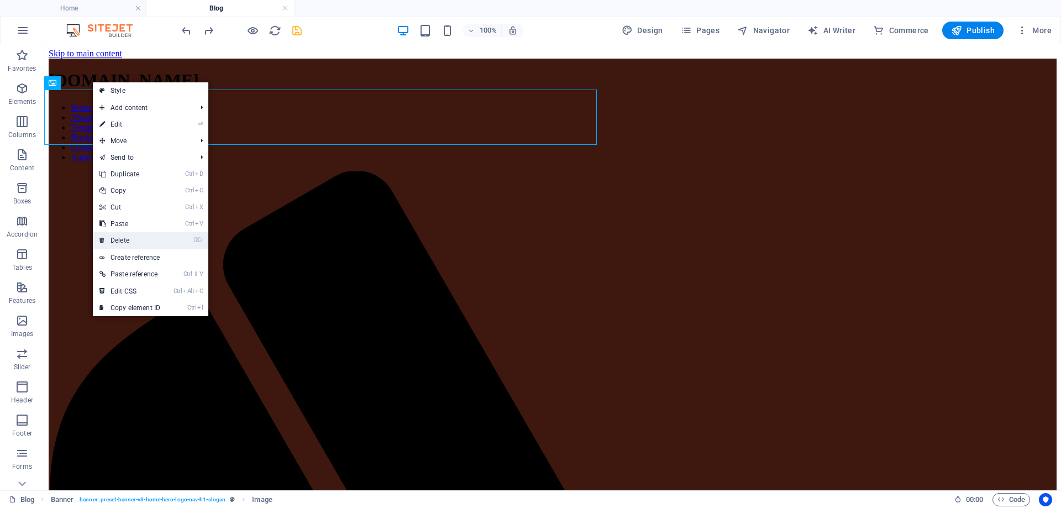
click at [128, 240] on link "⌦ Delete" at bounding box center [130, 240] width 74 height 17
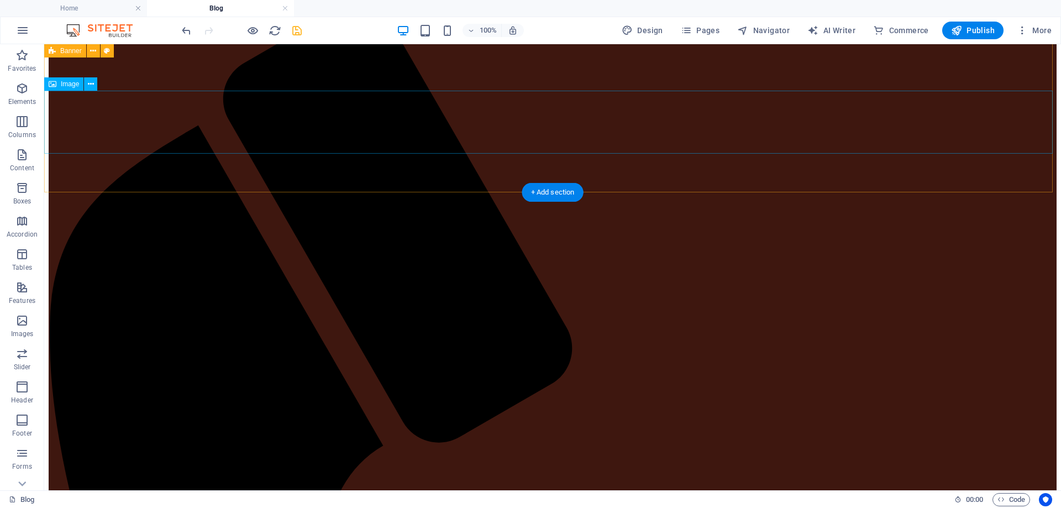
scroll to position [0, 0]
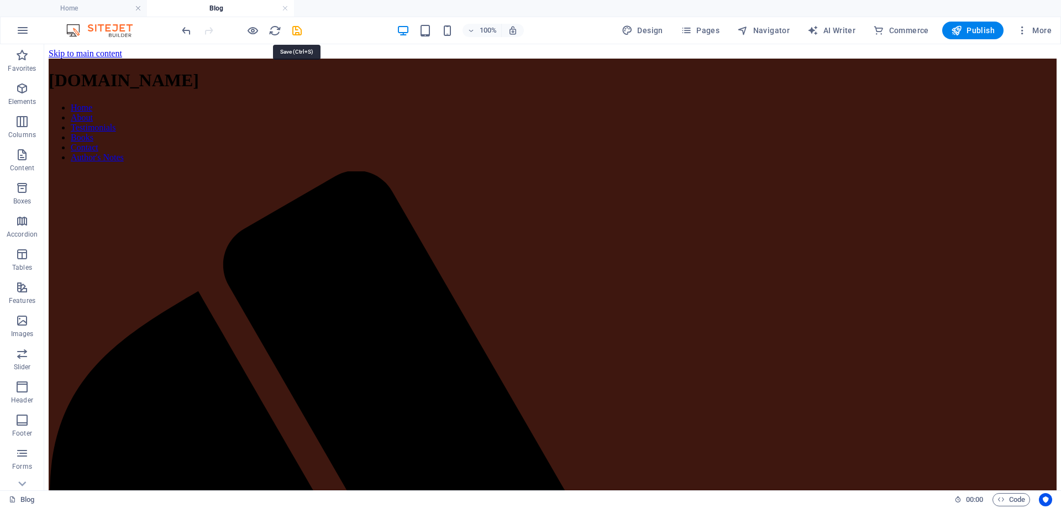
click at [297, 29] on icon "save" at bounding box center [297, 30] width 13 height 13
click at [977, 31] on span "Publish" at bounding box center [973, 30] width 44 height 11
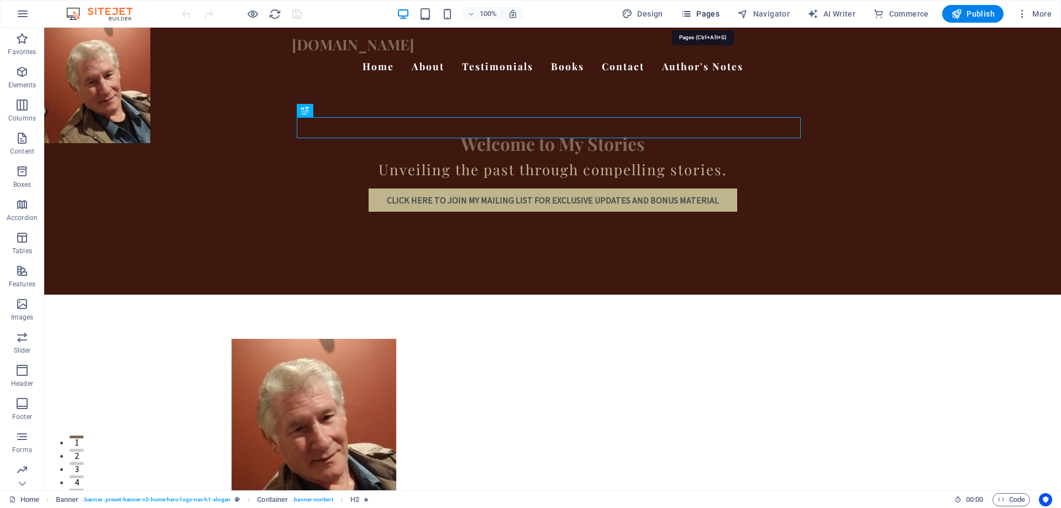
click at [705, 11] on span "Pages" at bounding box center [700, 13] width 39 height 11
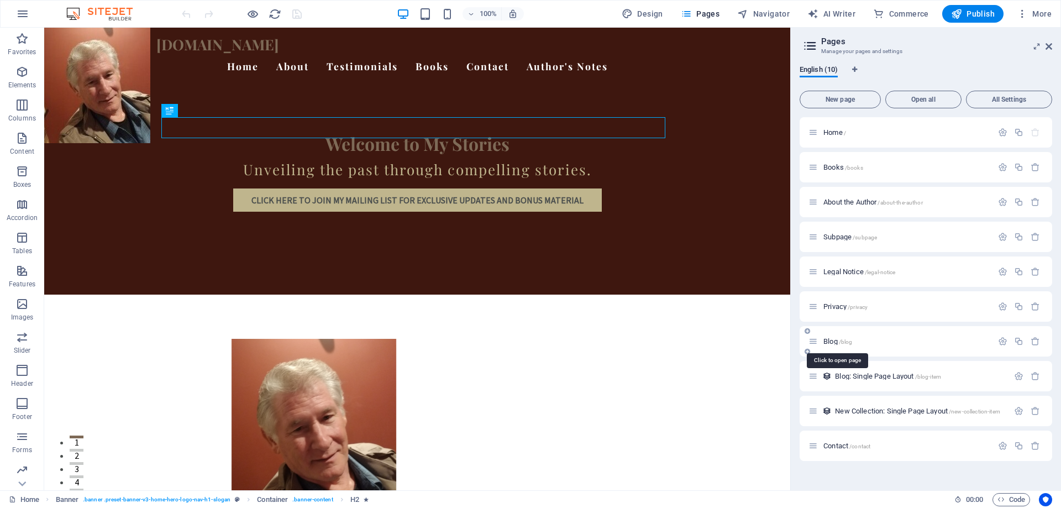
click at [848, 343] on span "/blog" at bounding box center [846, 342] width 14 height 6
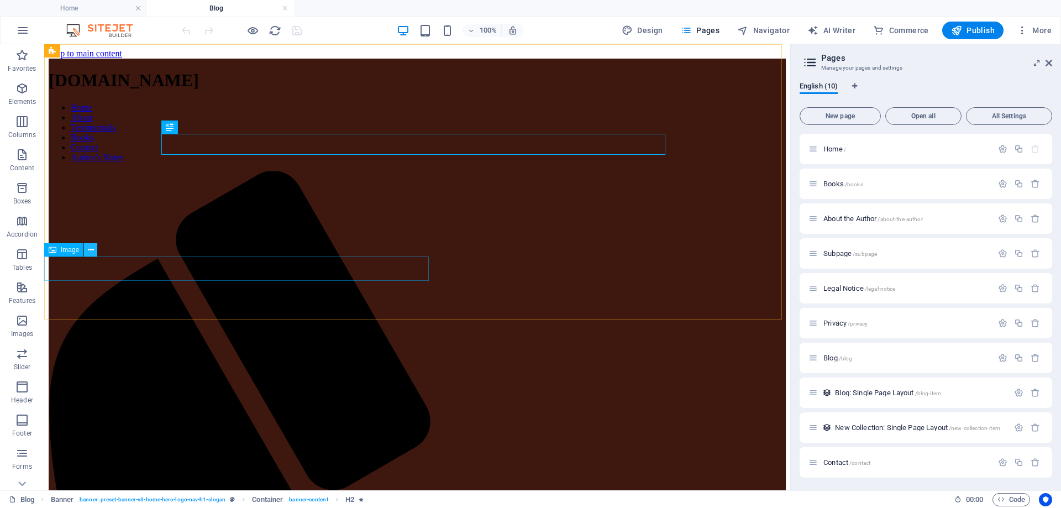
click at [94, 251] on button at bounding box center [90, 249] width 13 height 13
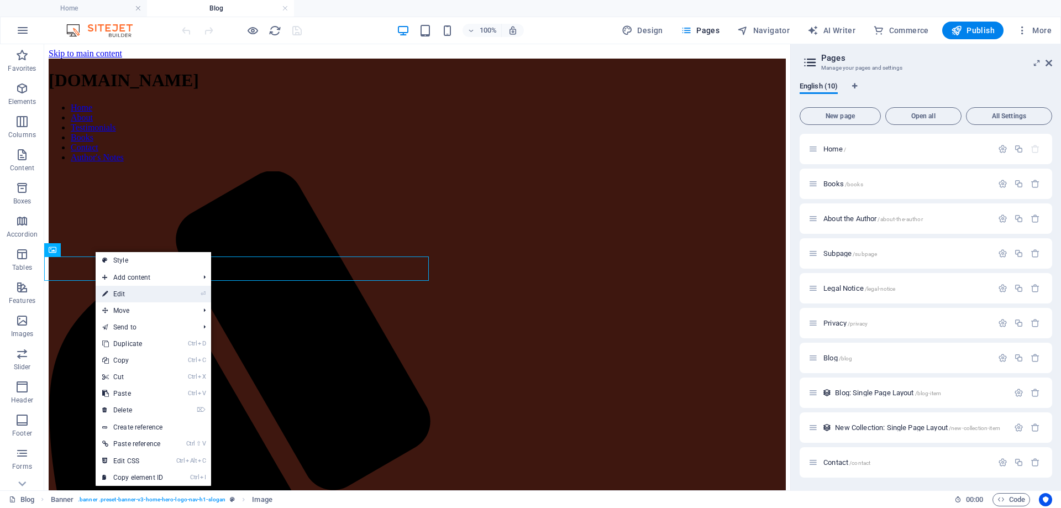
click at [106, 295] on icon at bounding box center [105, 294] width 6 height 17
select select "%"
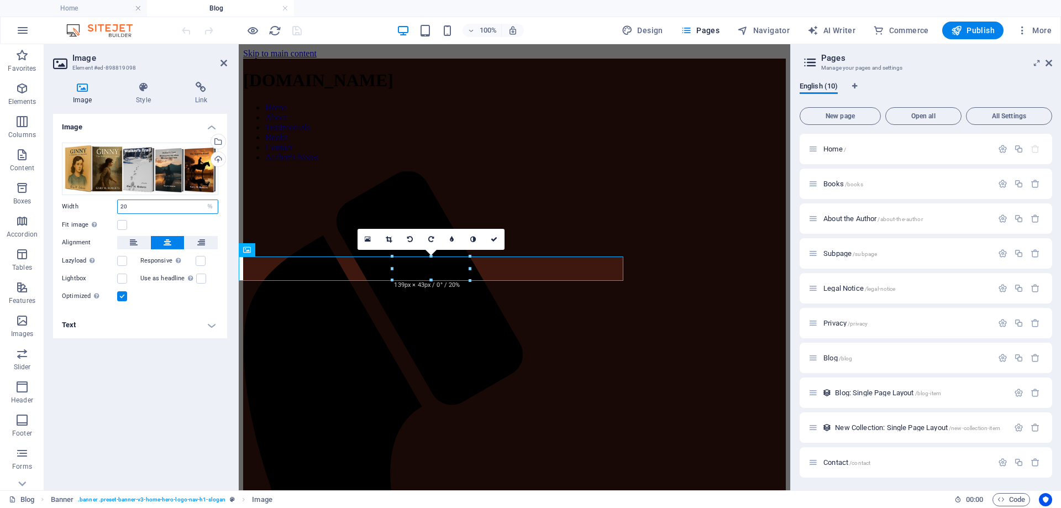
drag, startPoint x: 145, startPoint y: 208, endPoint x: 107, endPoint y: 202, distance: 38.0
click at [107, 202] on div "Width 20 Default auto px rem % em vh vw" at bounding box center [140, 206] width 156 height 14
type input "30"
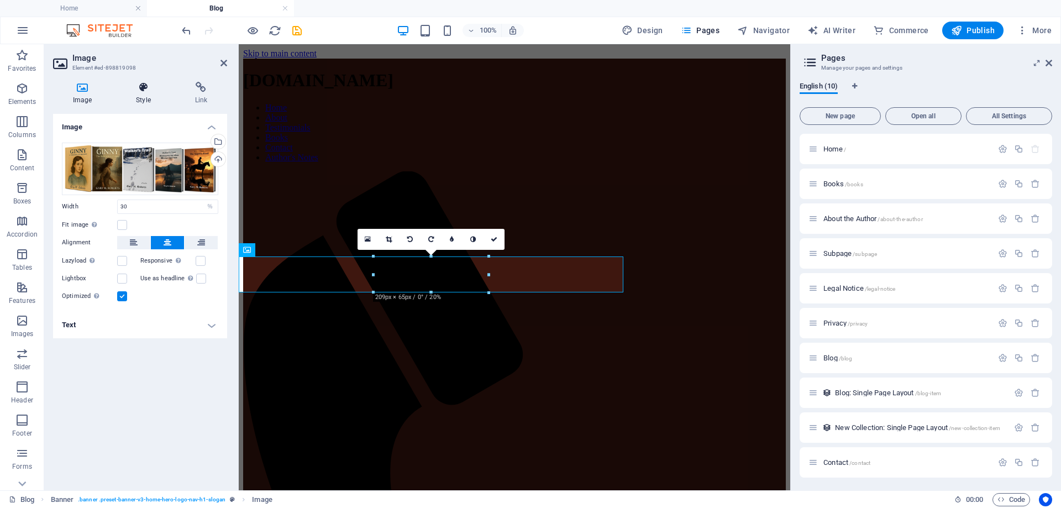
click at [146, 88] on icon at bounding box center [143, 87] width 54 height 11
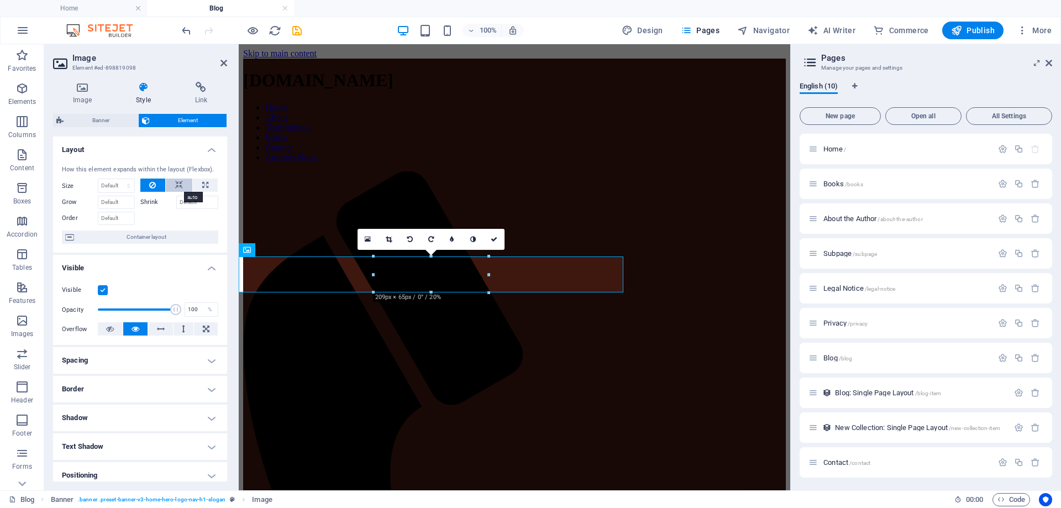
click at [176, 185] on icon at bounding box center [179, 184] width 8 height 13
click at [202, 183] on icon at bounding box center [205, 184] width 6 height 13
type input "100"
select select "%"
click at [180, 185] on icon at bounding box center [179, 184] width 8 height 13
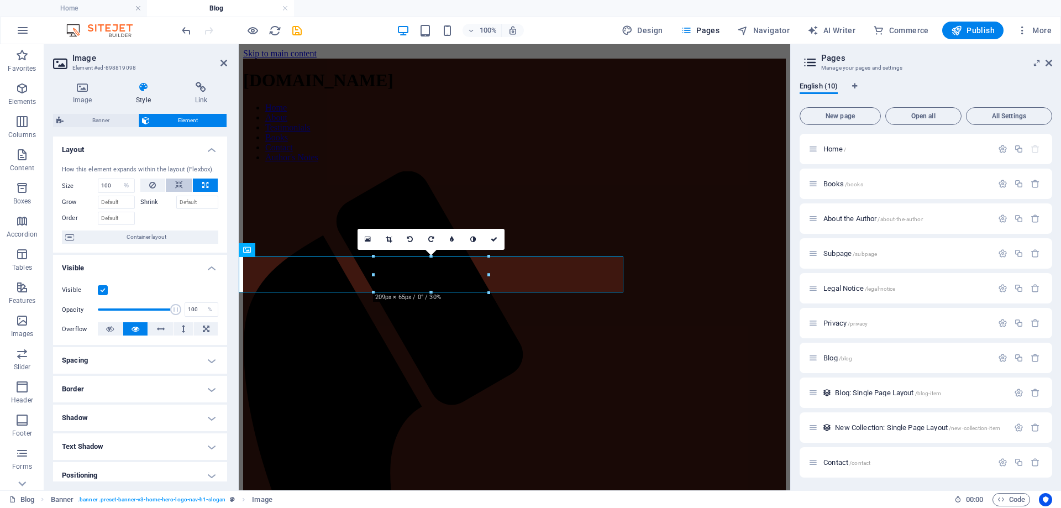
select select "DISABLED_OPTION_VALUE"
click at [225, 62] on icon at bounding box center [223, 63] width 7 height 9
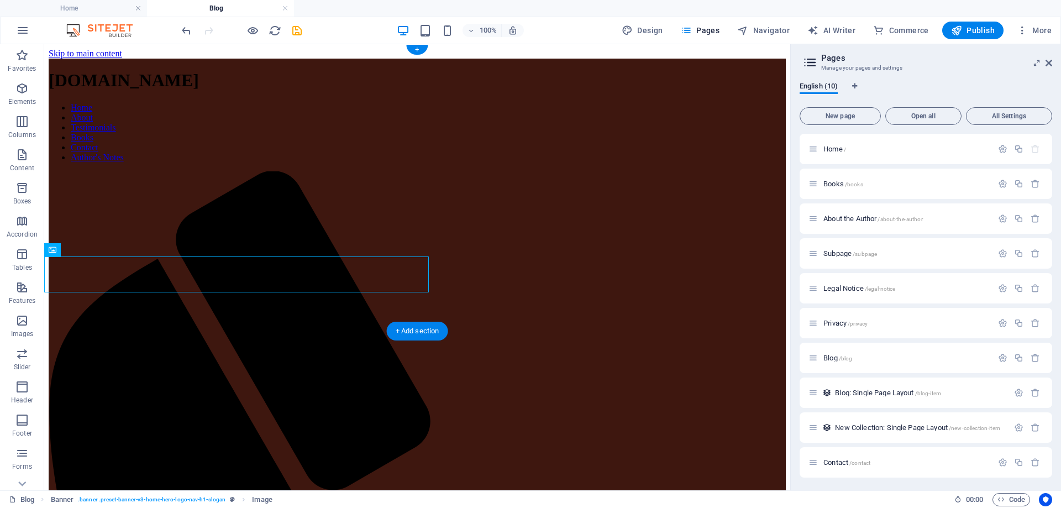
drag, startPoint x: 115, startPoint y: 294, endPoint x: 420, endPoint y: 288, distance: 304.5
click at [88, 248] on icon at bounding box center [91, 250] width 6 height 12
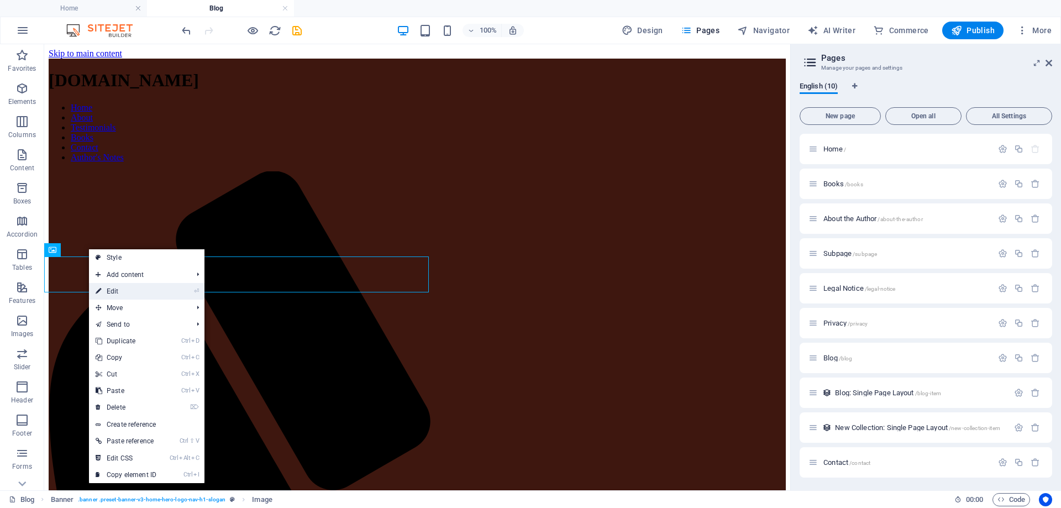
click at [107, 293] on link "⏎ Edit" at bounding box center [126, 291] width 74 height 17
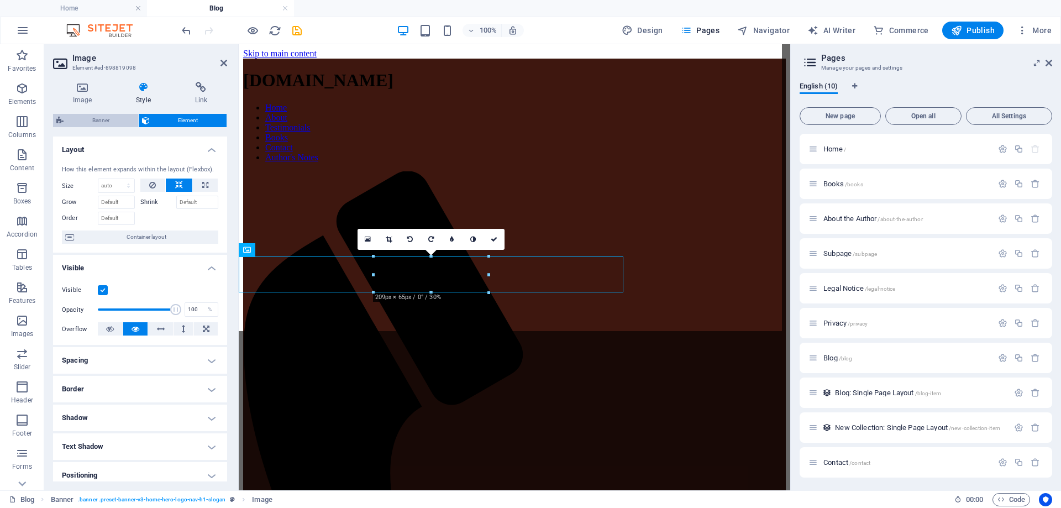
click at [96, 116] on span "Banner" at bounding box center [101, 120] width 68 height 13
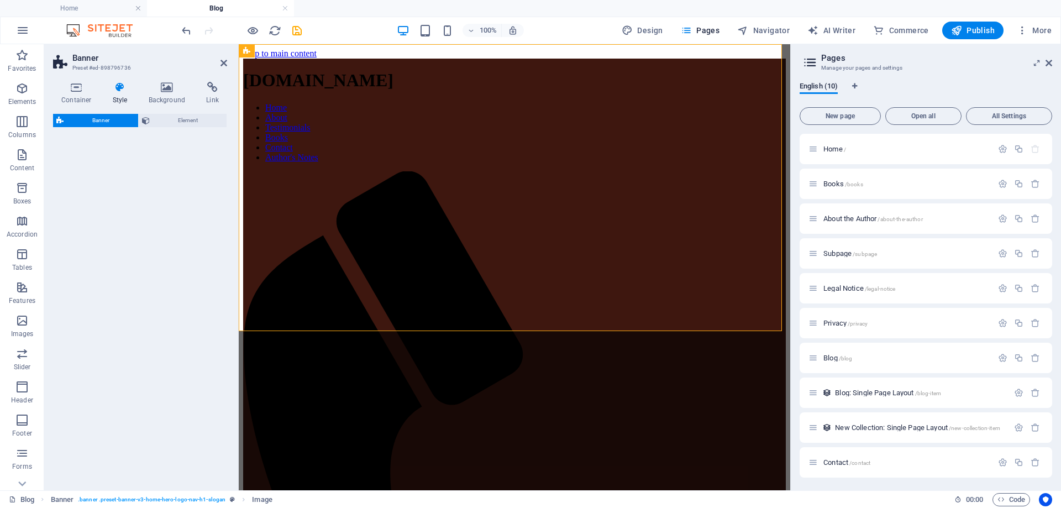
select select "preset-banner-v3-home-hero-logo-nav-h1-slogan"
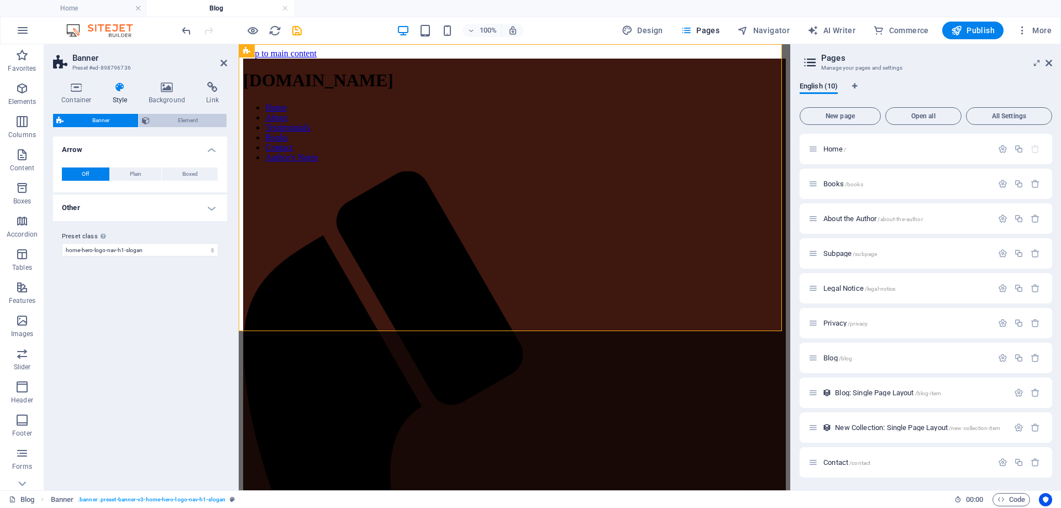
click at [185, 118] on span "Element" at bounding box center [188, 120] width 71 height 13
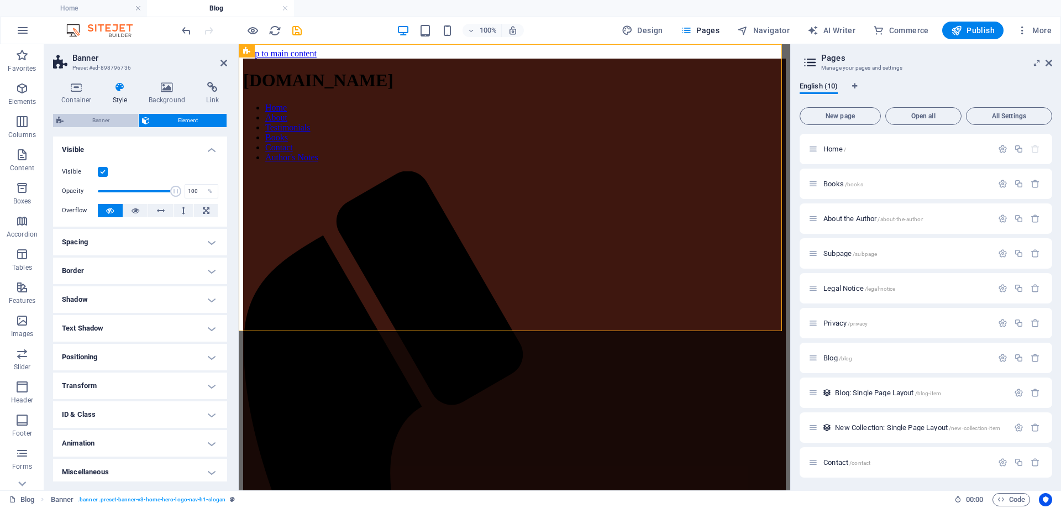
click at [101, 119] on span "Banner" at bounding box center [101, 120] width 68 height 13
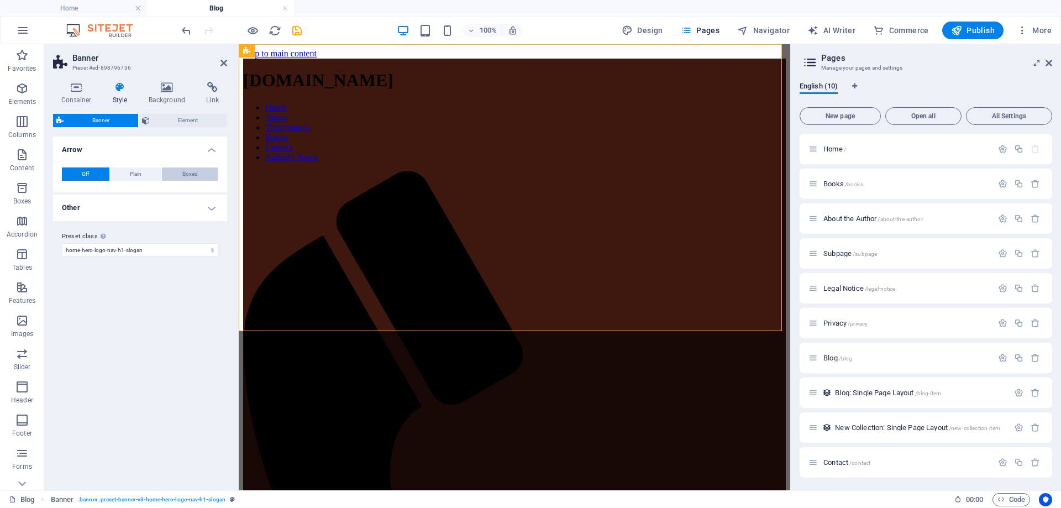
click at [189, 174] on span "Boxed" at bounding box center [189, 173] width 15 height 13
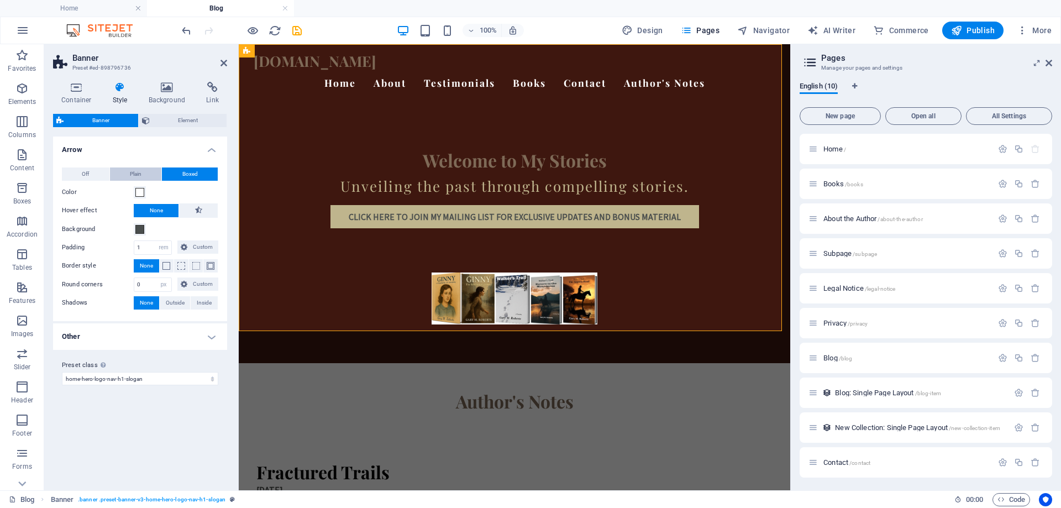
click at [144, 176] on button "Plain" at bounding box center [136, 173] width 52 height 13
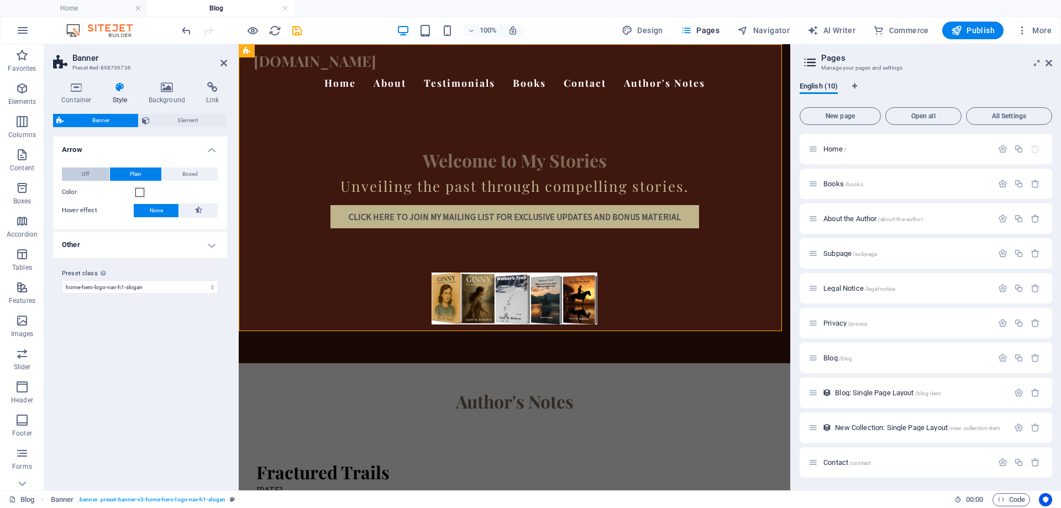
click at [83, 173] on span "Off" at bounding box center [85, 173] width 7 height 13
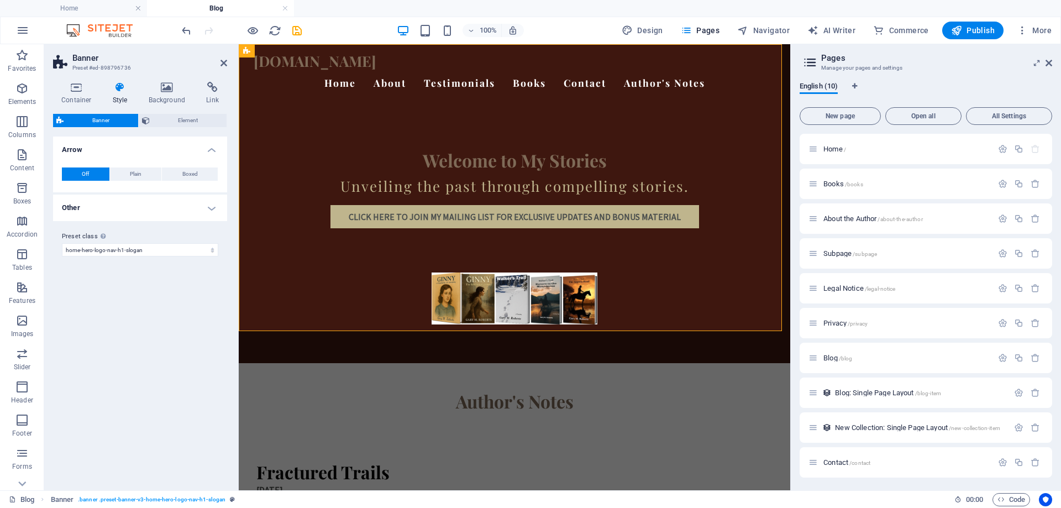
click at [120, 87] on icon at bounding box center [119, 87] width 31 height 11
click at [159, 86] on icon at bounding box center [167, 87] width 54 height 11
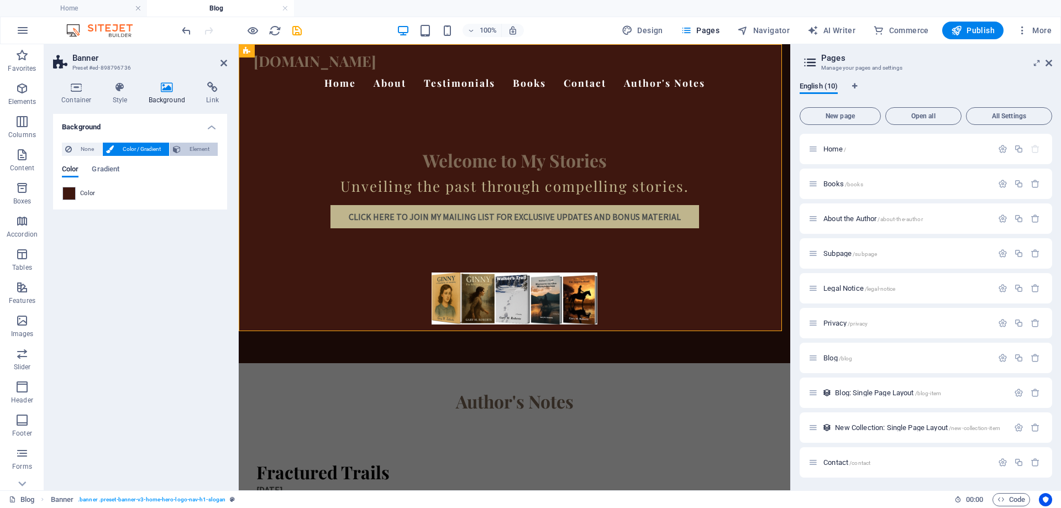
click at [198, 148] on span "Element" at bounding box center [199, 149] width 30 height 13
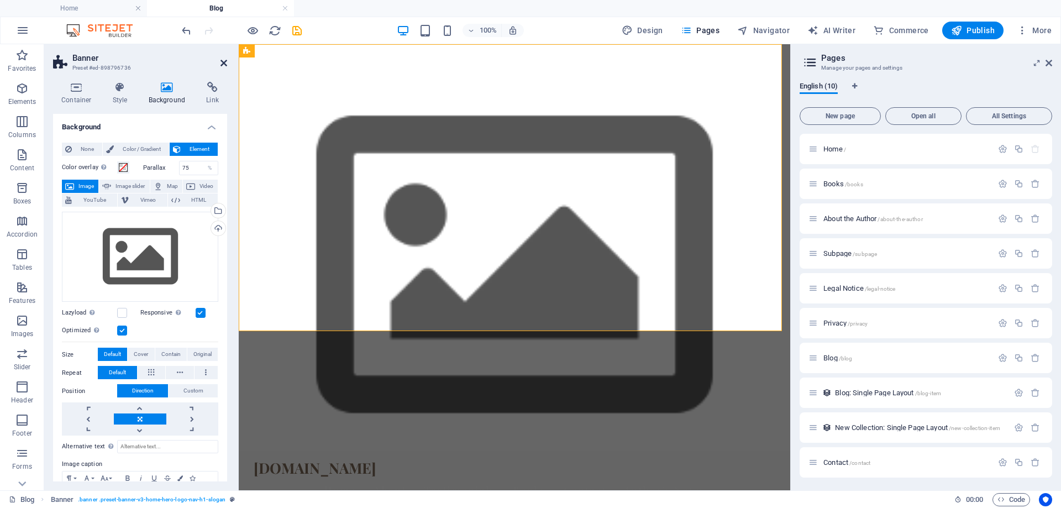
click at [222, 61] on icon at bounding box center [223, 63] width 7 height 9
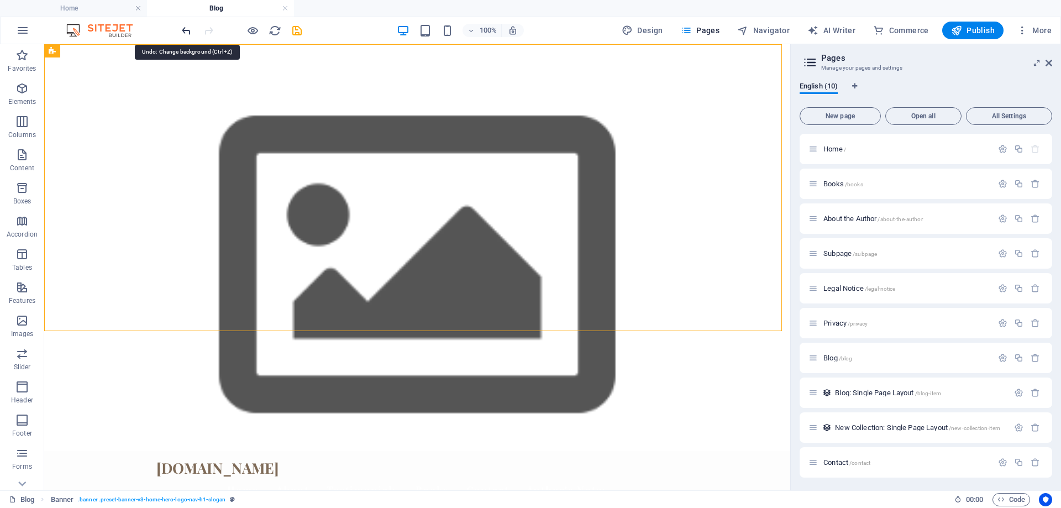
click at [185, 31] on icon "undo" at bounding box center [186, 30] width 13 height 13
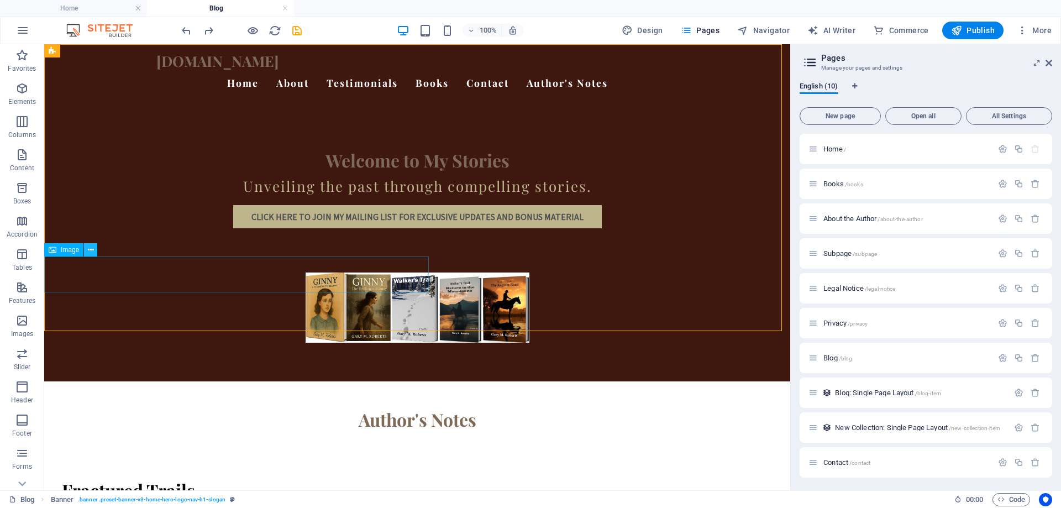
click at [93, 254] on icon at bounding box center [91, 250] width 6 height 12
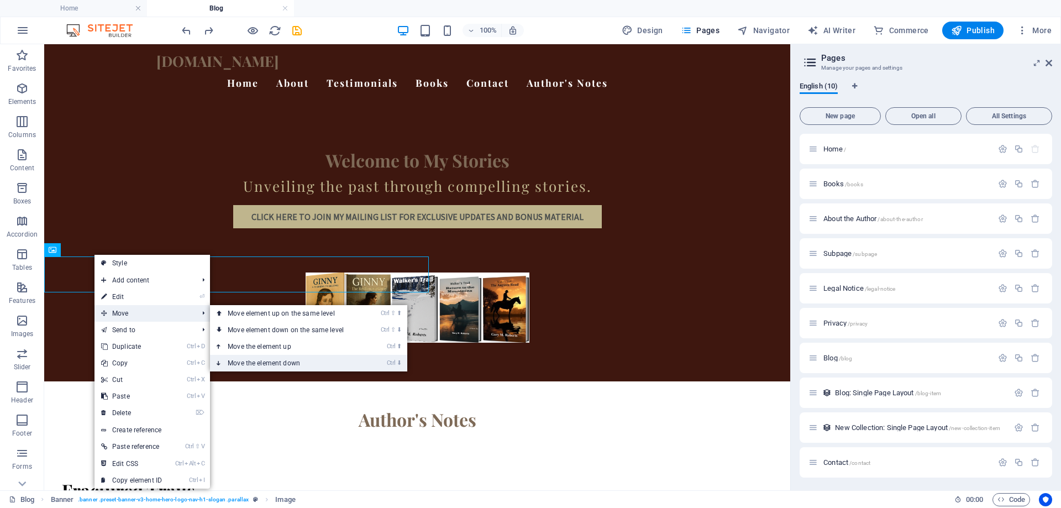
click at [296, 362] on link "Ctrl ⬇ Move the element down" at bounding box center [288, 363] width 156 height 17
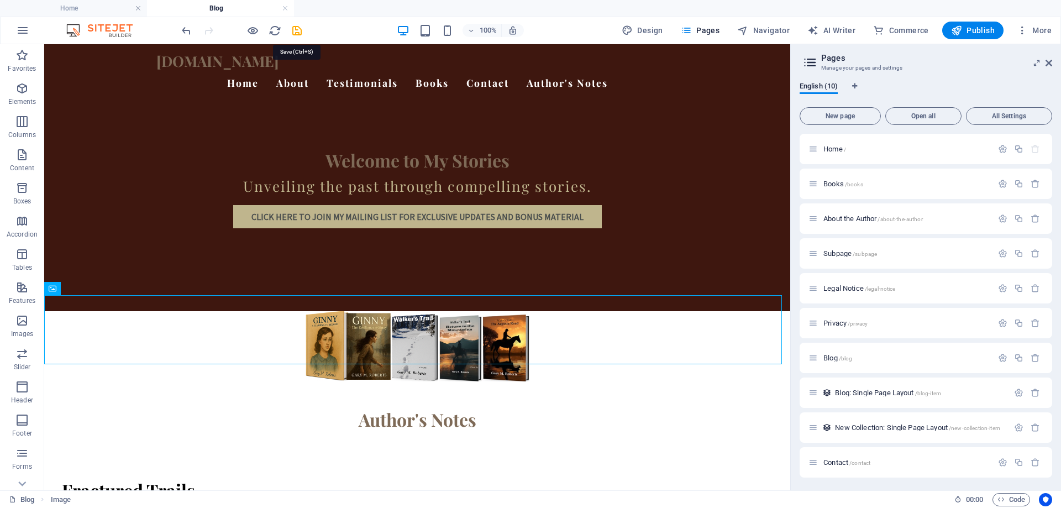
click at [294, 31] on icon "save" at bounding box center [297, 30] width 13 height 13
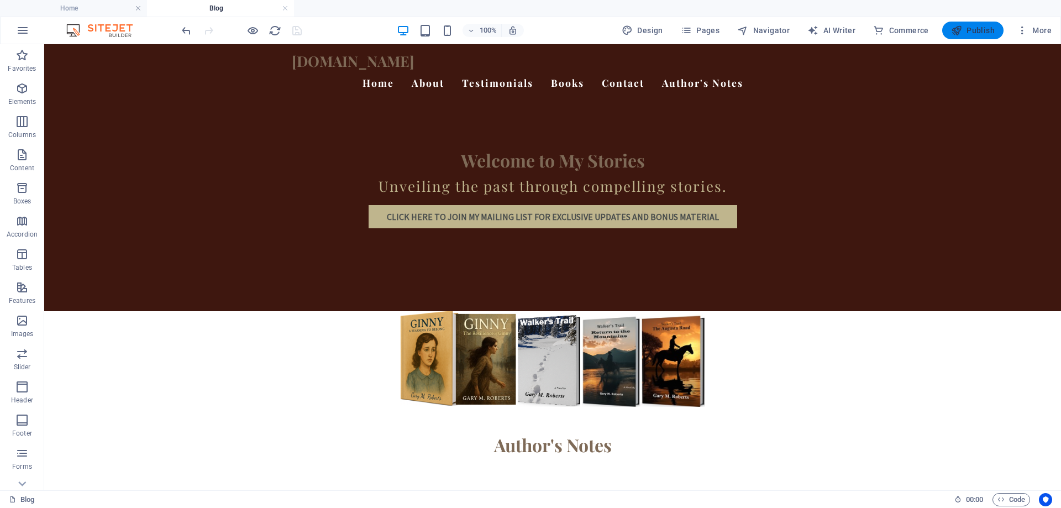
click at [980, 25] on span "Publish" at bounding box center [973, 30] width 44 height 11
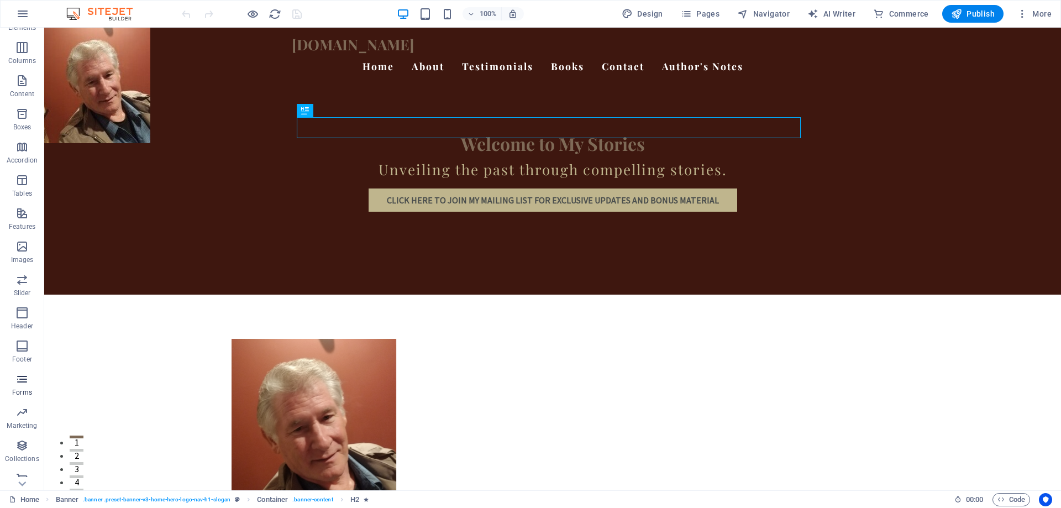
scroll to position [68, 0]
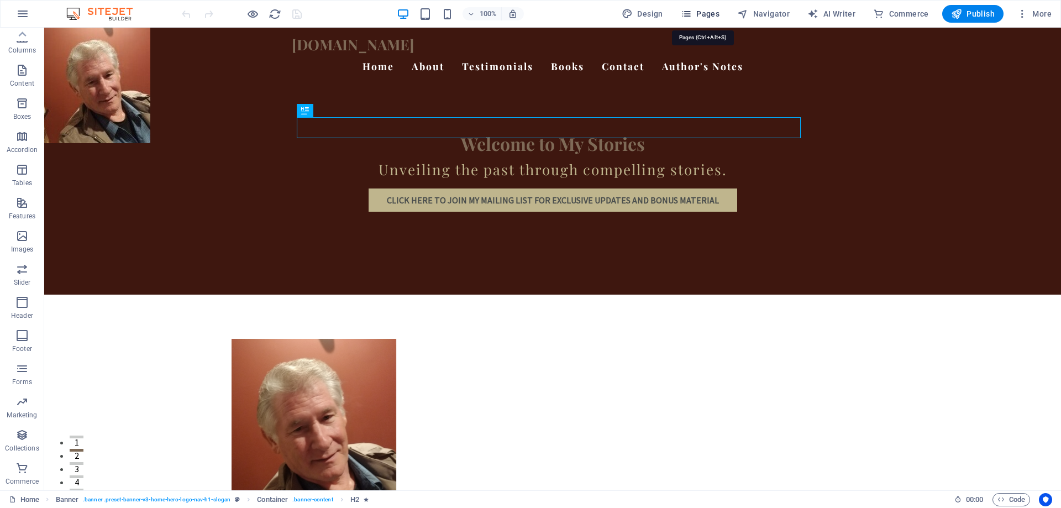
click at [692, 10] on icon "button" at bounding box center [686, 13] width 11 height 11
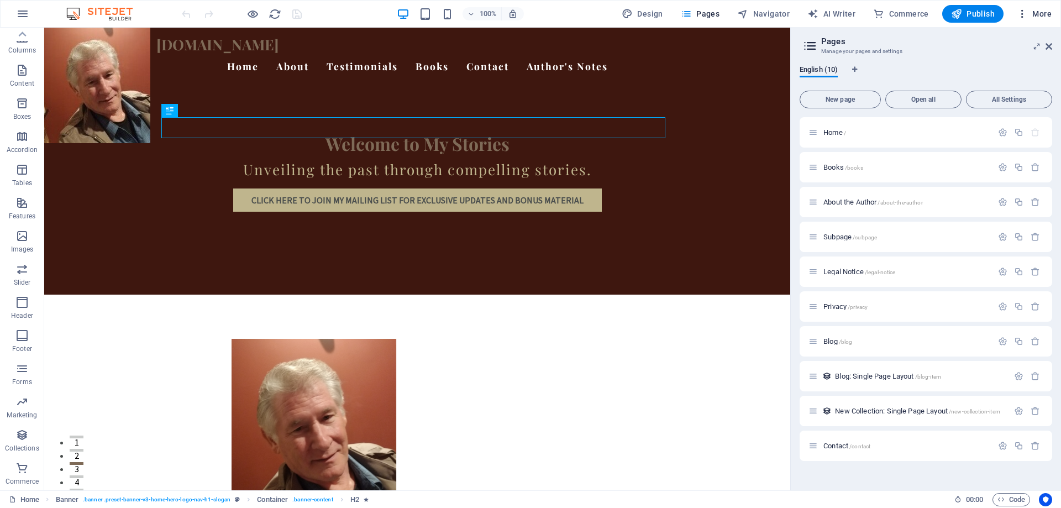
click at [1033, 11] on span "More" at bounding box center [1034, 13] width 35 height 11
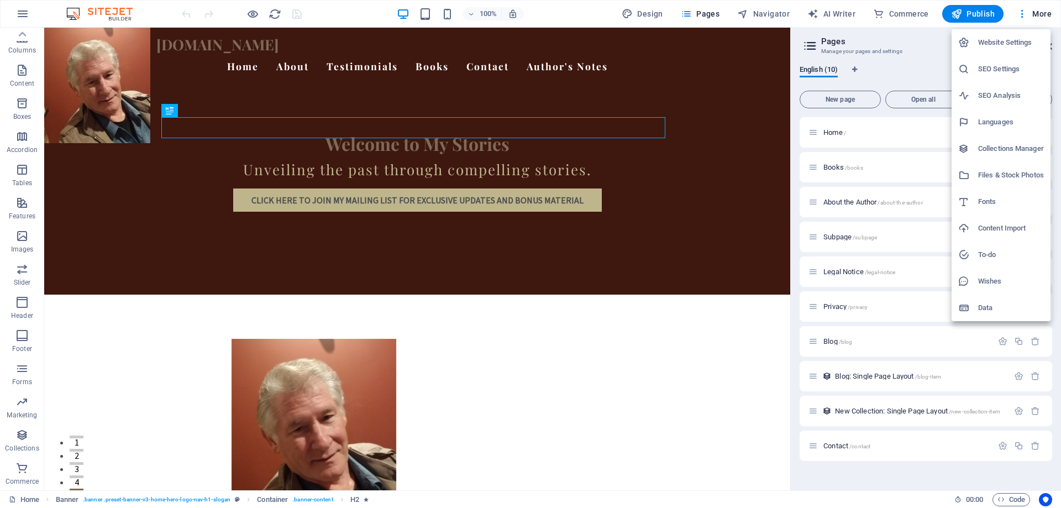
click at [317, 10] on div at bounding box center [530, 254] width 1061 height 508
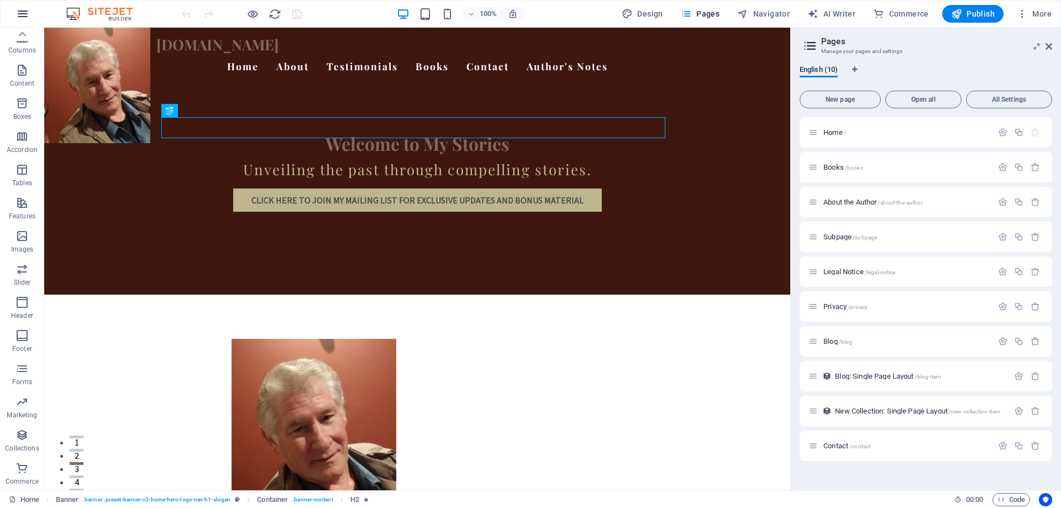
click at [22, 9] on icon "button" at bounding box center [22, 13] width 13 height 13
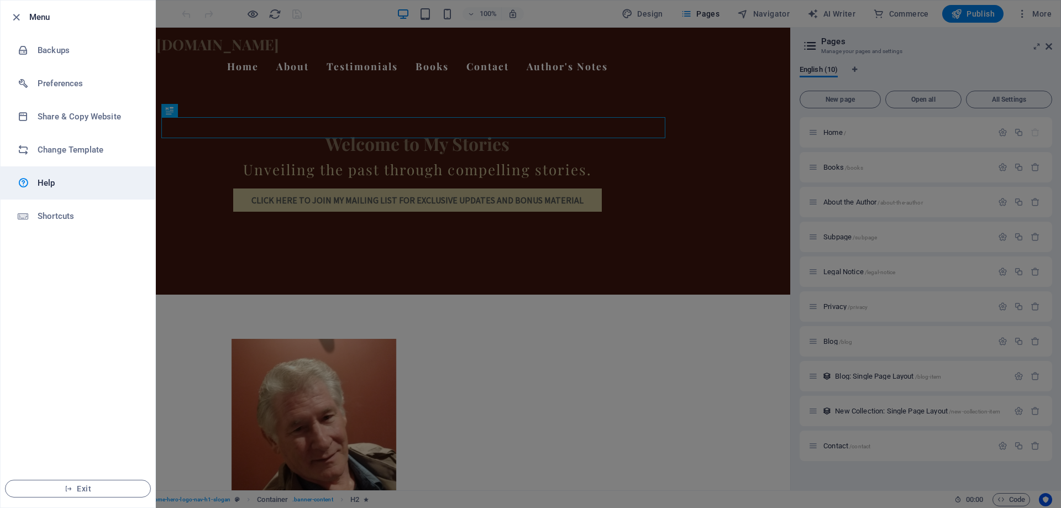
click at [53, 178] on h6 "Help" at bounding box center [89, 182] width 102 height 13
